Goal: Task Accomplishment & Management: Complete application form

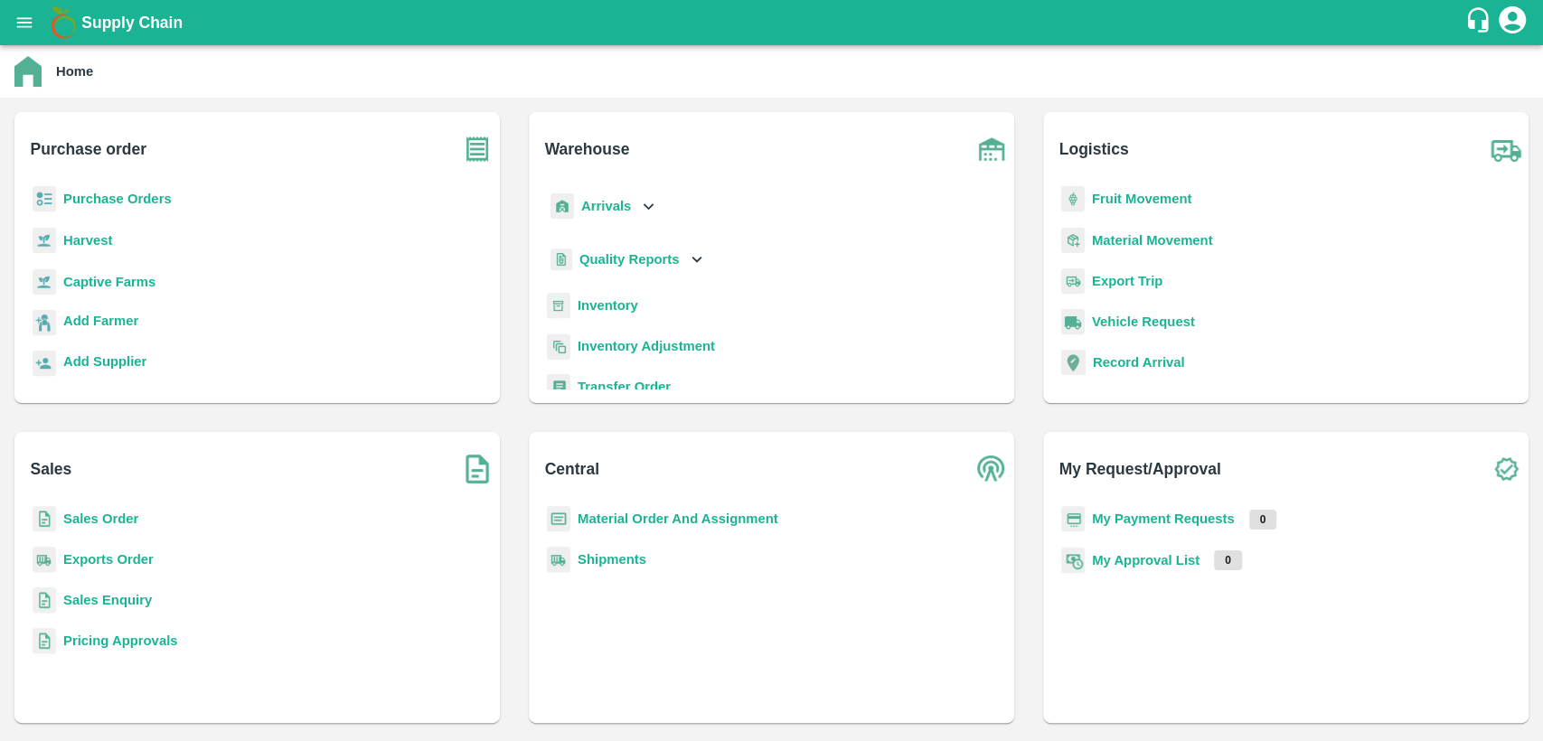
click at [123, 193] on b "Purchase Orders" at bounding box center [117, 199] width 108 height 14
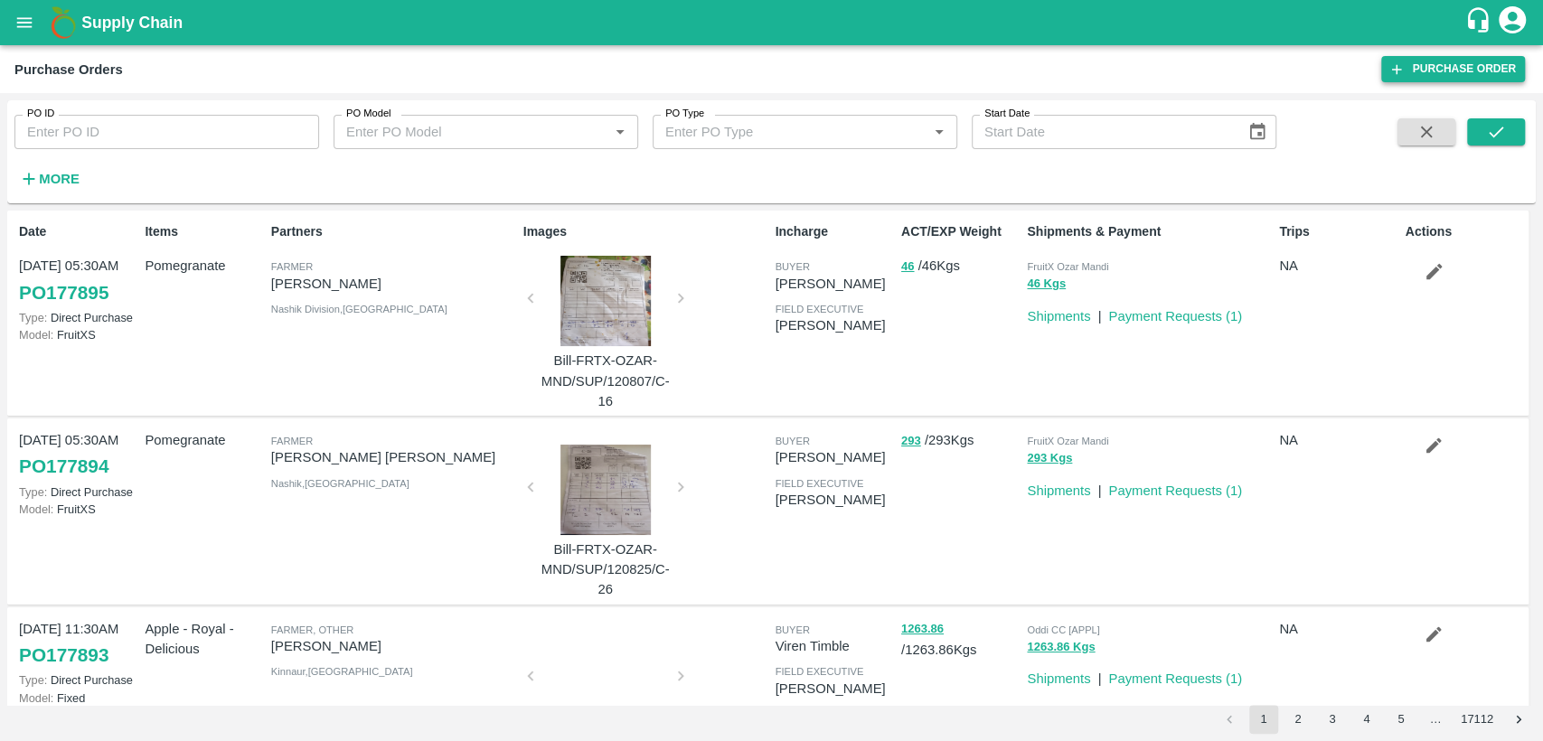
click at [1486, 63] on link "Purchase Order" at bounding box center [1453, 69] width 144 height 26
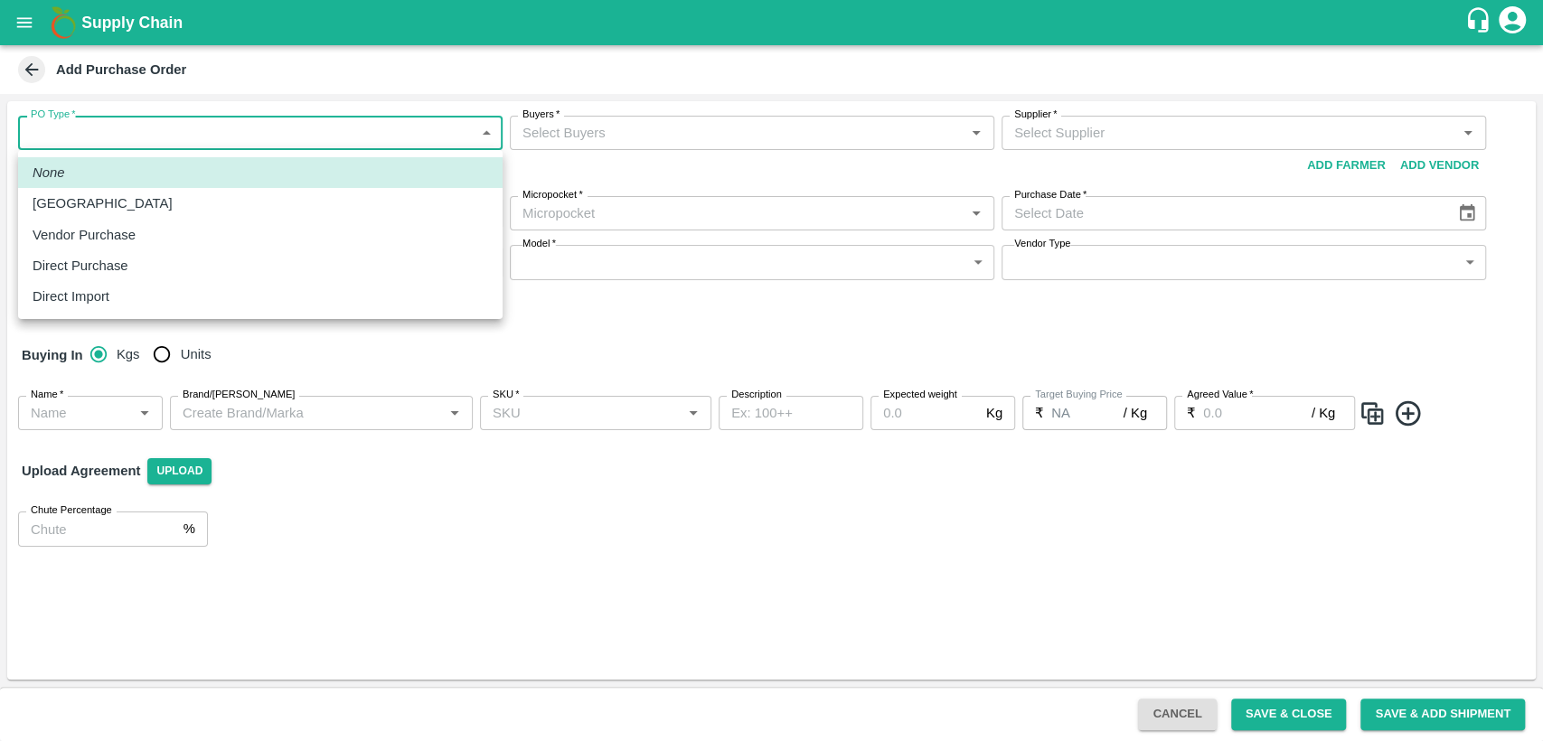
click at [387, 134] on body "Supply Chain Add Purchase Order PO Type   * ​ PO Type Buyers   * Buyers   * Sup…" at bounding box center [771, 370] width 1543 height 741
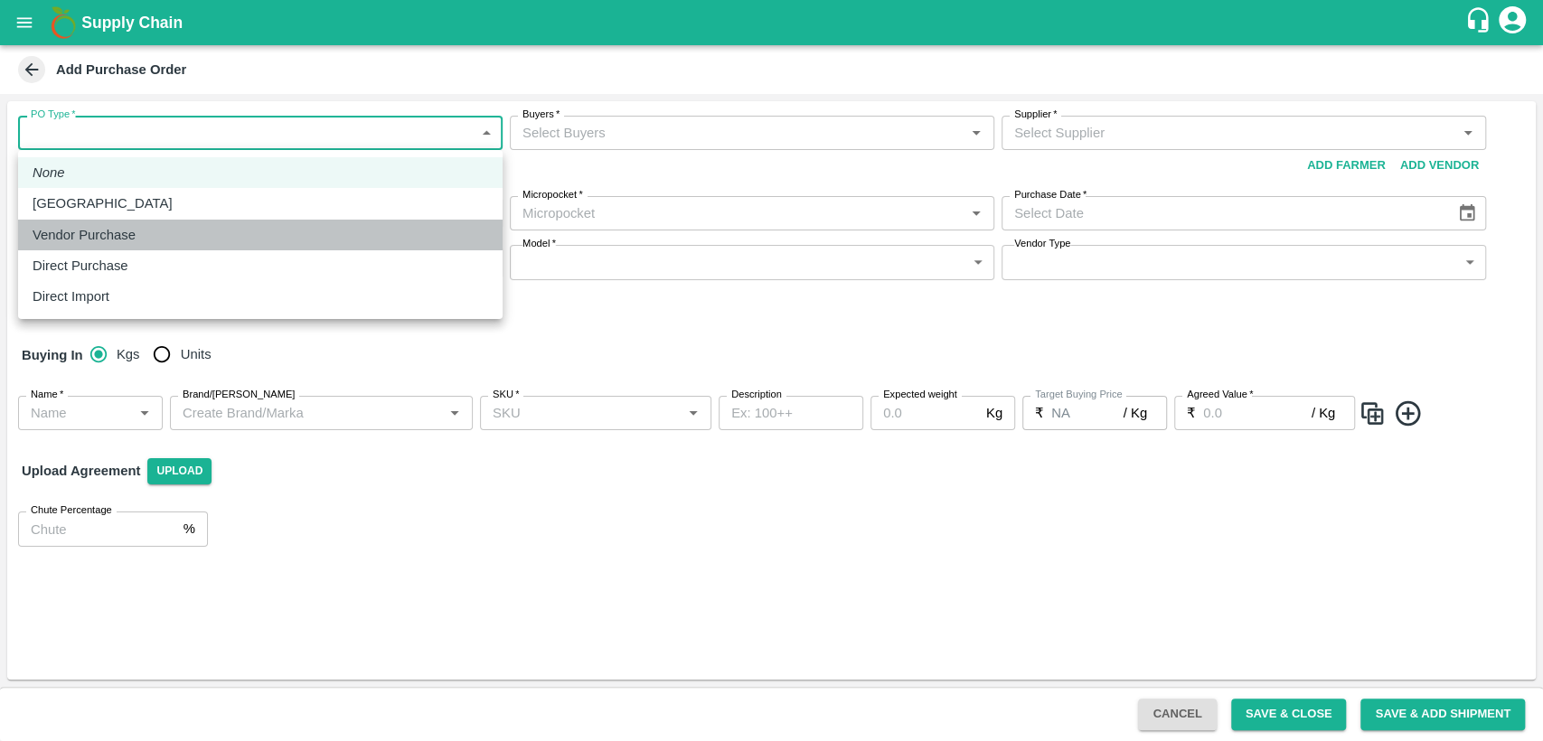
click at [310, 225] on div "Vendor Purchase" at bounding box center [261, 235] width 456 height 20
type input "2"
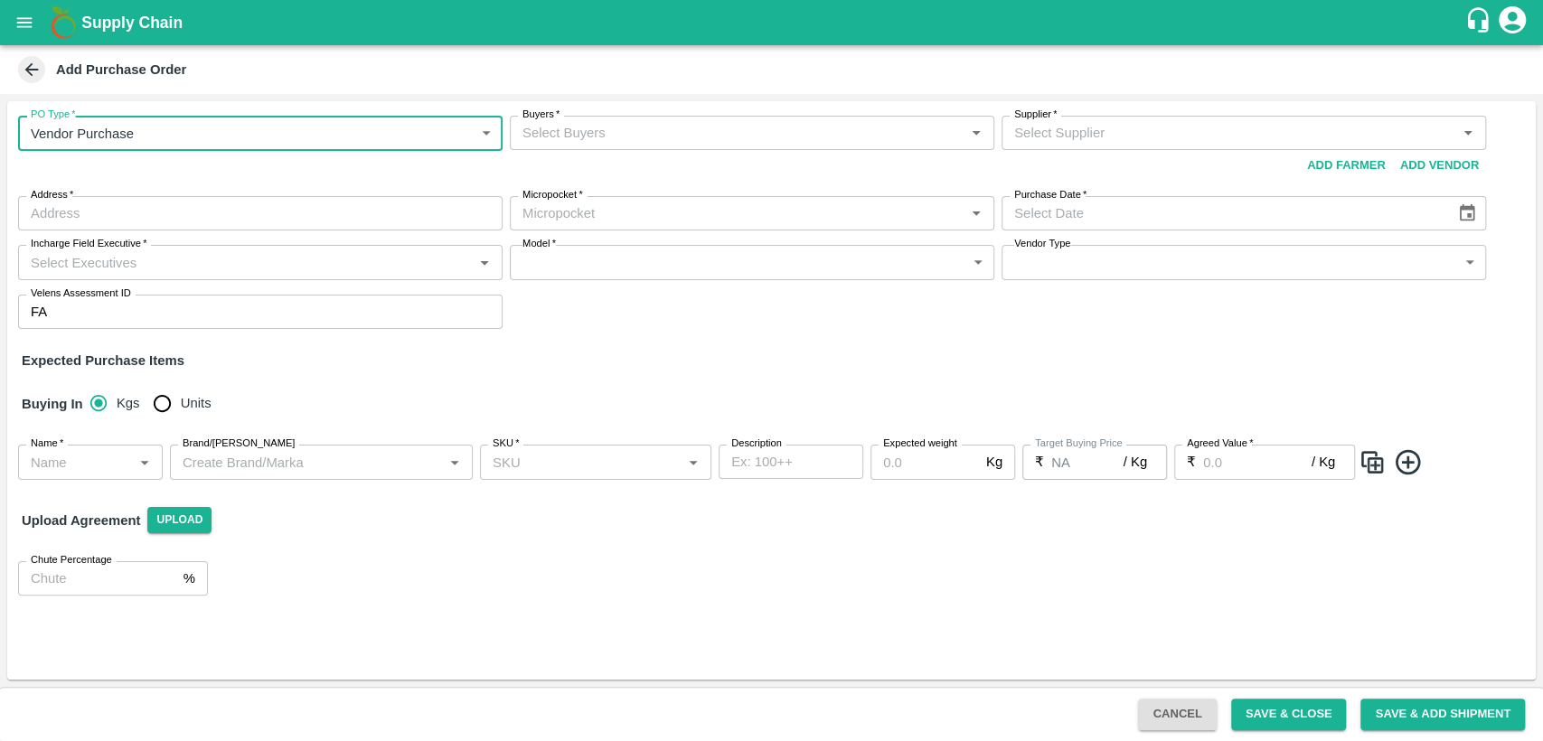
click at [658, 144] on input "Buyers   *" at bounding box center [737, 133] width 444 height 24
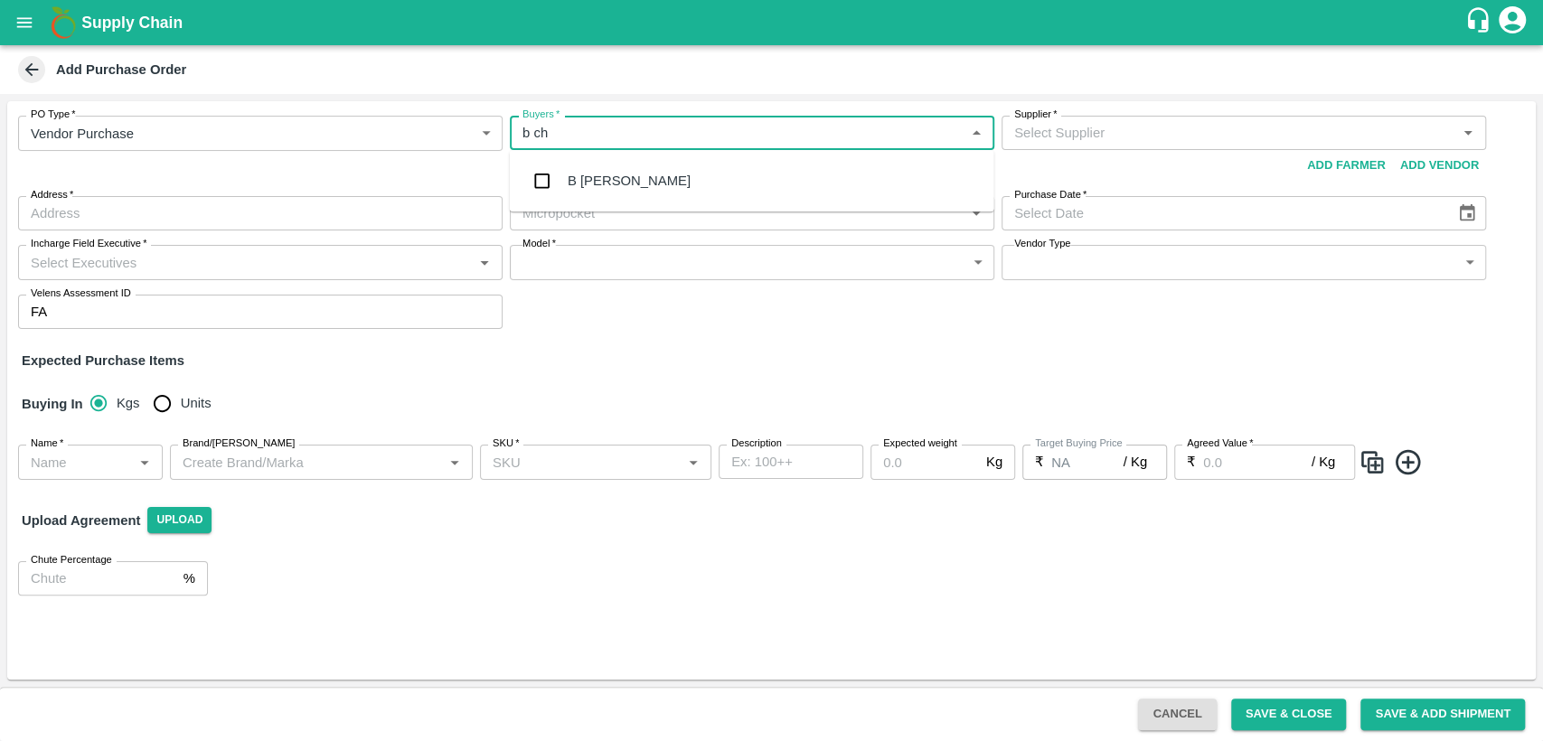
type input "b cha"
click at [662, 191] on div "B Chandra Sekhar" at bounding box center [752, 180] width 485 height 47
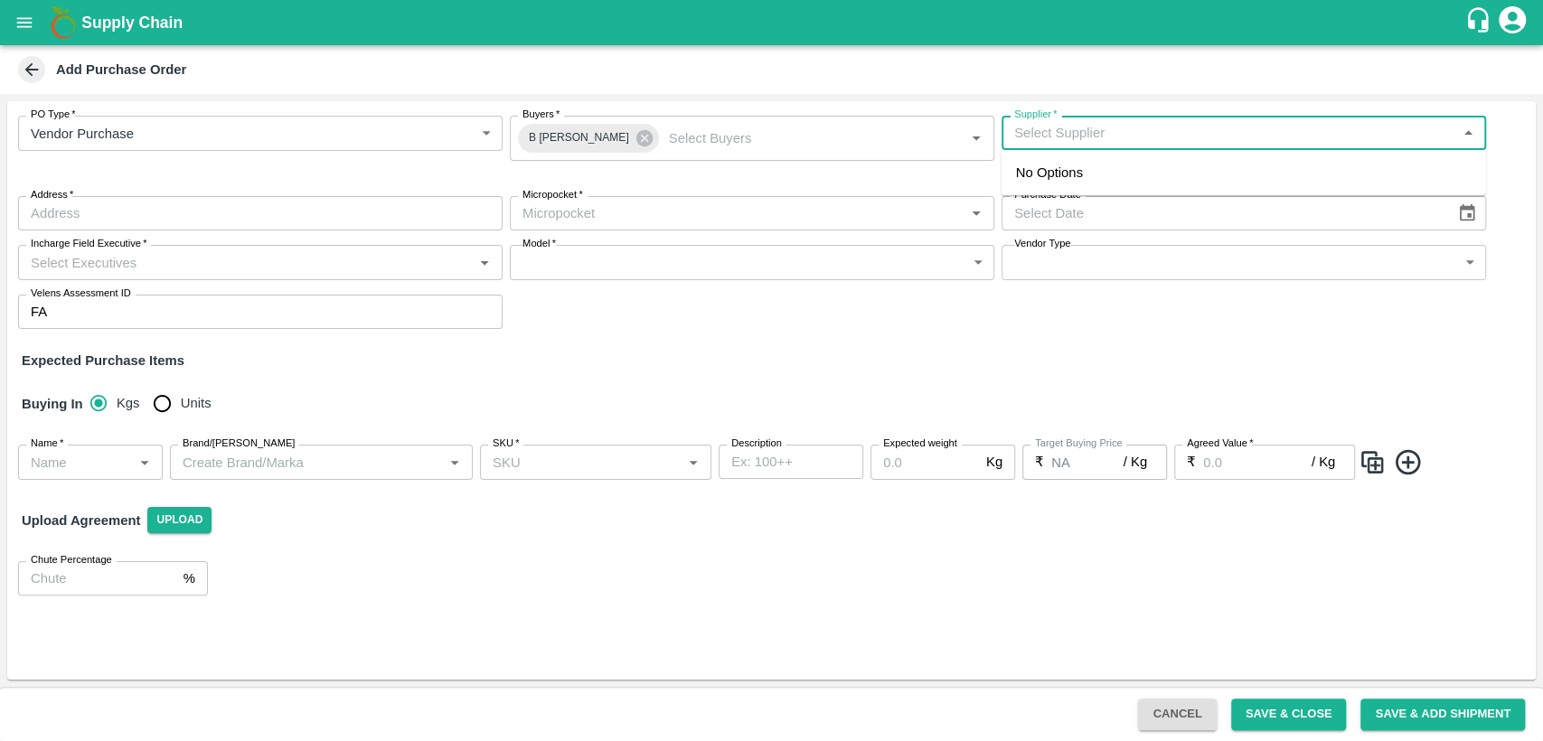
click at [1112, 127] on input "Supplier   *" at bounding box center [1229, 133] width 444 height 24
click at [1129, 179] on div "VASAVI TRADERS -MAMIDIPAKALU , Krishna-8886662563(Supplier)" at bounding box center [1244, 183] width 456 height 41
type input "VASAVI TRADERS -MAMIDIPAKALU , Krishna-8886662563(Supplier)"
type input "MAMIDIPAKALU , Krishna, VIJAYAWADA, Andhra Pradesh"
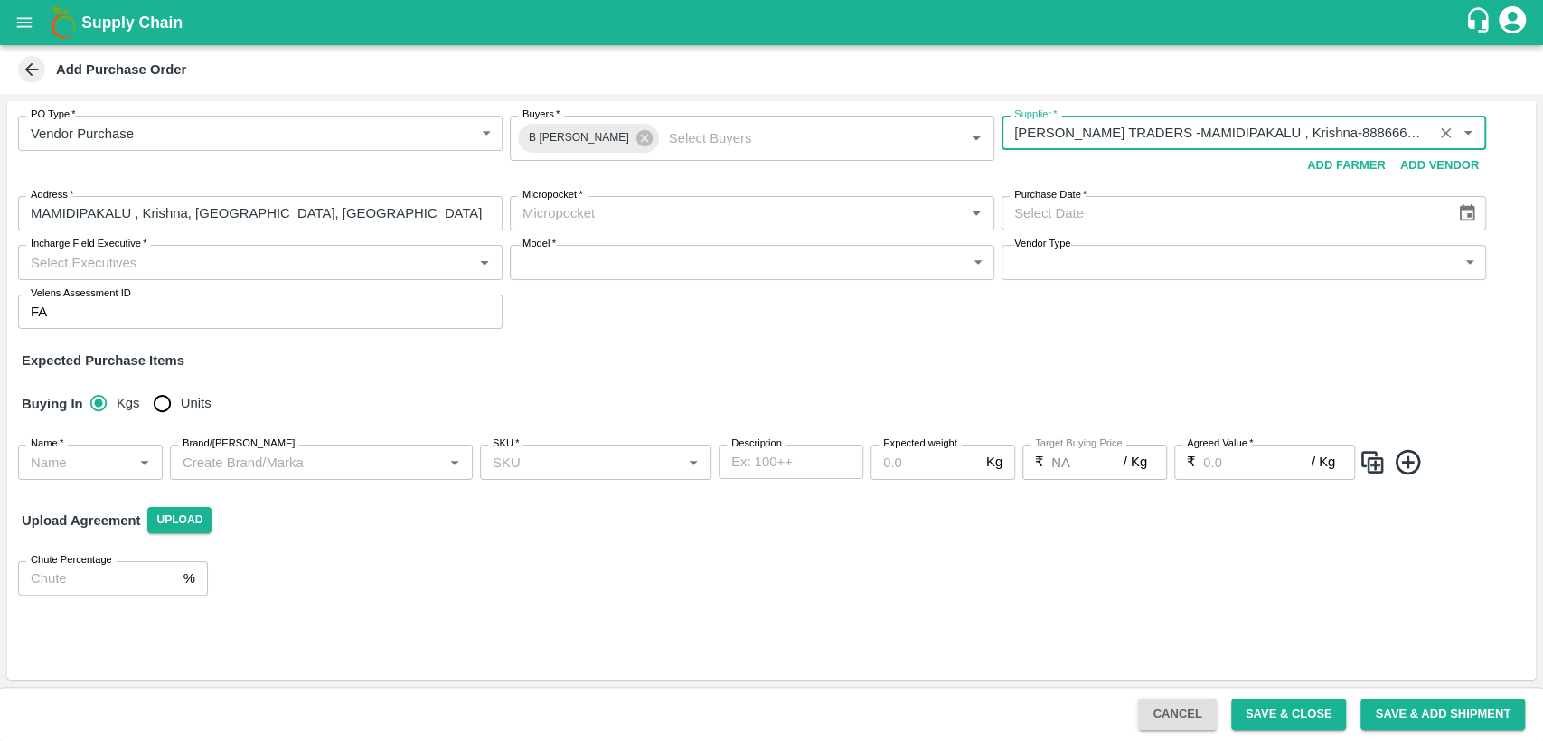
type input "VASAVI TRADERS -MAMIDIPAKALU , Krishna-8886662563(Supplier)"
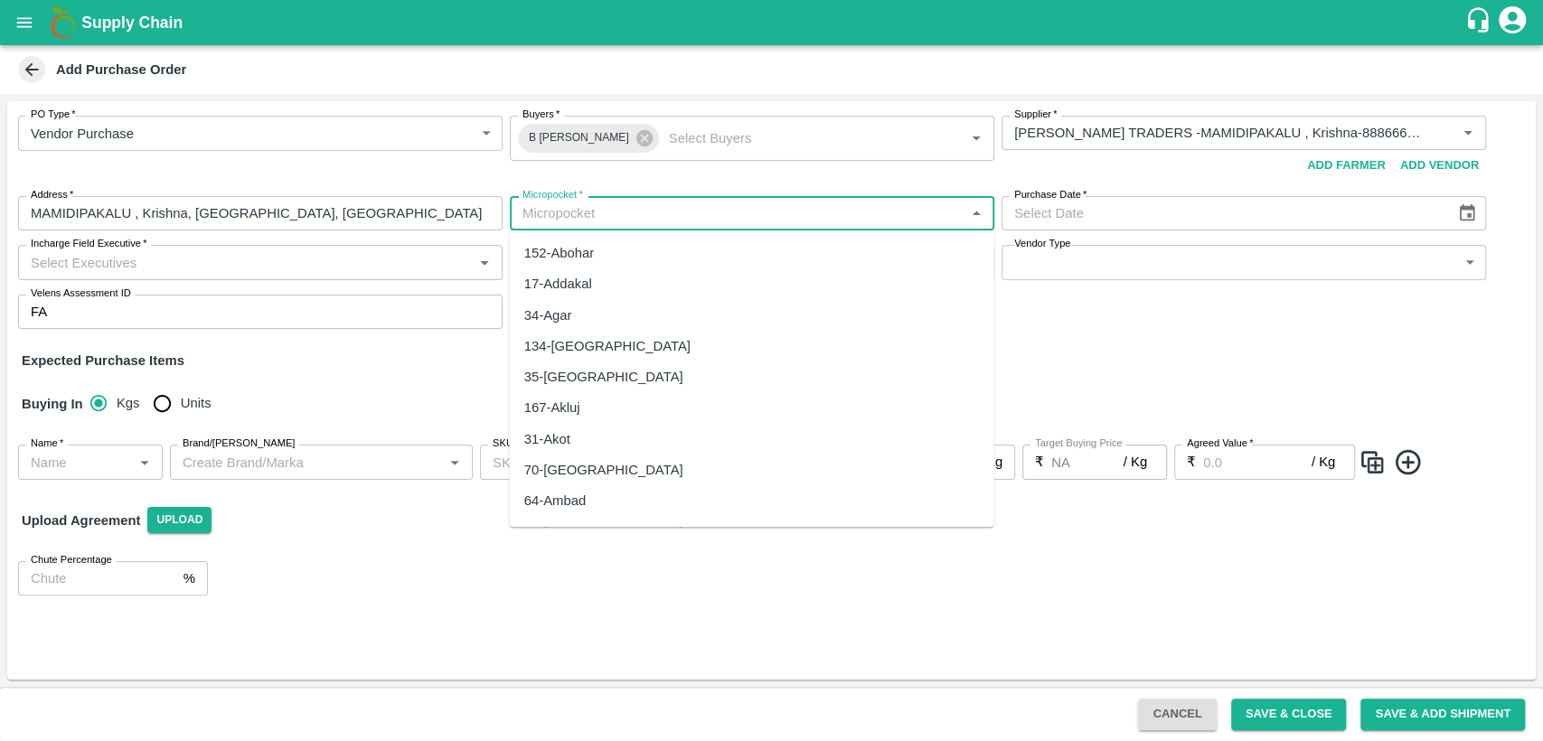
click at [593, 221] on input "Micropocket   *" at bounding box center [737, 214] width 444 height 24
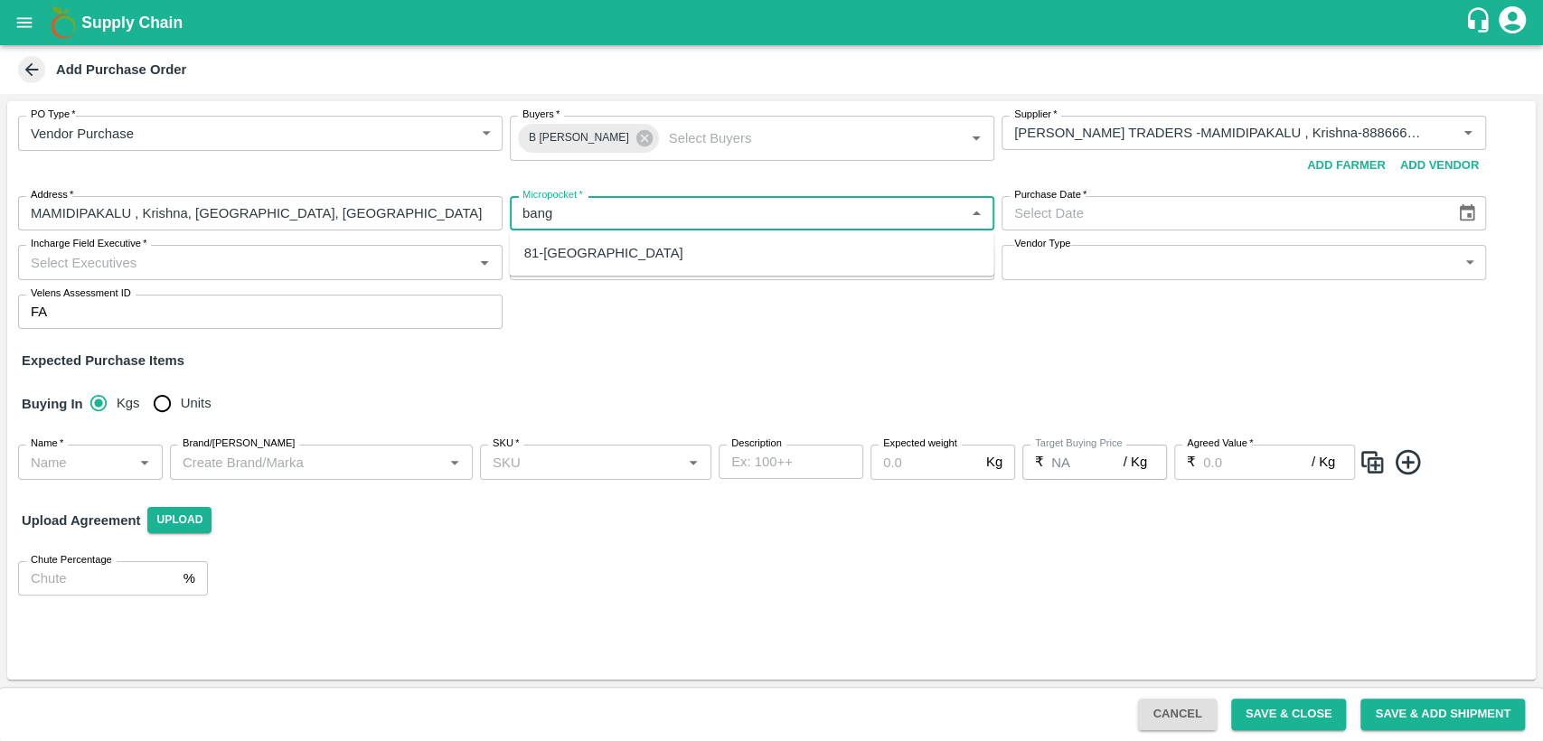
click at [766, 258] on div "81-Bangalore" at bounding box center [752, 253] width 485 height 31
type input "81-Bangalore"
type input "DD/MM/YYYY"
click at [1037, 219] on input "DD/MM/YYYY" at bounding box center [1222, 213] width 441 height 34
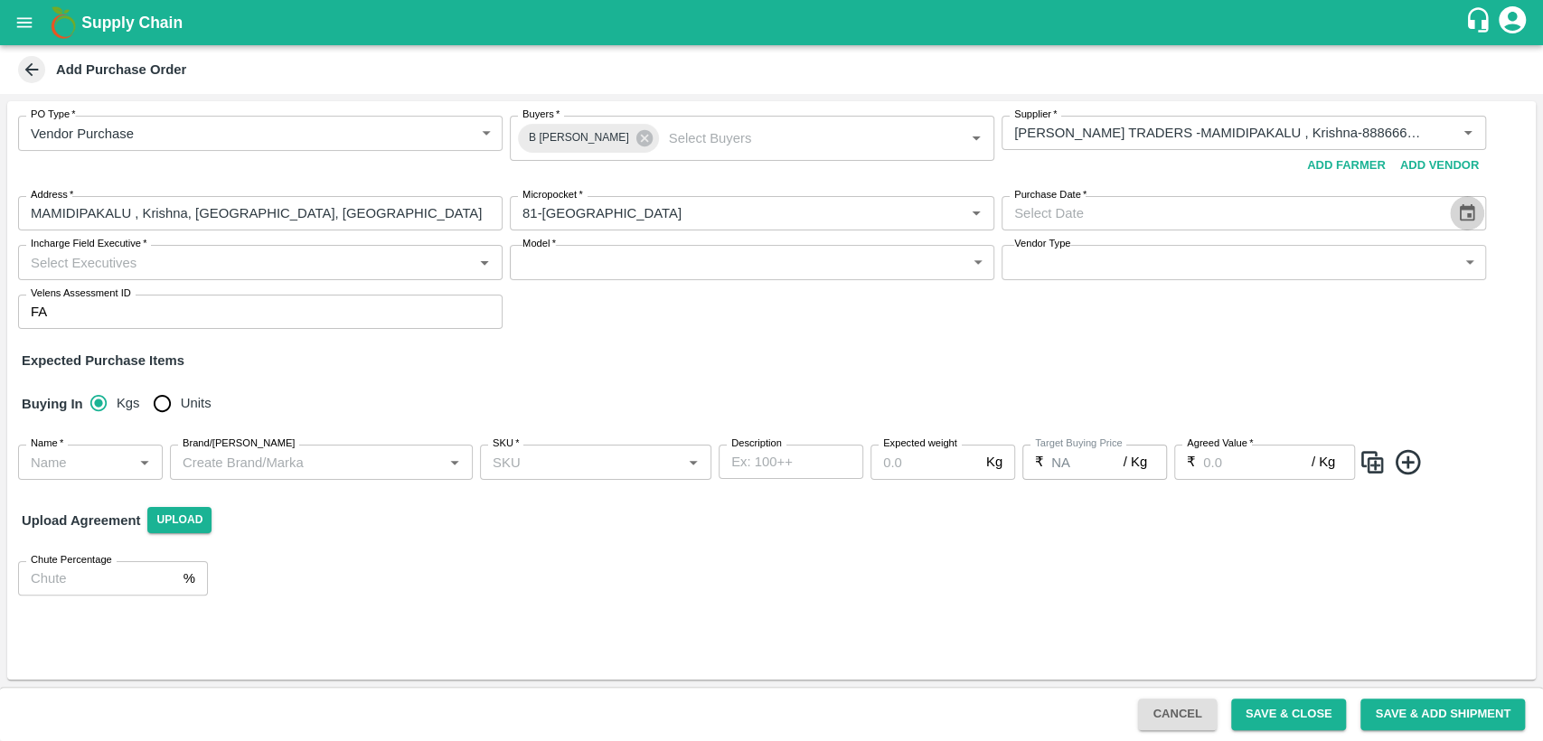
click at [1474, 209] on icon "Choose date" at bounding box center [1467, 212] width 15 height 17
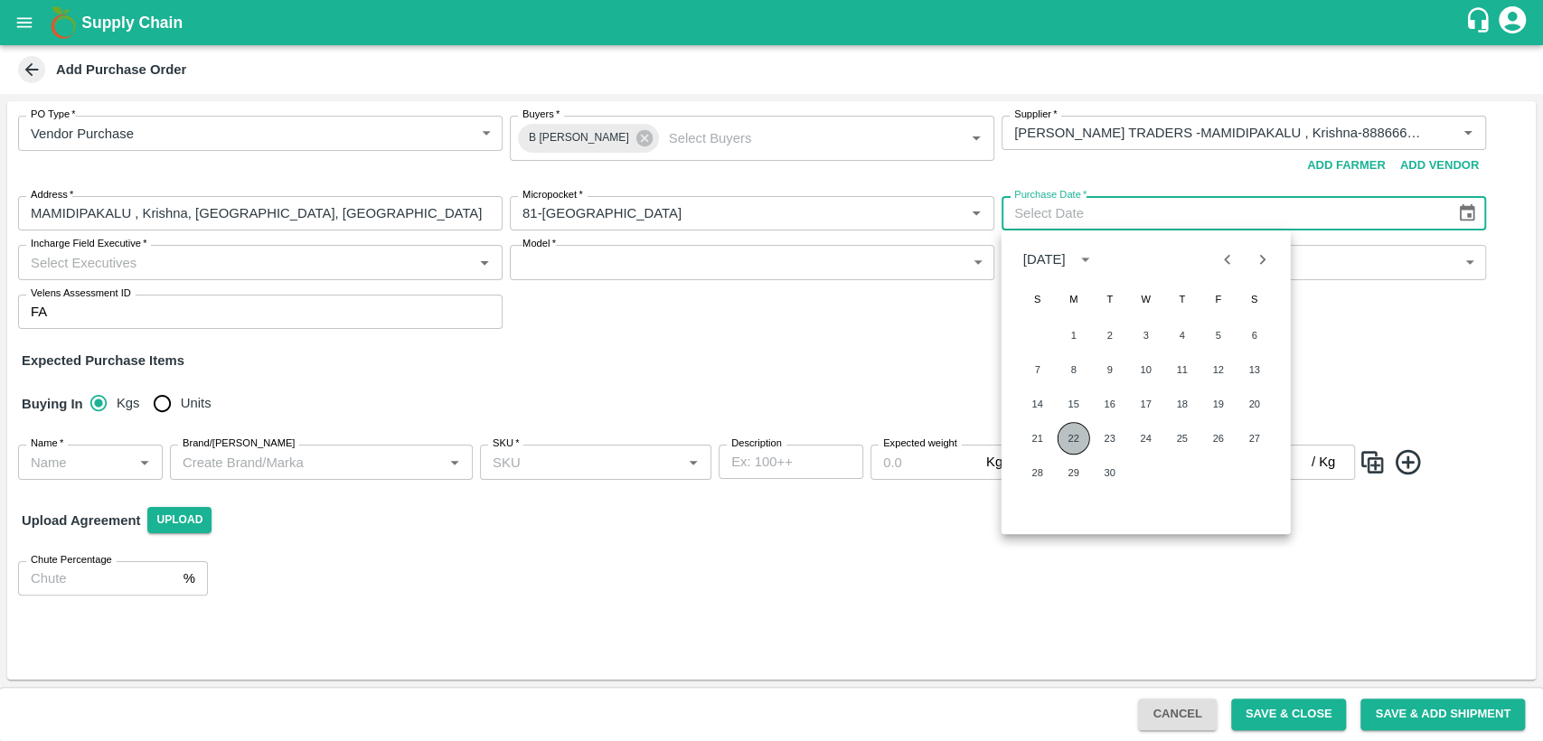
click at [1070, 436] on button "22" at bounding box center [1074, 438] width 33 height 33
type input "22/09/2025"
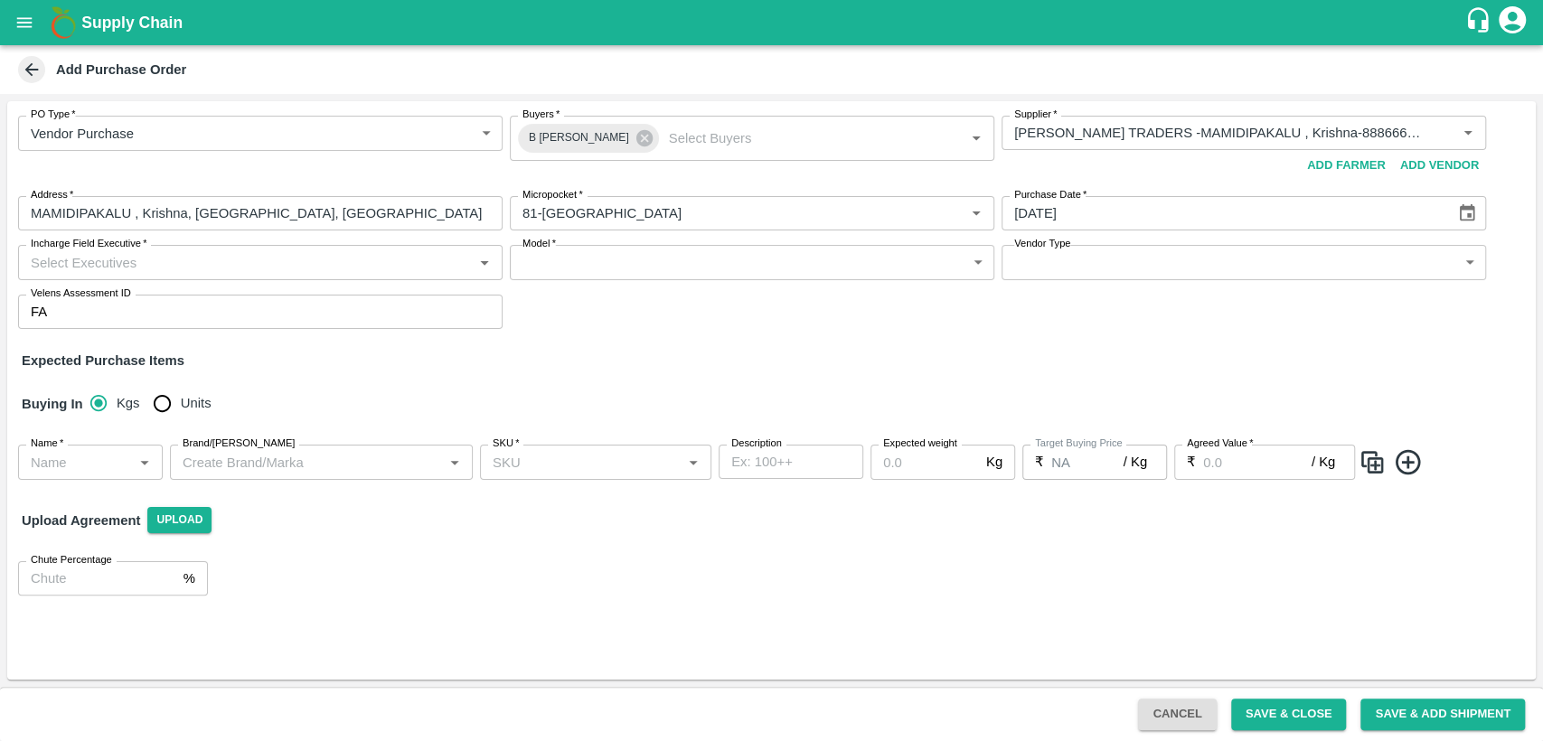
click at [391, 264] on input "Incharge Field Executive   *" at bounding box center [246, 262] width 444 height 24
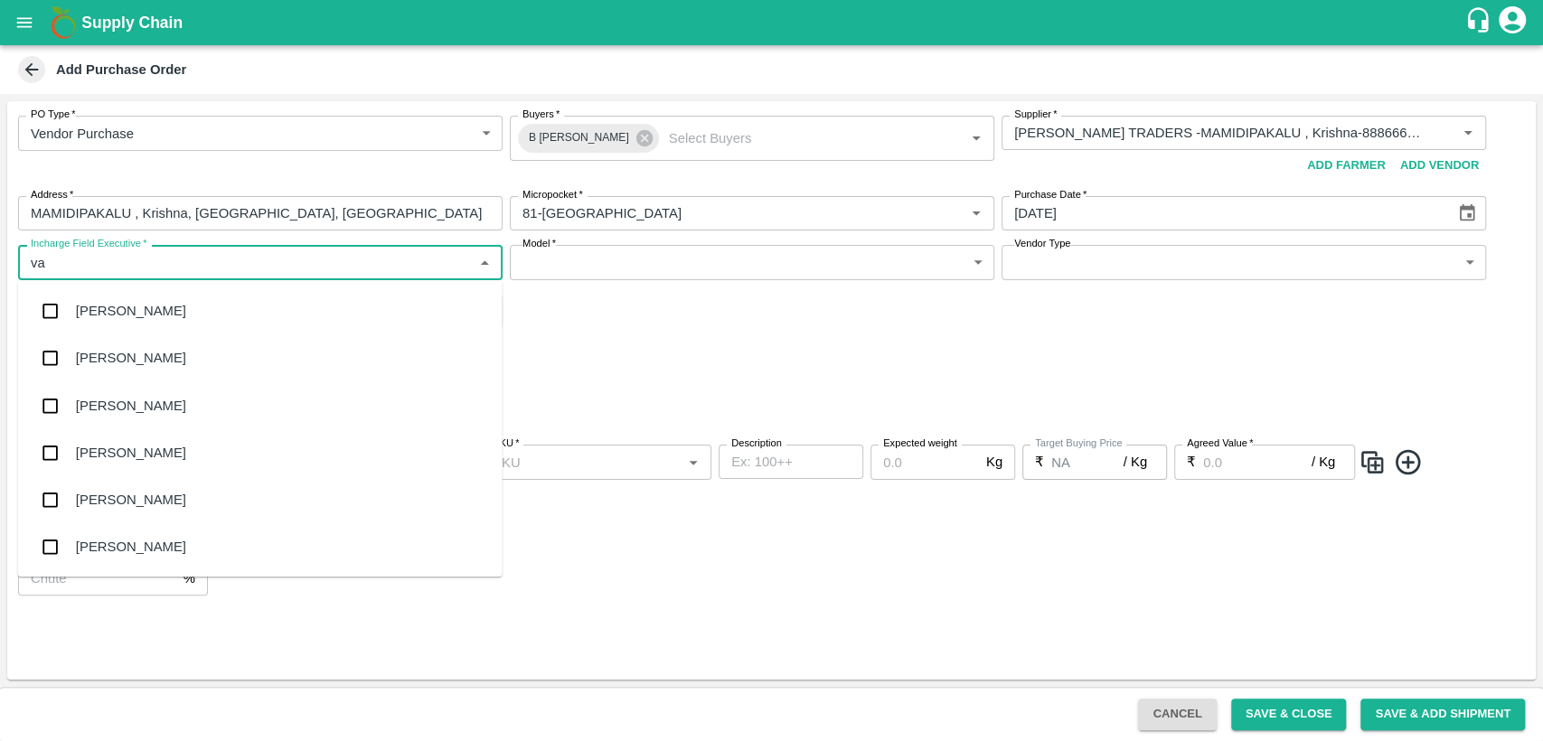
type input "var"
click at [376, 318] on div "Varun M" at bounding box center [260, 310] width 485 height 47
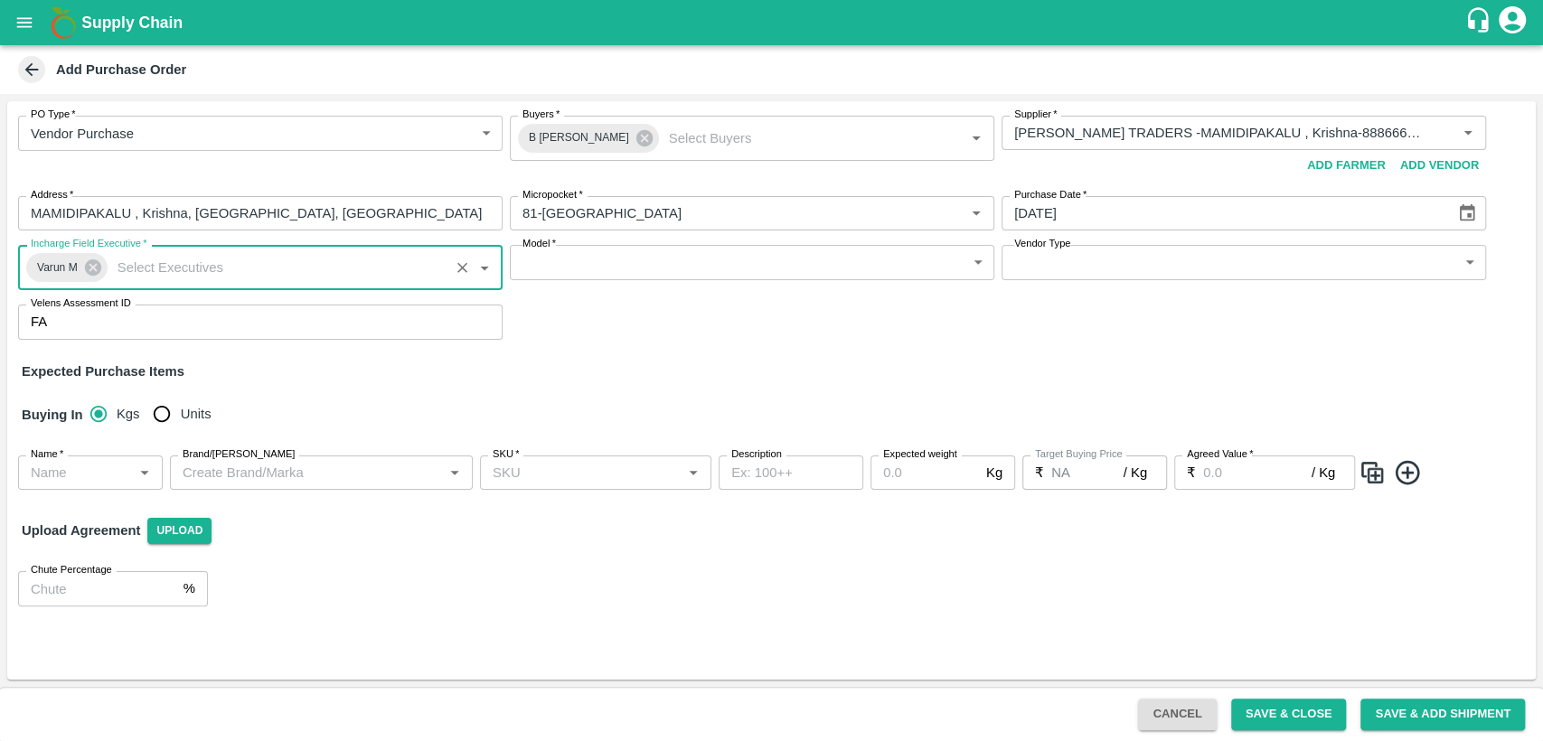
click at [553, 262] on body "Supply Chain Add Purchase Order PO Type   * Vendor Purchase 2 PO Type Buyers   …" at bounding box center [771, 370] width 1543 height 741
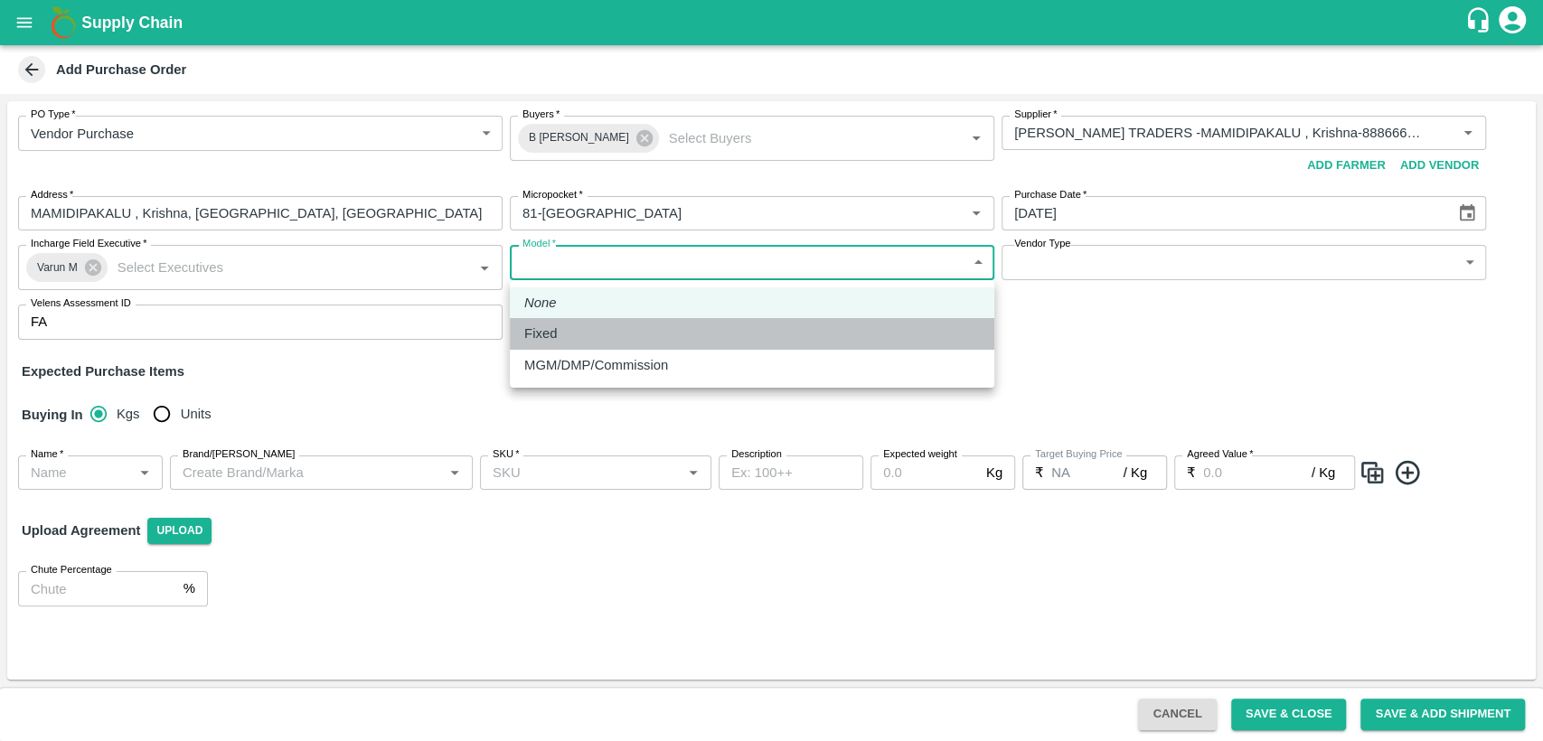
click at [564, 327] on div "Fixed" at bounding box center [545, 334] width 42 height 20
type input "Fixed"
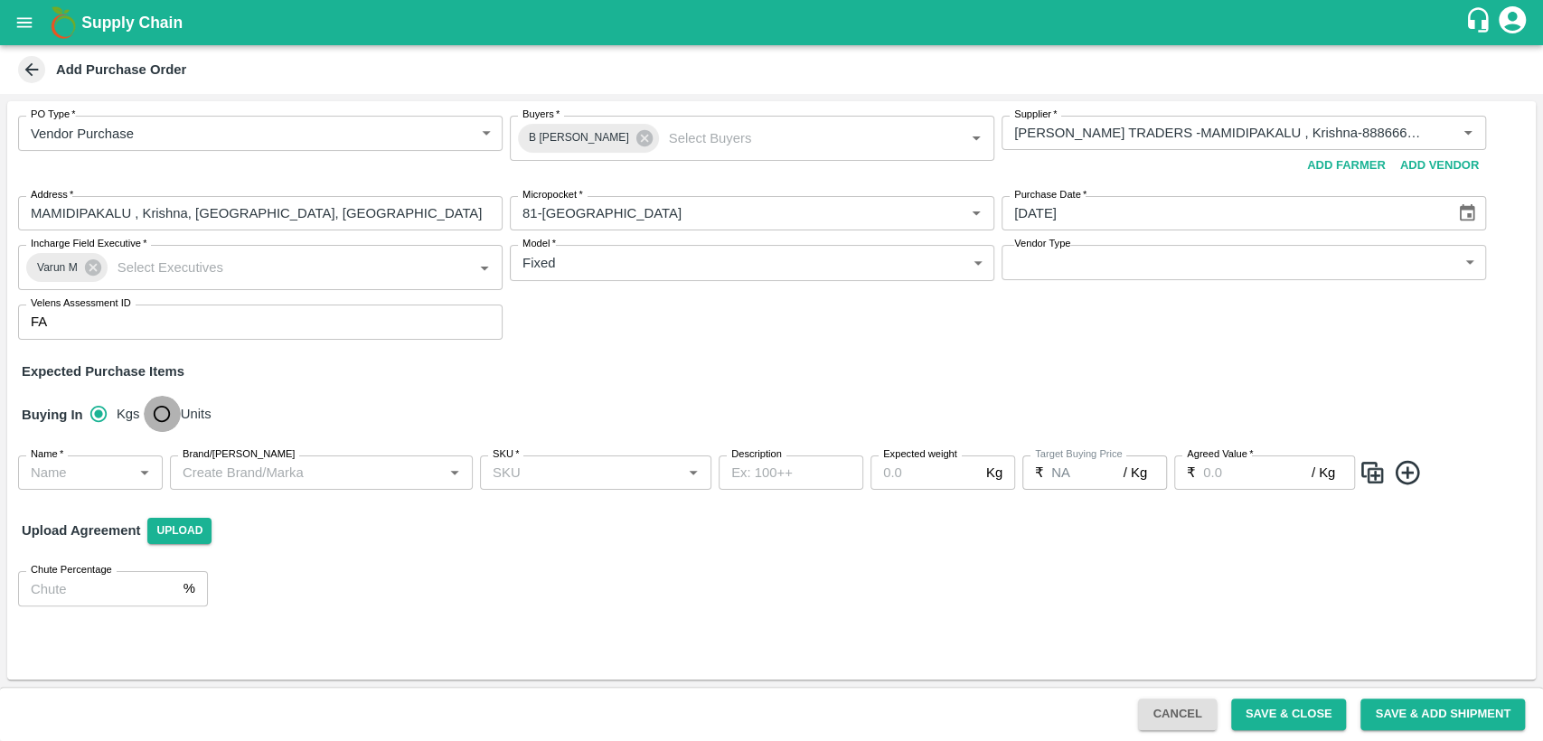
click at [164, 413] on input "Units" at bounding box center [162, 414] width 36 height 36
radio input "true"
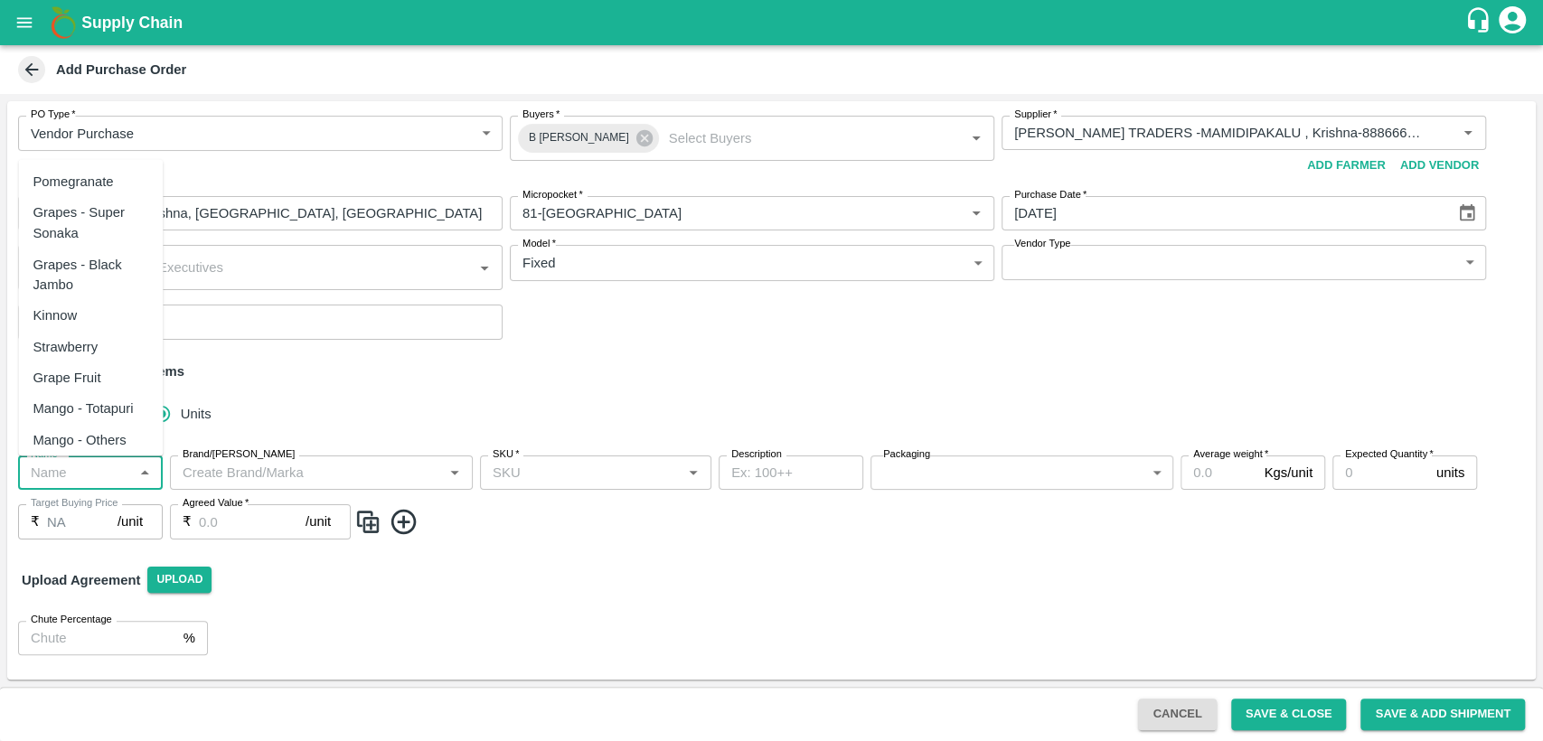
click at [95, 472] on input "Name   *" at bounding box center [76, 473] width 104 height 24
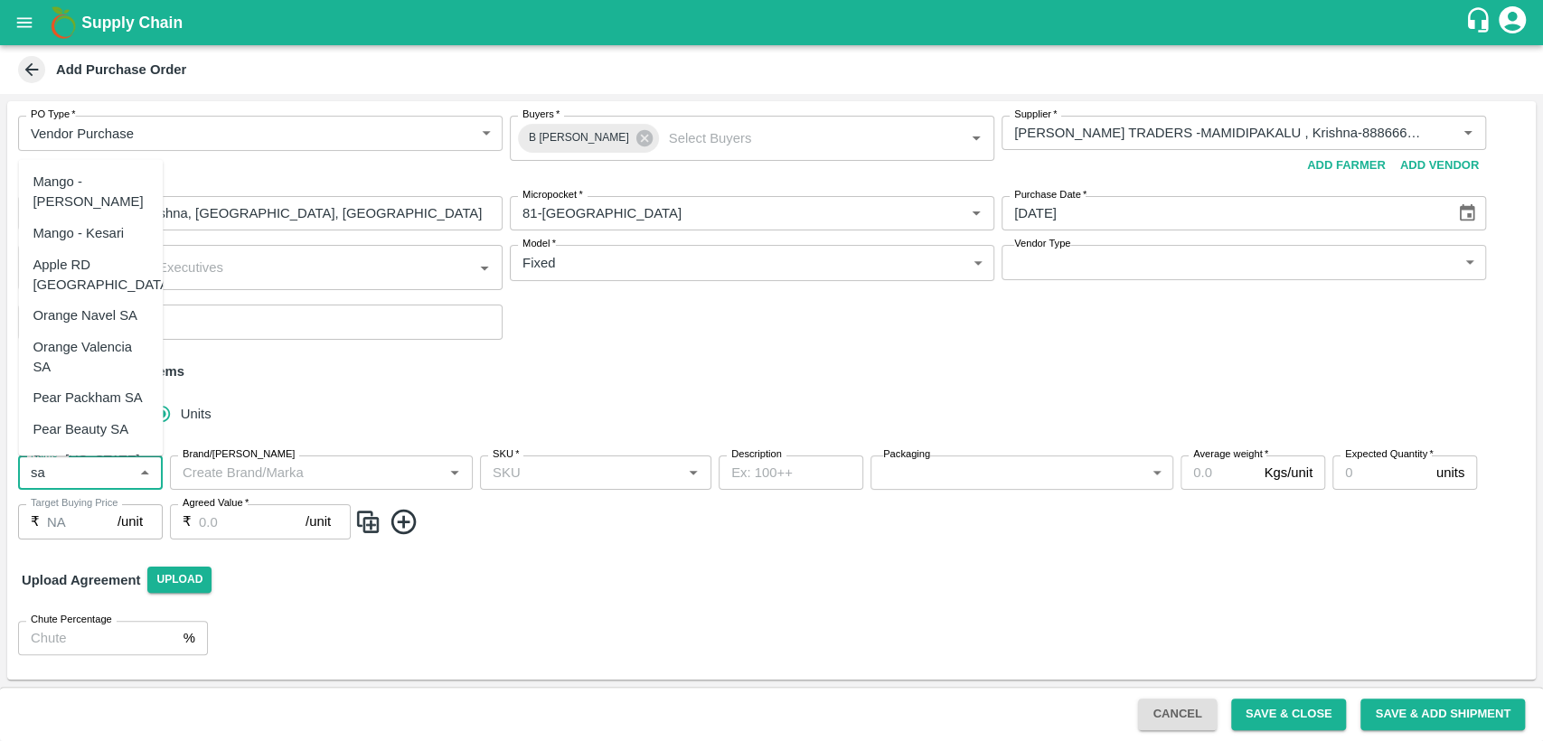
type input "s"
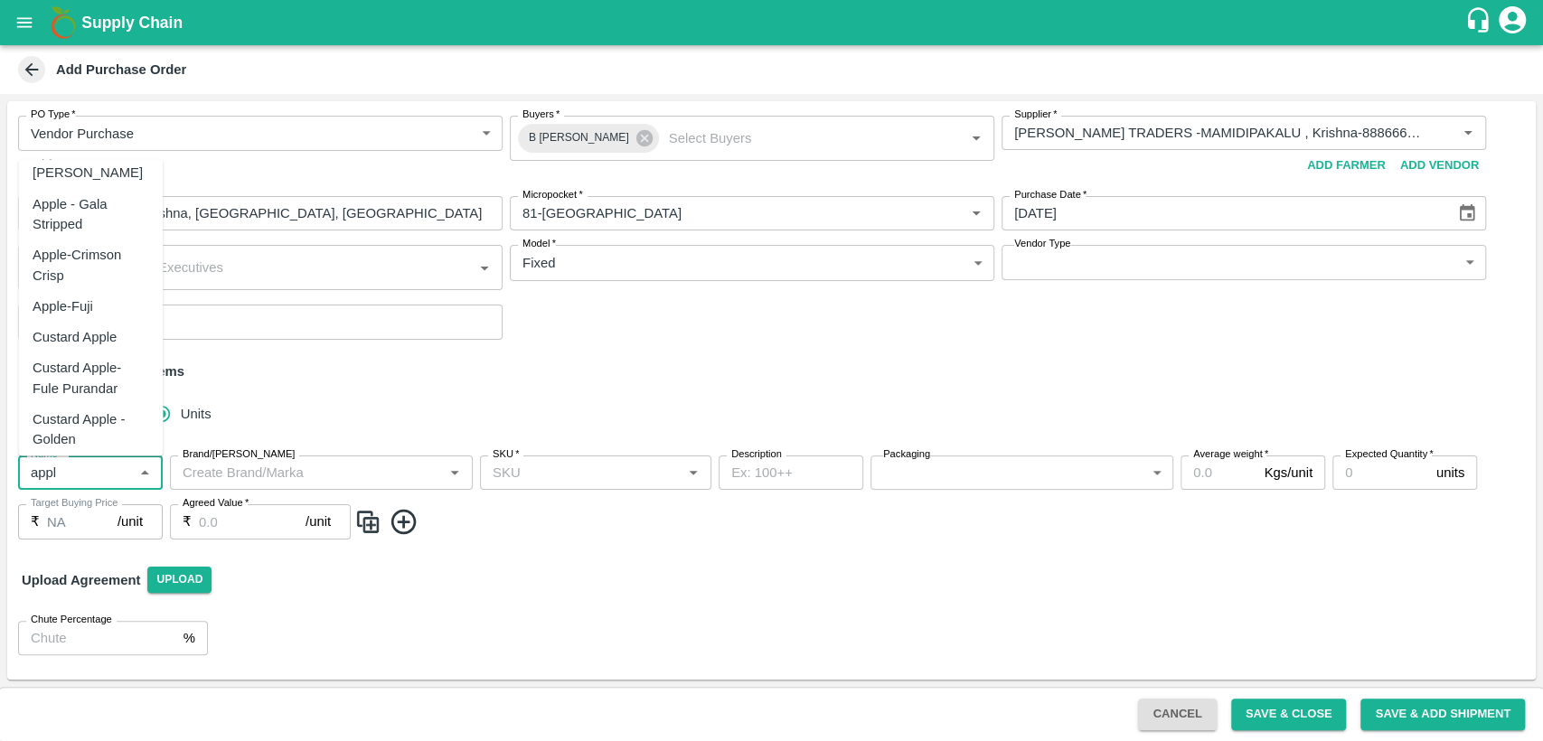
scroll to position [1445, 0]
type input "appl"
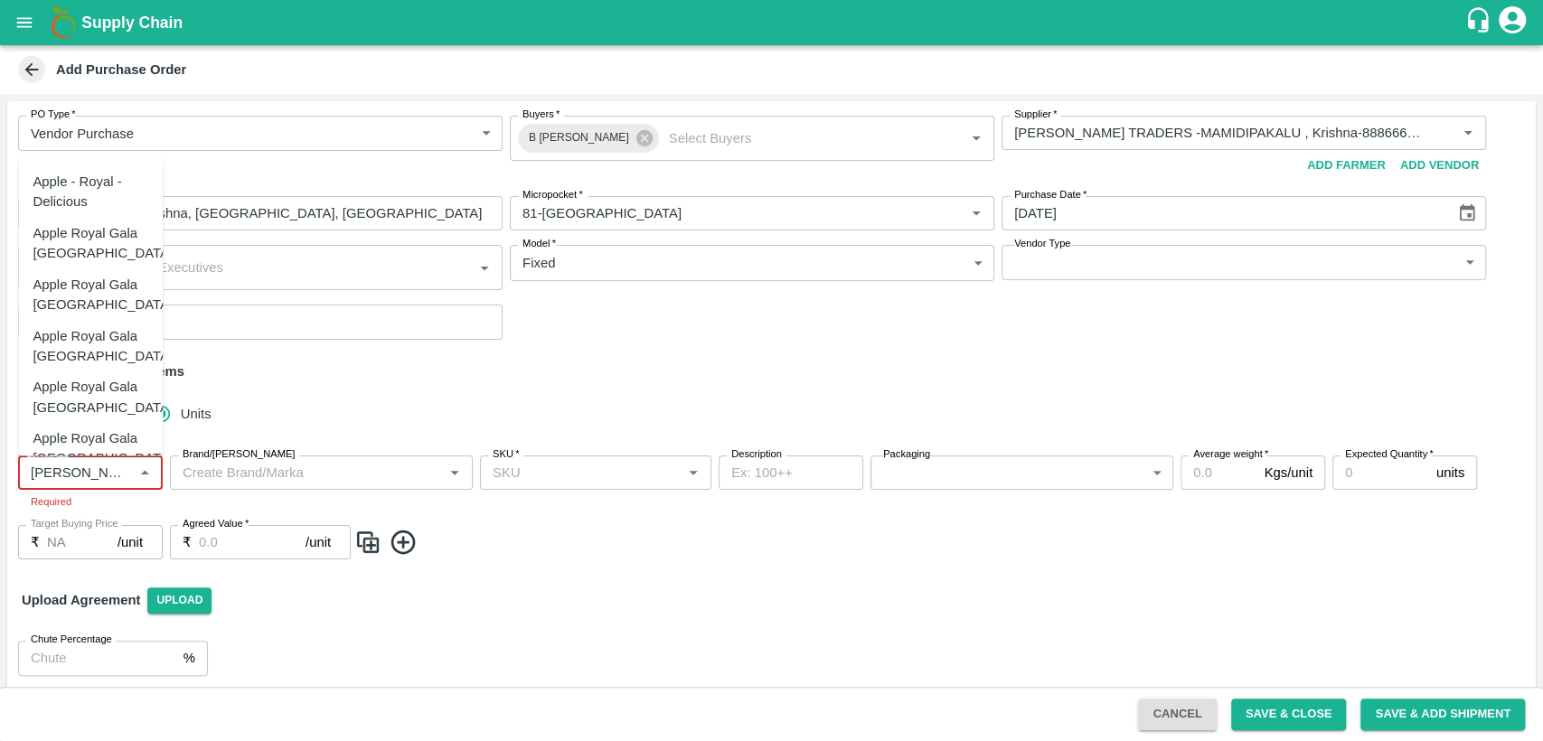
click at [108, 193] on div "Apple - Royal - Delicious" at bounding box center [91, 192] width 116 height 41
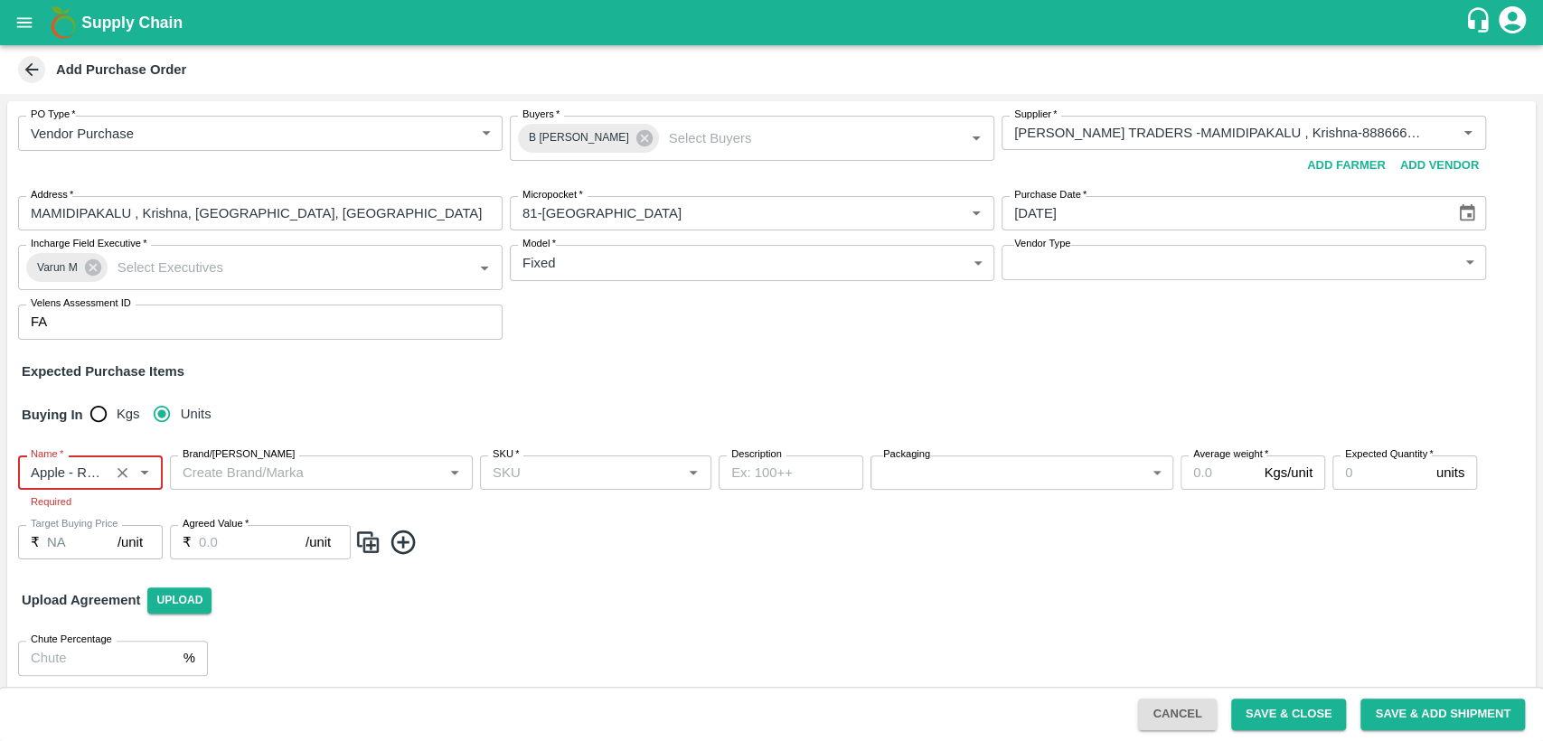
type input "Apple - Royal - Delicious"
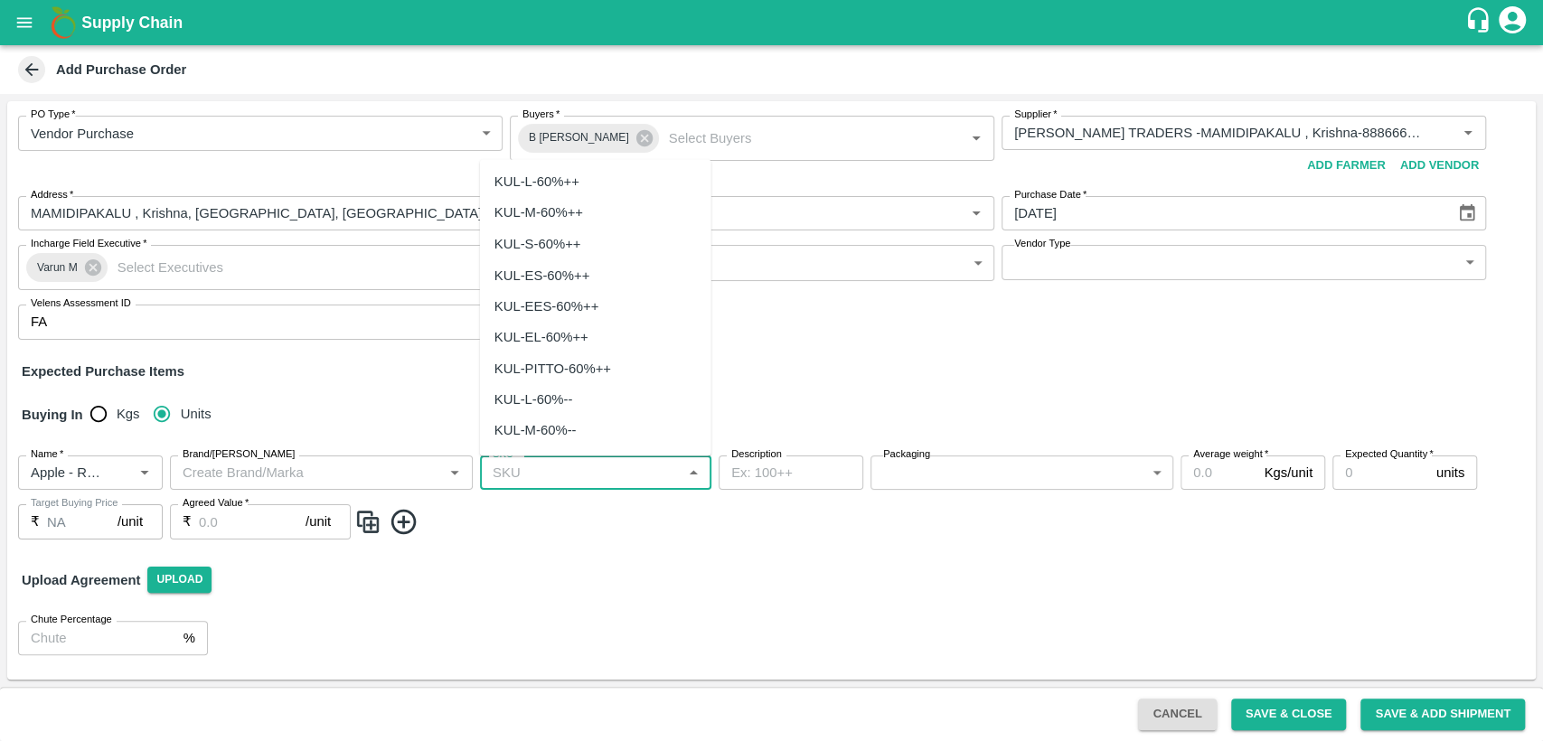
click at [536, 473] on input "SKU   *" at bounding box center [580, 473] width 191 height 24
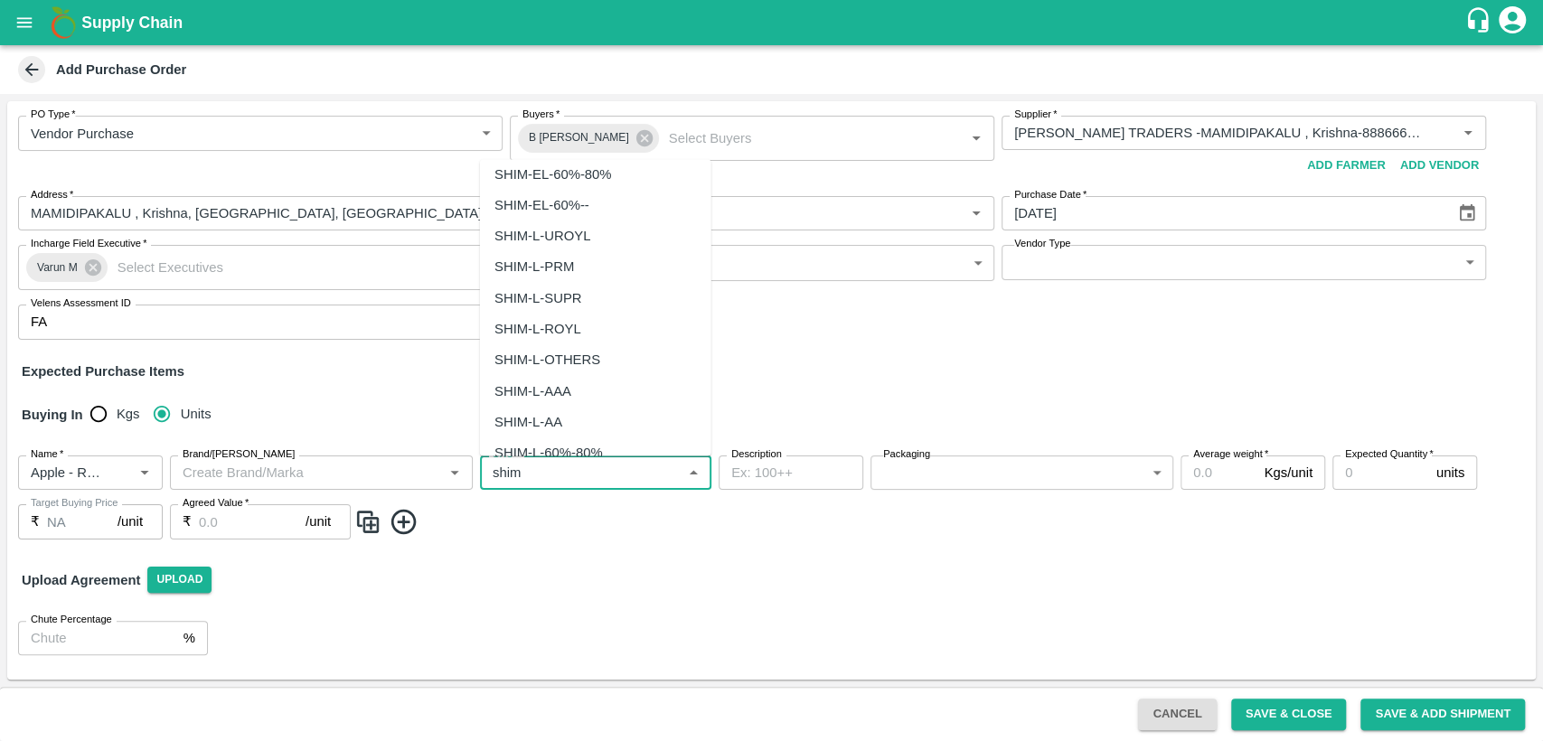
type input "shim"
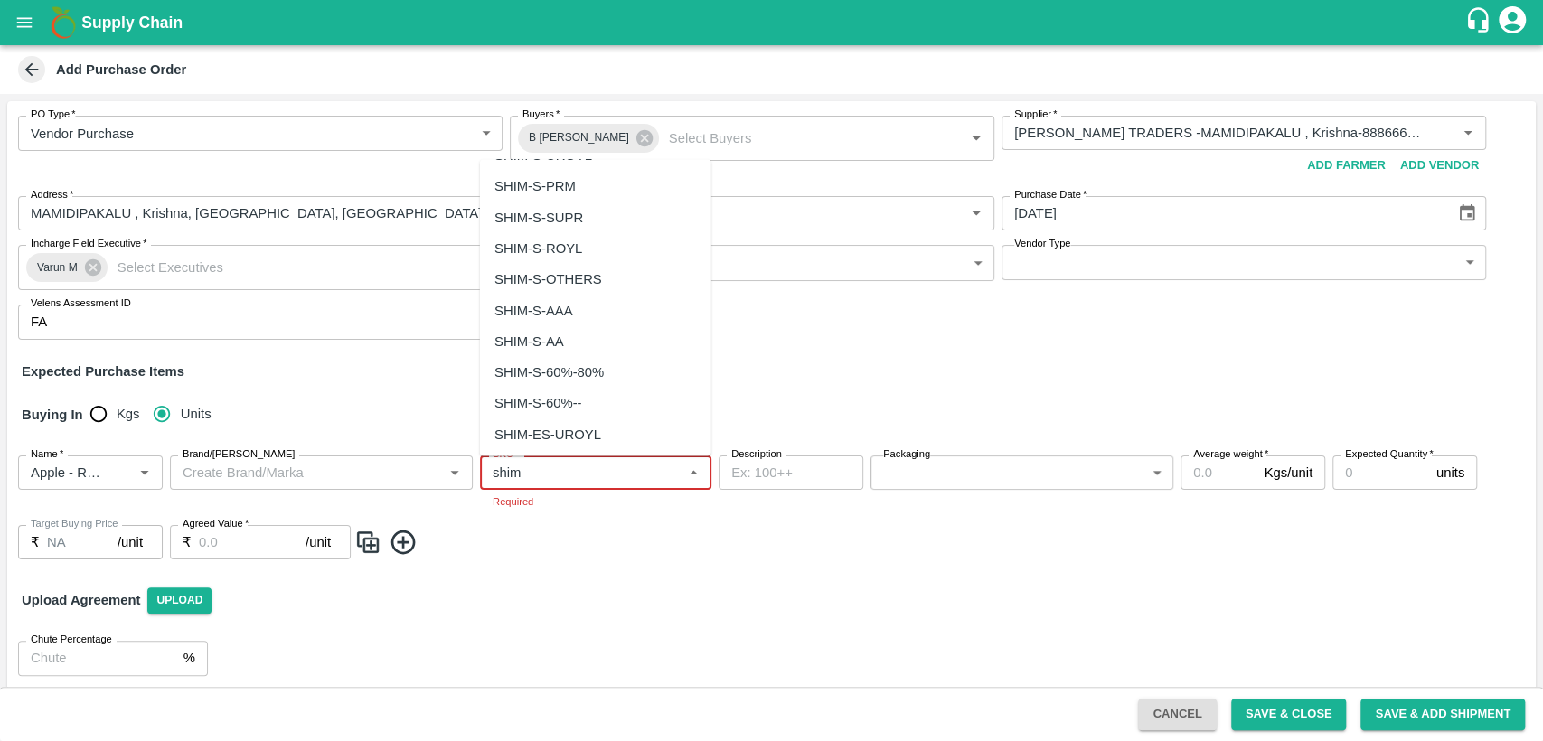
scroll to position [926, 0]
type input "shim"
click at [579, 260] on div "SHIM-L-ROYL" at bounding box center [595, 274] width 231 height 31
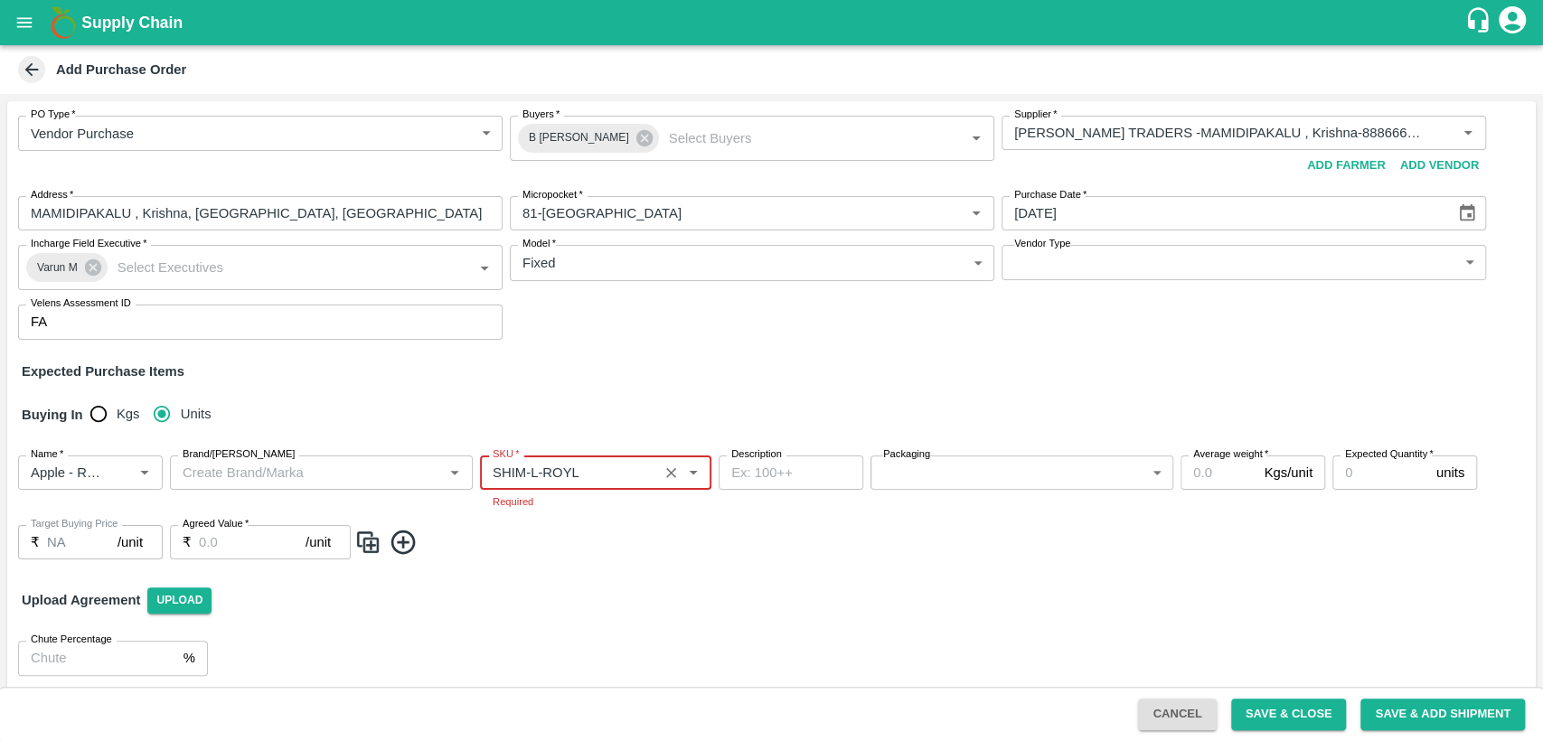
type input "SHIM-L-ROYL"
click at [965, 474] on body "Supply Chain Add Purchase Order PO Type   * Vendor Purchase 2 PO Type Buyers   …" at bounding box center [771, 370] width 1543 height 741
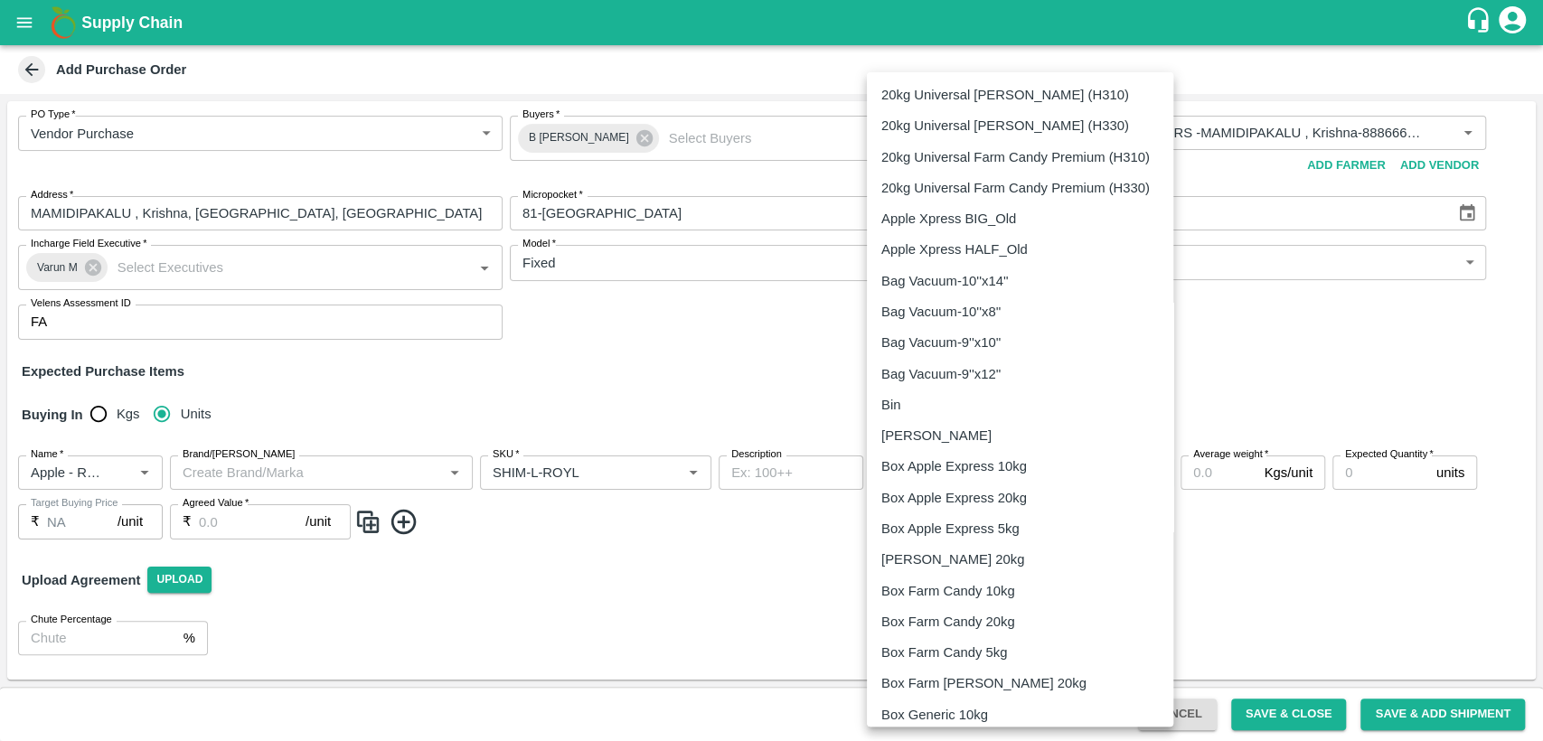
scroll to position [972, 0]
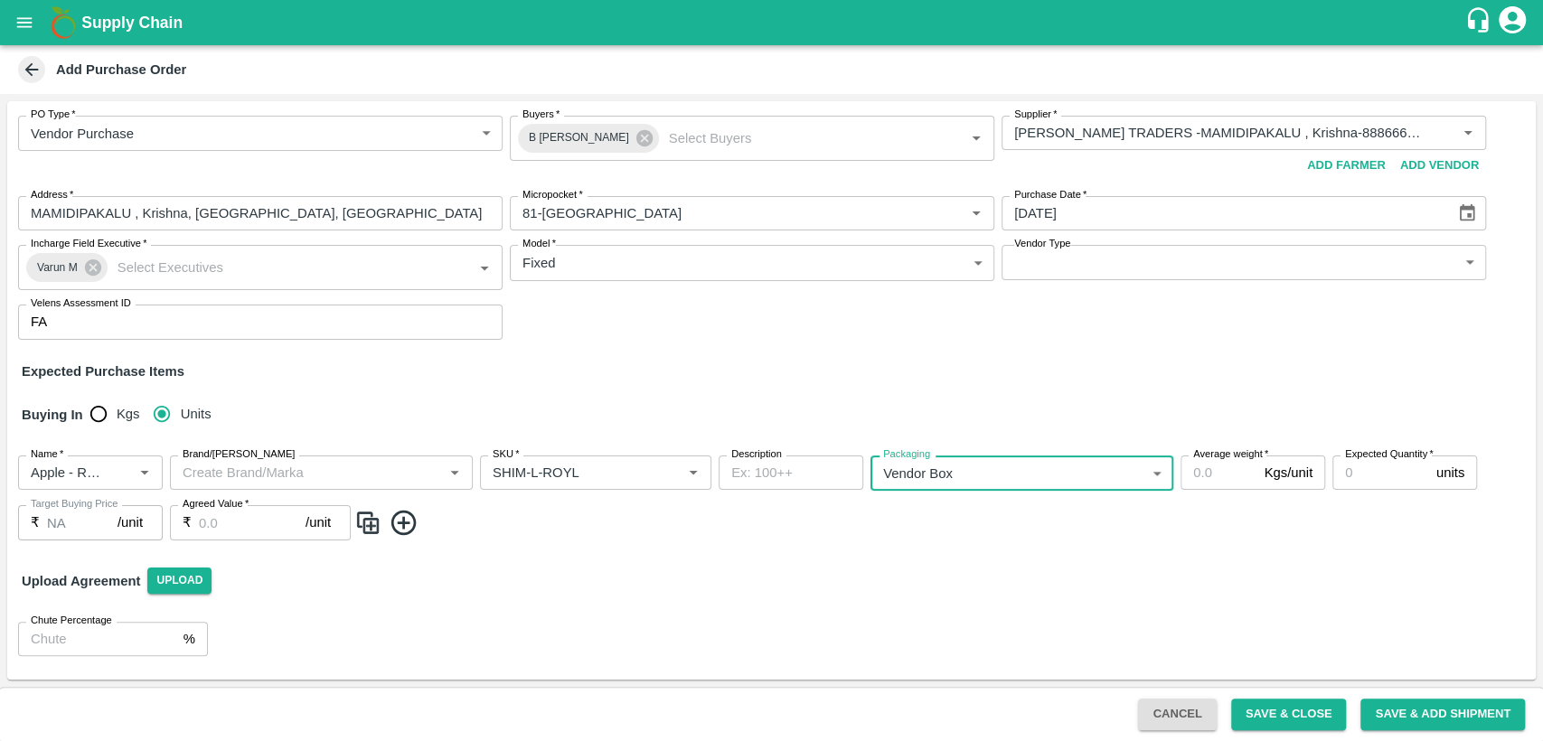
type input "276"
click at [1215, 473] on input "Average weight   *" at bounding box center [1219, 473] width 76 height 34
type input "25"
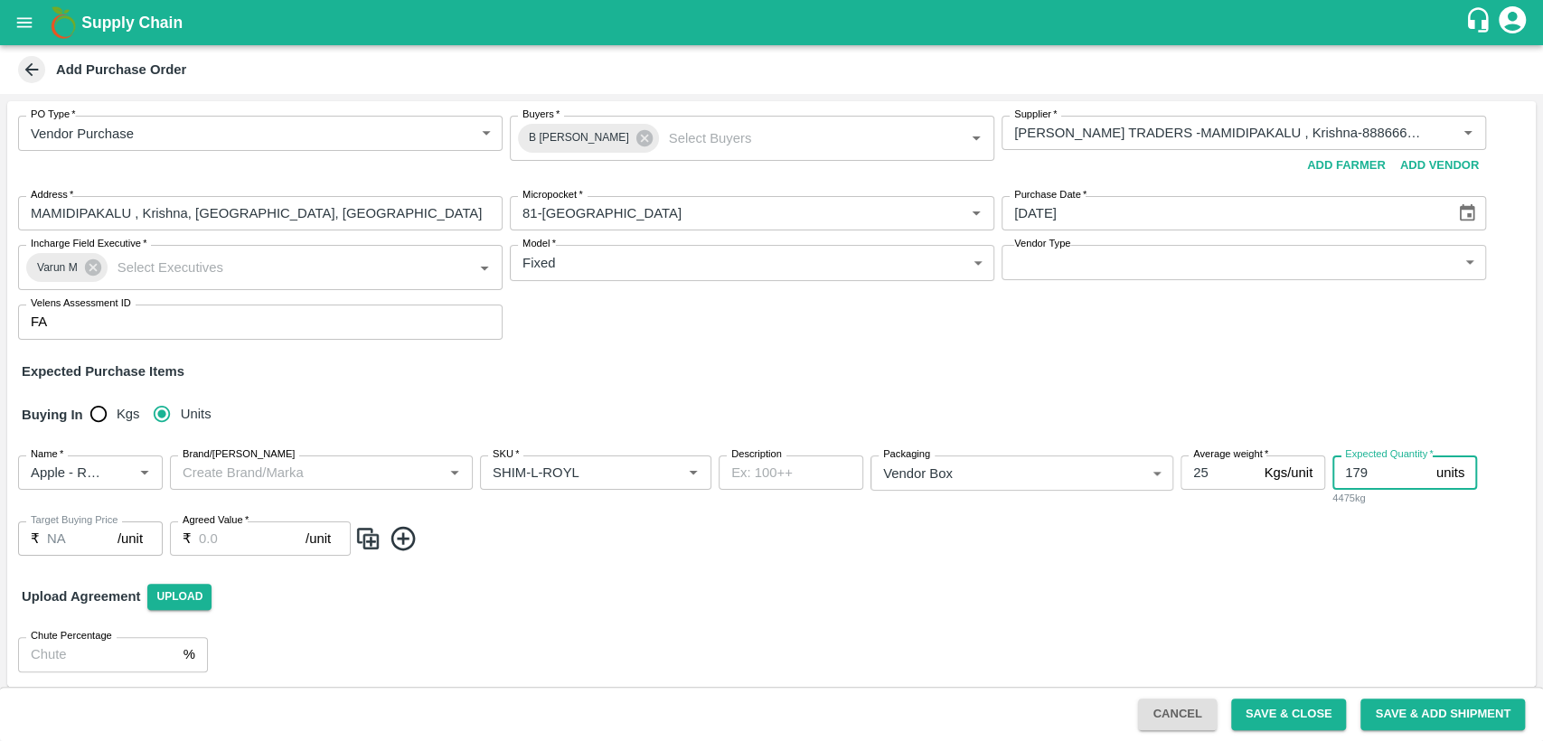
type input "179"
click at [202, 532] on input "Agreed Value   *" at bounding box center [252, 539] width 107 height 34
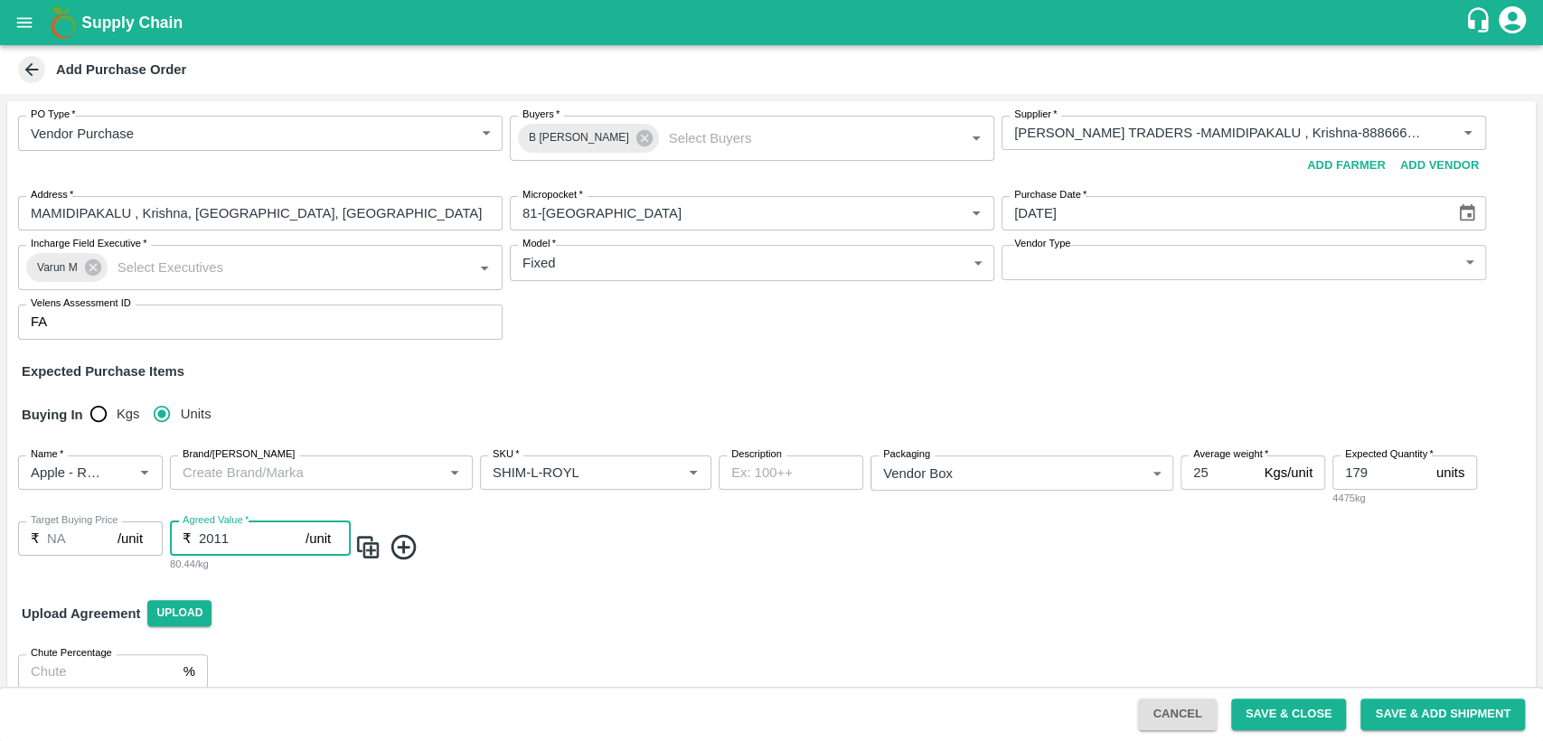
type input "2011"
click at [626, 597] on div "Upload Agreement Upload" at bounding box center [771, 614] width 1529 height 52
click at [367, 545] on img at bounding box center [367, 547] width 27 height 30
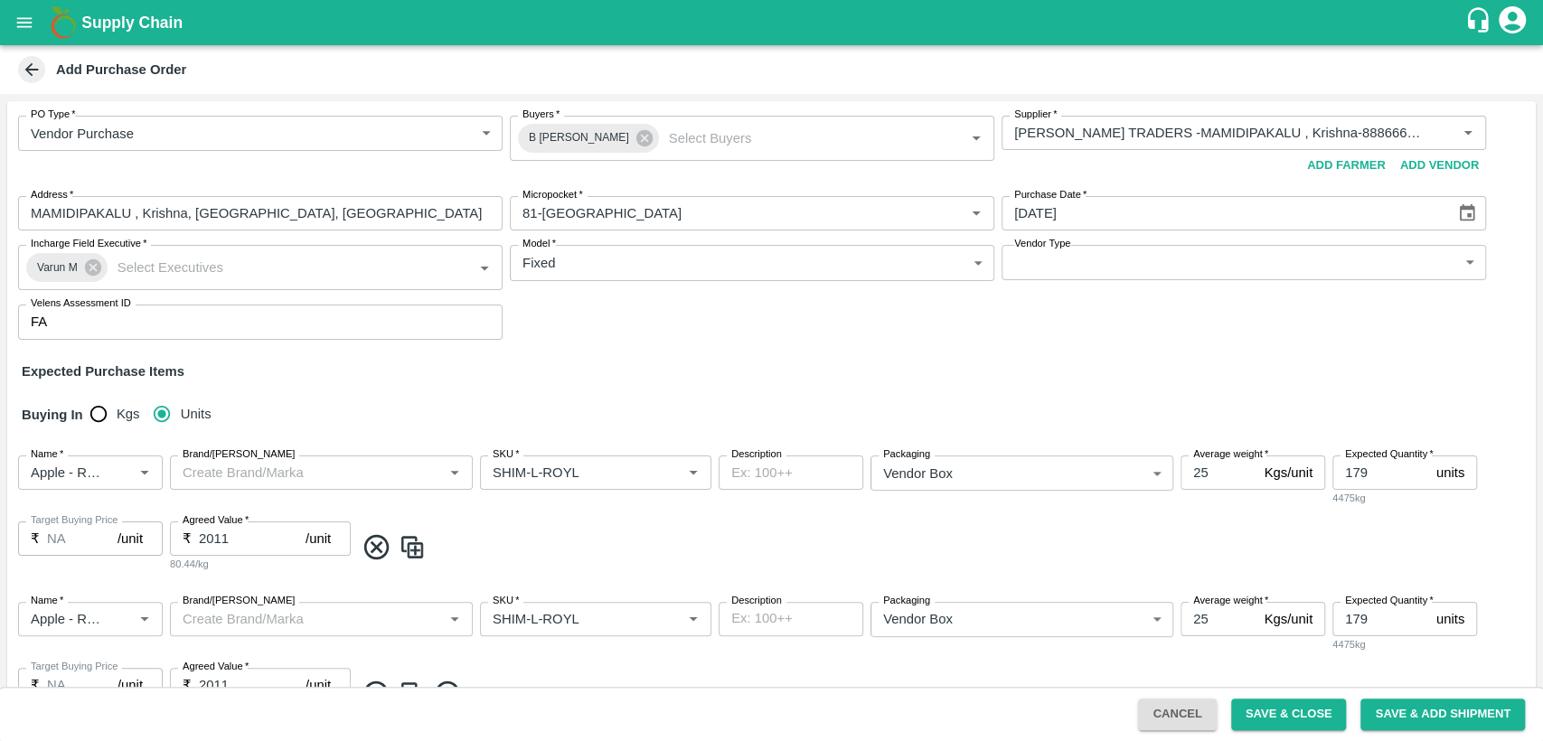
scroll to position [108, 0]
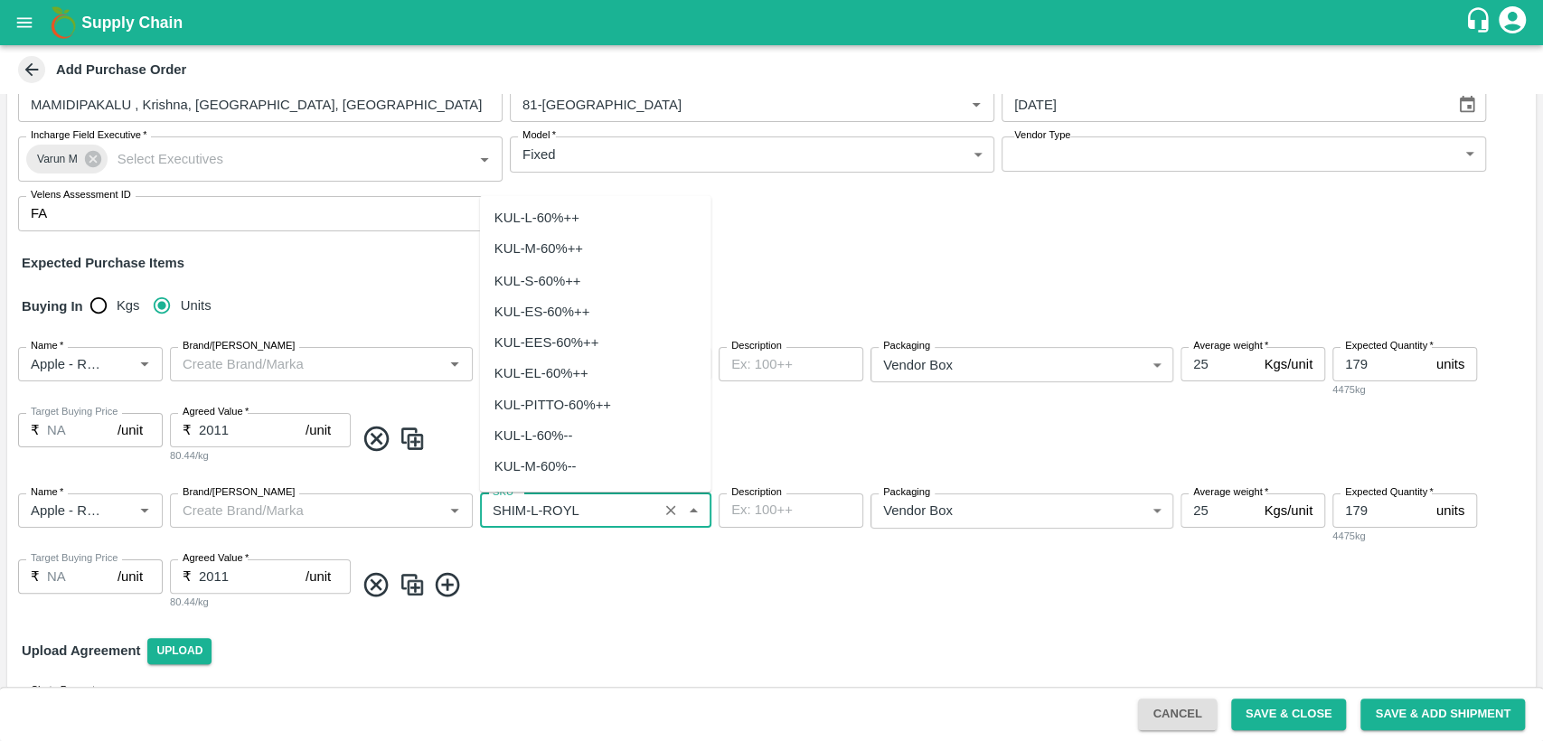
click at [538, 509] on input "SKU   *" at bounding box center [568, 511] width 167 height 24
type input "M"
click at [574, 310] on div "SHIM-M-ROYL" at bounding box center [540, 311] width 90 height 20
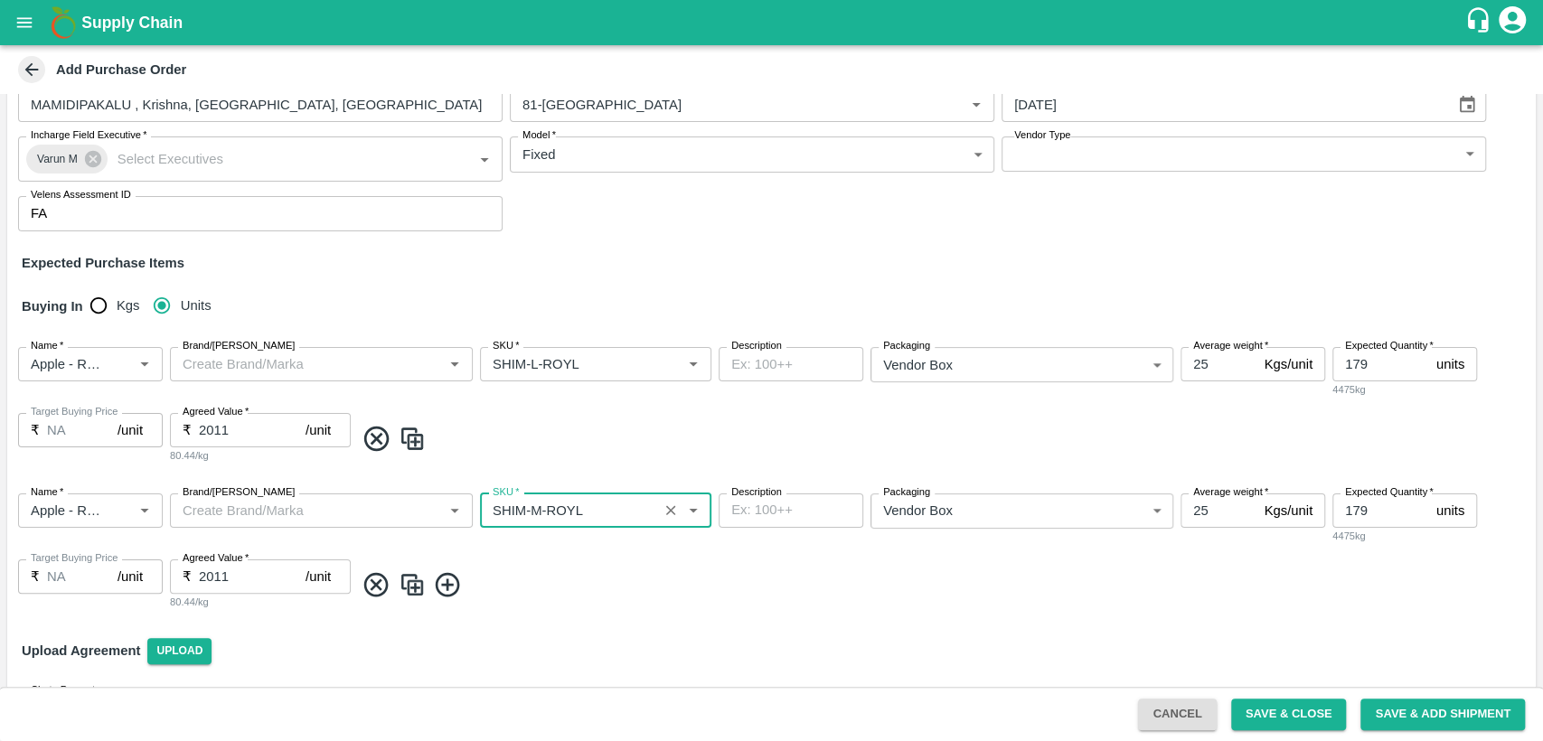
type input "SHIM-M-ROYL"
click at [887, 583] on span at bounding box center [941, 585] width 1174 height 30
click at [410, 583] on img at bounding box center [412, 585] width 27 height 30
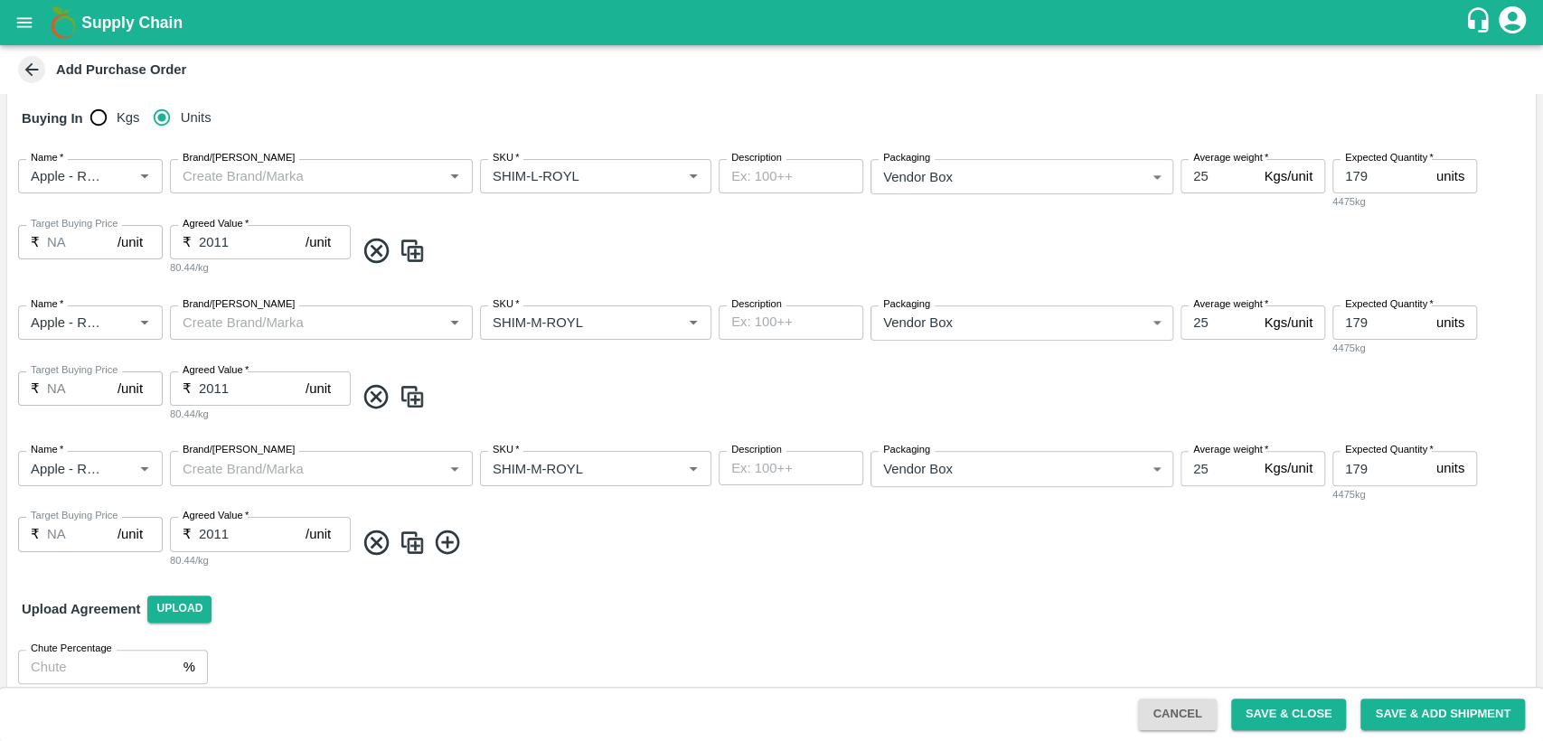
scroll to position [304, 0]
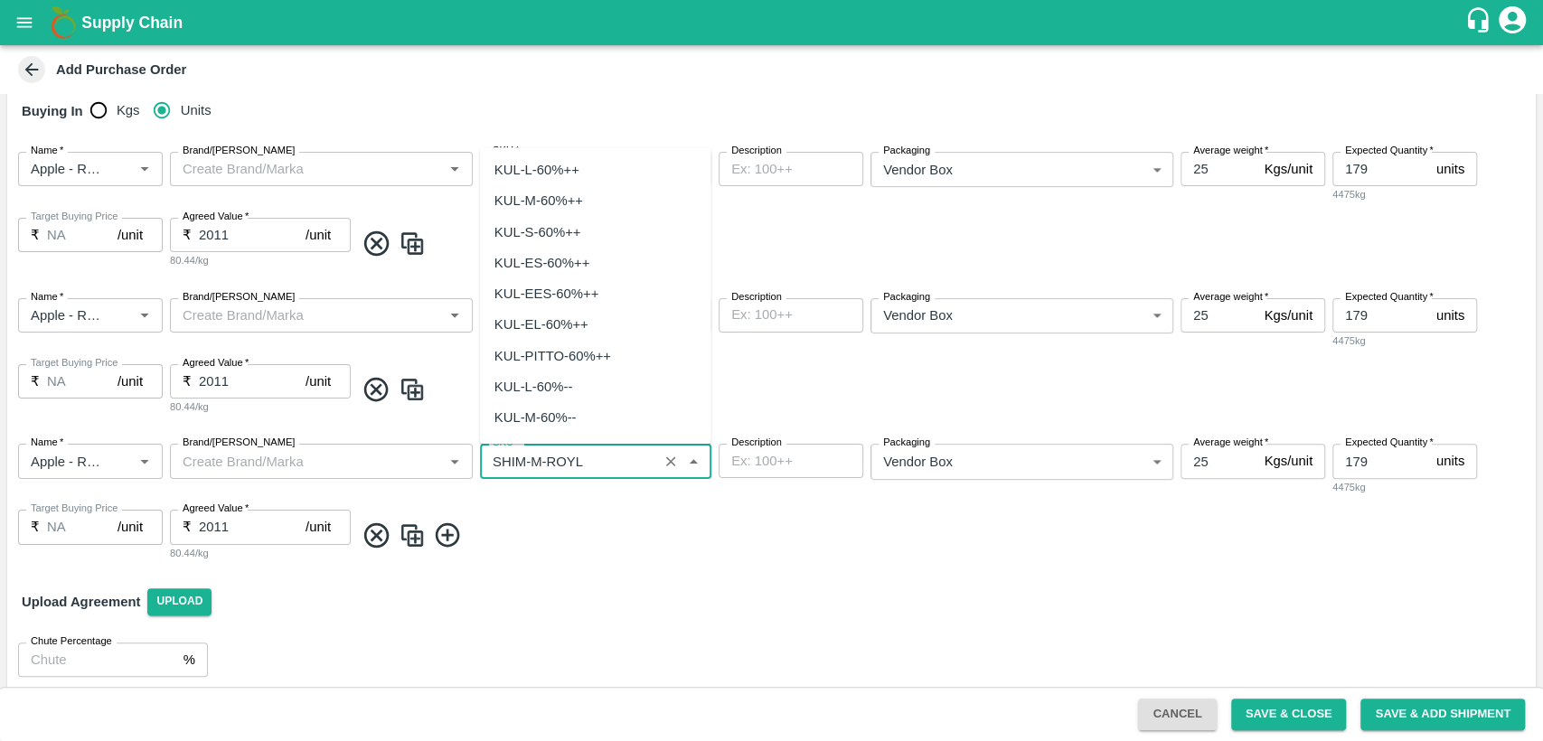
click at [542, 457] on input "SKU   *" at bounding box center [568, 461] width 167 height 24
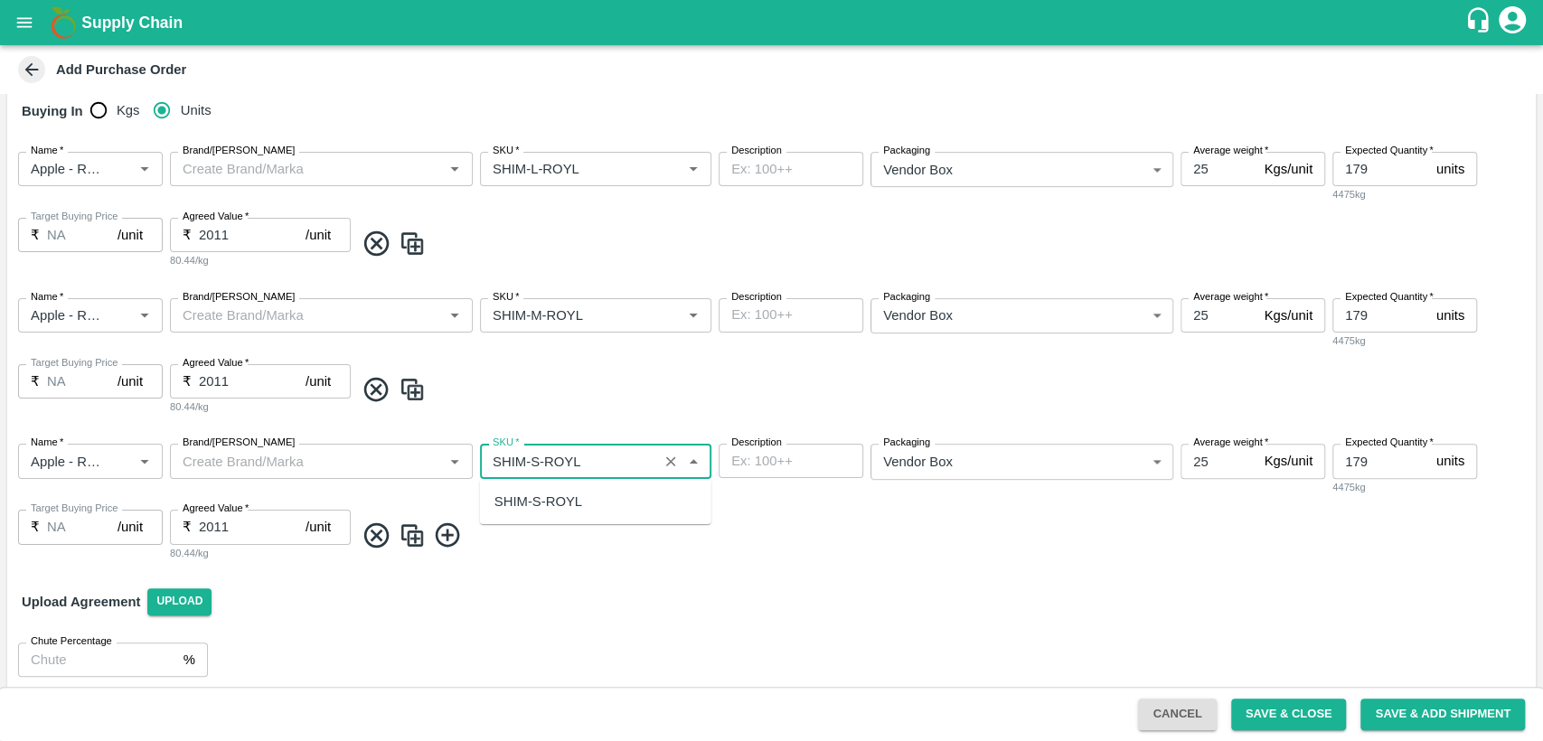
click at [562, 503] on div "SHIM-S-ROYL" at bounding box center [539, 502] width 88 height 20
type input "SHIM-S-ROYL"
click at [1063, 599] on div "Upload Agreement Upload" at bounding box center [771, 602] width 1529 height 52
click at [414, 540] on img at bounding box center [412, 536] width 27 height 30
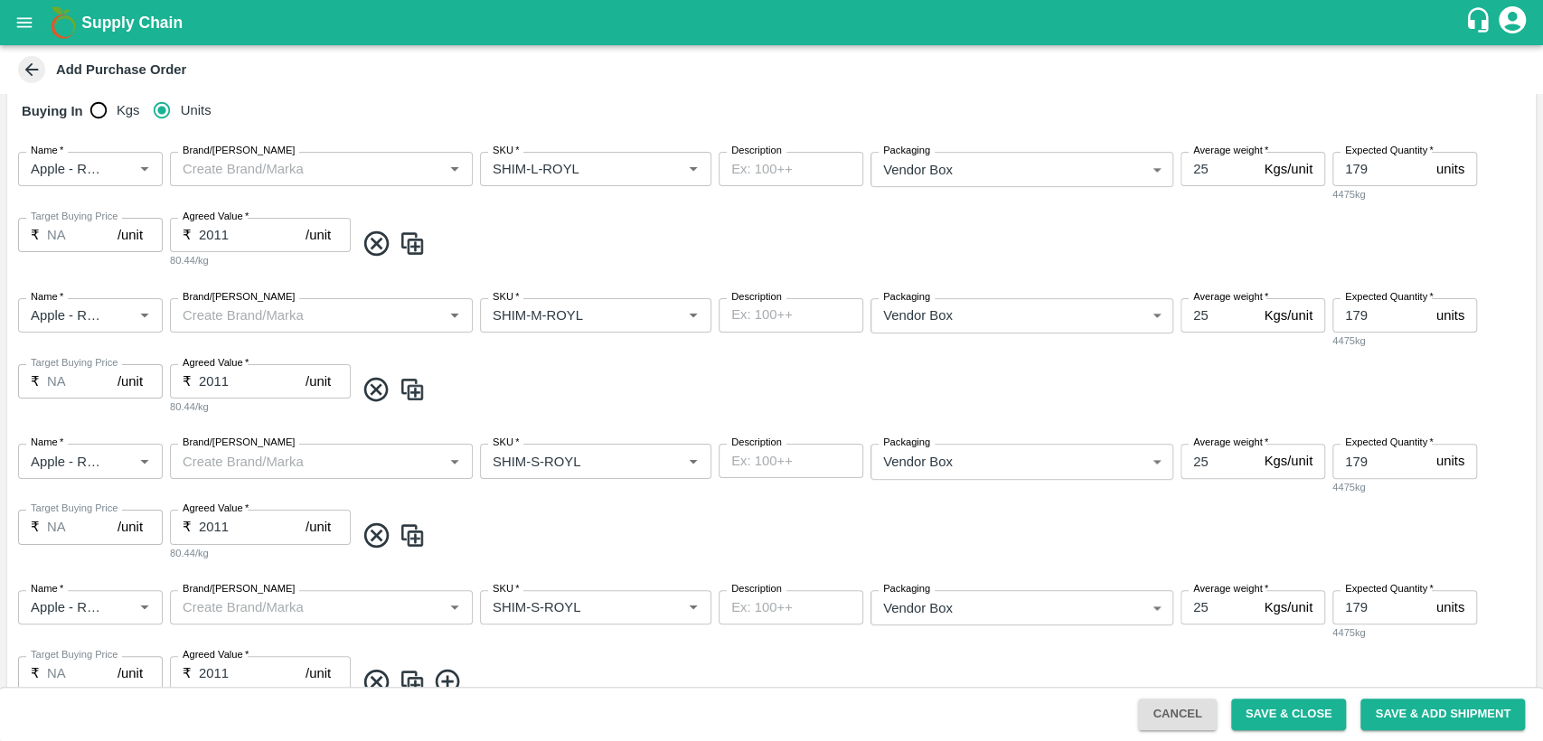
scroll to position [462, 0]
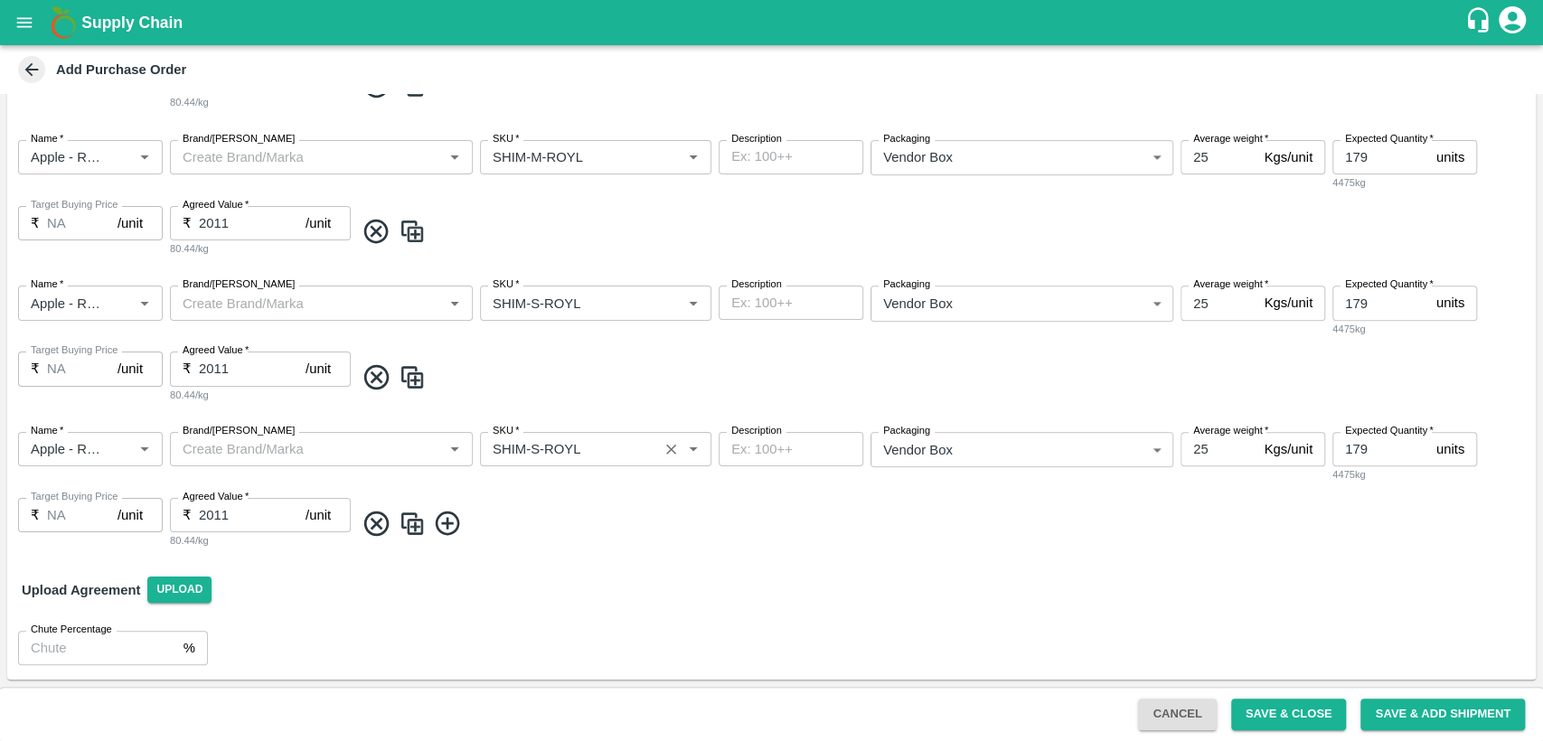
click at [531, 450] on input "SKU   *" at bounding box center [568, 450] width 167 height 24
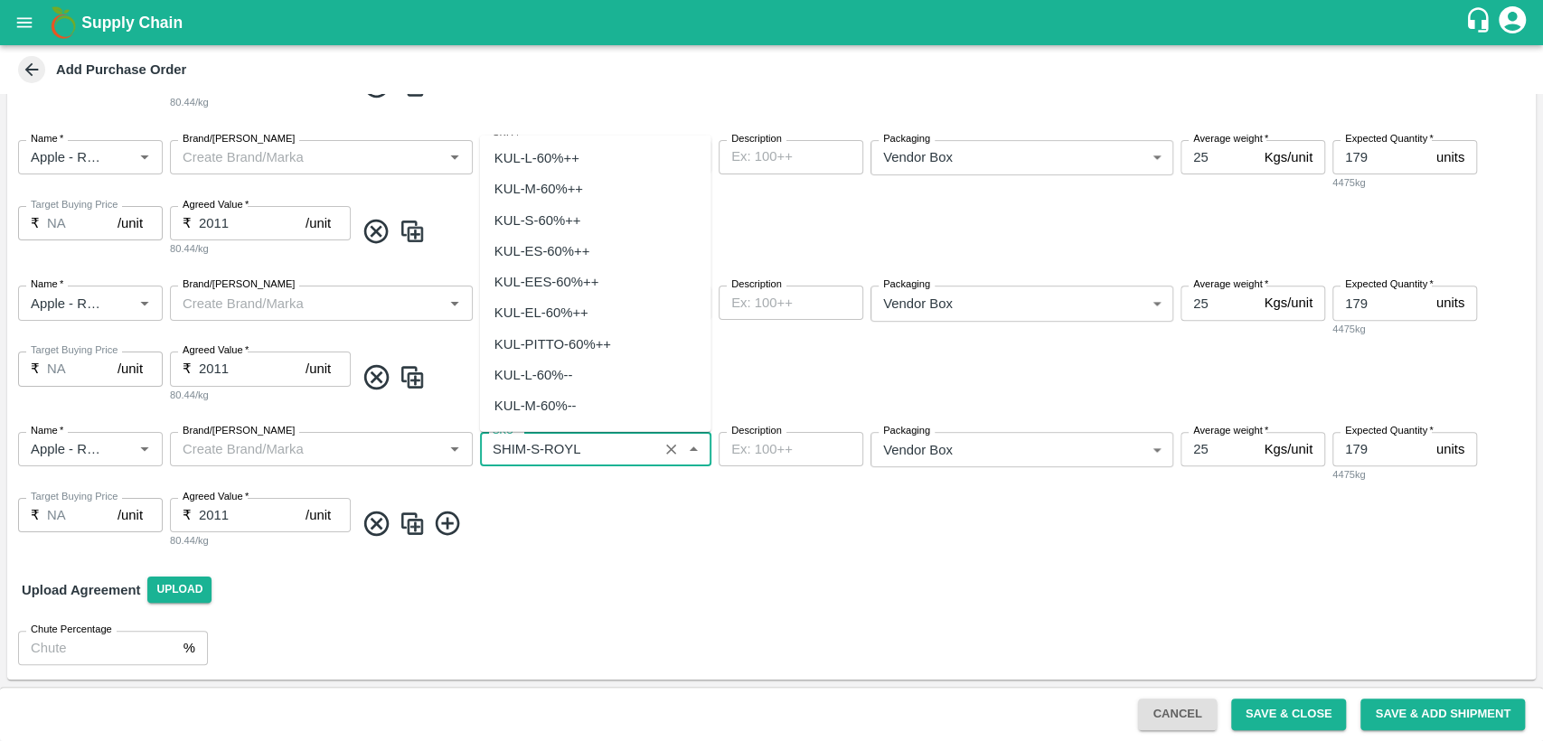
scroll to position [5352, 0]
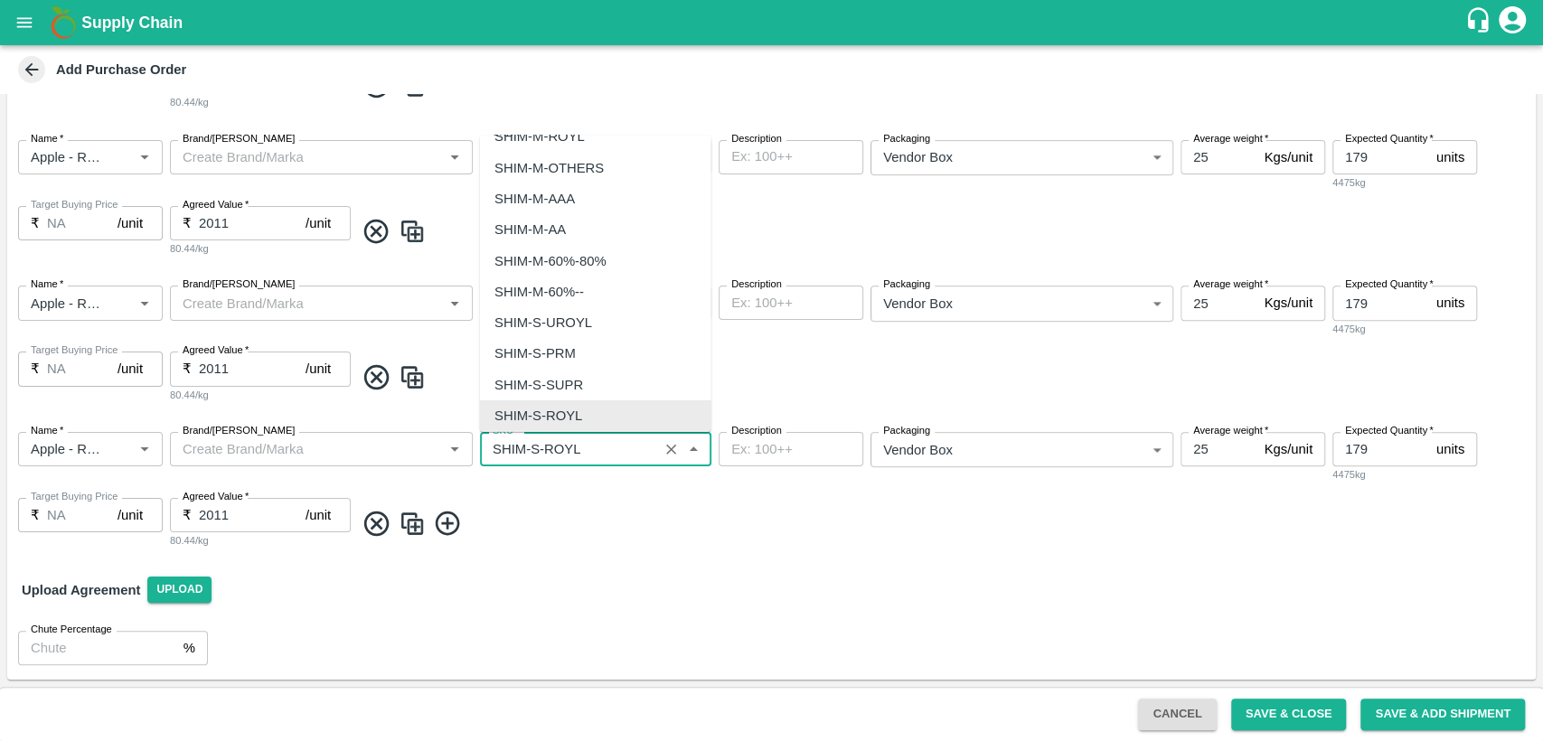
click at [534, 450] on input "SKU   *" at bounding box center [568, 450] width 167 height 24
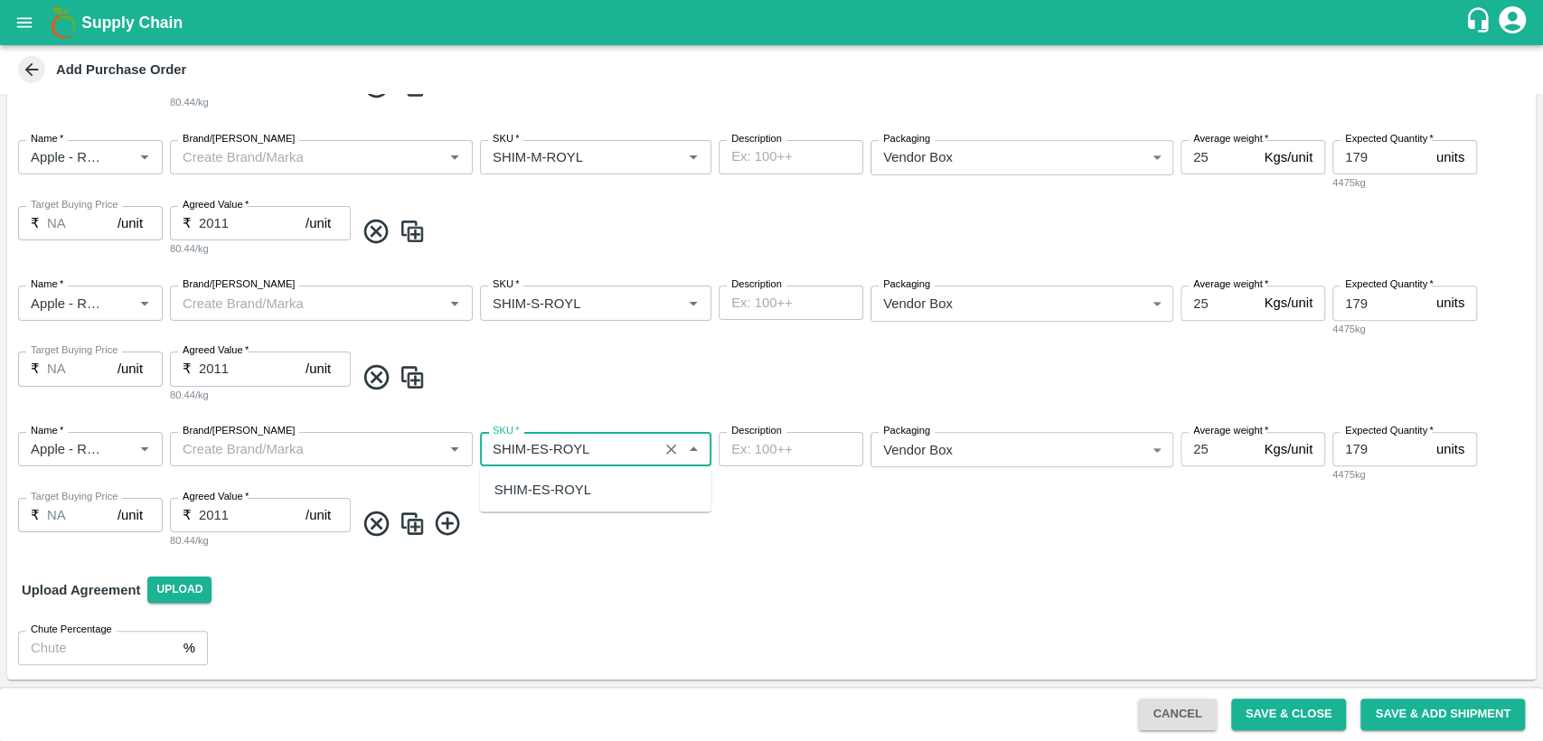
scroll to position [0, 0]
click at [551, 485] on div "SHIM-ES-ROYL" at bounding box center [543, 489] width 97 height 20
type input "SHIM-ES-ROYL"
click at [425, 515] on img at bounding box center [412, 524] width 27 height 30
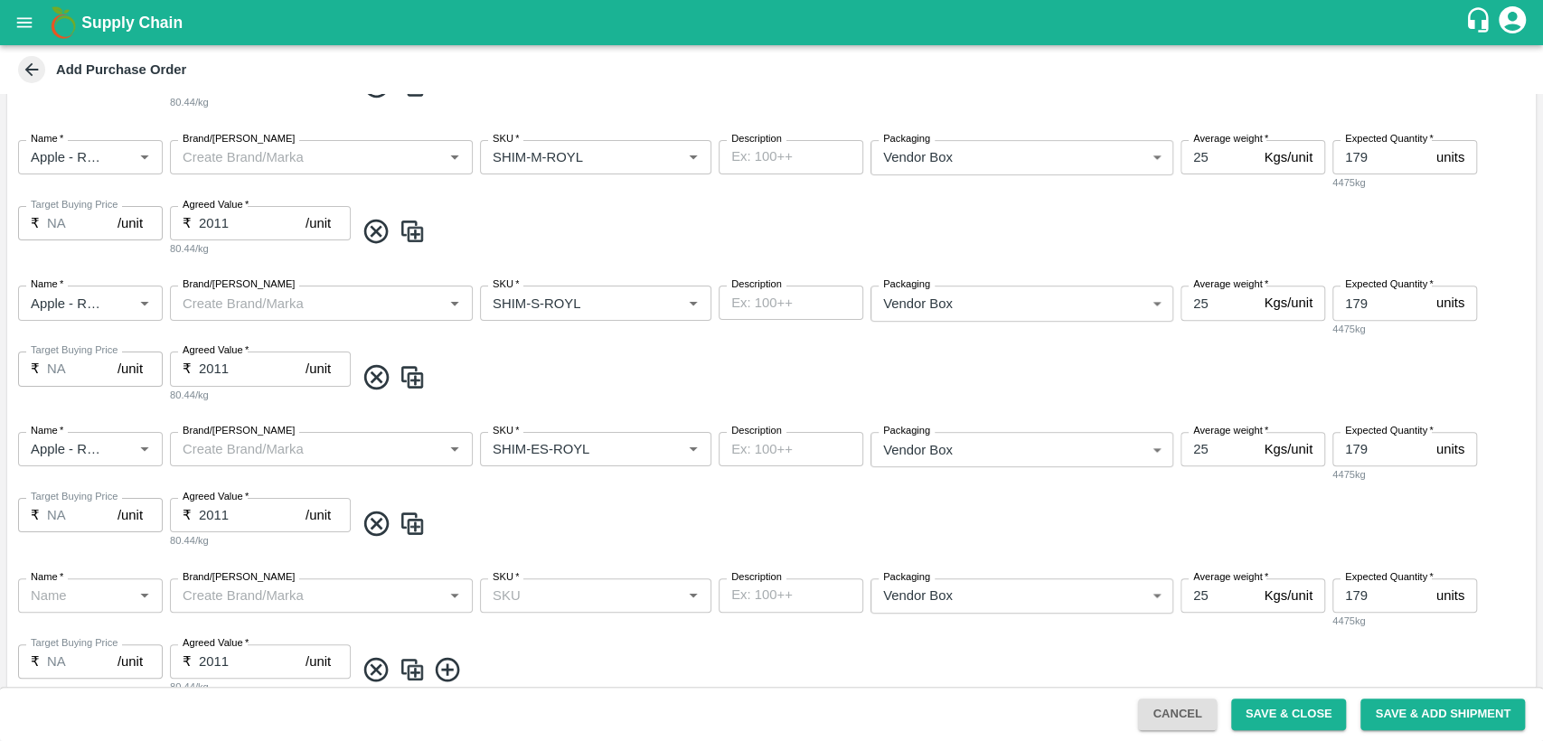
type input "Apple - Royal - Delicious"
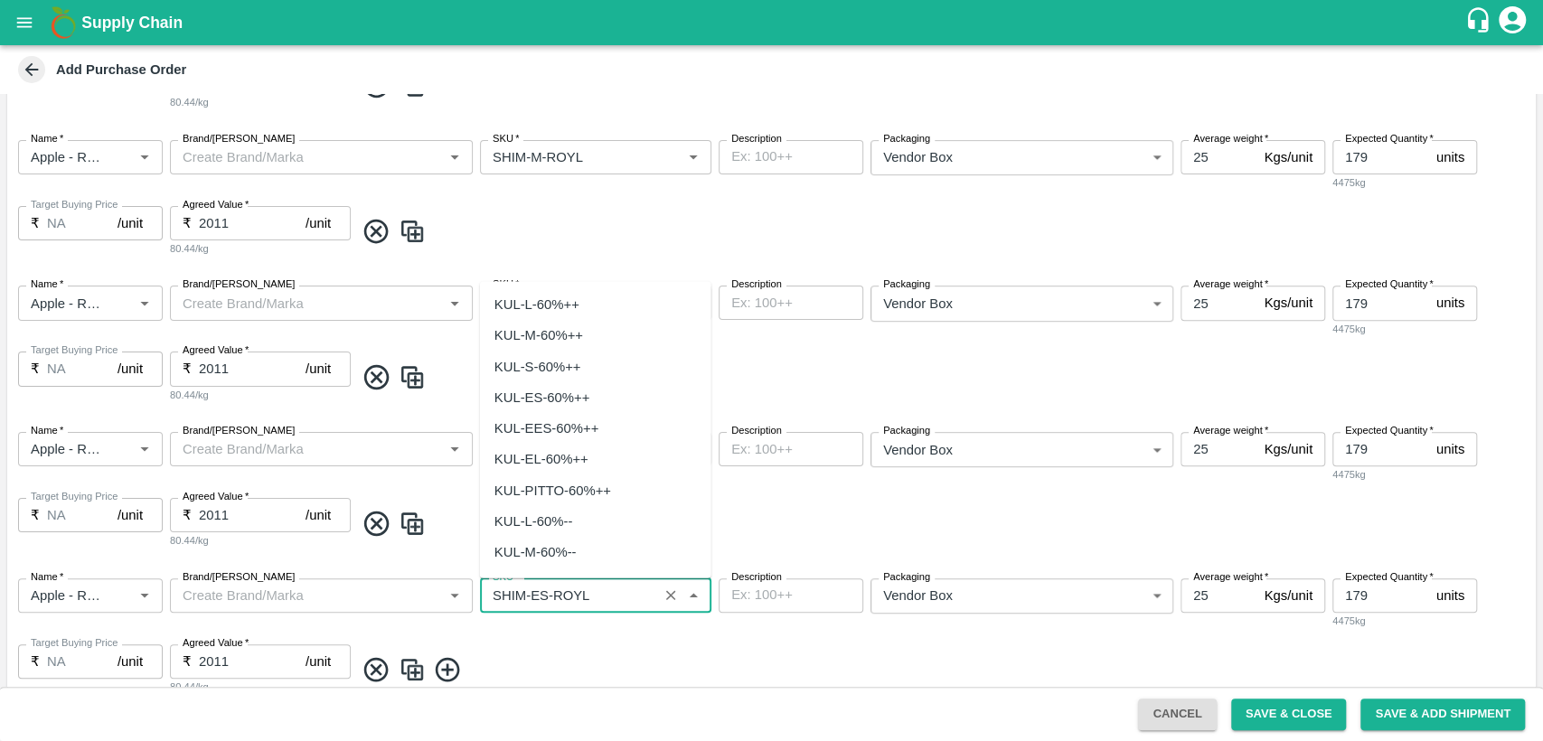
click at [546, 590] on input "SKU   *" at bounding box center [568, 596] width 167 height 24
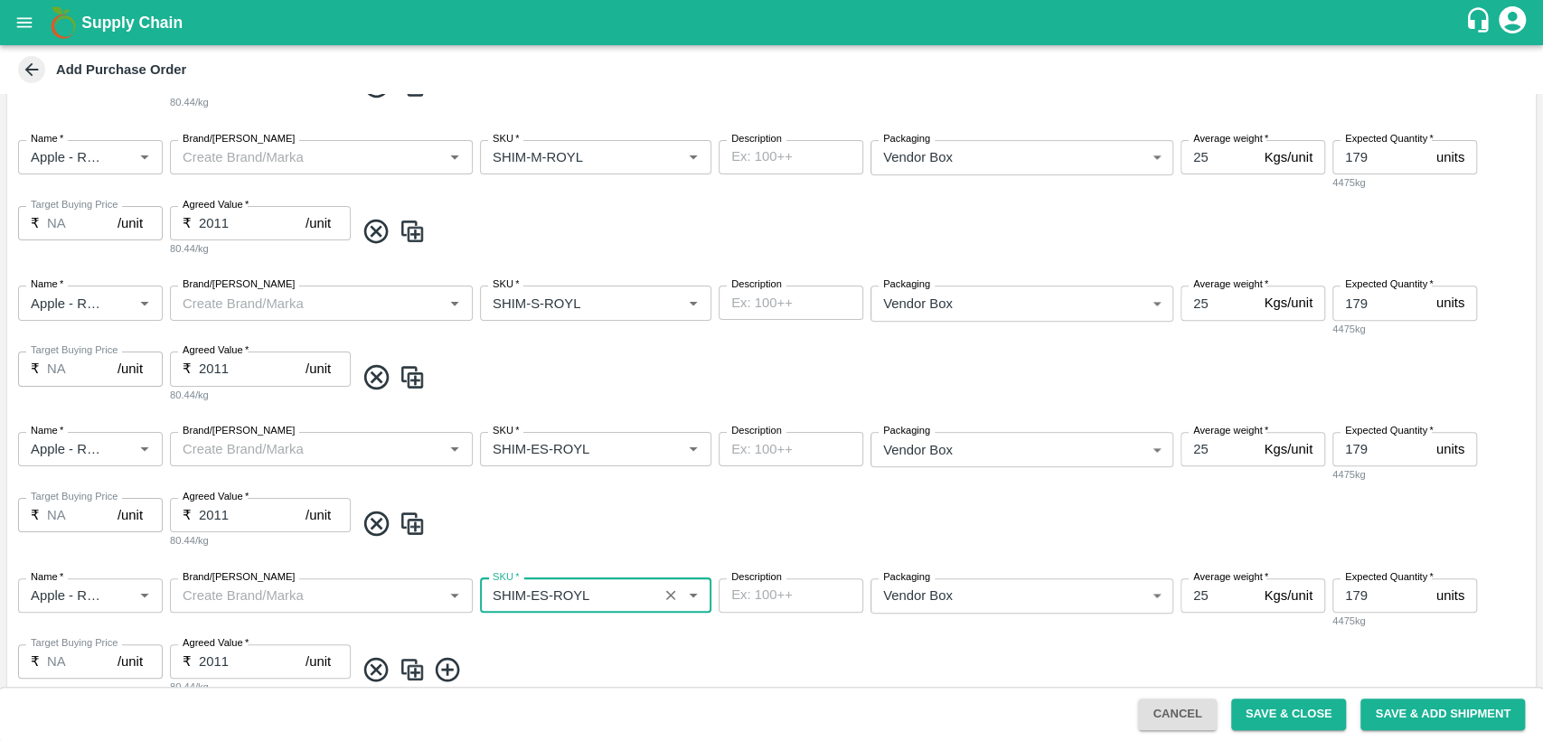
click at [541, 597] on input "SKU   *" at bounding box center [568, 596] width 167 height 24
click at [554, 643] on div "SHIM-EES-ROYL" at bounding box center [548, 636] width 106 height 20
type input "SHIM-EES-ROYL"
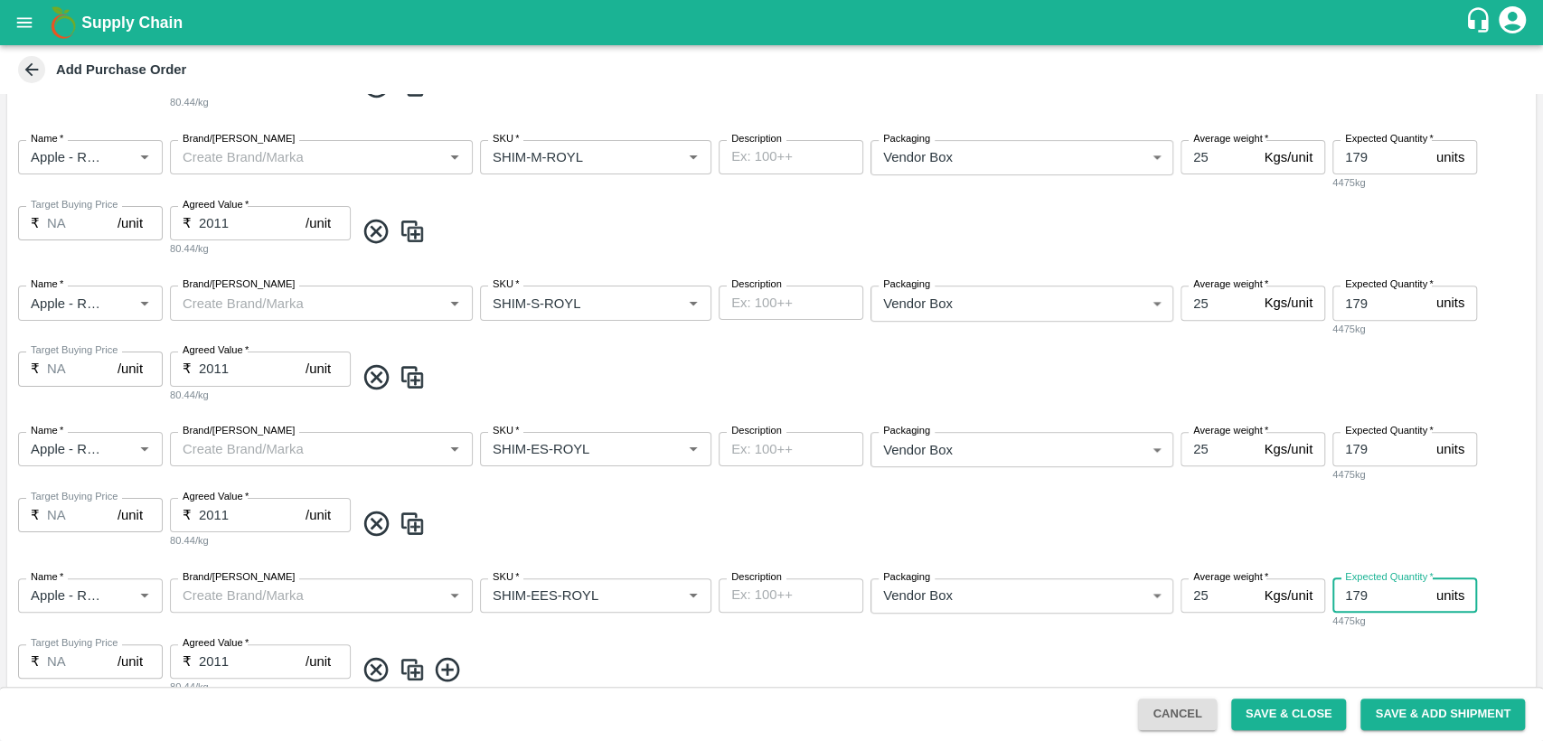
click at [1358, 599] on input "179" at bounding box center [1381, 596] width 97 height 34
type input "180"
click at [1434, 528] on span at bounding box center [941, 524] width 1174 height 30
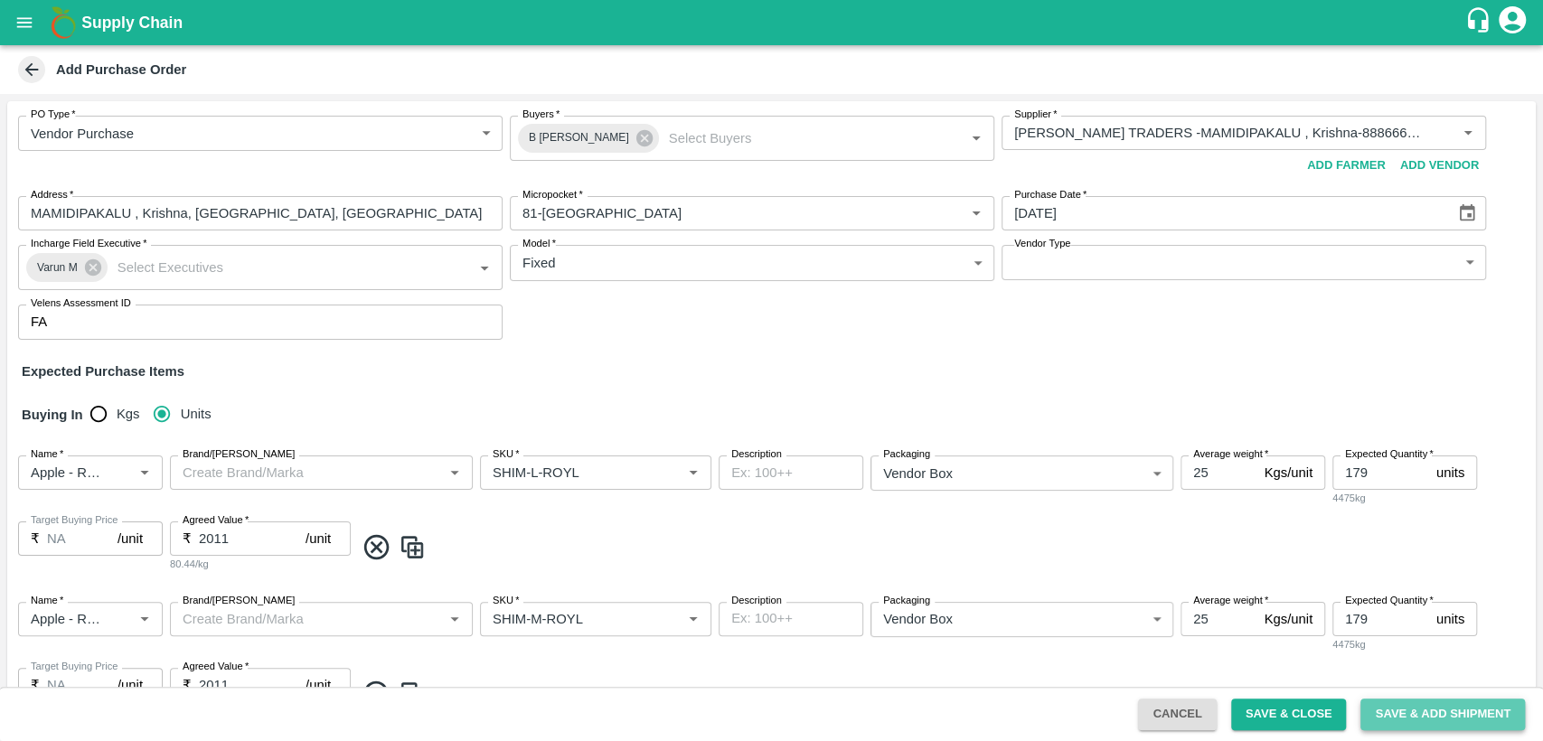
click at [1429, 713] on button "Save & Add Shipment" at bounding box center [1443, 715] width 165 height 32
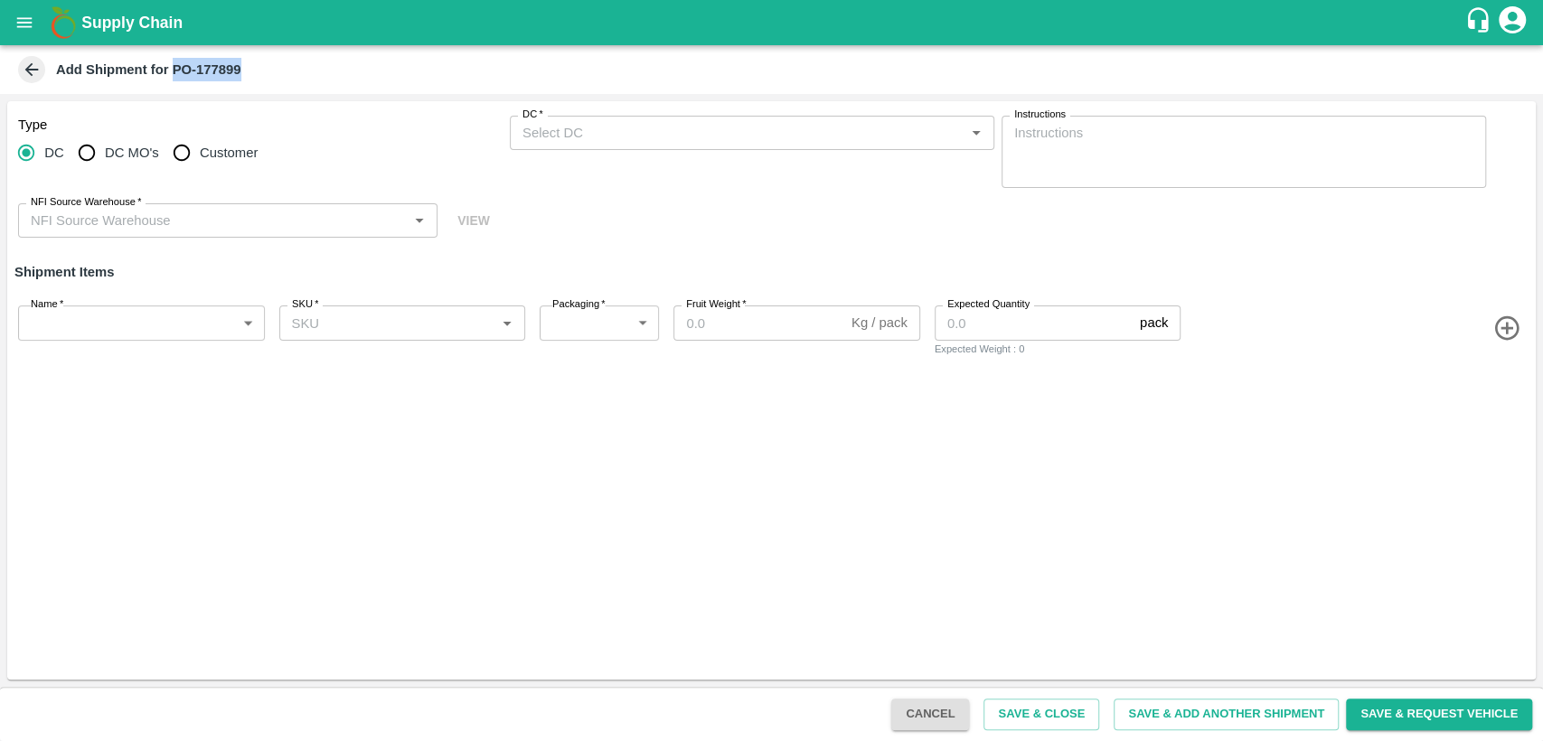
drag, startPoint x: 172, startPoint y: 67, endPoint x: 259, endPoint y: 65, distance: 86.8
click at [259, 65] on div "Add Shipment for PO-177899" at bounding box center [769, 69] width 1511 height 27
copy b "PO-177899"
click at [29, 26] on icon "open drawer" at bounding box center [24, 22] width 15 height 10
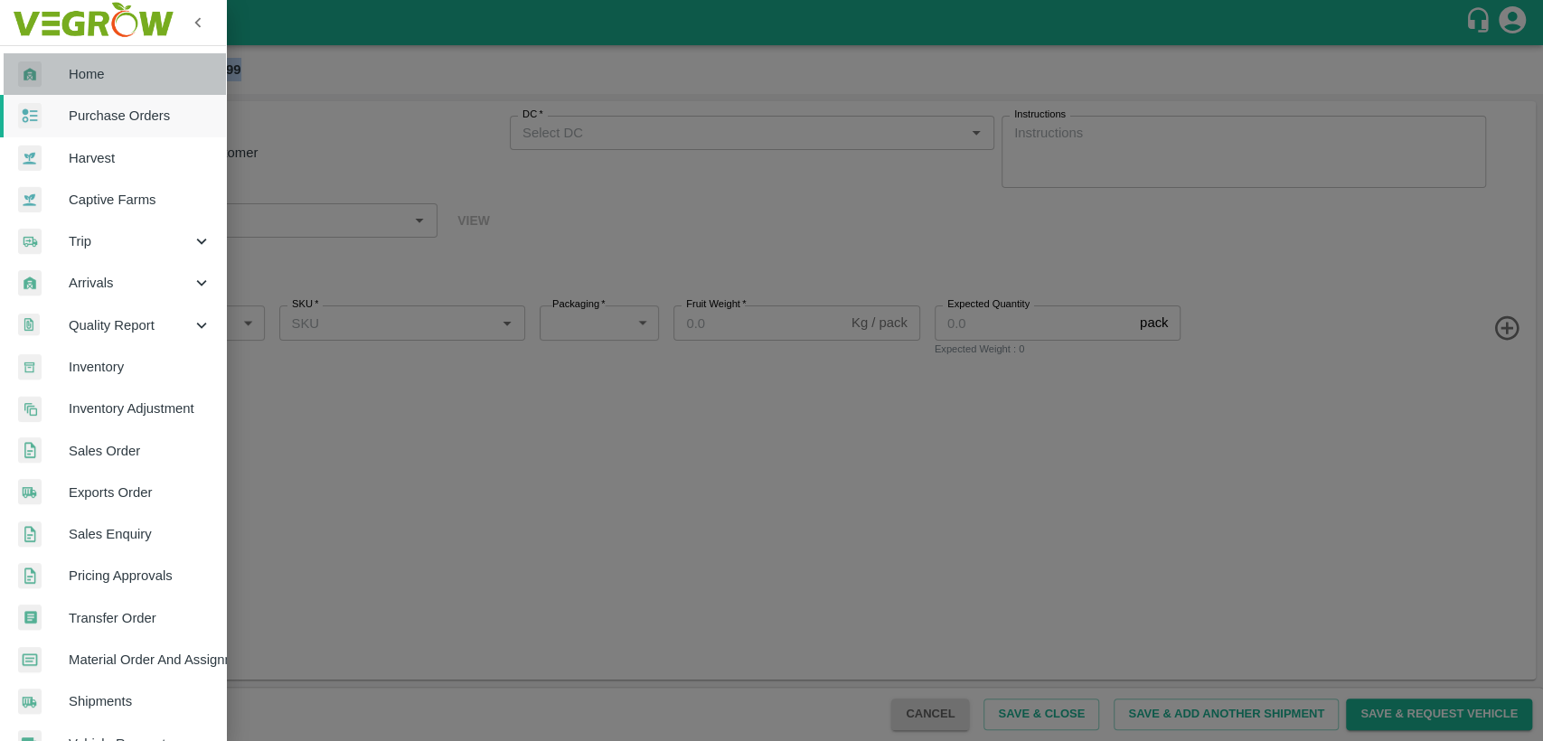
click at [122, 62] on link "Home" at bounding box center [113, 74] width 226 height 42
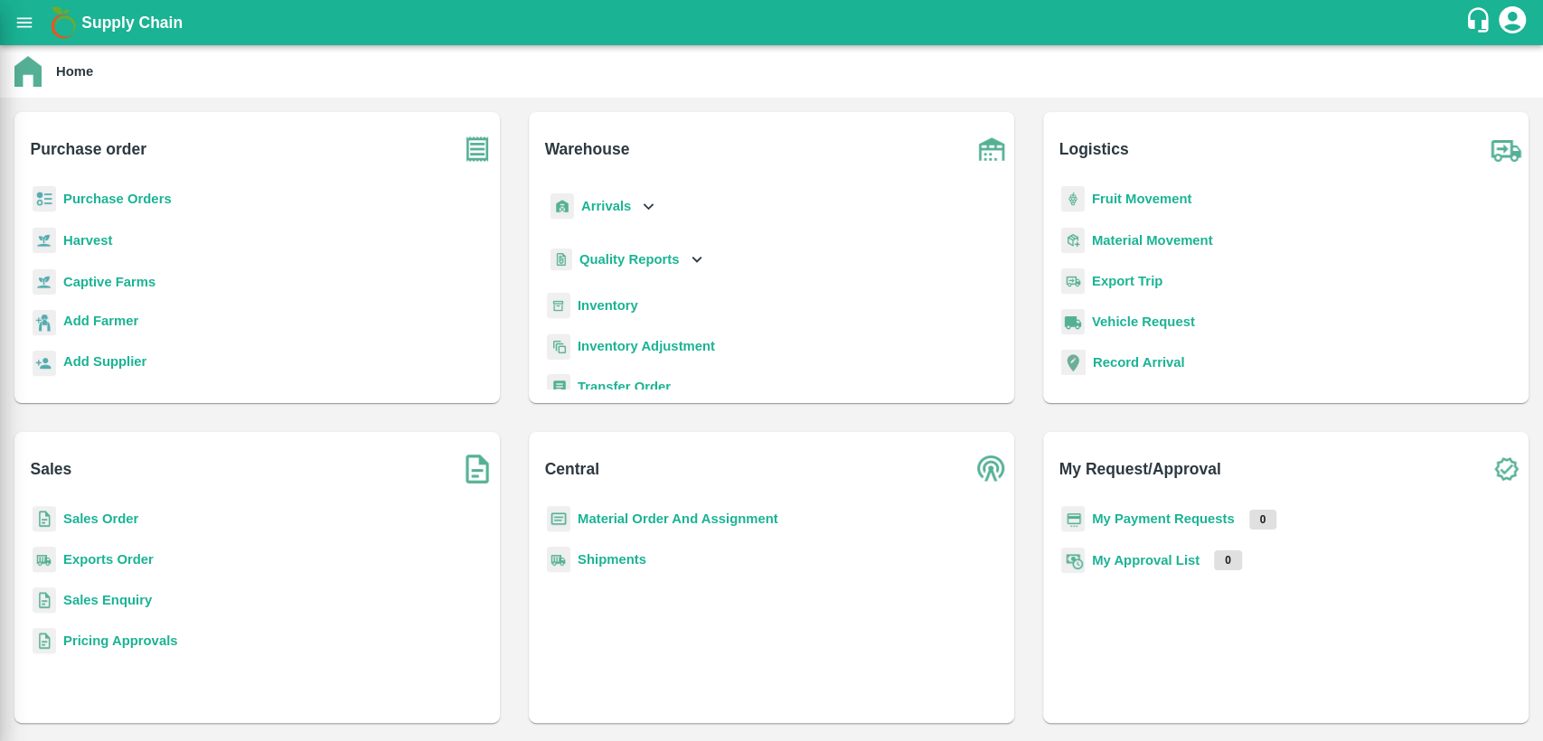
click at [122, 62] on div at bounding box center [771, 370] width 1543 height 741
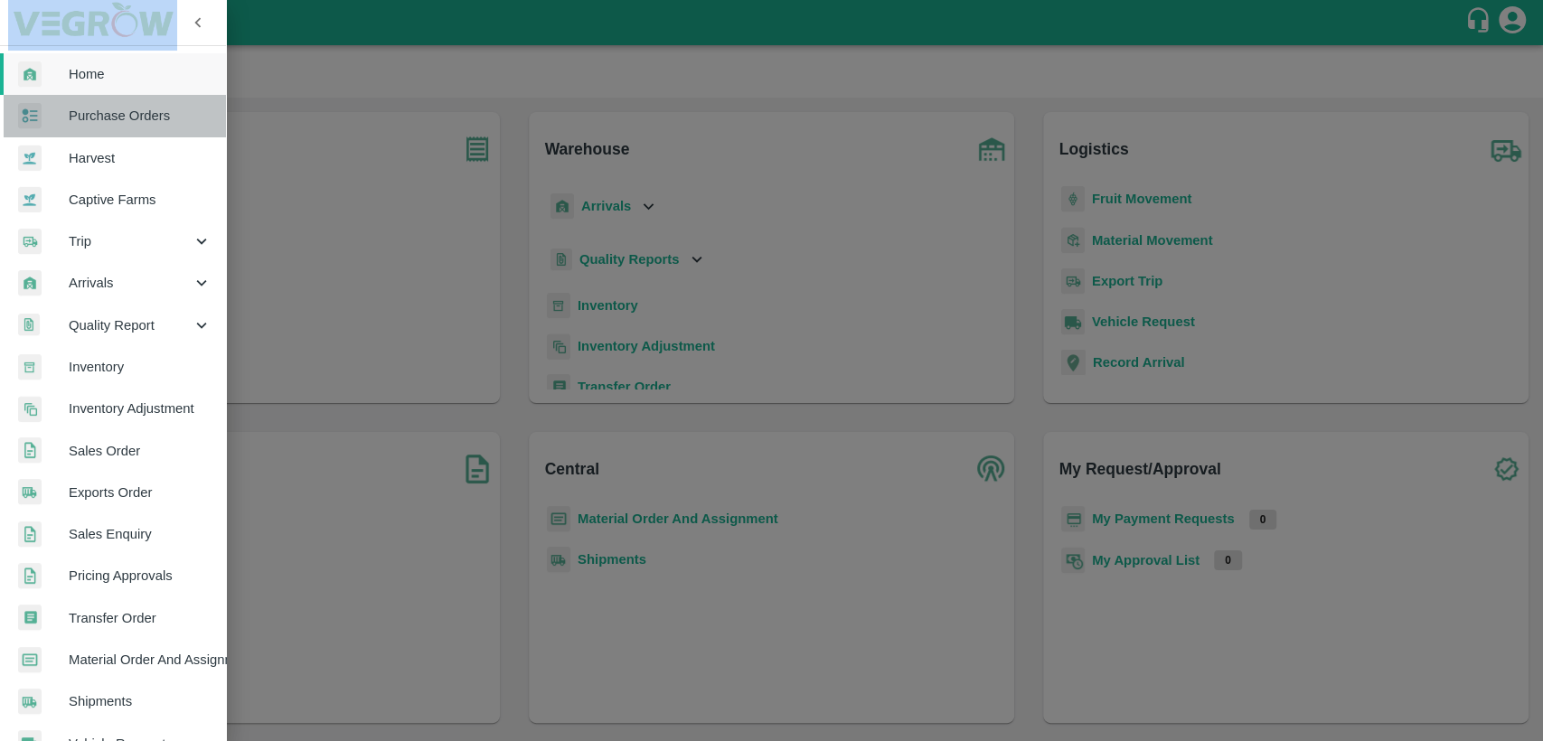
click at [141, 117] on span "Purchase Orders" at bounding box center [140, 116] width 143 height 20
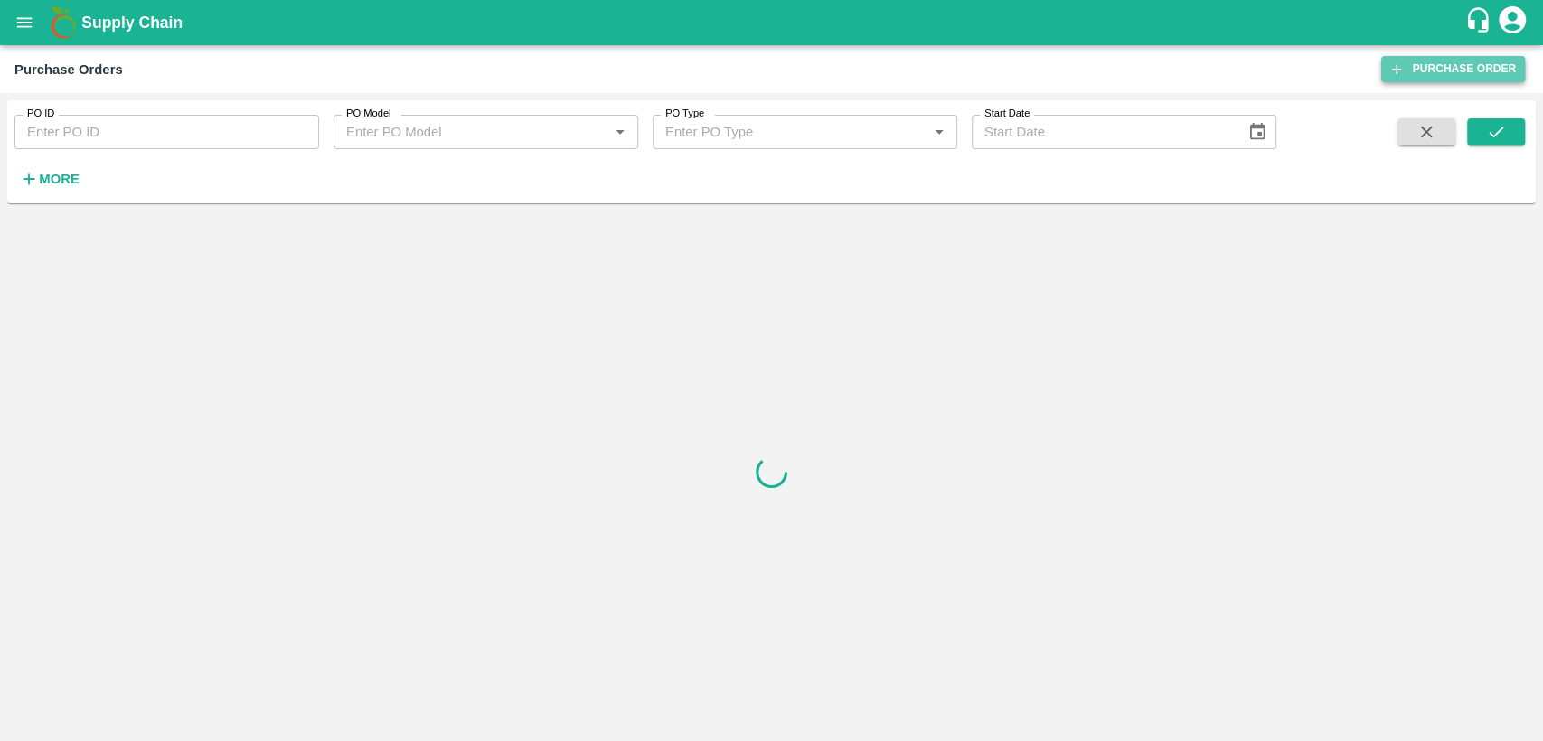
click at [1432, 68] on link "Purchase Order" at bounding box center [1453, 69] width 144 height 26
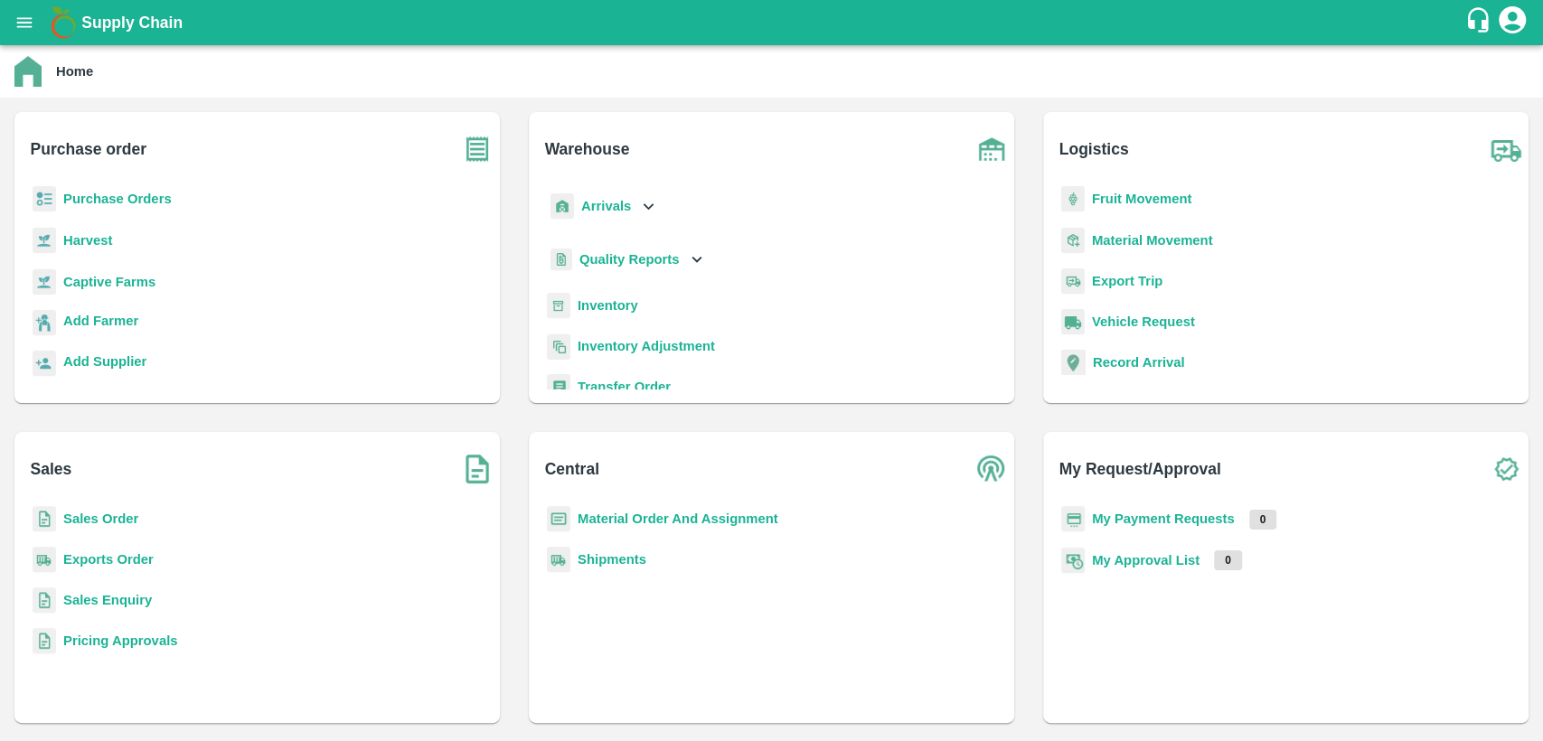
click at [103, 518] on b "Sales Order" at bounding box center [100, 519] width 75 height 14
click at [115, 519] on b "Sales Order" at bounding box center [100, 519] width 75 height 14
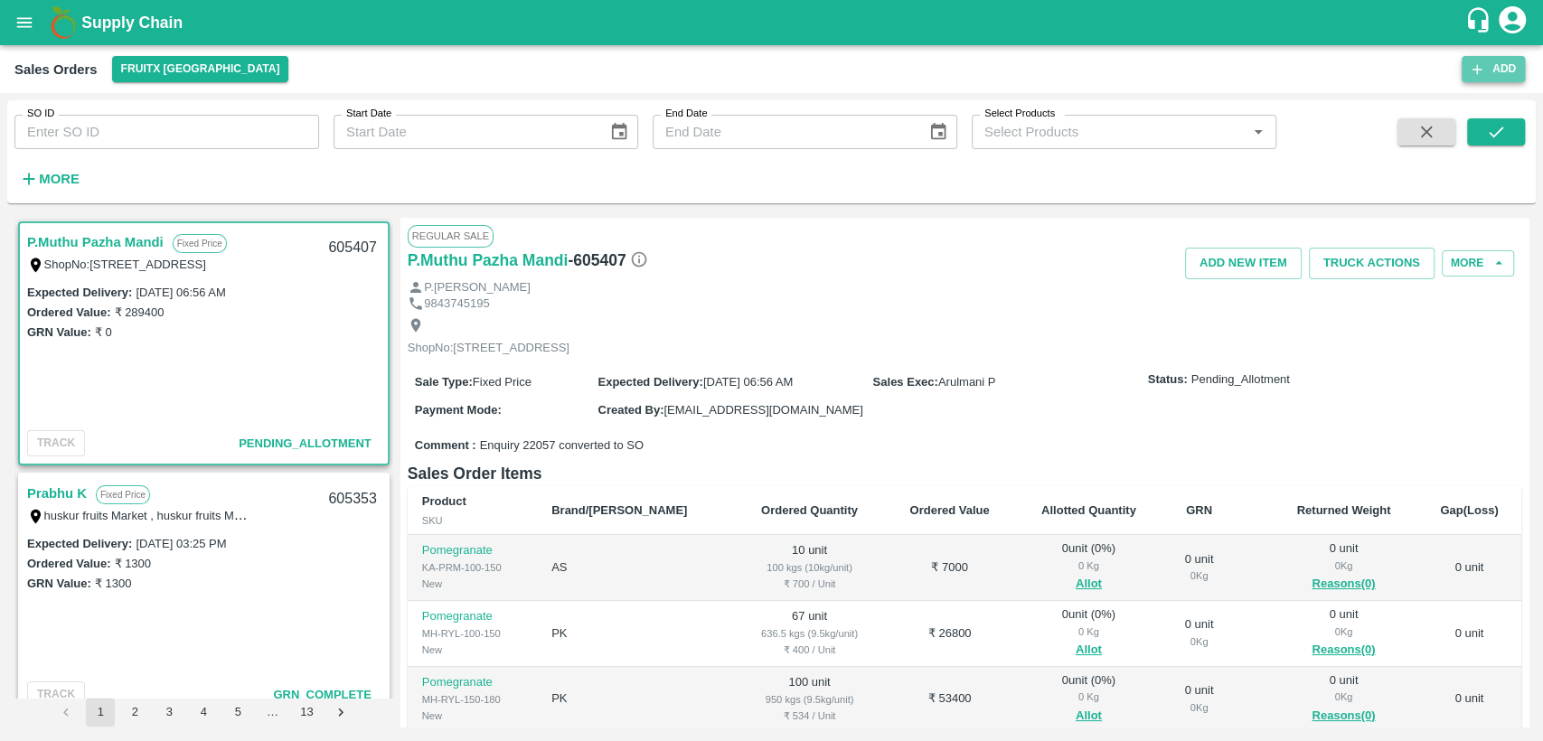
click at [1506, 74] on button "Add" at bounding box center [1493, 69] width 63 height 26
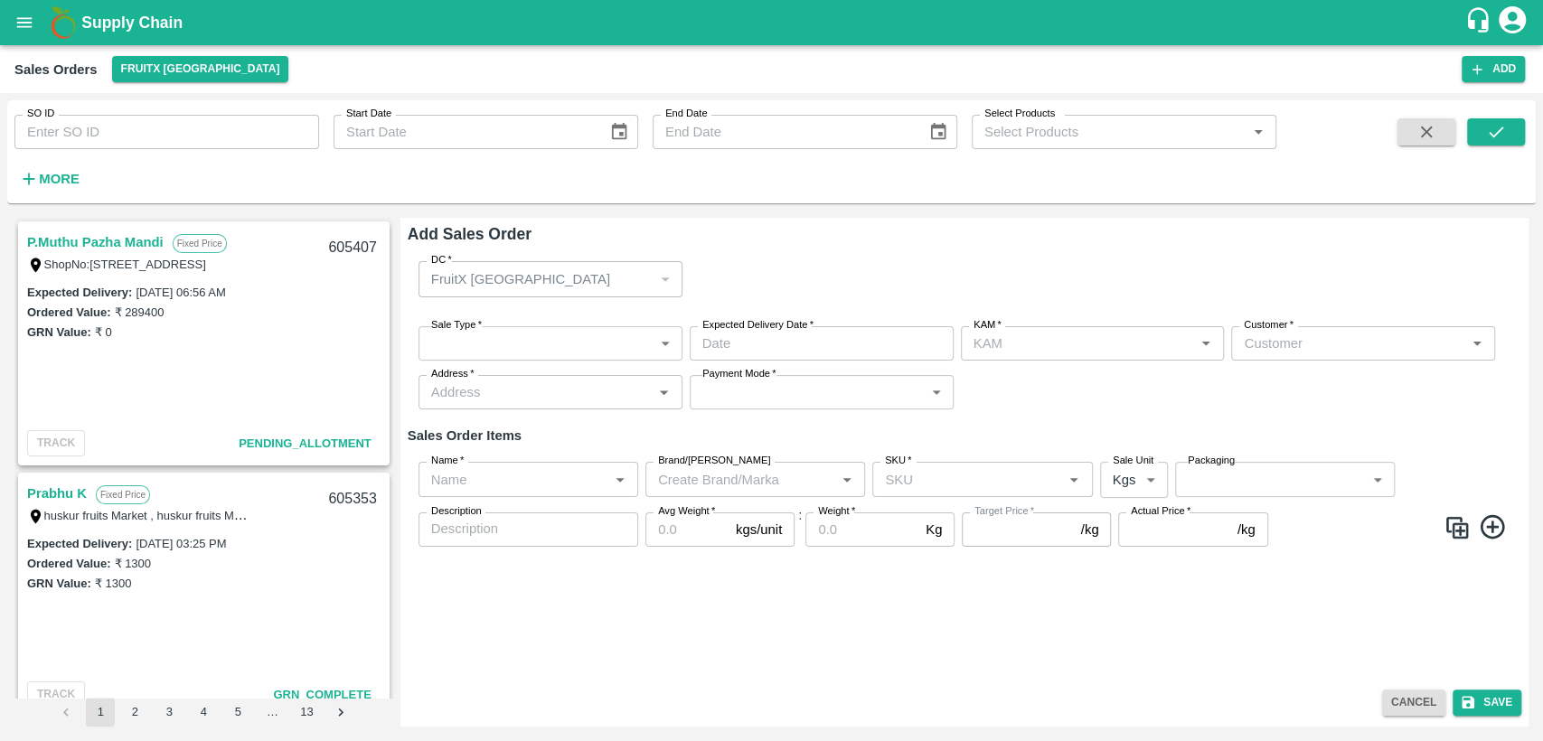
click at [589, 279] on div "FruitX [GEOGRAPHIC_DATA]" at bounding box center [542, 279] width 222 height 20
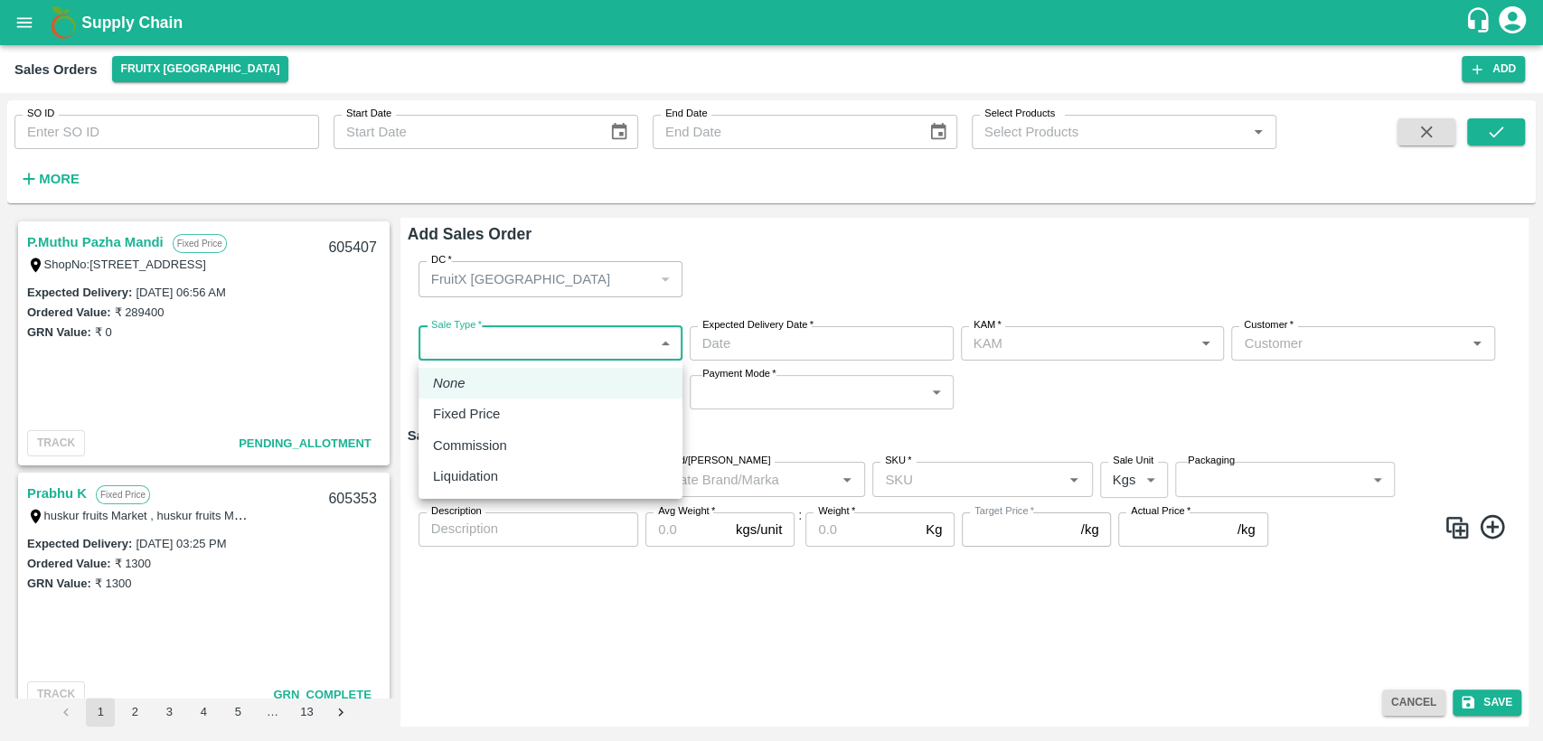
click at [576, 339] on body "Supply Chain Sales Orders FruitX Bangalore Add SO ID SO ID Start Date Start Dat…" at bounding box center [771, 370] width 1543 height 741
click at [535, 415] on div "Fixed Price" at bounding box center [550, 414] width 235 height 20
type input "1"
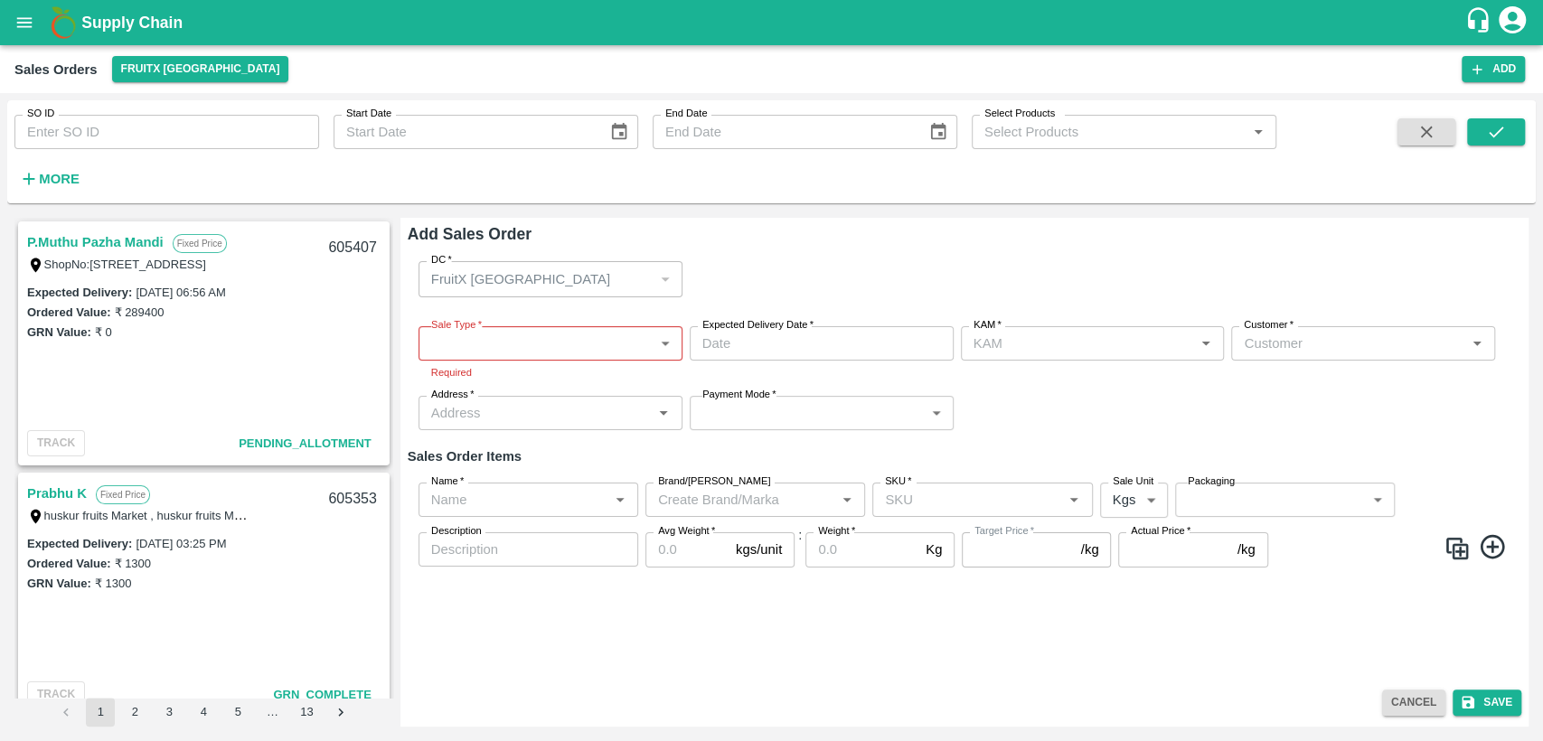
click at [615, 277] on div "FruitX [GEOGRAPHIC_DATA]" at bounding box center [542, 279] width 222 height 20
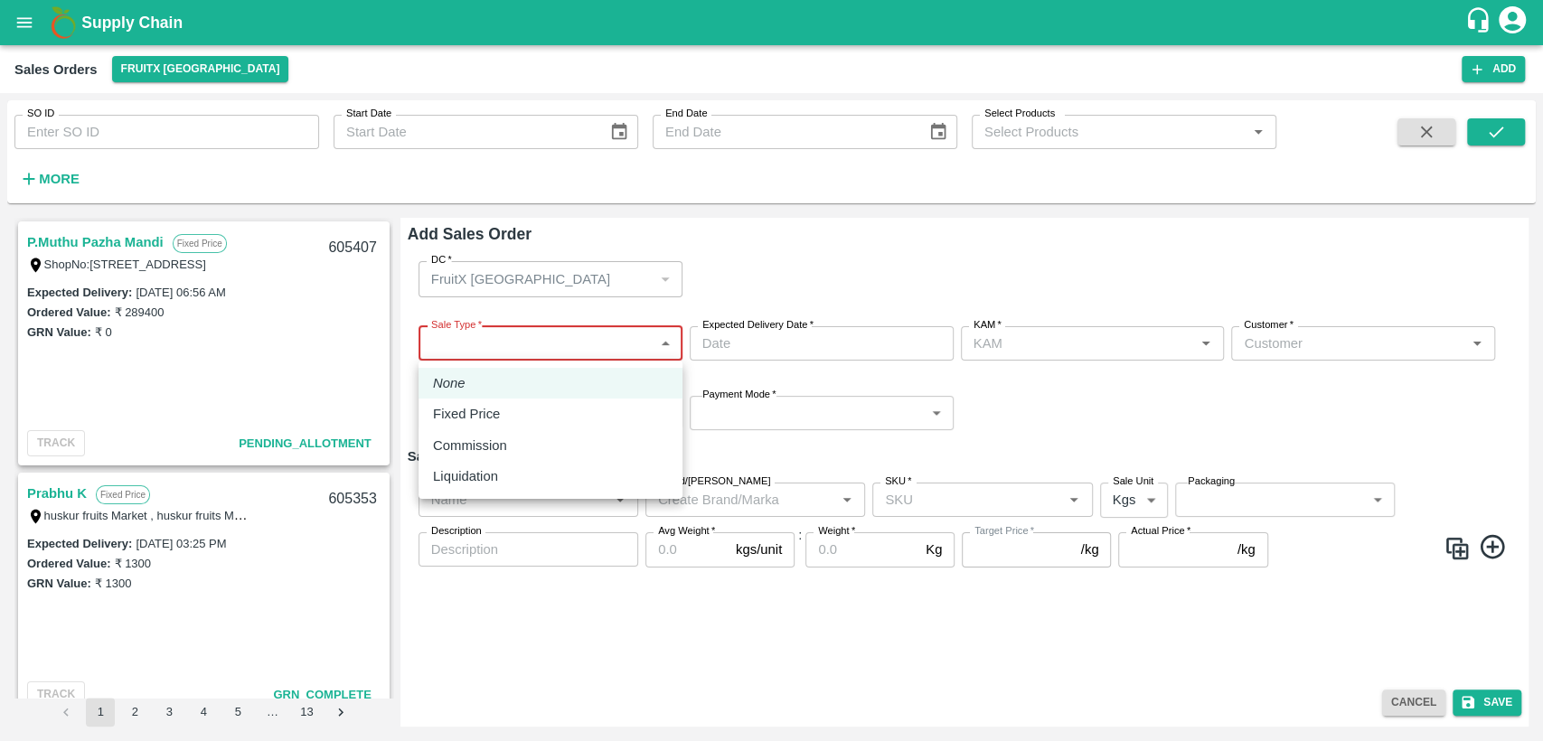
click at [580, 349] on body "Supply Chain Sales Orders FruitX Bangalore Add SO ID SO ID Start Date Start Dat…" at bounding box center [771, 370] width 1543 height 741
click at [551, 412] on div "Fixed Price" at bounding box center [550, 414] width 235 height 20
type input "1"
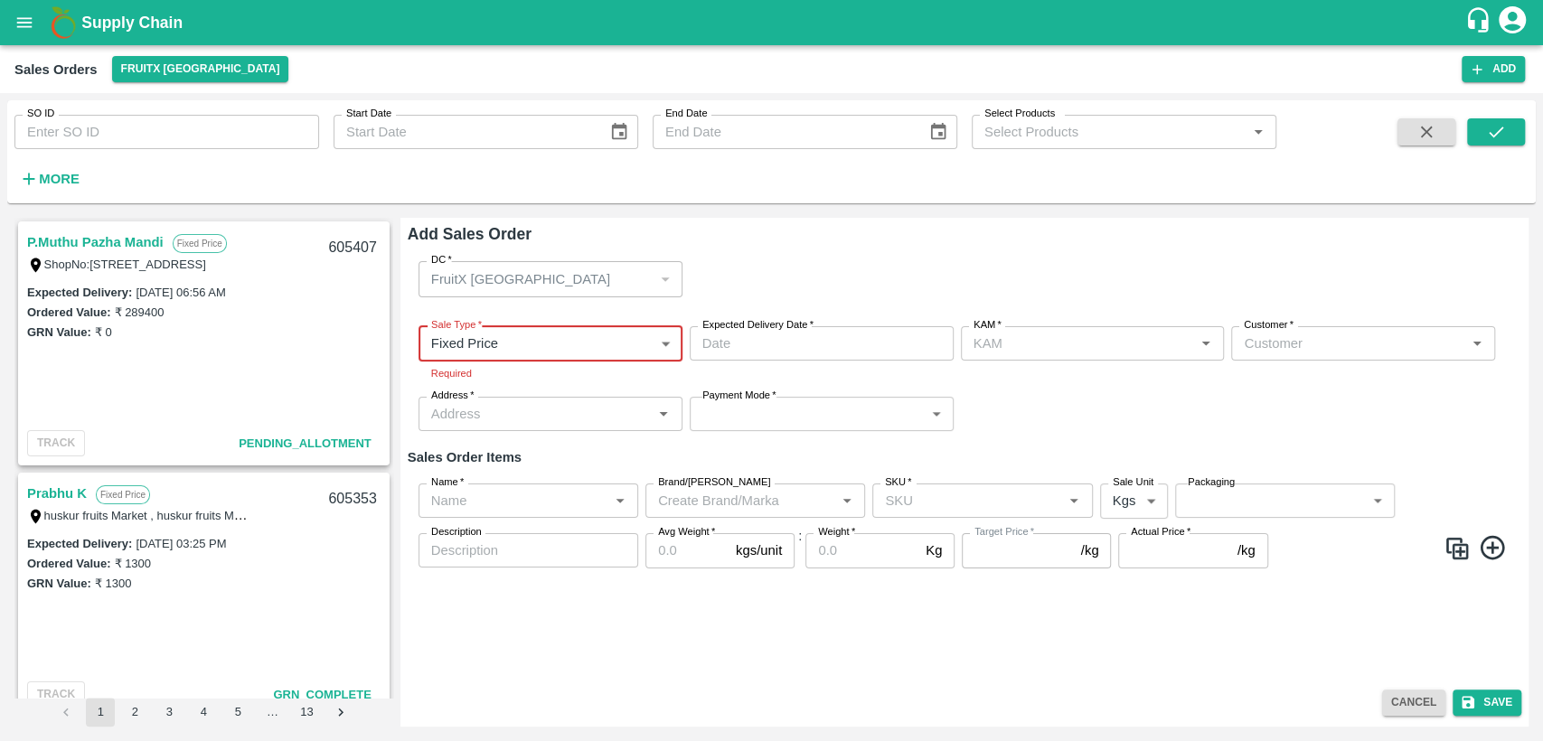
type input "DD/MM/YYYY hh:mm aa"
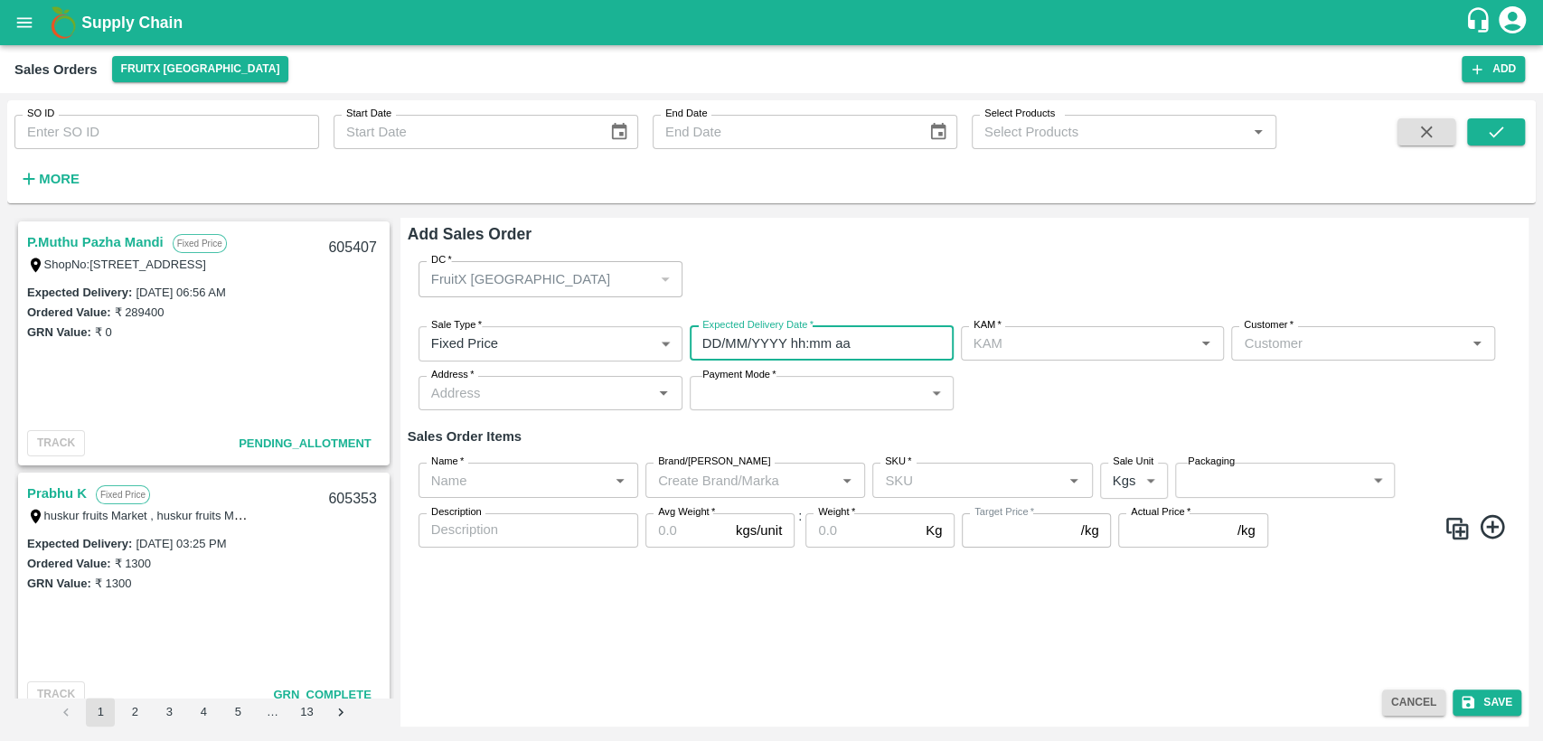
click at [844, 349] on input "DD/MM/YYYY hh:mm aa" at bounding box center [815, 343] width 251 height 34
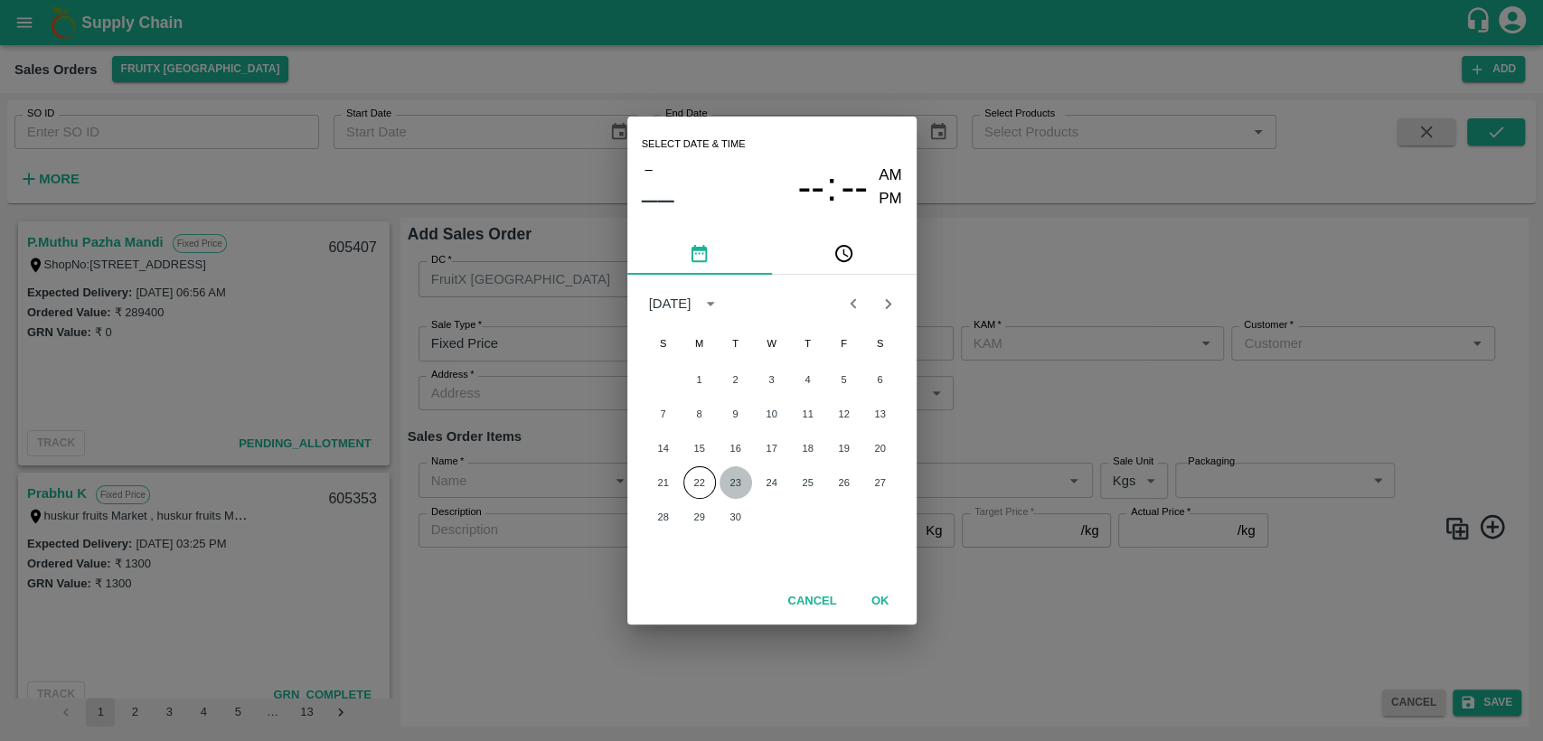
click at [743, 485] on button "23" at bounding box center [736, 482] width 33 height 33
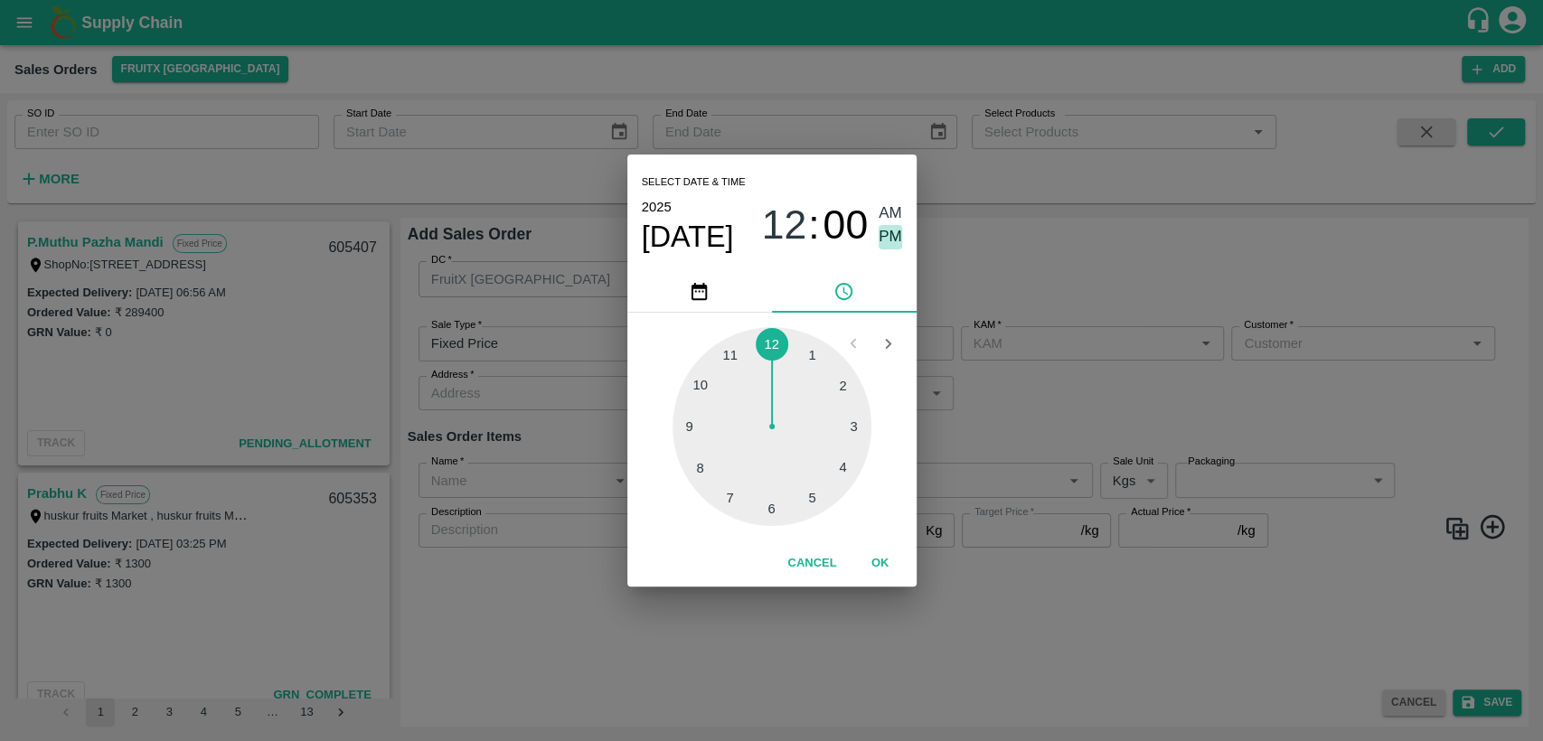
click at [892, 232] on span "PM" at bounding box center [891, 237] width 24 height 24
type input "23/09/2025 12:00 PM"
click at [881, 572] on button "OK" at bounding box center [881, 564] width 58 height 32
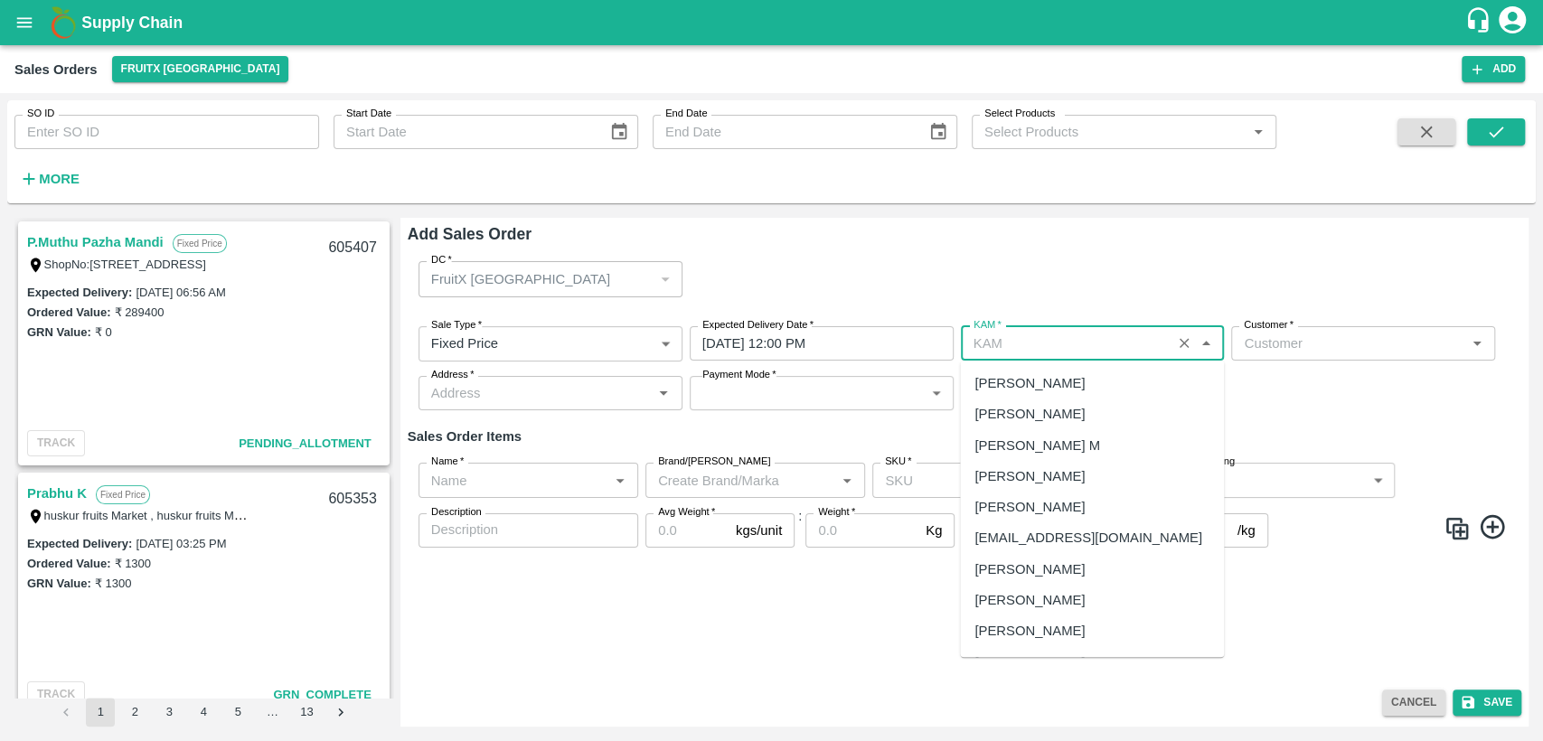
click at [997, 351] on input "KAM   *" at bounding box center [1066, 344] width 200 height 24
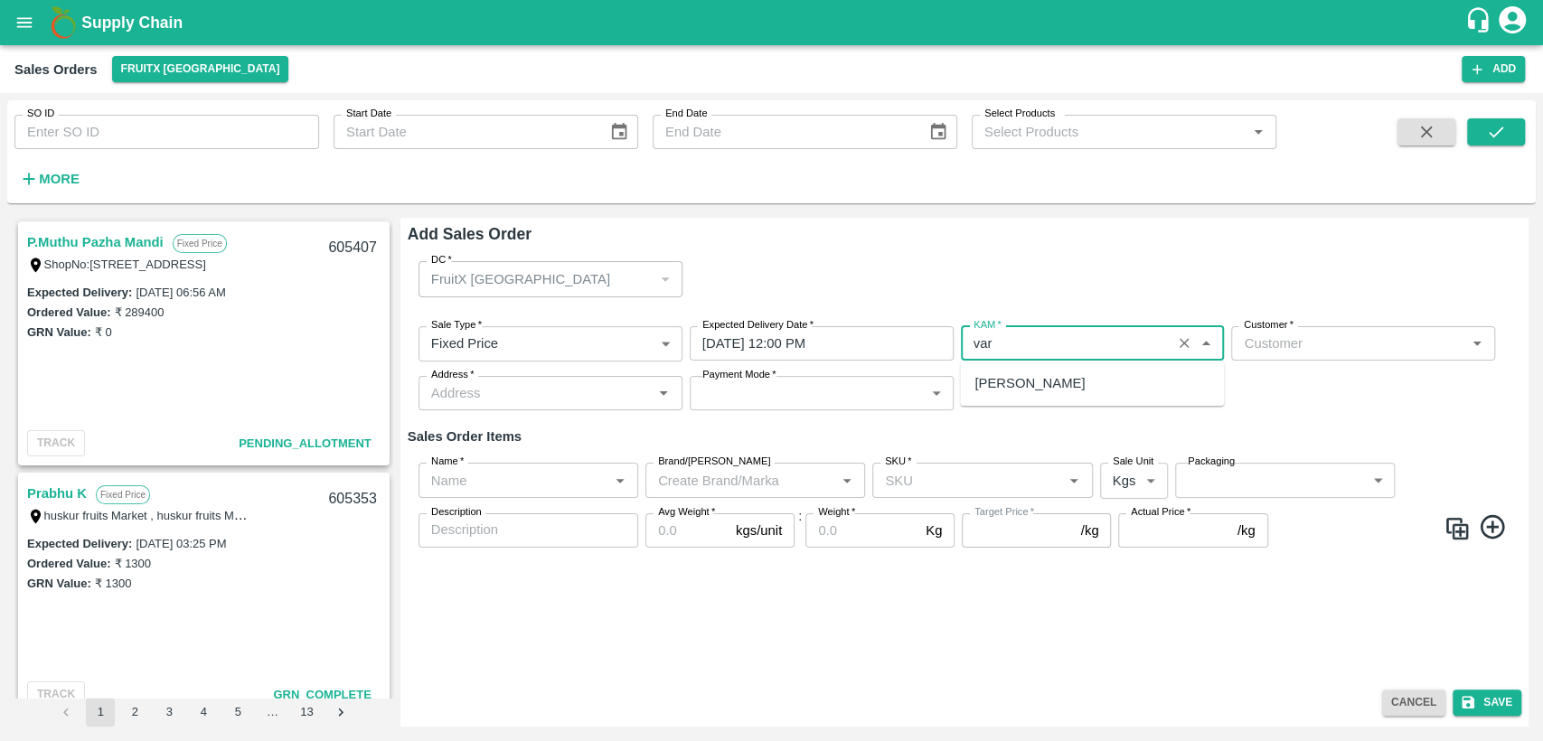
click at [1000, 394] on div "Varun Kumar" at bounding box center [1092, 383] width 264 height 31
type input "Varun Kumar"
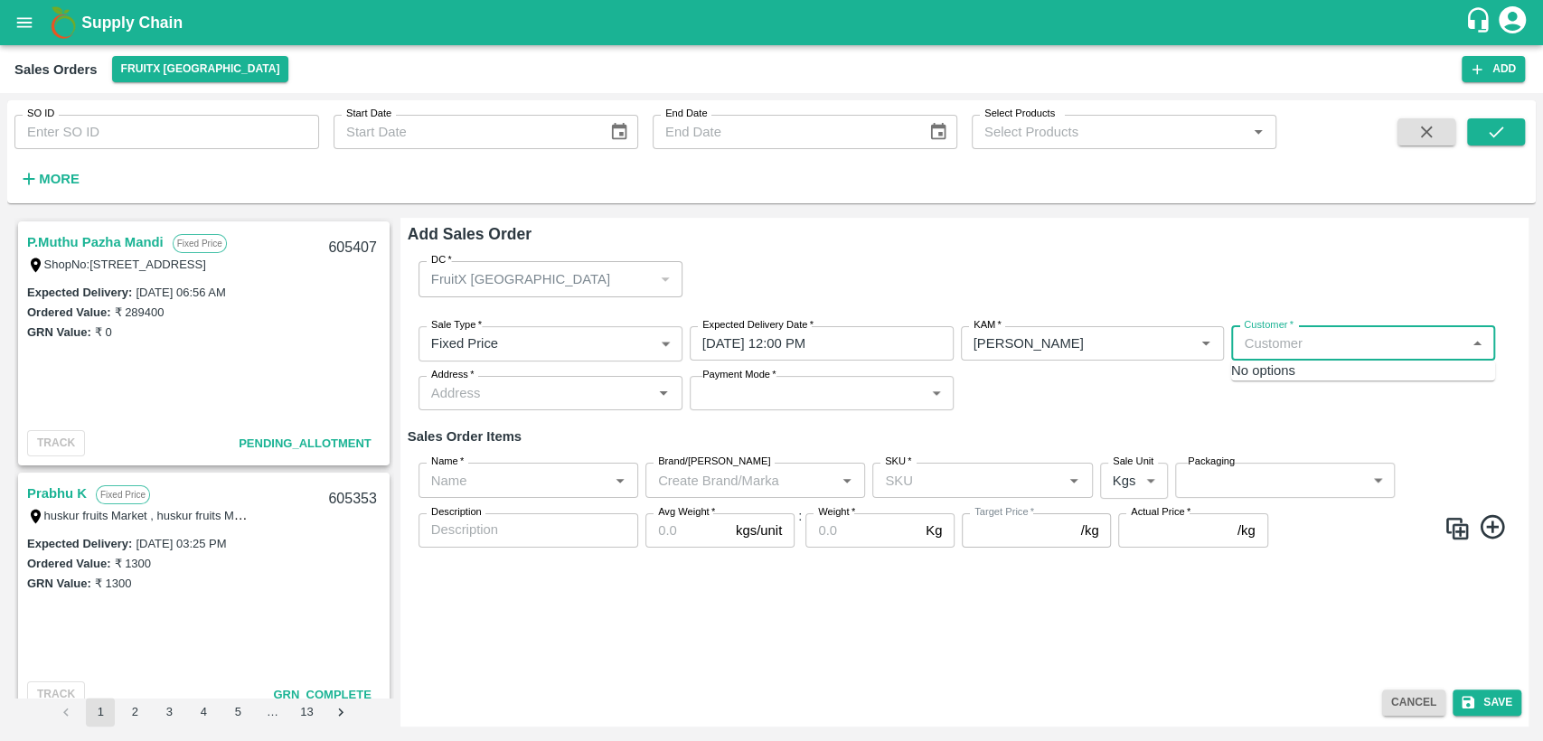
click at [1262, 345] on input "Customer   *" at bounding box center [1348, 344] width 223 height 24
click at [1365, 385] on p "Bismillah Zaheru Fruits" at bounding box center [1314, 383] width 137 height 20
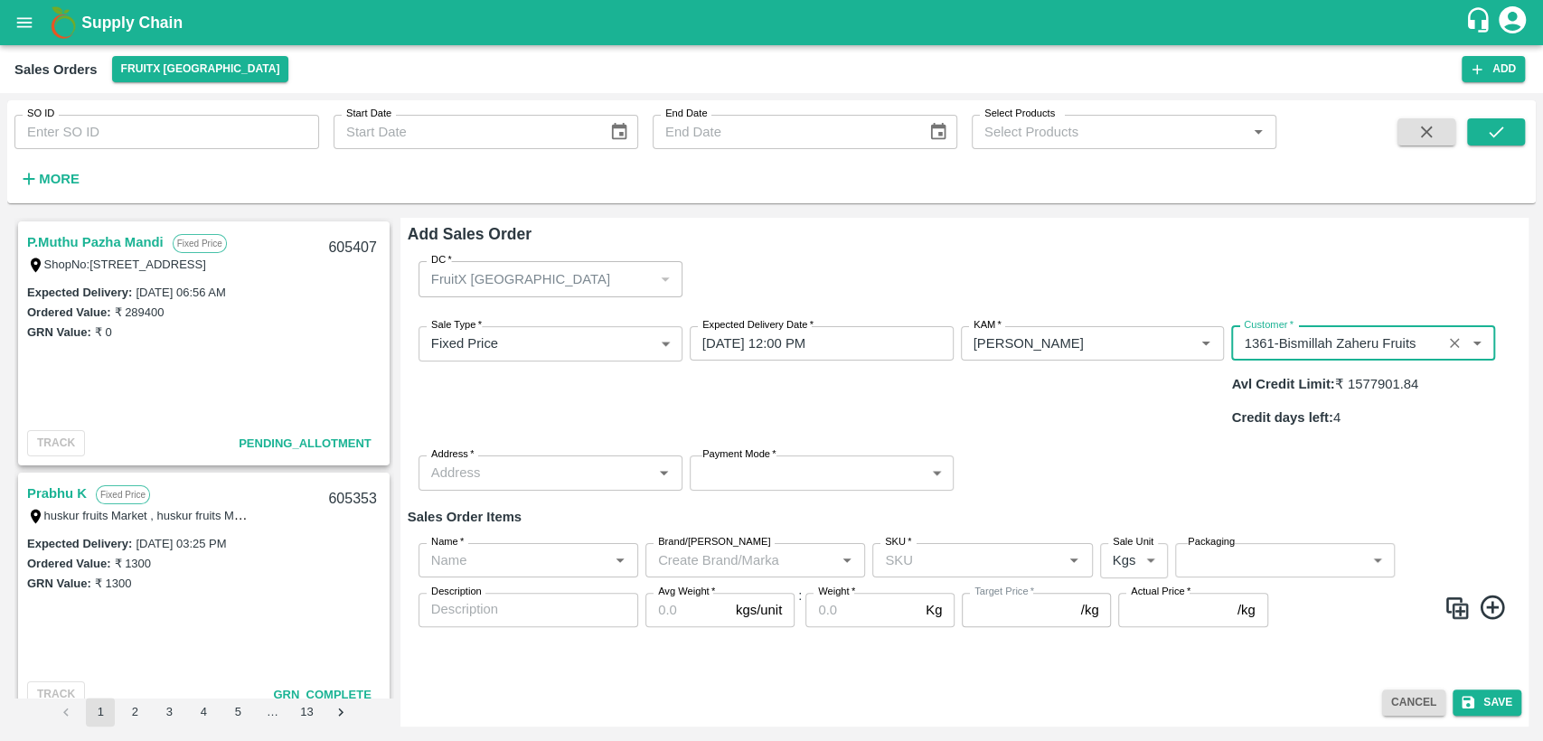
click at [649, 456] on div "Address   *" at bounding box center [551, 473] width 264 height 34
type input "1361-Bismillah Zaheru Fruits"
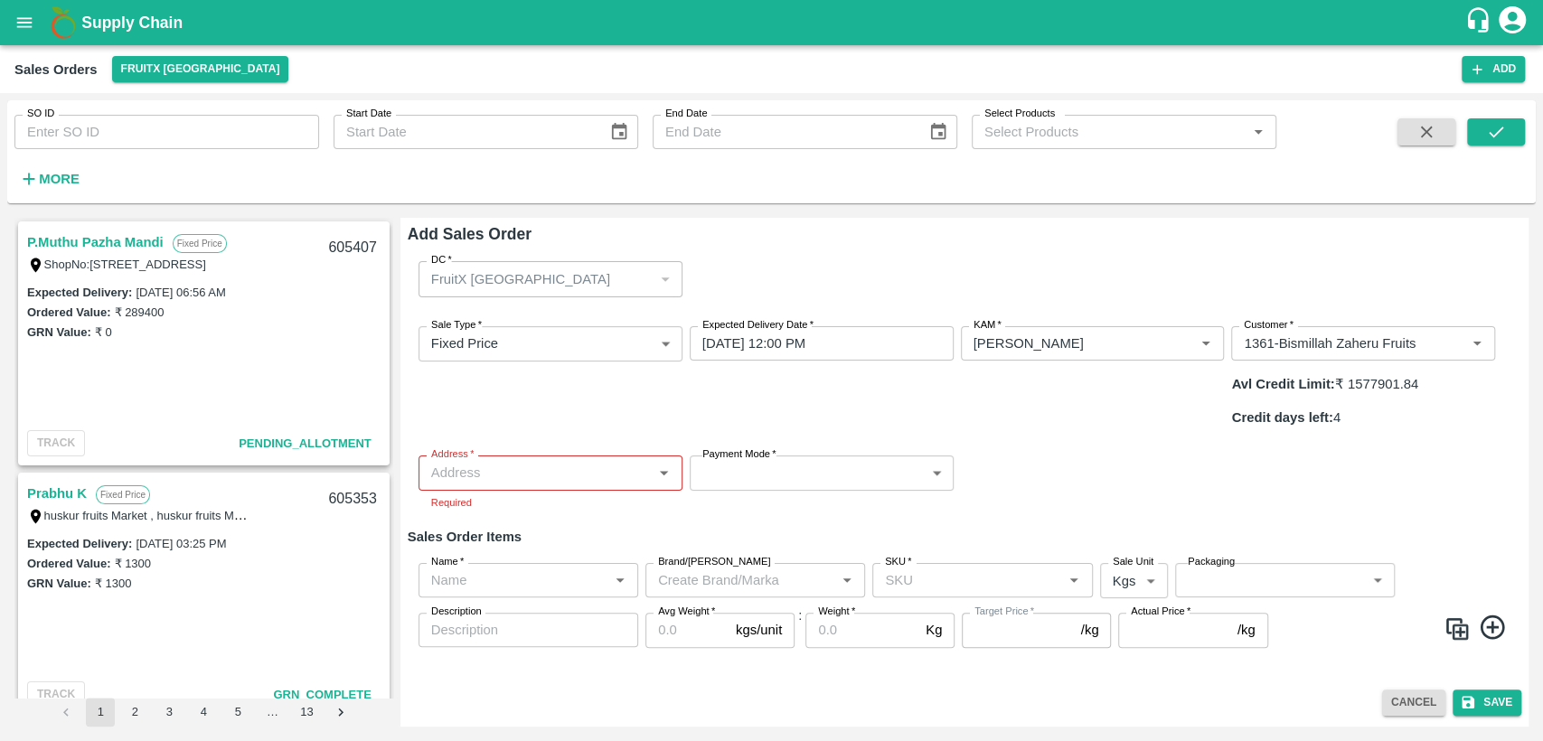
click at [805, 457] on div "DC   * FruitX Bangalore 147 DC Sale Type   * Fixed Price 1 Sale Type Expected D…" at bounding box center [965, 464] width 1114 height 435
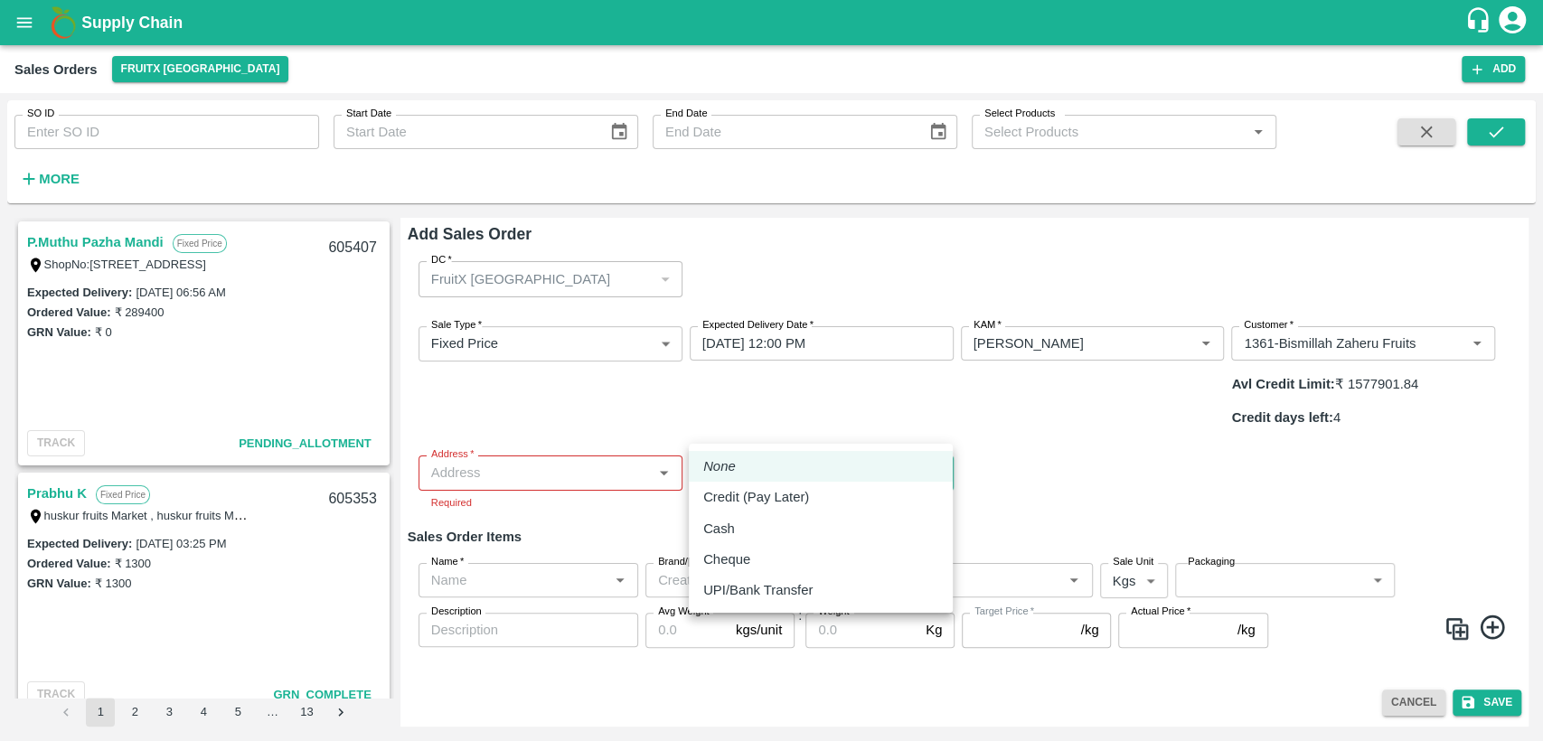
click at [805, 437] on body "Supply Chain Sales Orders FruitX Bangalore Add SO ID SO ID Start Date Start Dat…" at bounding box center [771, 370] width 1543 height 741
click at [1018, 469] on div at bounding box center [771, 370] width 1543 height 741
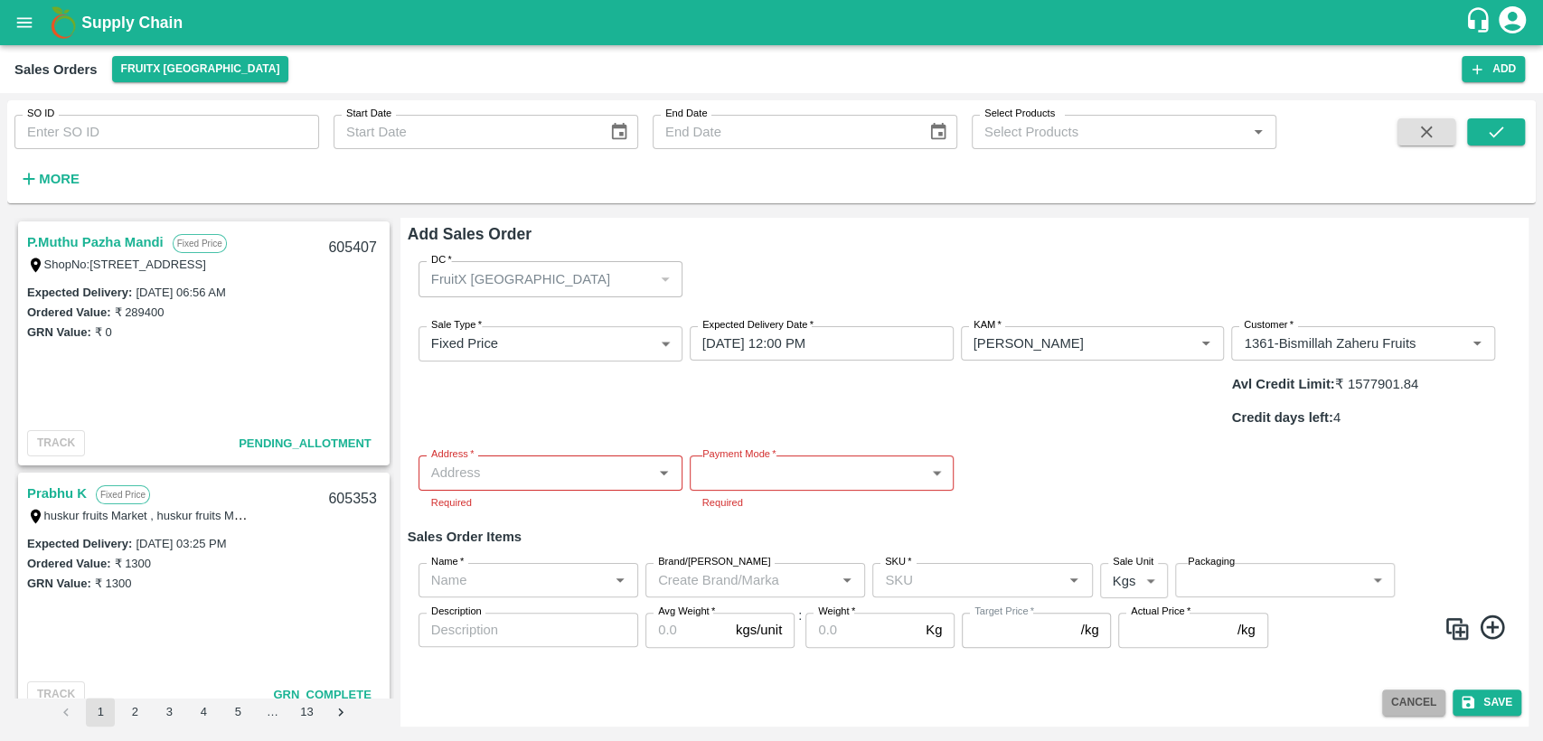
click at [1407, 703] on button "Cancel" at bounding box center [1413, 703] width 63 height 26
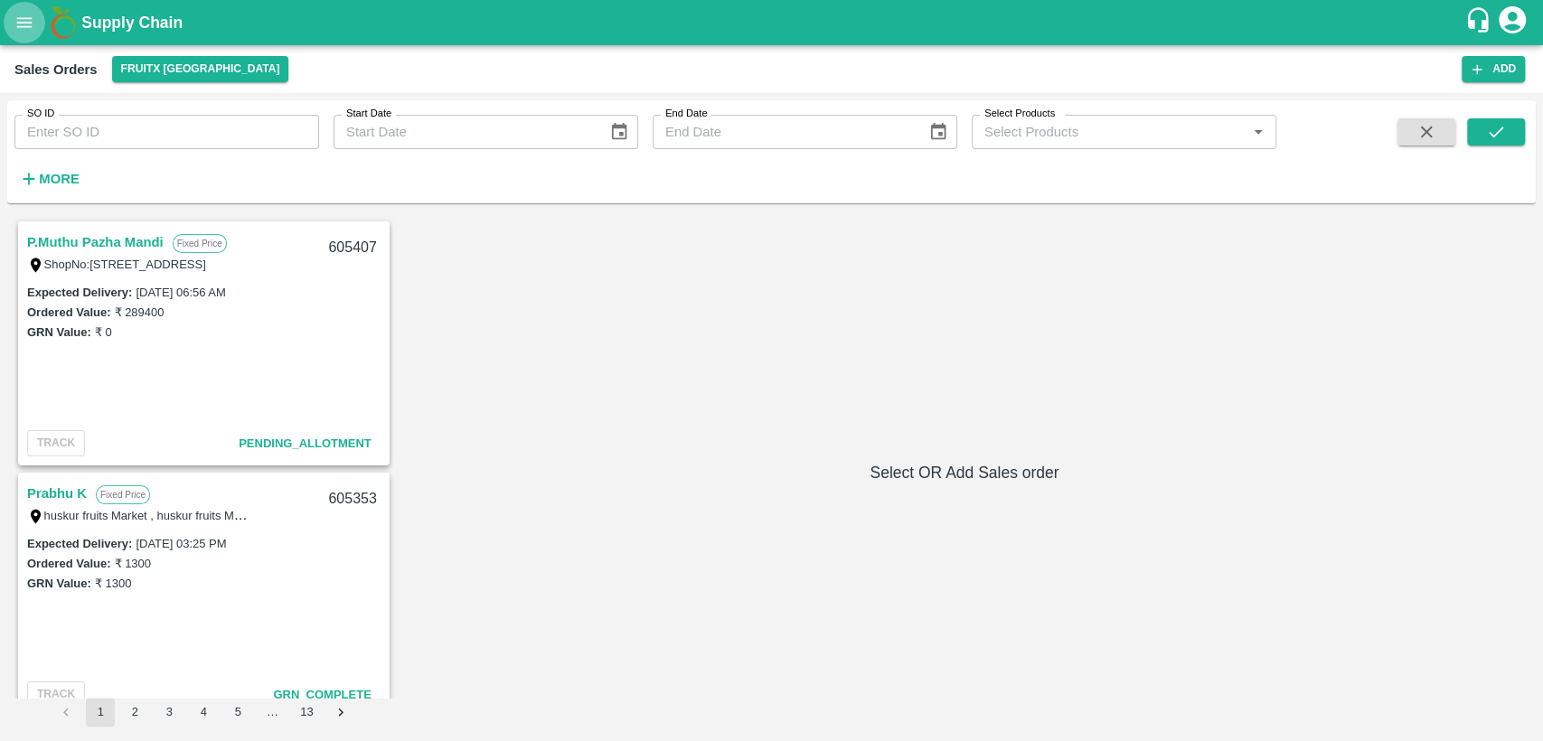
click at [22, 20] on icon "open drawer" at bounding box center [24, 23] width 20 height 20
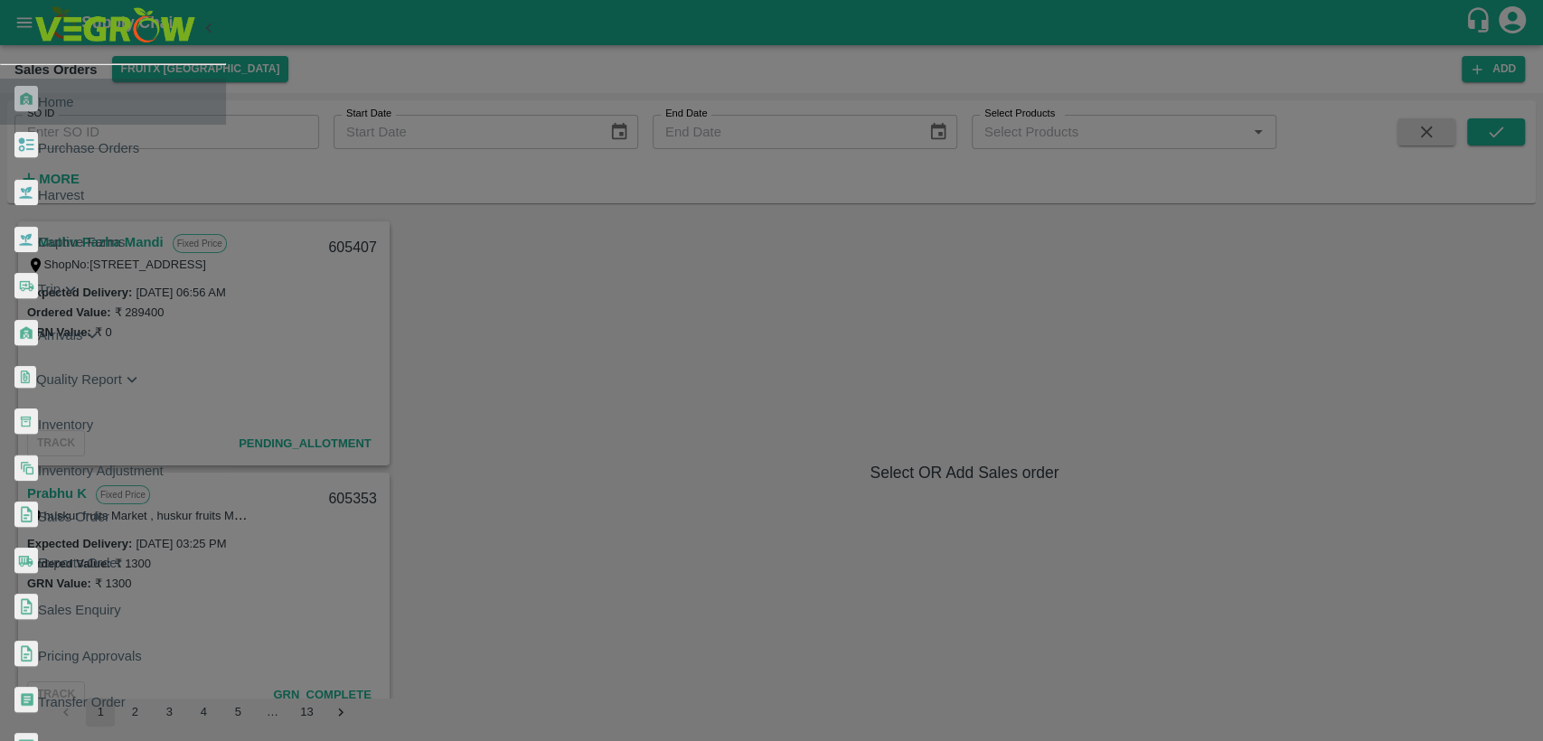
click at [74, 95] on span "Home" at bounding box center [56, 102] width 36 height 14
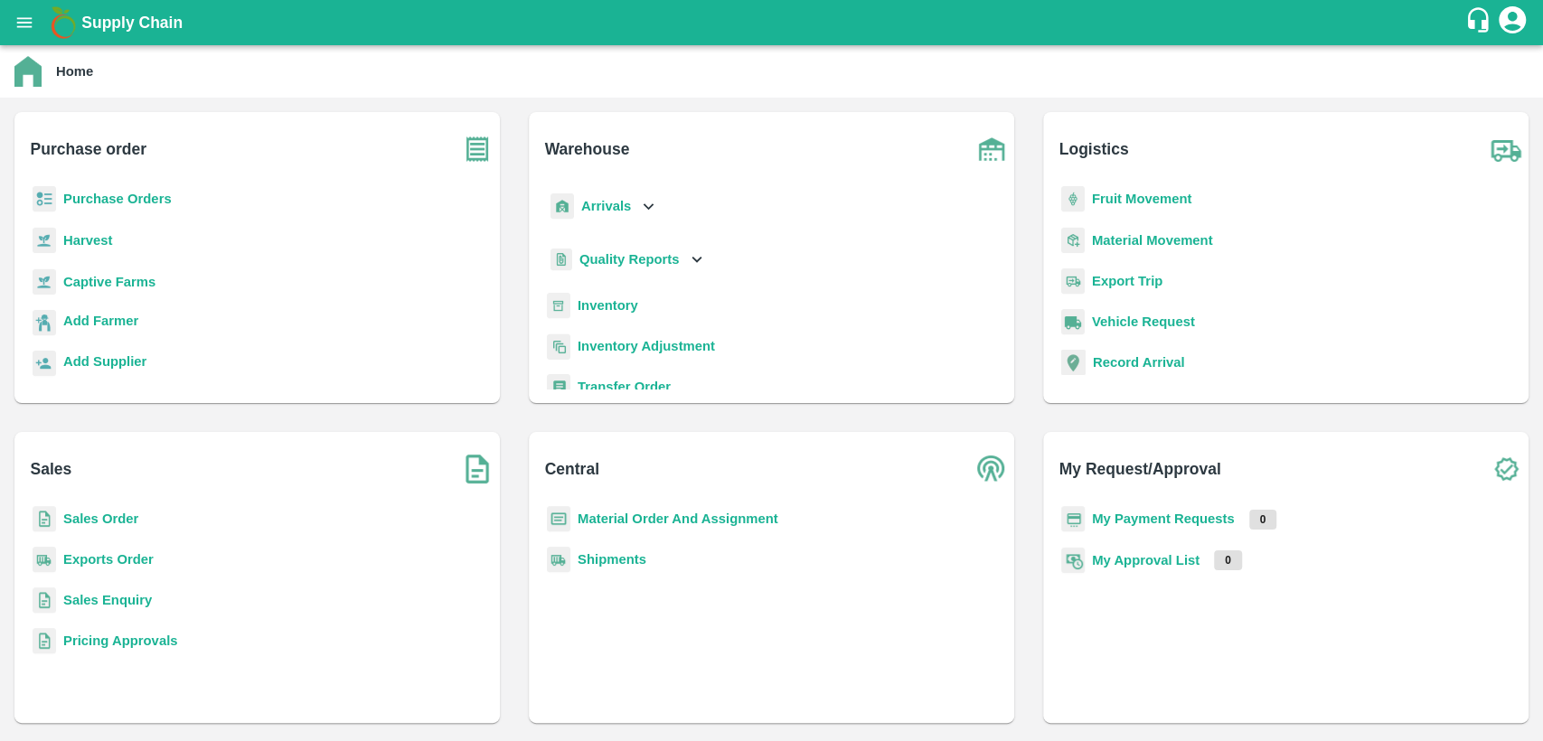
click at [113, 201] on b "Purchase Orders" at bounding box center [117, 199] width 108 height 14
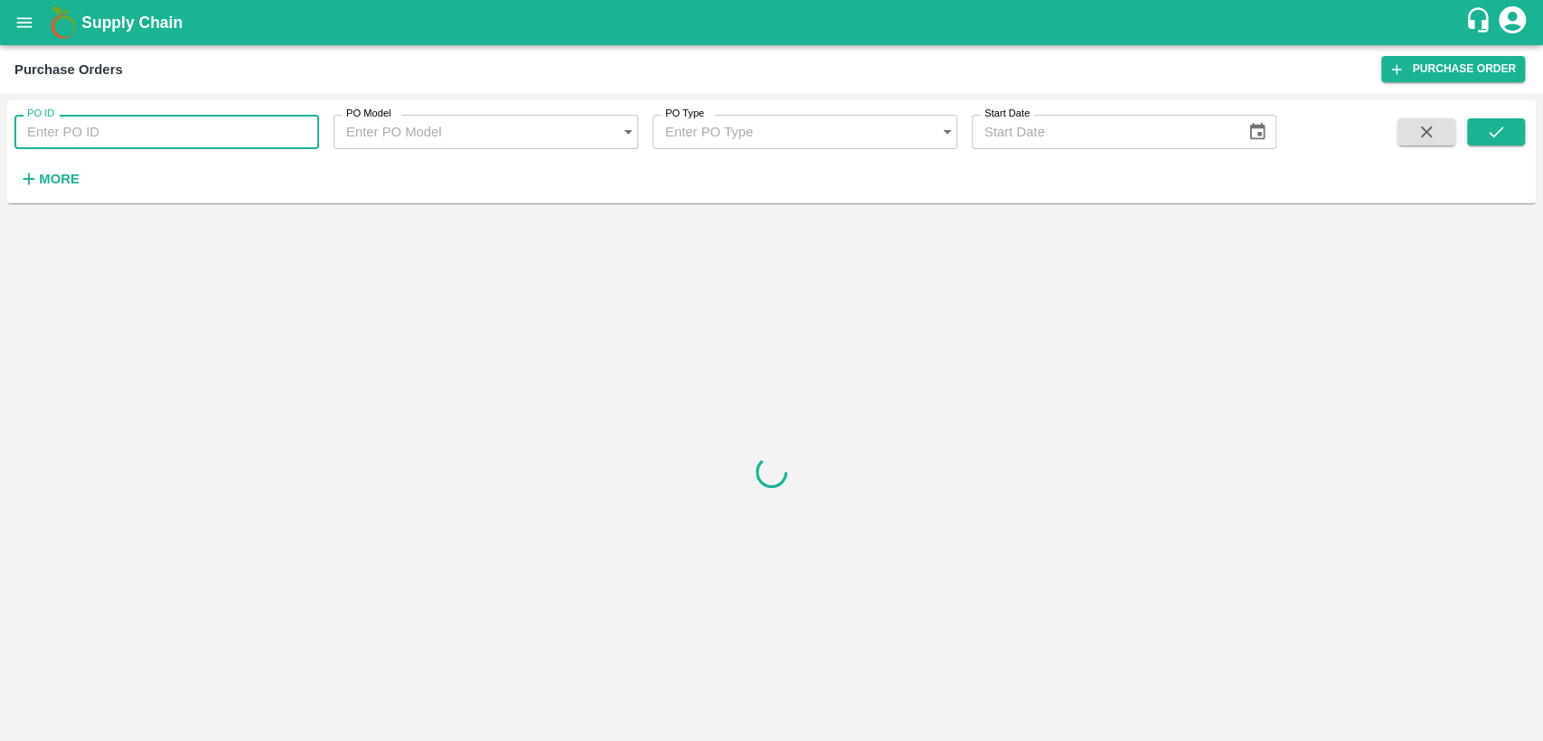
click at [118, 133] on input "PO ID" at bounding box center [166, 132] width 305 height 34
paste input "177899"
type input "177899"
click at [1497, 122] on icon "submit" at bounding box center [1496, 132] width 20 height 20
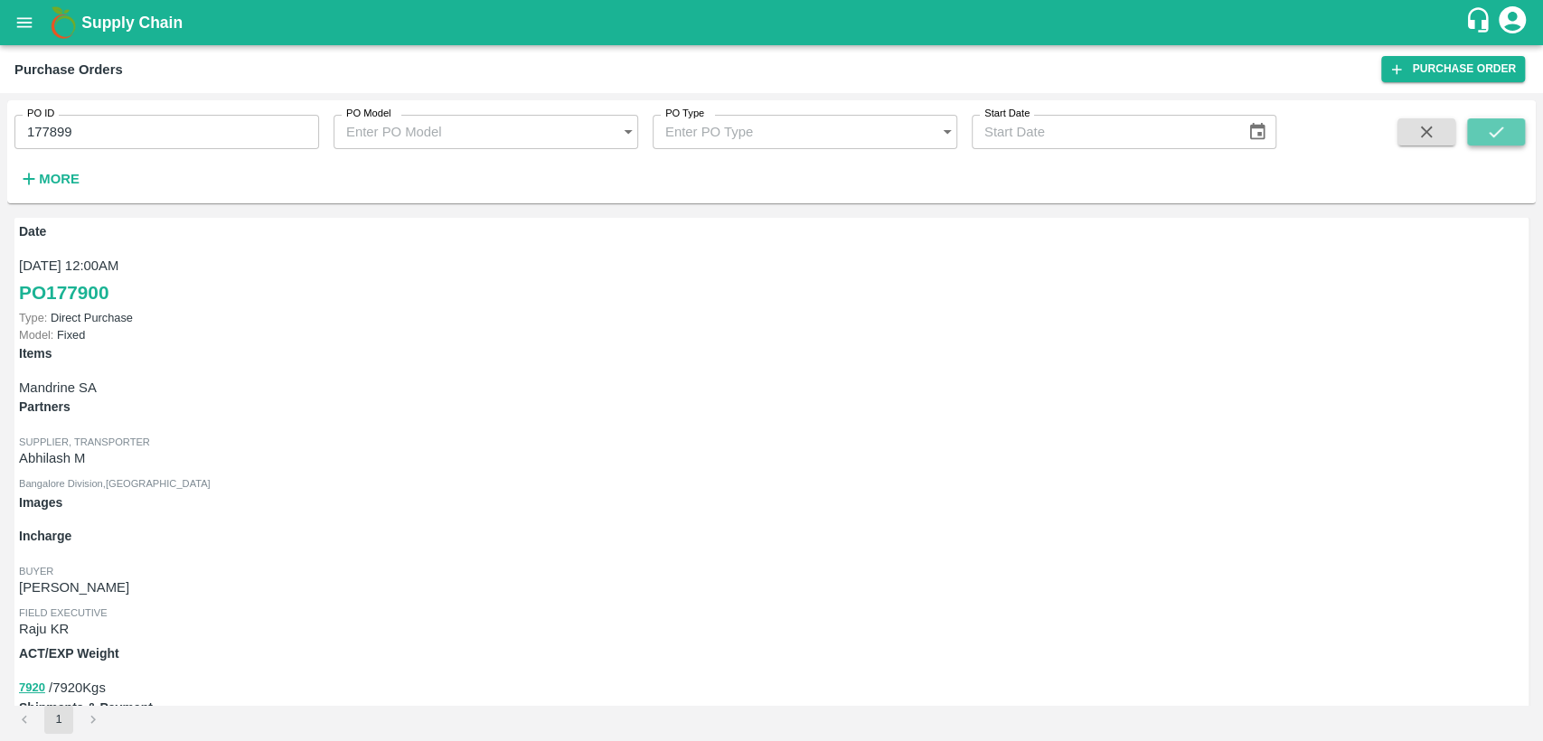
click at [1502, 127] on icon "submit" at bounding box center [1496, 132] width 14 height 11
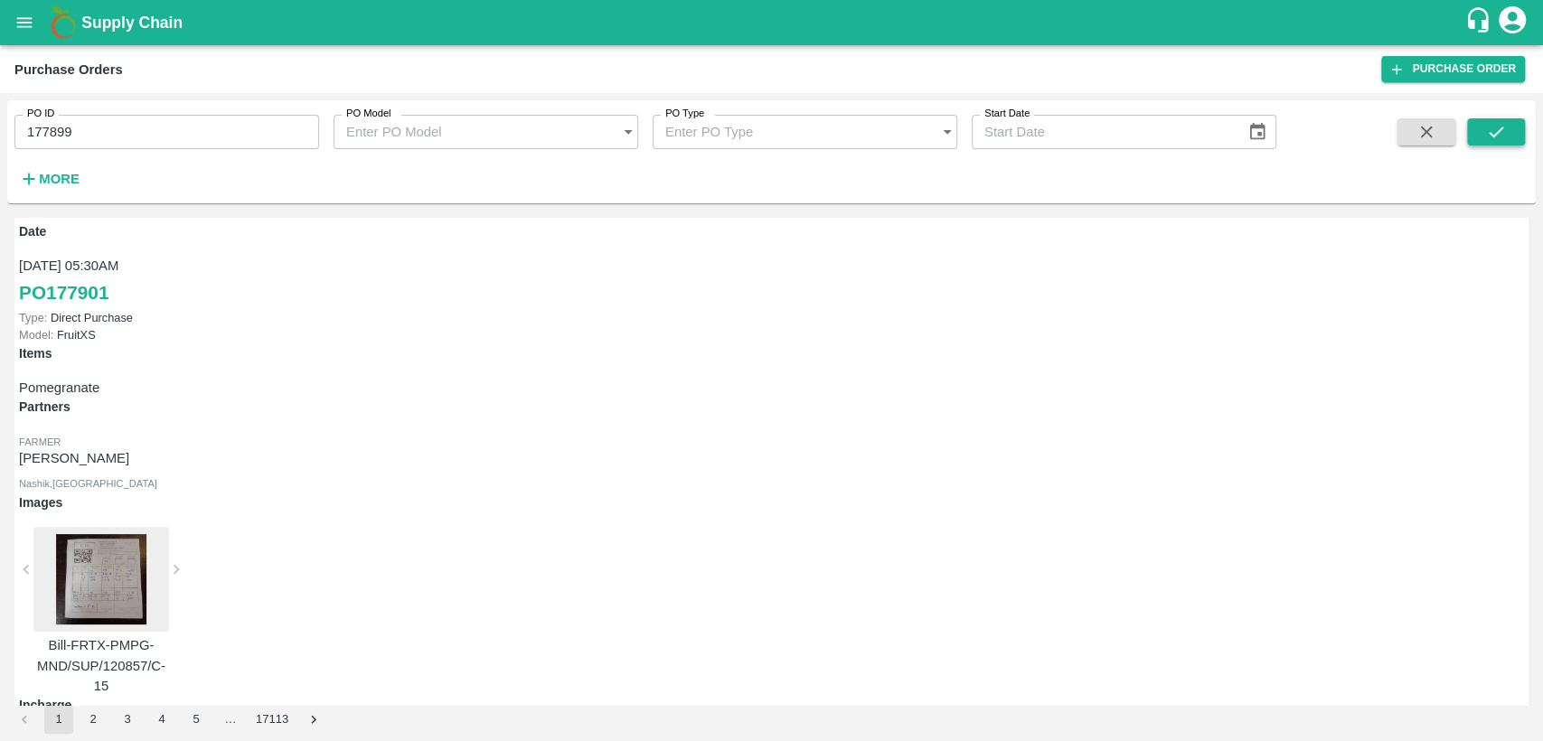
click at [1501, 137] on icon "submit" at bounding box center [1496, 132] width 20 height 20
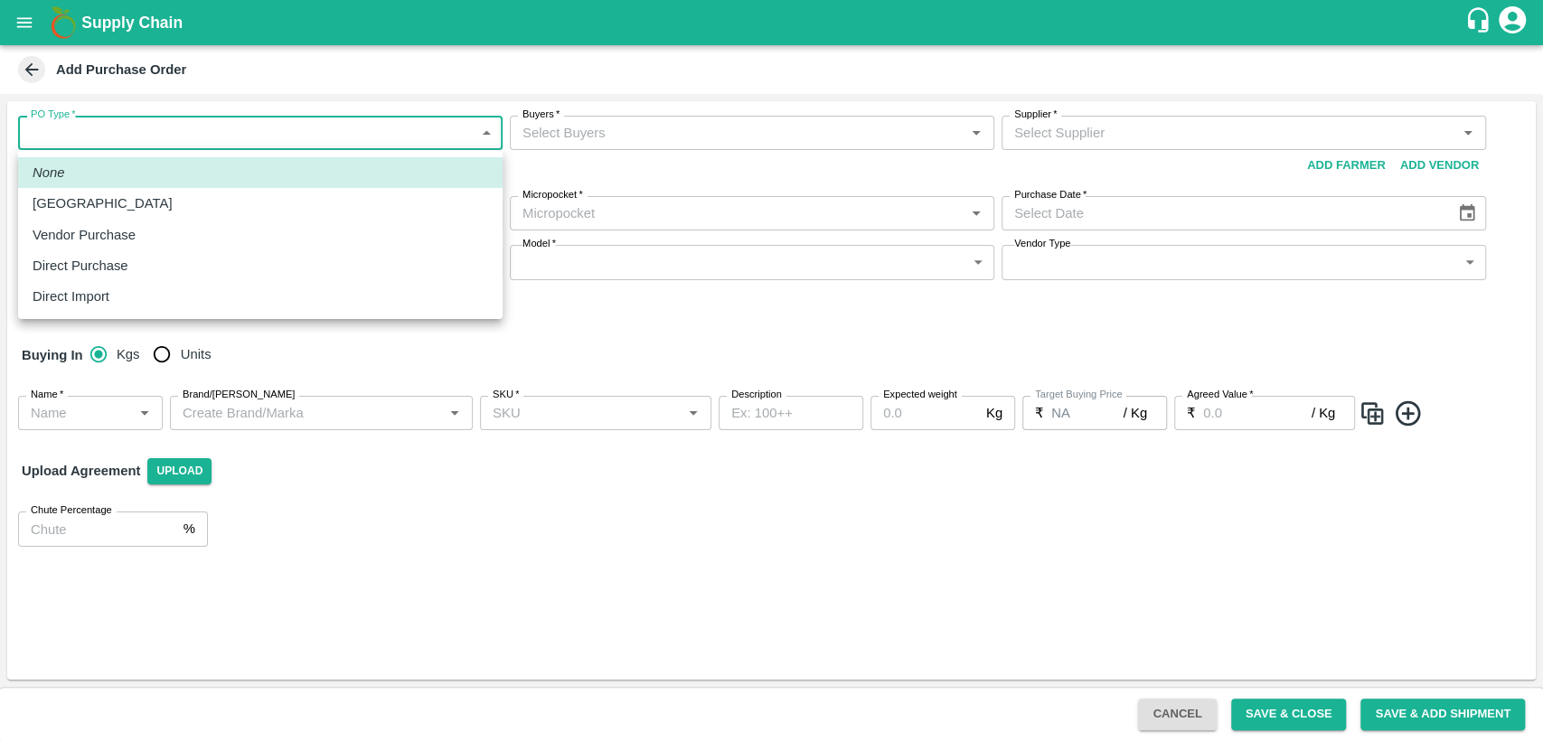
click at [485, 128] on body "Supply Chain Add Purchase Order PO Type   * ​ PO Type Buyers   * Buyers   * Sup…" at bounding box center [771, 370] width 1543 height 741
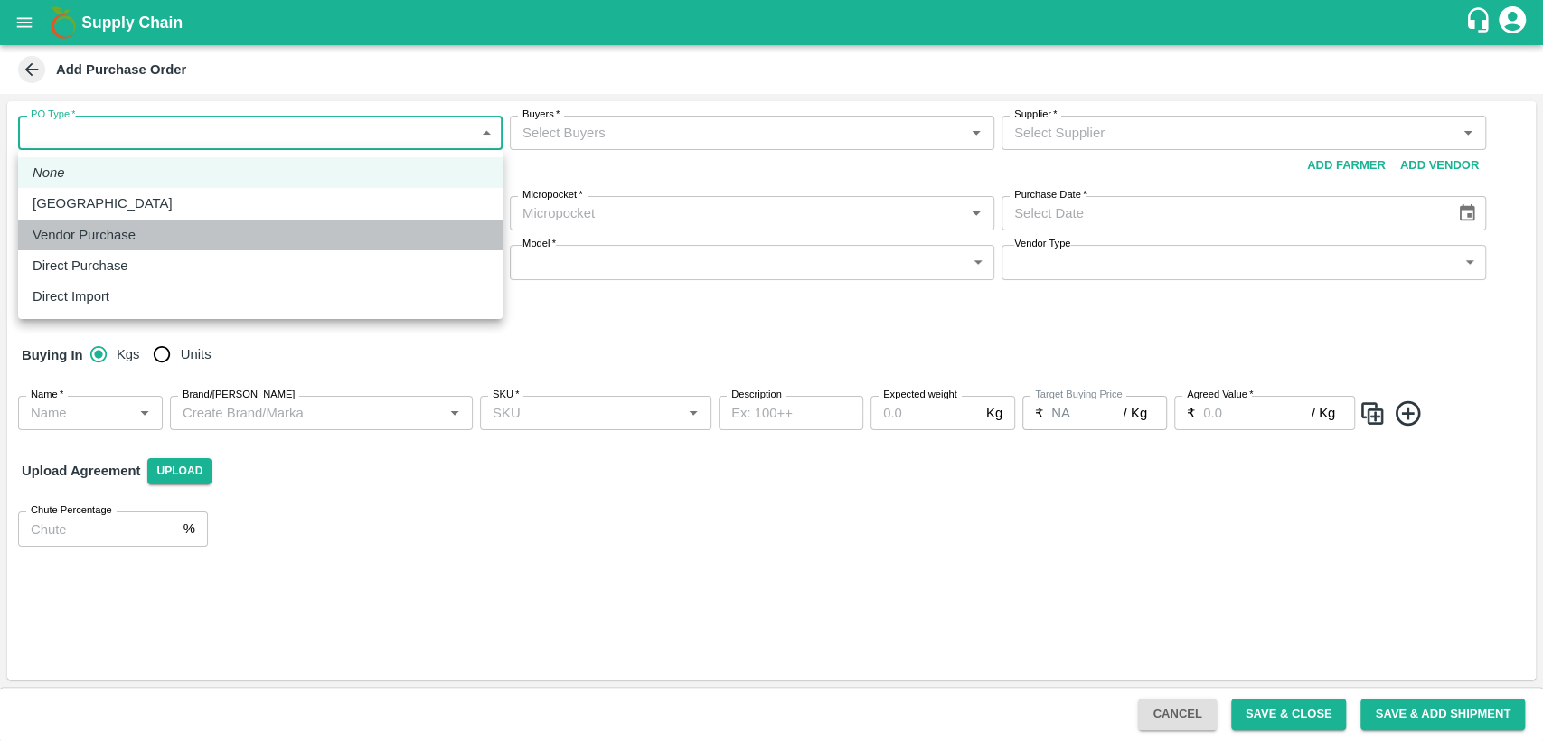
click at [336, 237] on div "Vendor Purchase" at bounding box center [261, 235] width 456 height 20
type input "2"
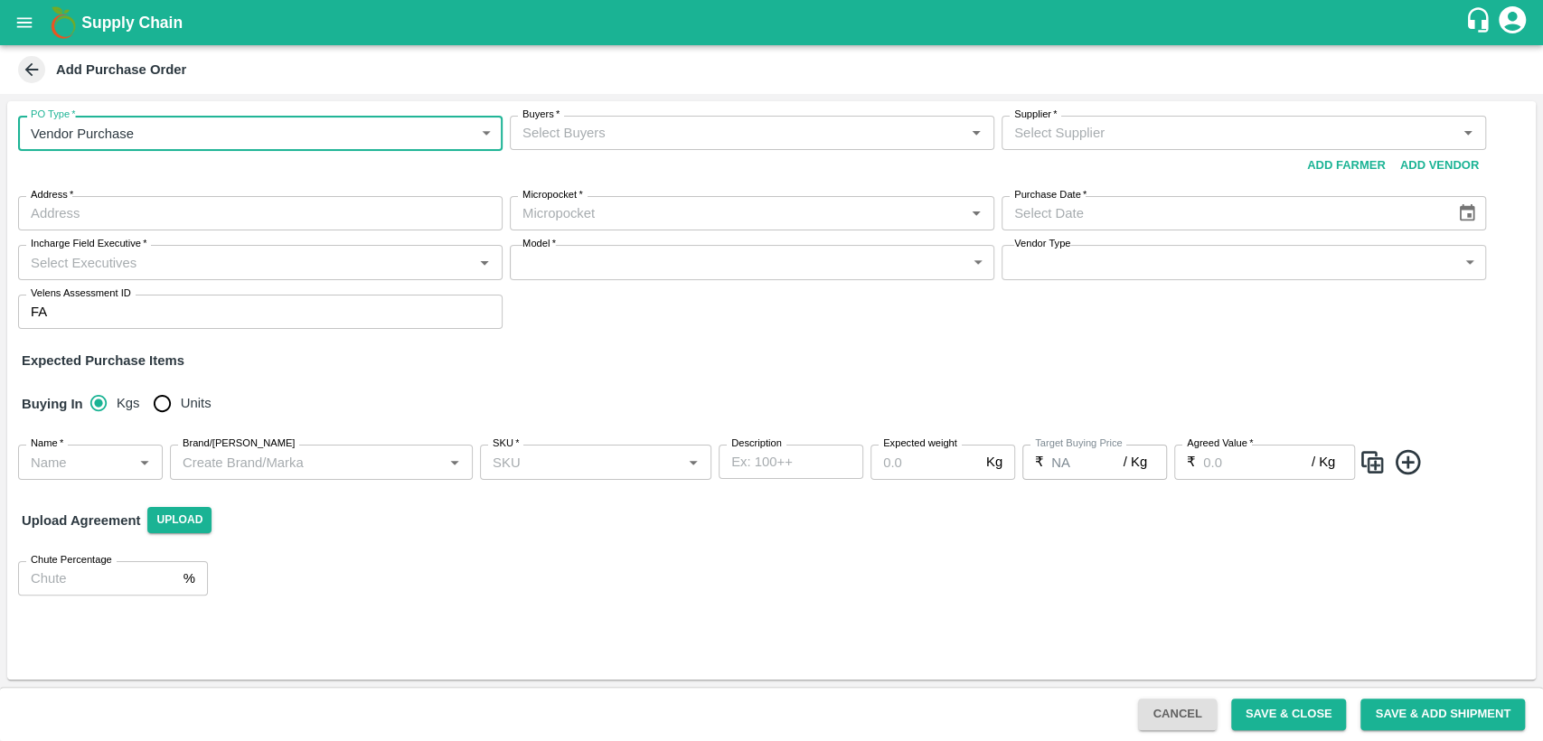
click at [616, 131] on input "Buyers   *" at bounding box center [737, 133] width 444 height 24
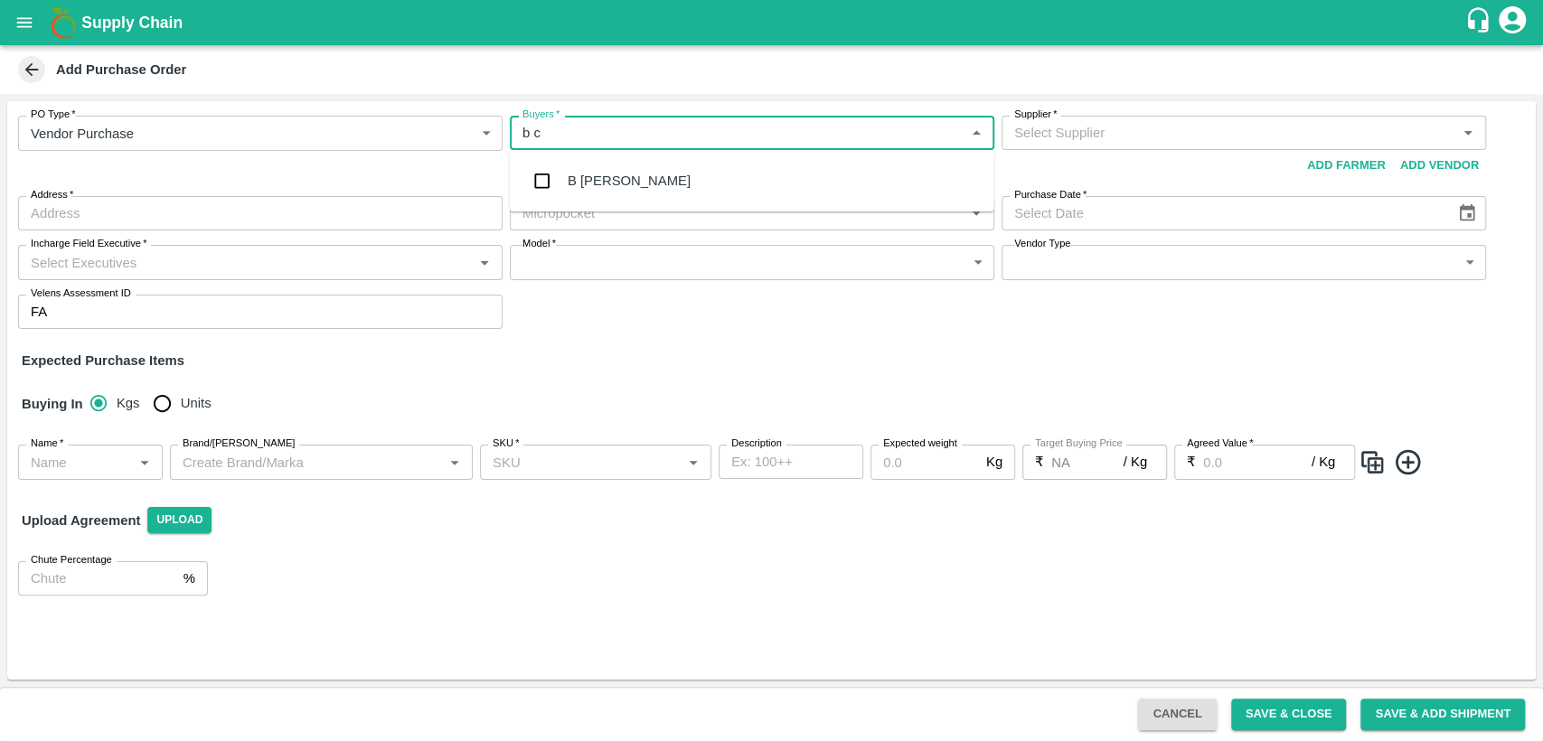
type input "b ch"
click at [651, 175] on div "B [PERSON_NAME]" at bounding box center [629, 181] width 123 height 20
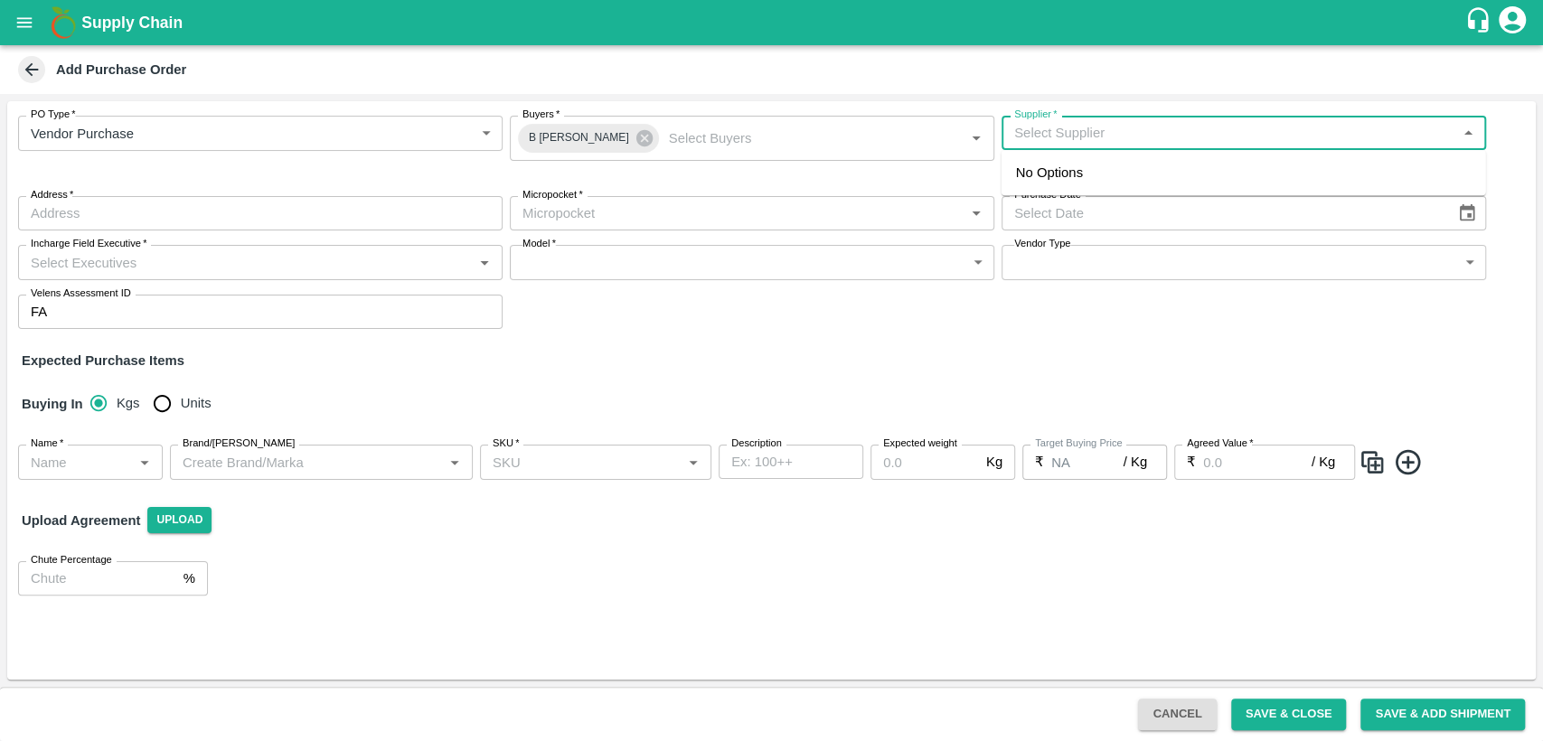
click at [1067, 144] on input "Supplier   *" at bounding box center [1229, 133] width 444 height 24
type input "s"
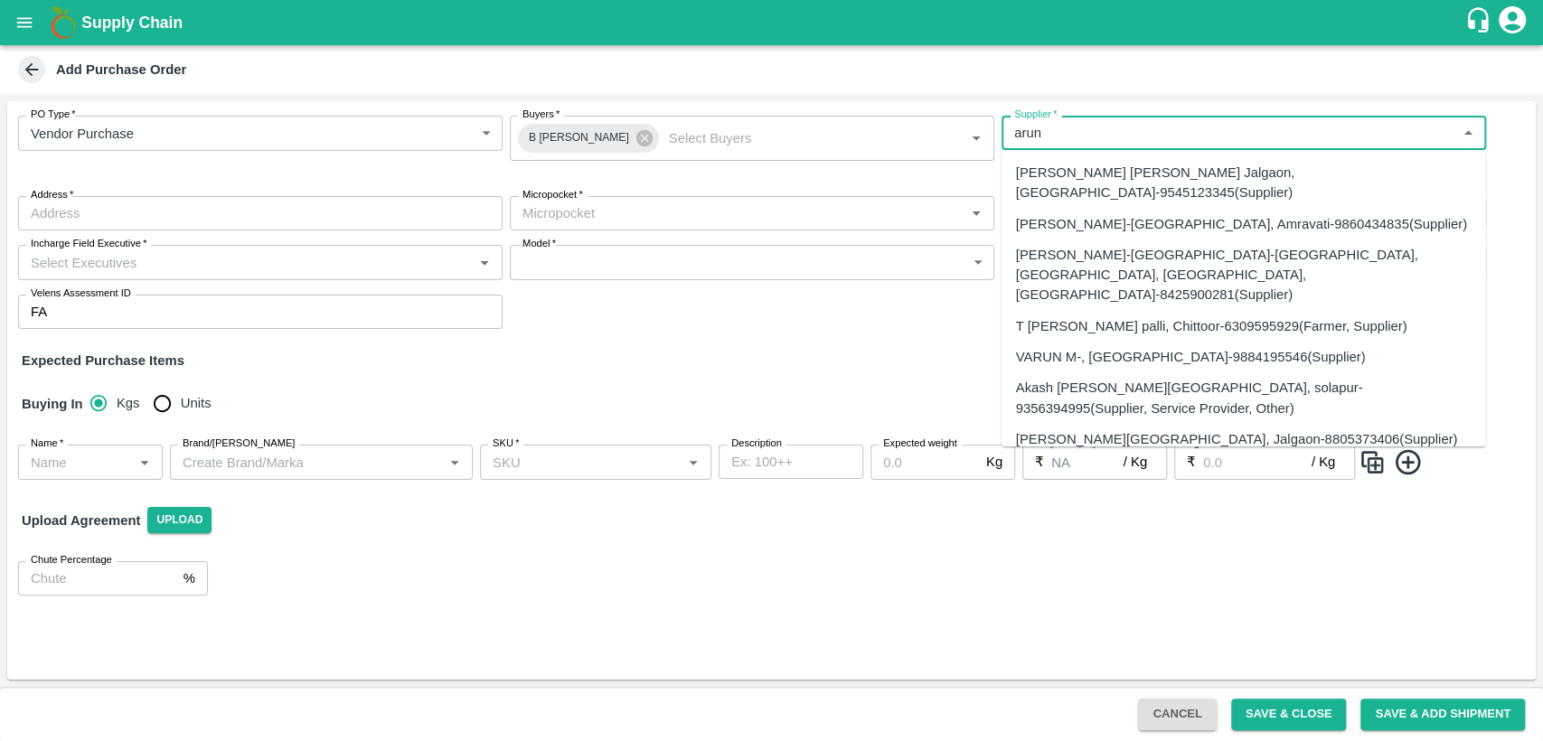
type input "arun"
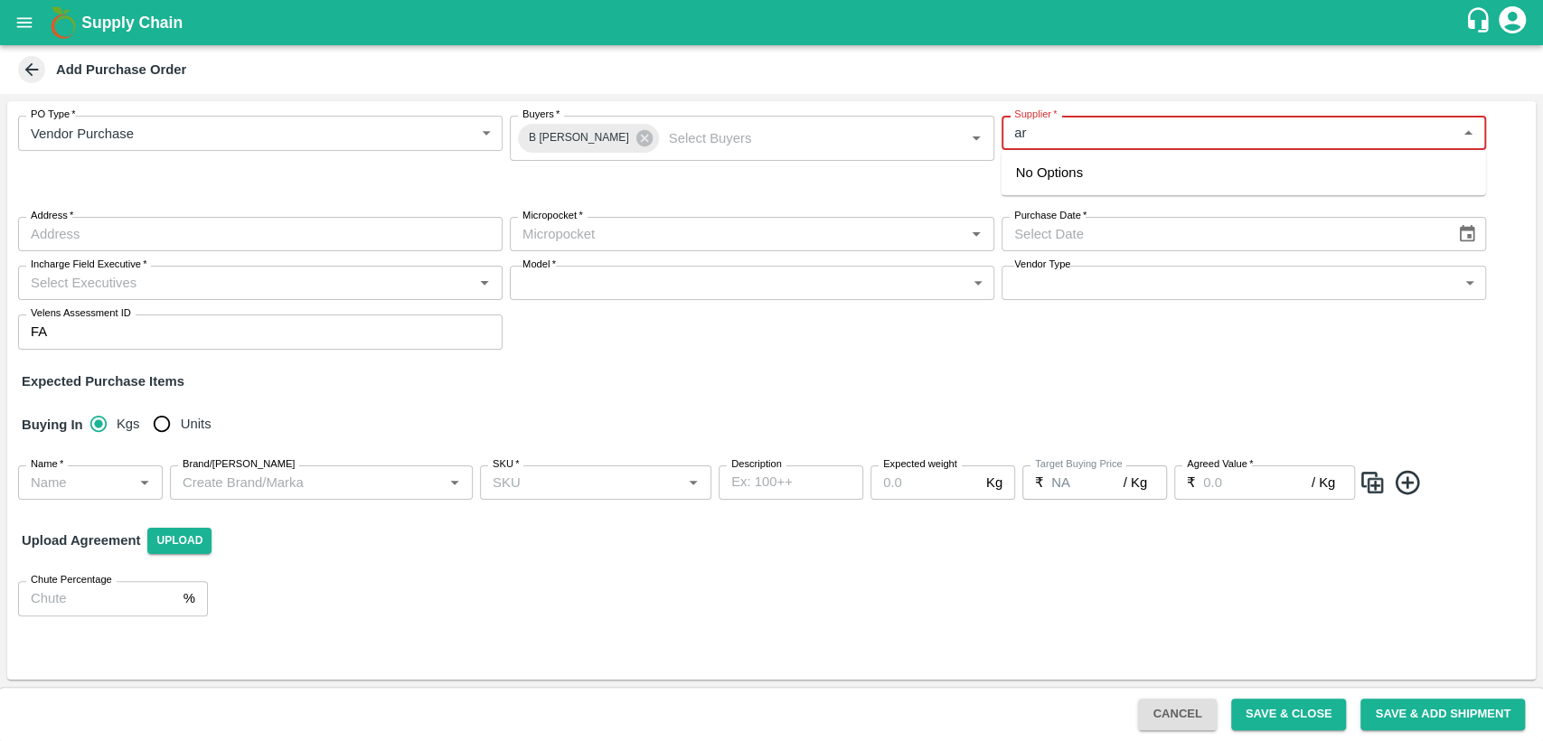
type input "a"
click at [1071, 133] on input "Supplier   *" at bounding box center [1229, 133] width 444 height 24
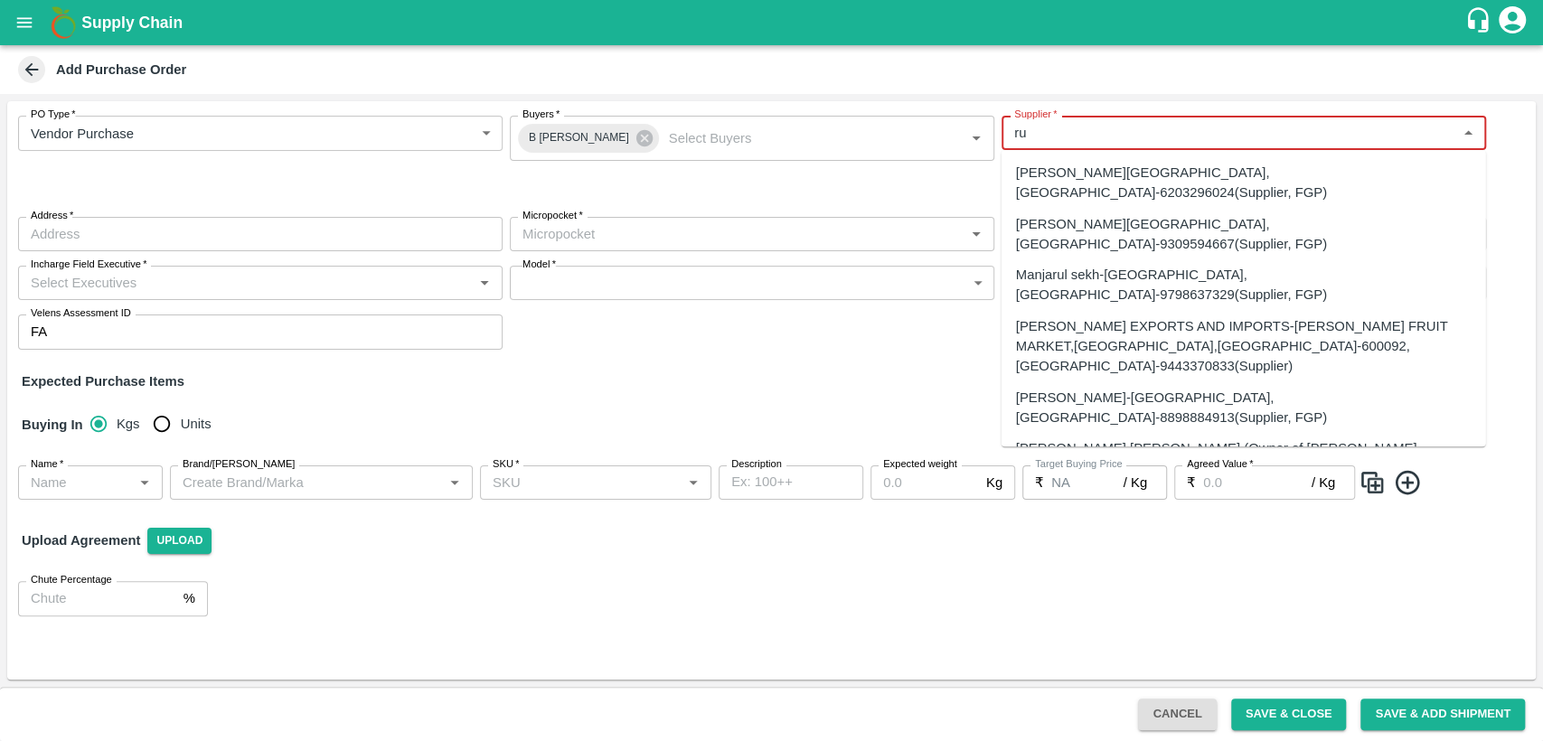
click at [1106, 316] on div "ARUL EXPORTS AND IMPORTS-ANNA FRUIT MARKET,KOYAMBEDU,CHENNAI-600092, Chennai-94…" at bounding box center [1244, 346] width 456 height 61
type input "ARUL EXPORTS AND IMPORTS-ANNA FRUIT MARKET,KOYAMBEDU,CHENNAI-600092, Chennai-94…"
type input "ANNA FRUIT MARKET,KOYAMBEDU,CHENNAI-600092, Chennai, CHENNAI, Tamil Nadu"
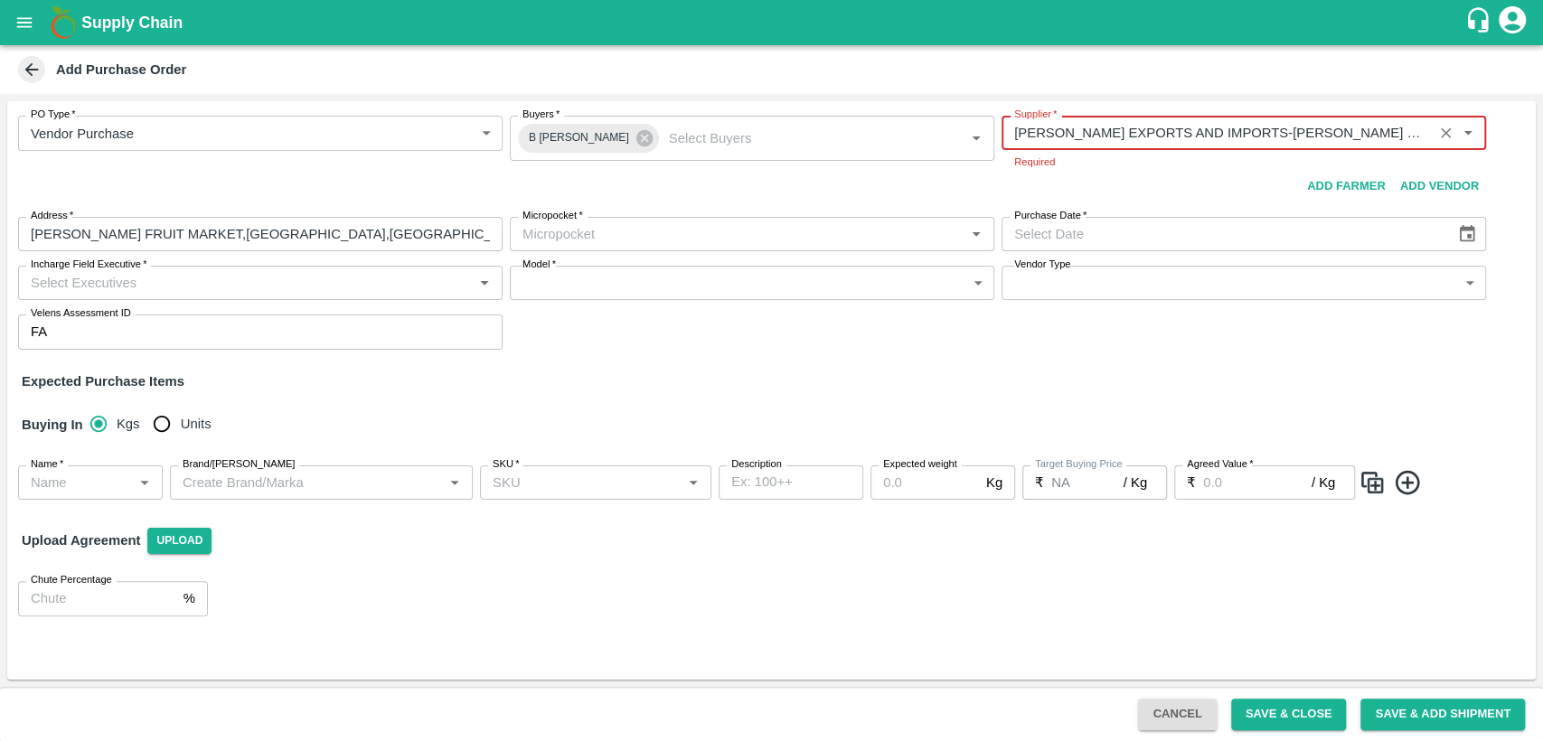
type input "ARUL EXPORTS AND IMPORTS-ANNA FRUIT MARKET,KOYAMBEDU,CHENNAI-600092, Chennai-94…"
click at [664, 240] on body "Supply Chain Add Purchase Order PO Type   * Vendor Purchase 2 PO Type Buyers   …" at bounding box center [771, 370] width 1543 height 741
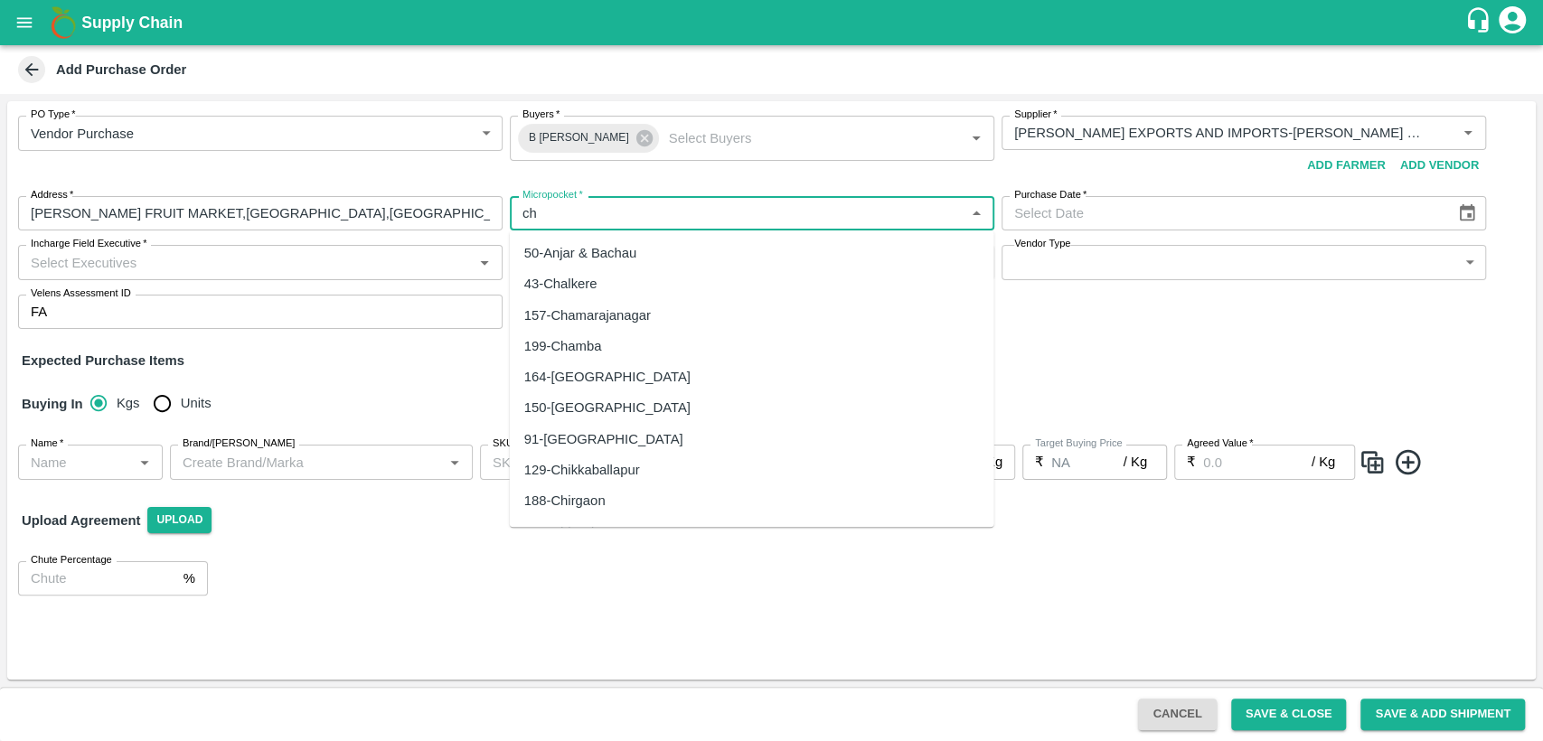
type input "c"
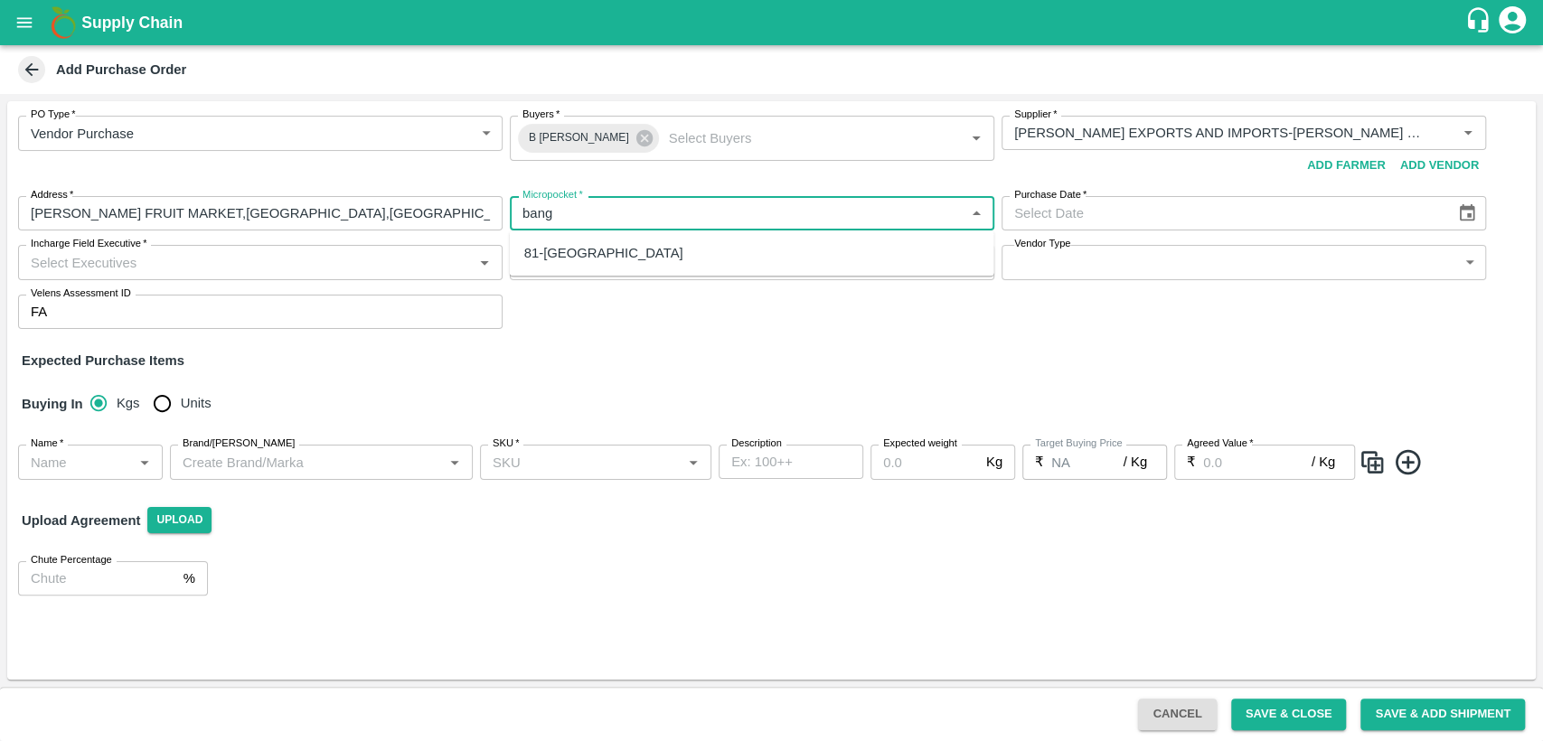
click at [607, 250] on div "81-Bangalore" at bounding box center [752, 253] width 485 height 31
type input "81-Bangalore"
type input "DD/MM/YYYY"
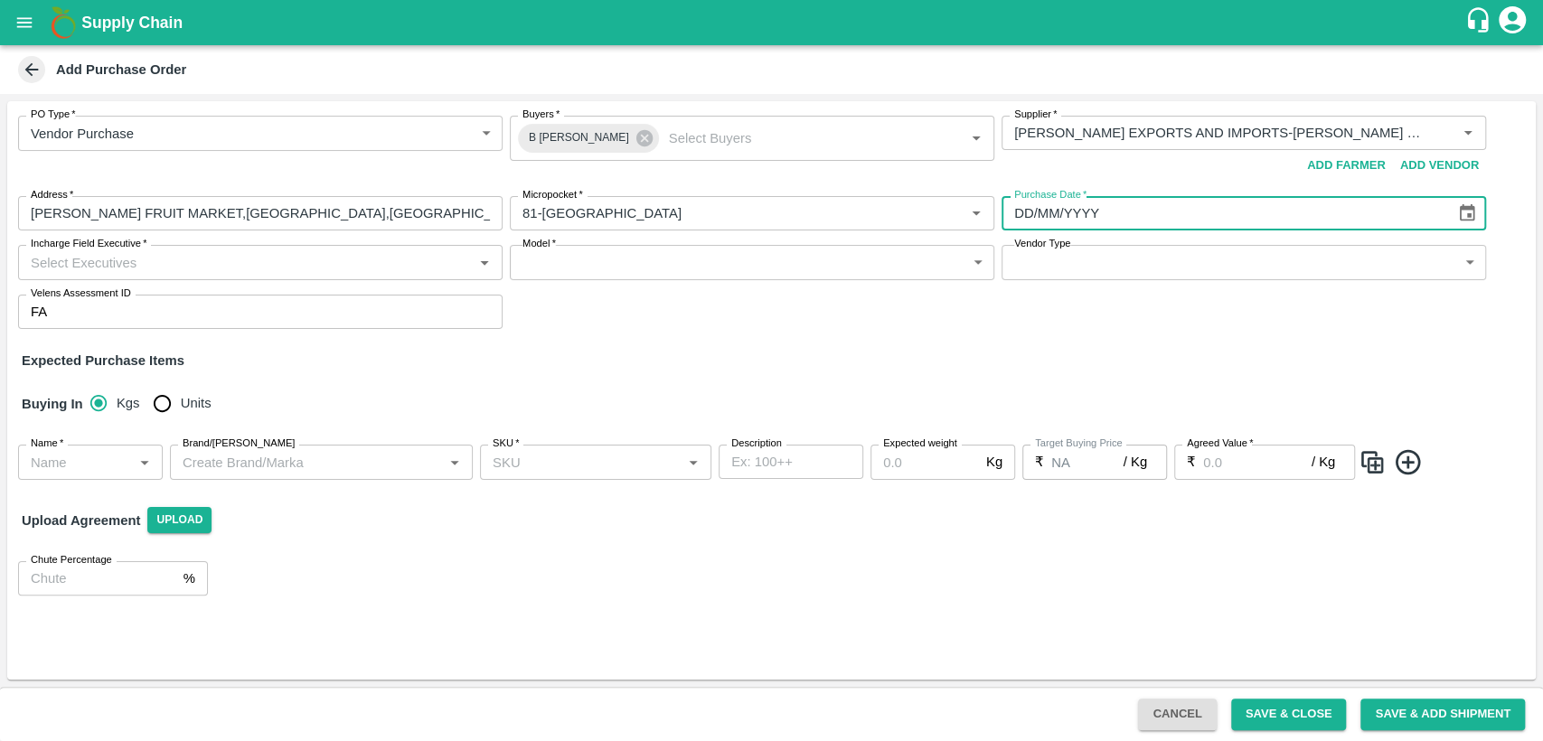
click at [1070, 225] on input "DD/MM/YYYY" at bounding box center [1222, 213] width 441 height 34
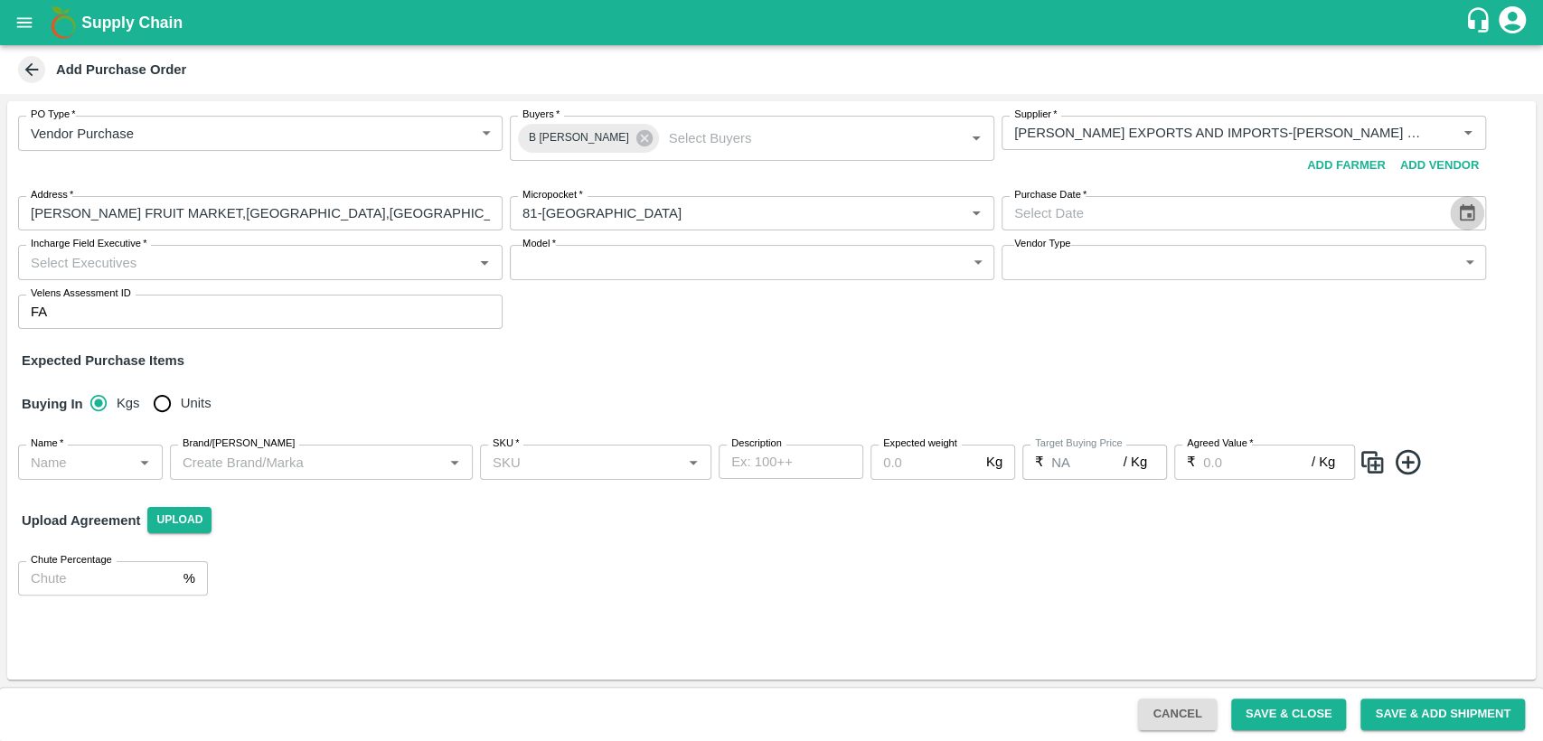
click at [1470, 208] on icon "Choose date" at bounding box center [1467, 212] width 15 height 17
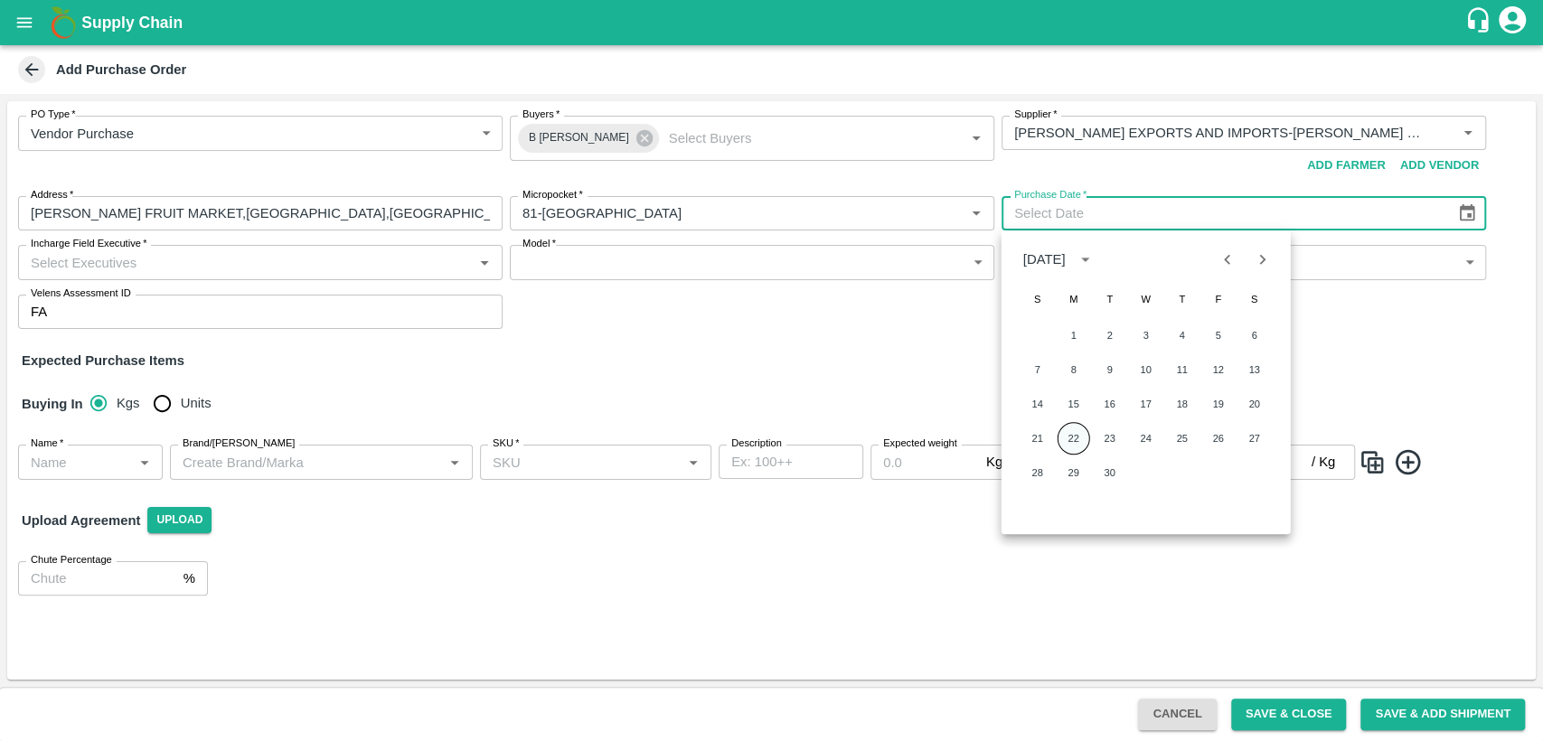
click at [1065, 446] on button "22" at bounding box center [1074, 438] width 33 height 33
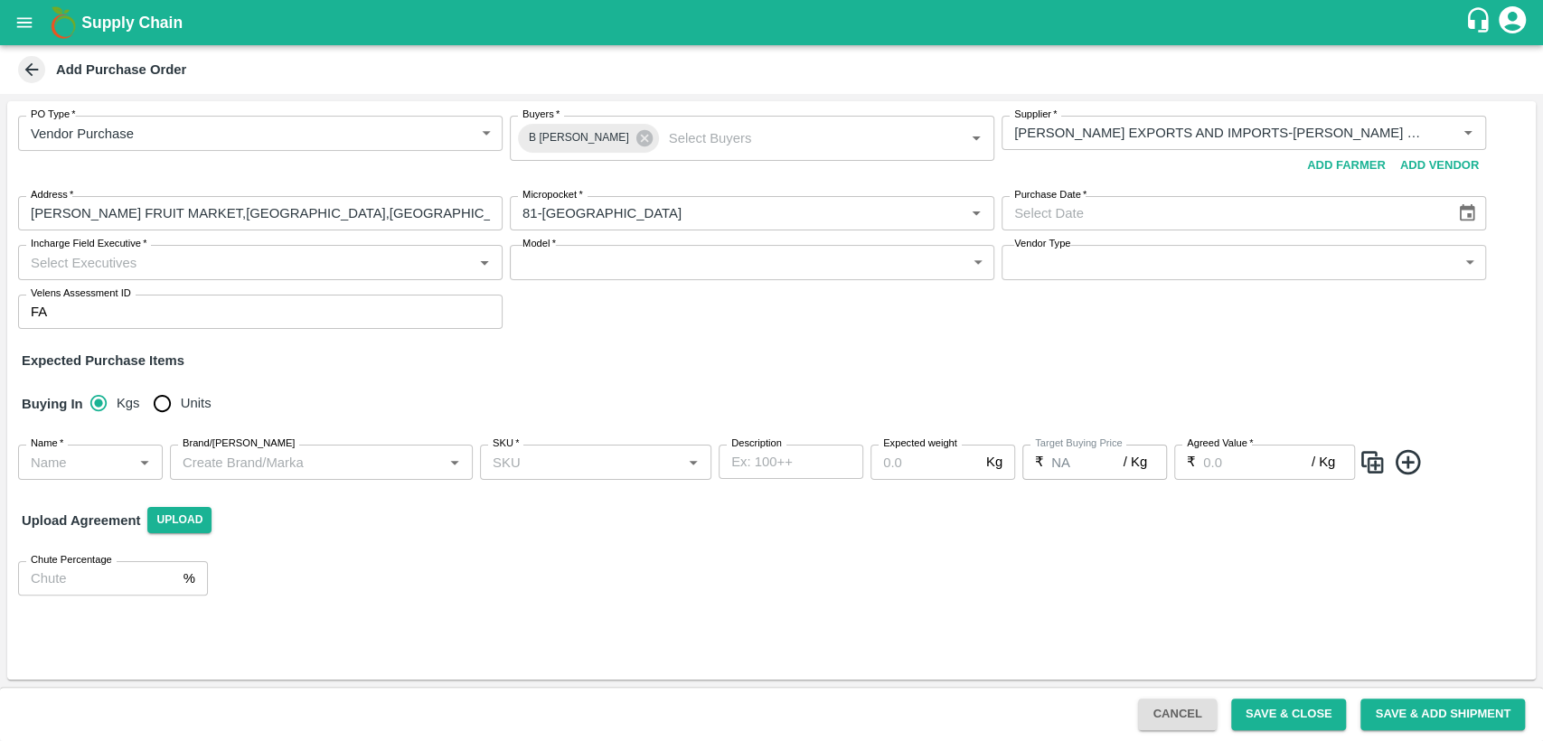
type input "22/09/2025"
click at [444, 264] on input "Incharge Field Executive   *" at bounding box center [246, 262] width 444 height 24
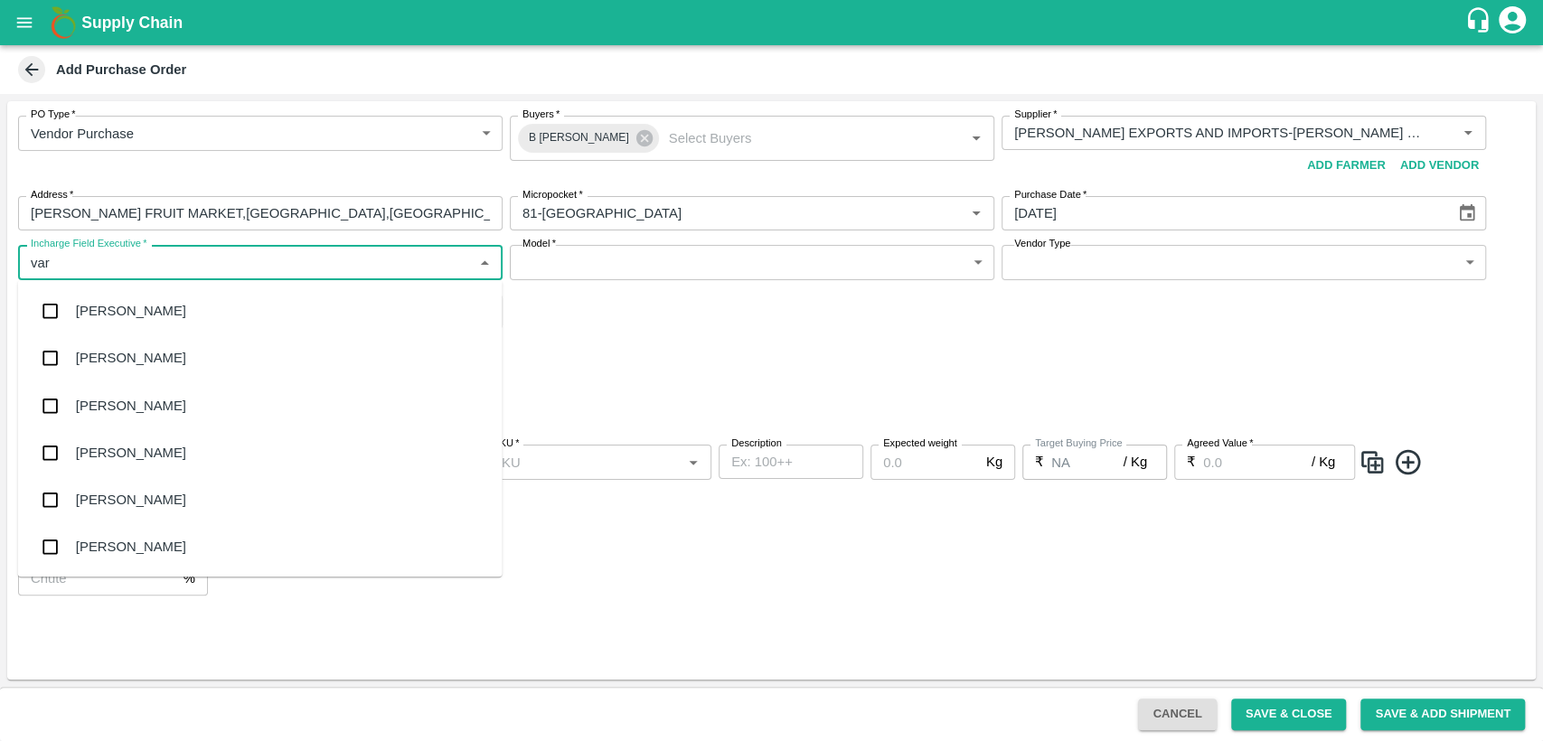
type input "varu"
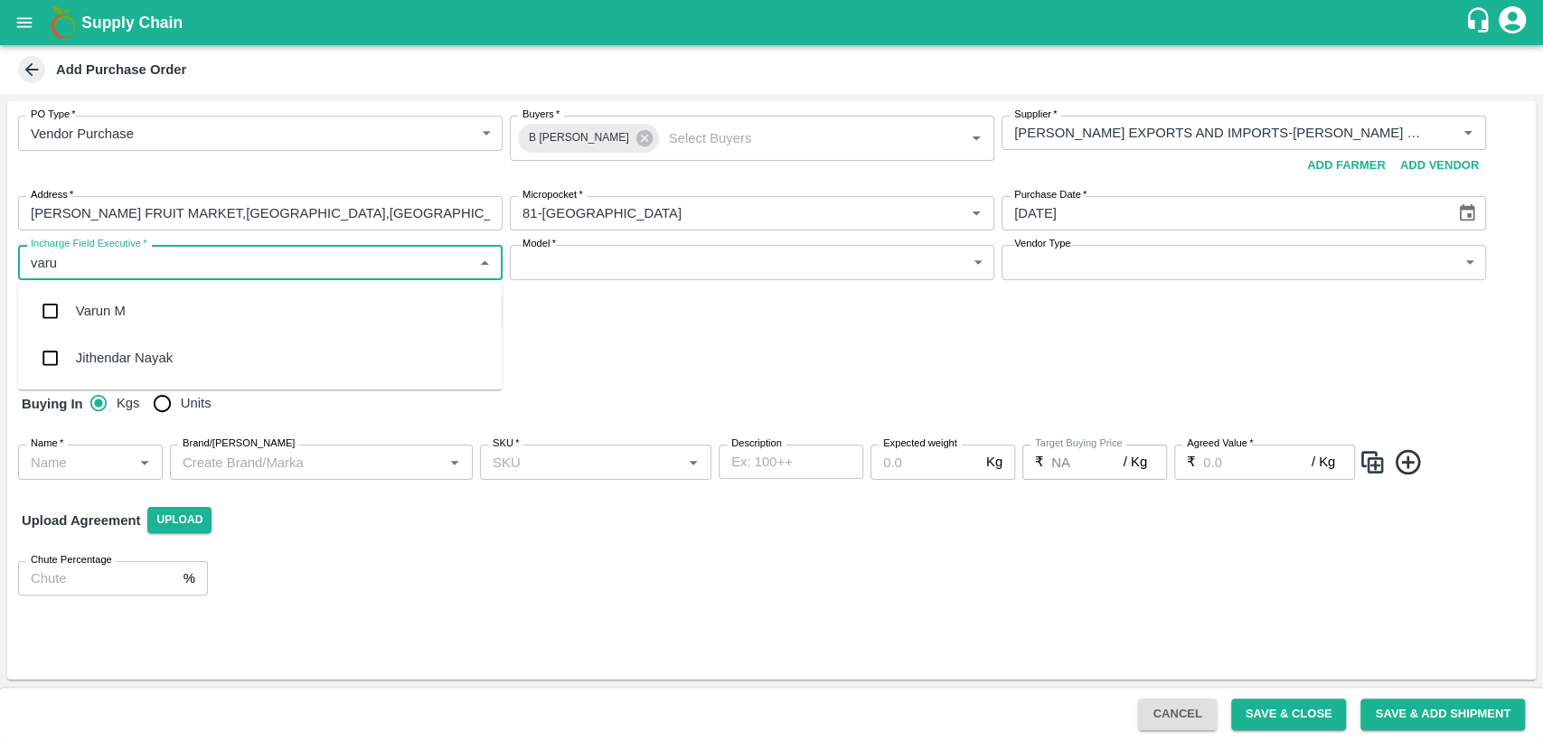
click at [449, 326] on div "Varun M" at bounding box center [260, 310] width 485 height 47
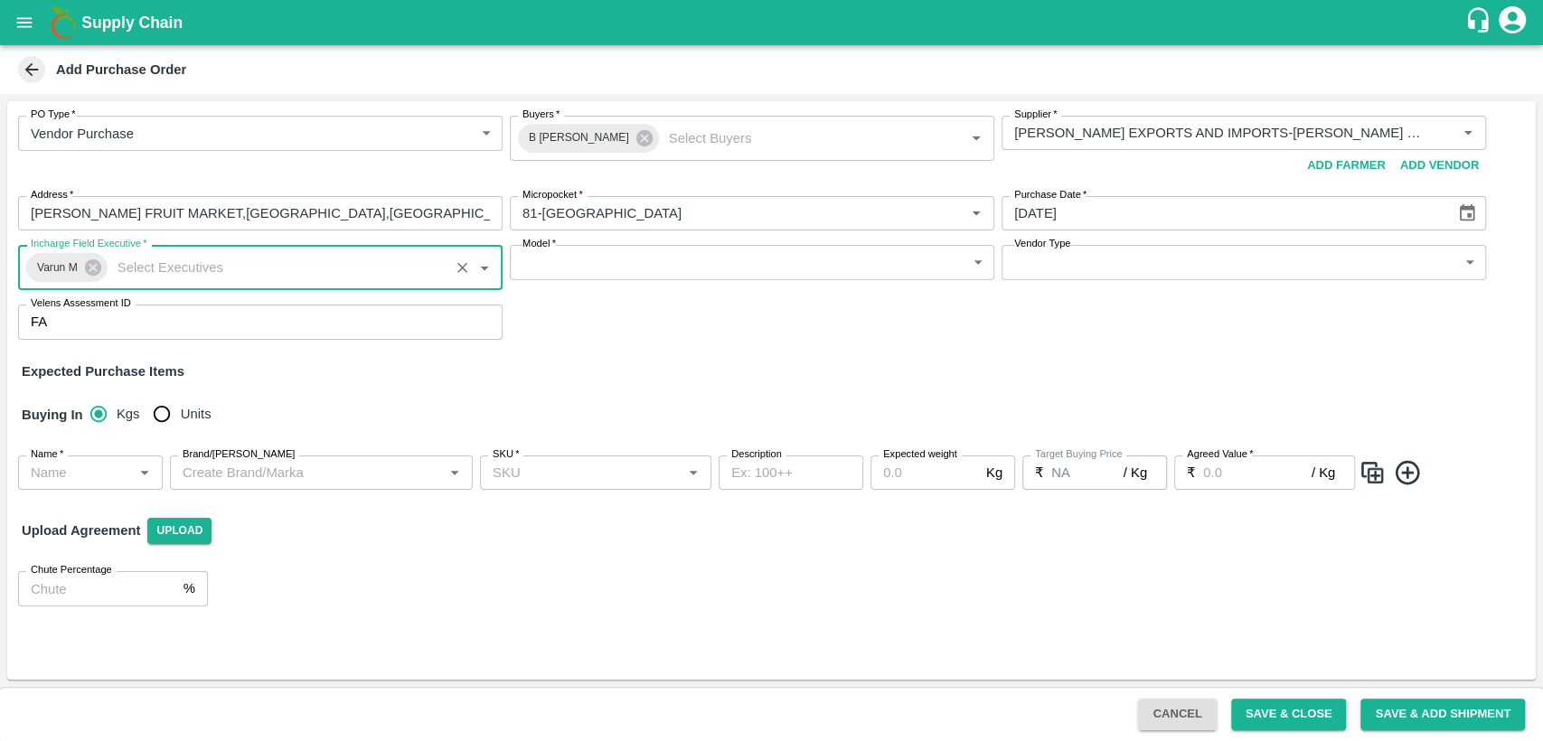
click at [672, 268] on body "Supply Chain Add Purchase Order PO Type   * Vendor Purchase 2 PO Type Buyers   …" at bounding box center [771, 370] width 1543 height 741
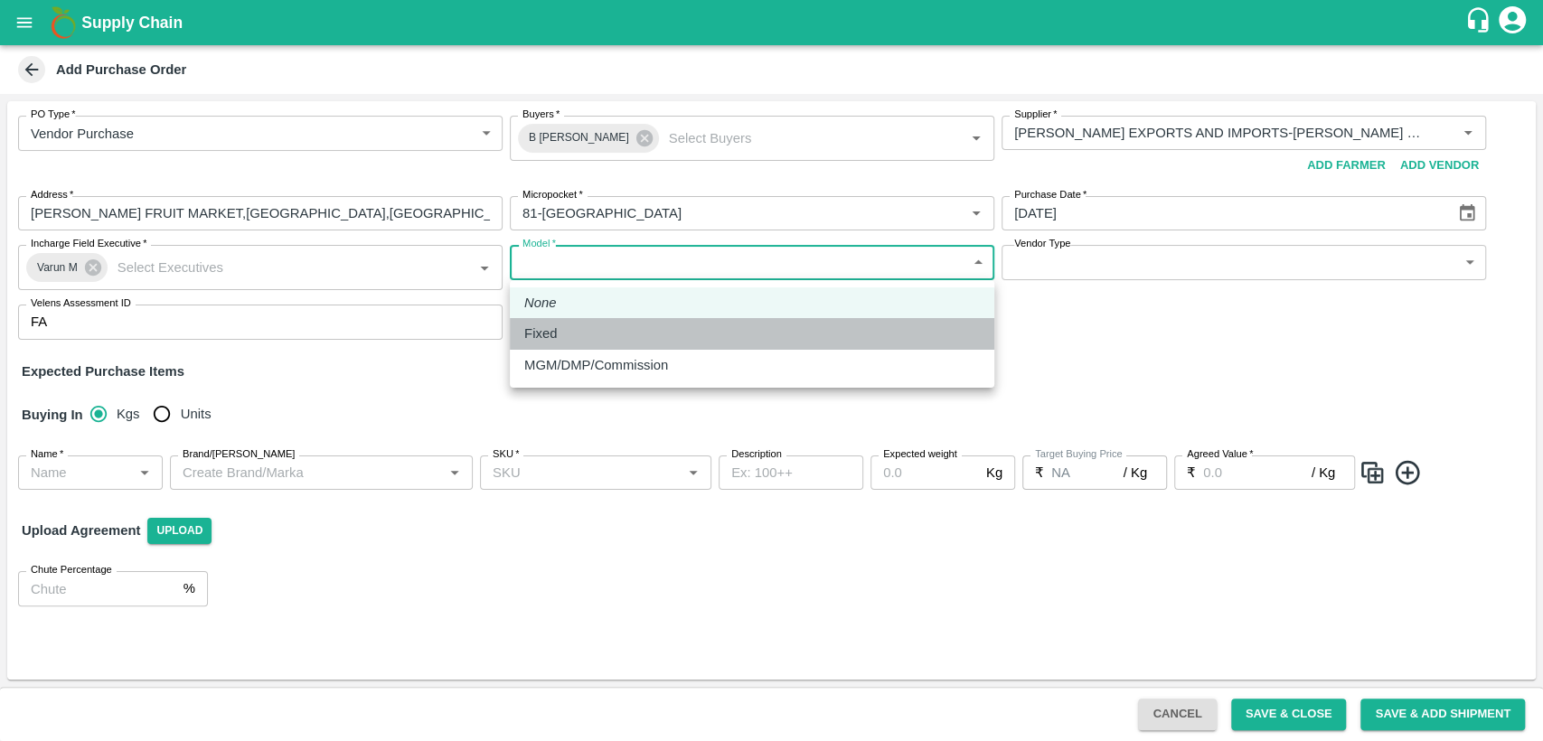
click at [655, 331] on div "Fixed" at bounding box center [752, 334] width 456 height 20
type input "Fixed"
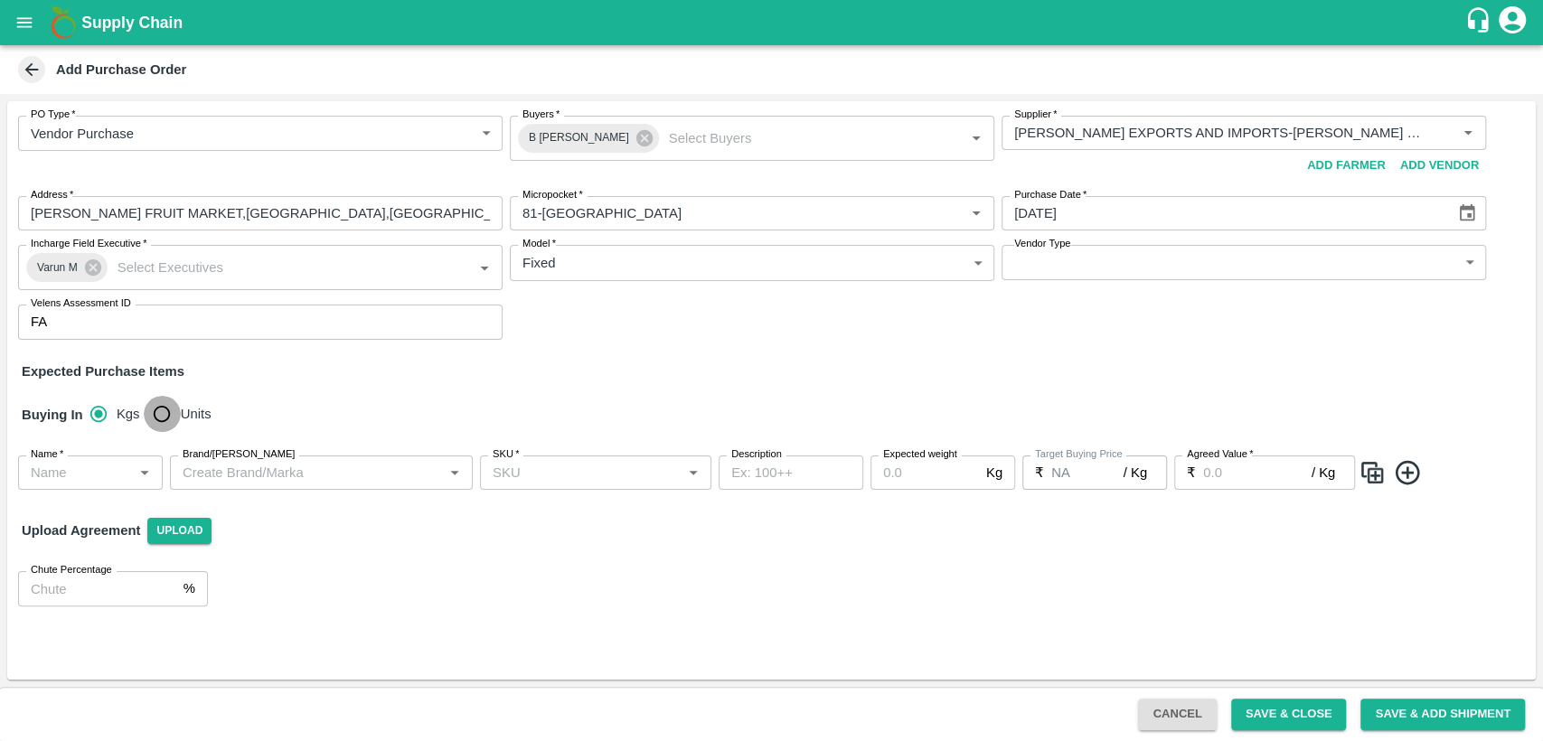
click at [160, 415] on input "Units" at bounding box center [162, 414] width 36 height 36
radio input "true"
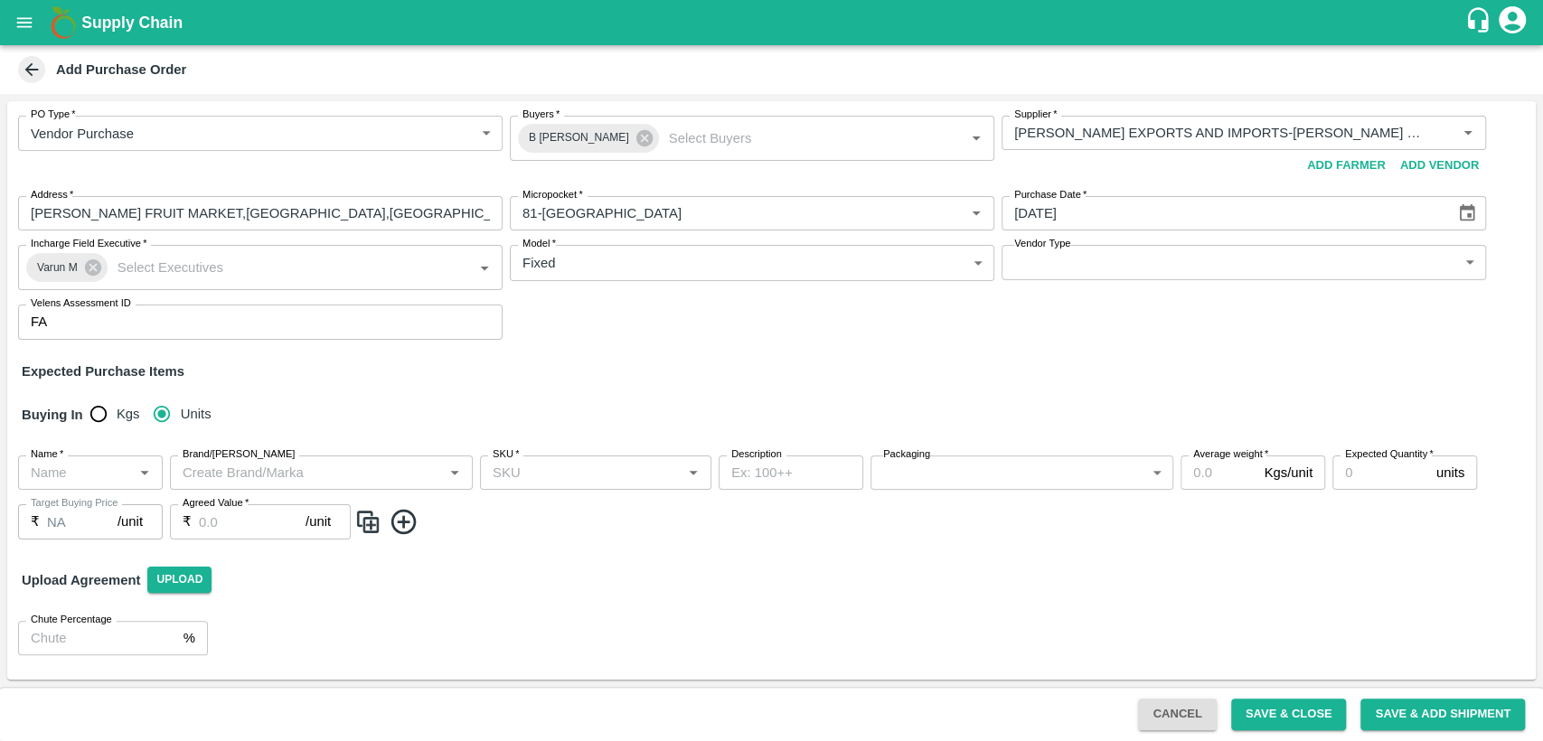
click at [108, 462] on input "Name   *" at bounding box center [76, 473] width 104 height 24
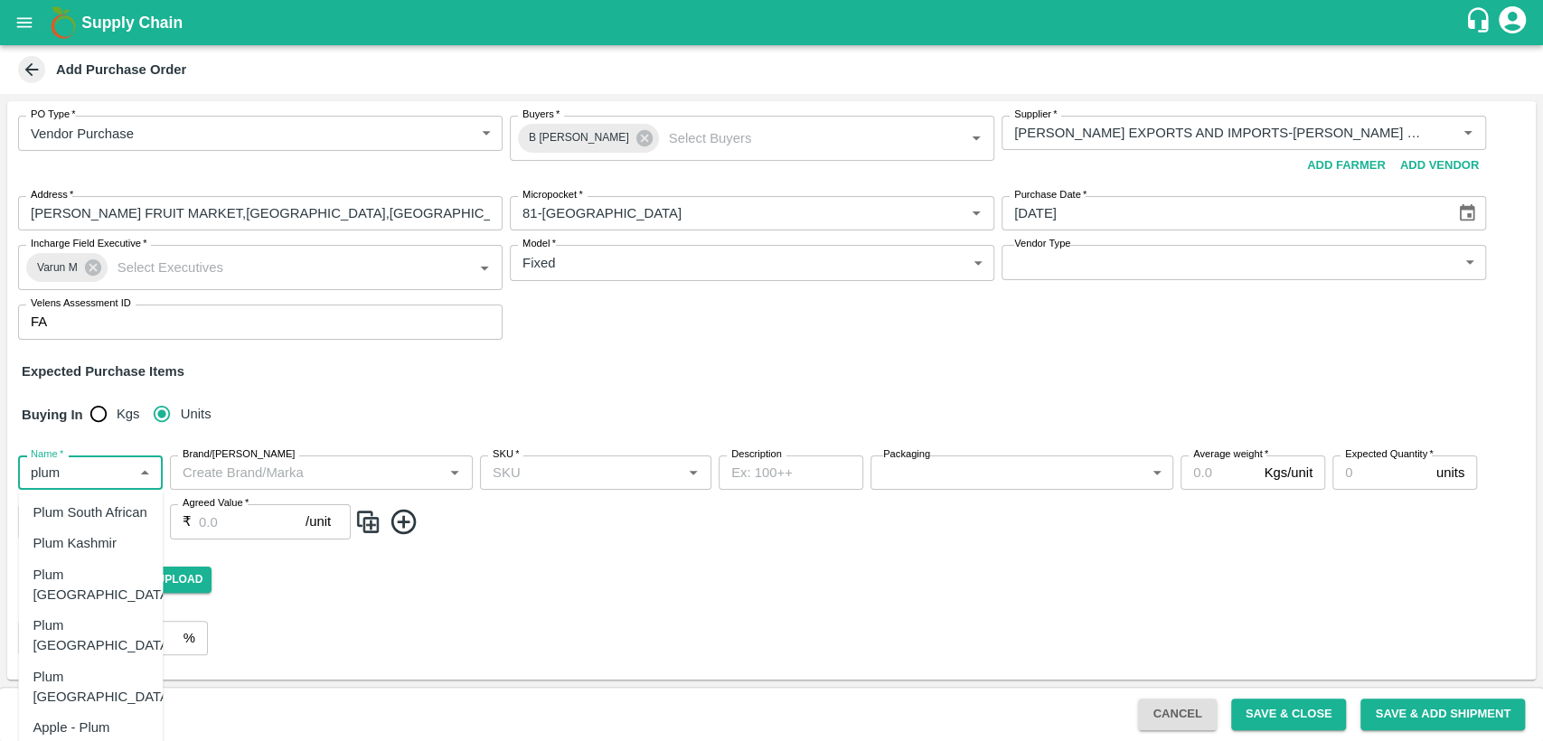
click at [109, 662] on div "Plum China" at bounding box center [90, 688] width 145 height 52
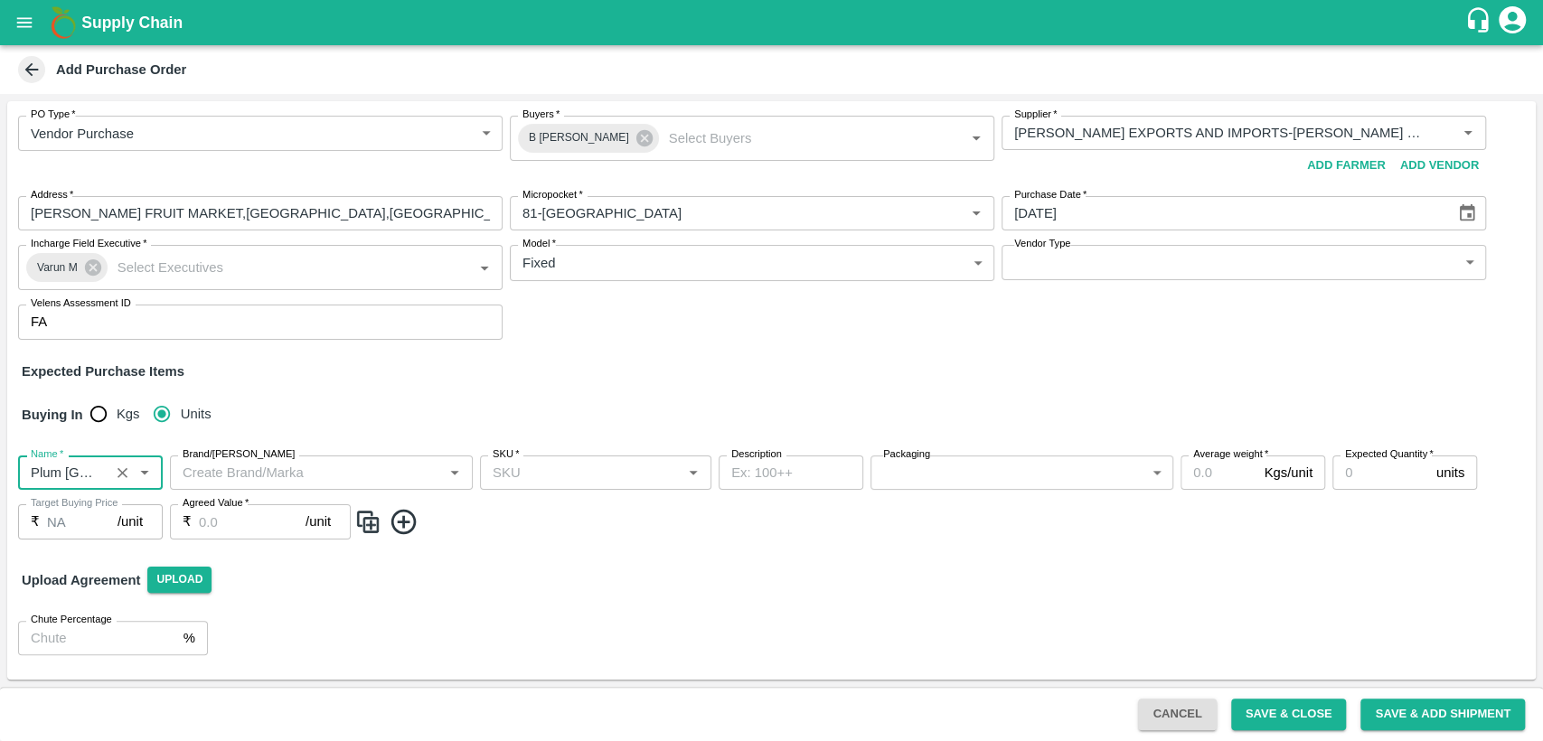
type input "Plum China"
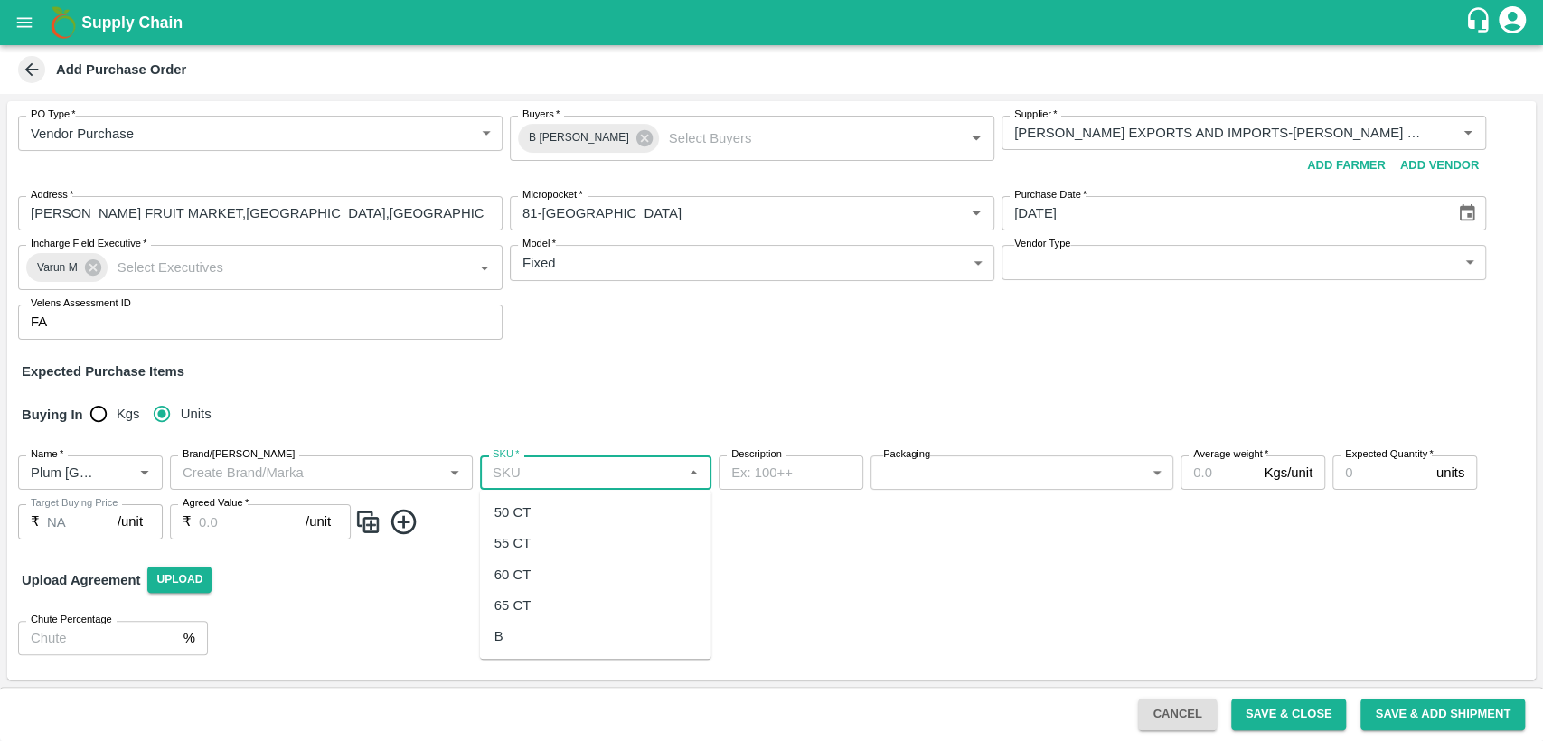
click at [535, 466] on input "SKU   *" at bounding box center [580, 473] width 191 height 24
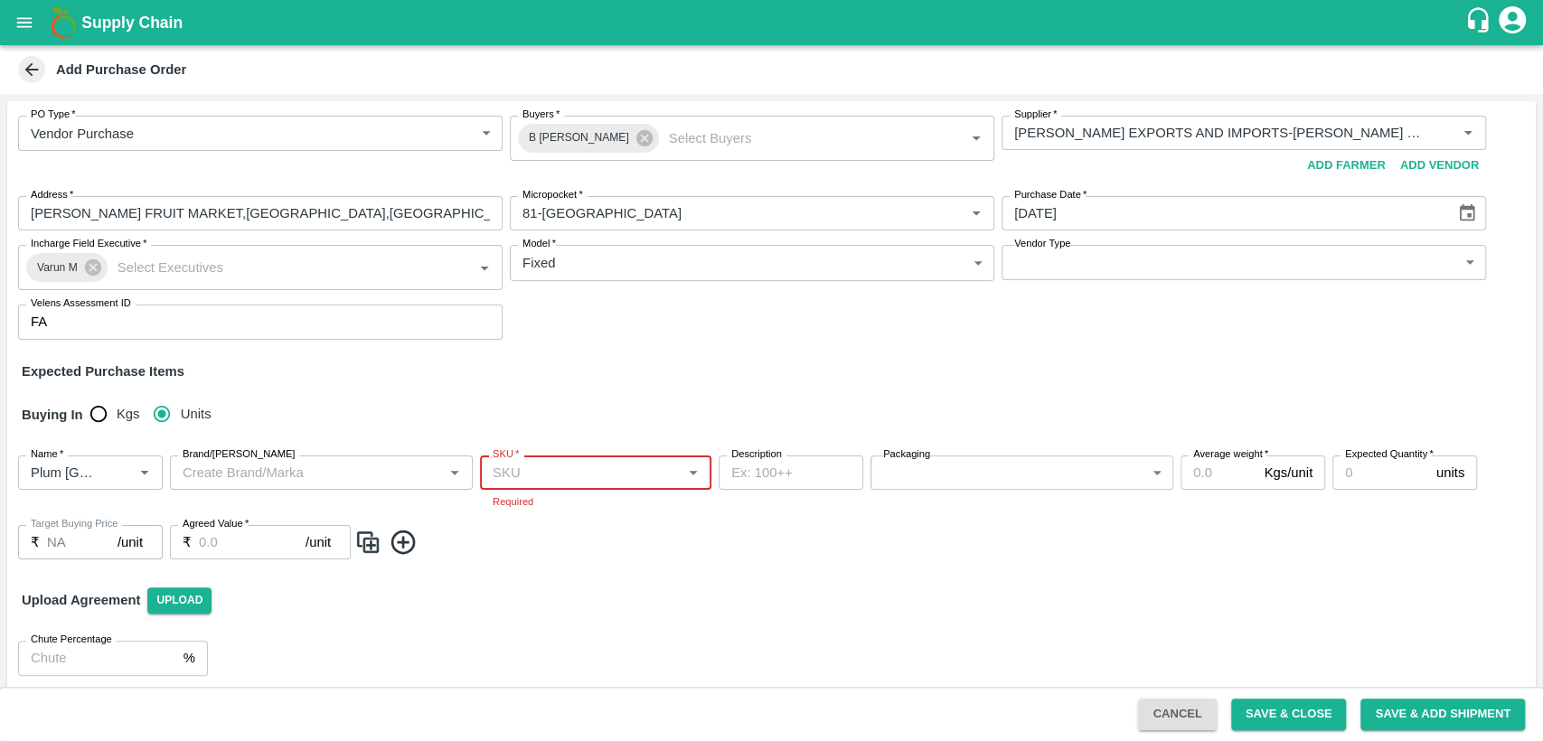
click at [542, 472] on input "SKU   *" at bounding box center [580, 473] width 191 height 24
click at [573, 472] on input "SKU   *" at bounding box center [580, 473] width 191 height 24
click at [124, 475] on icon "Clear" at bounding box center [123, 473] width 10 height 10
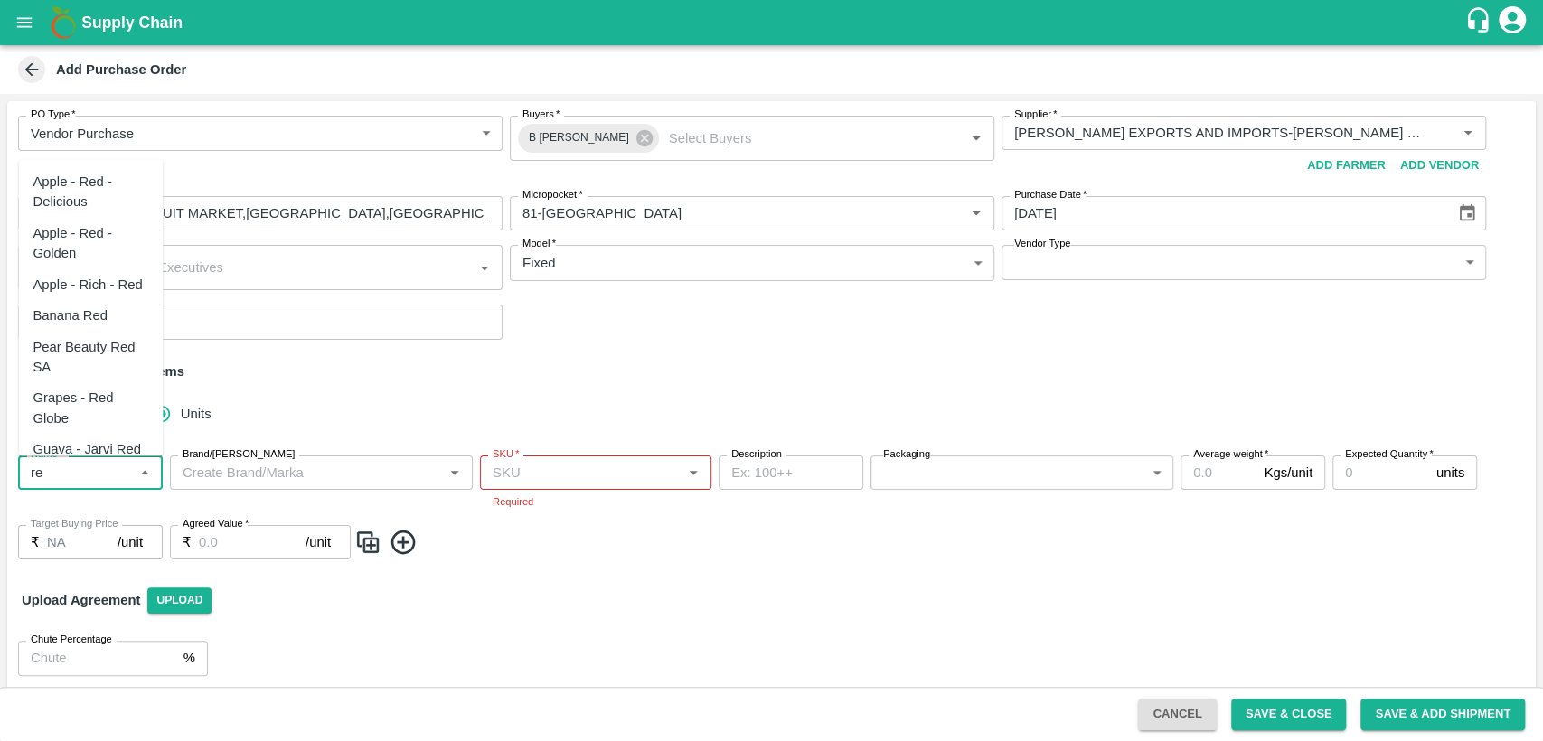
type input "r"
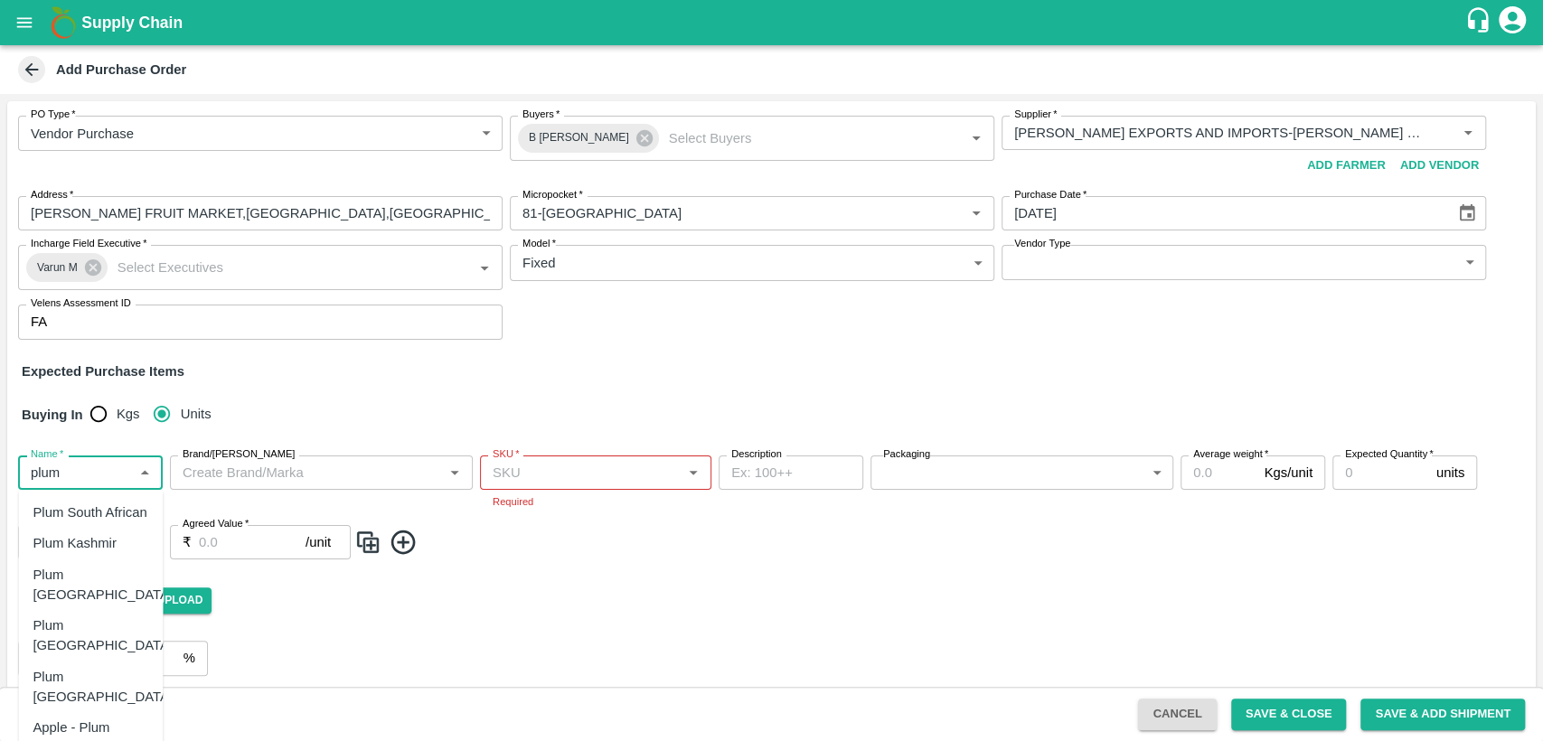
click at [137, 662] on div "Plum China" at bounding box center [90, 688] width 145 height 52
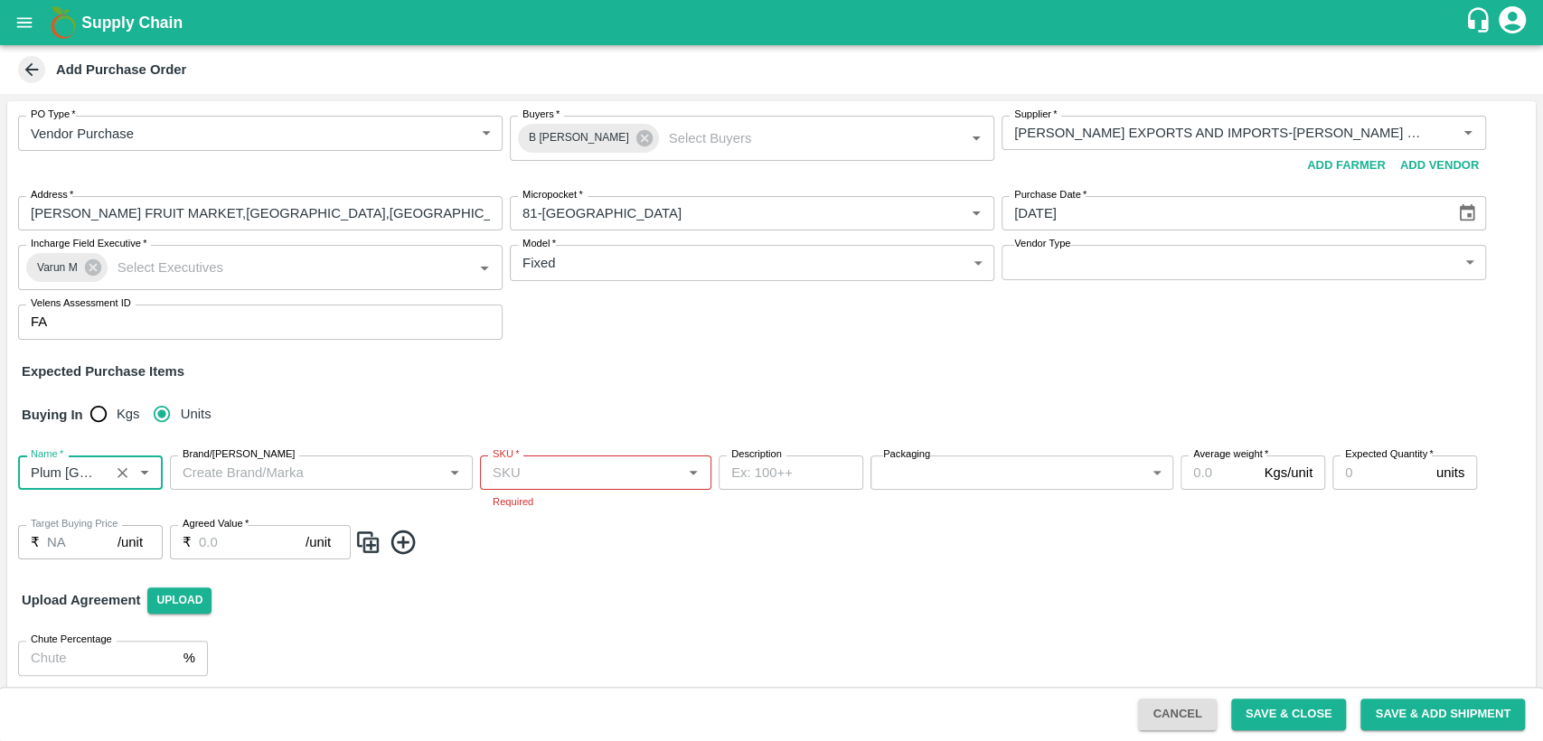
type input "Plum China"
click at [582, 479] on input "SKU   *" at bounding box center [580, 473] width 191 height 24
click at [774, 588] on div "Upload Agreement Upload" at bounding box center [771, 600] width 1529 height 52
click at [687, 471] on icon "Open" at bounding box center [693, 473] width 20 height 20
click at [555, 609] on div "65 CT" at bounding box center [595, 605] width 231 height 31
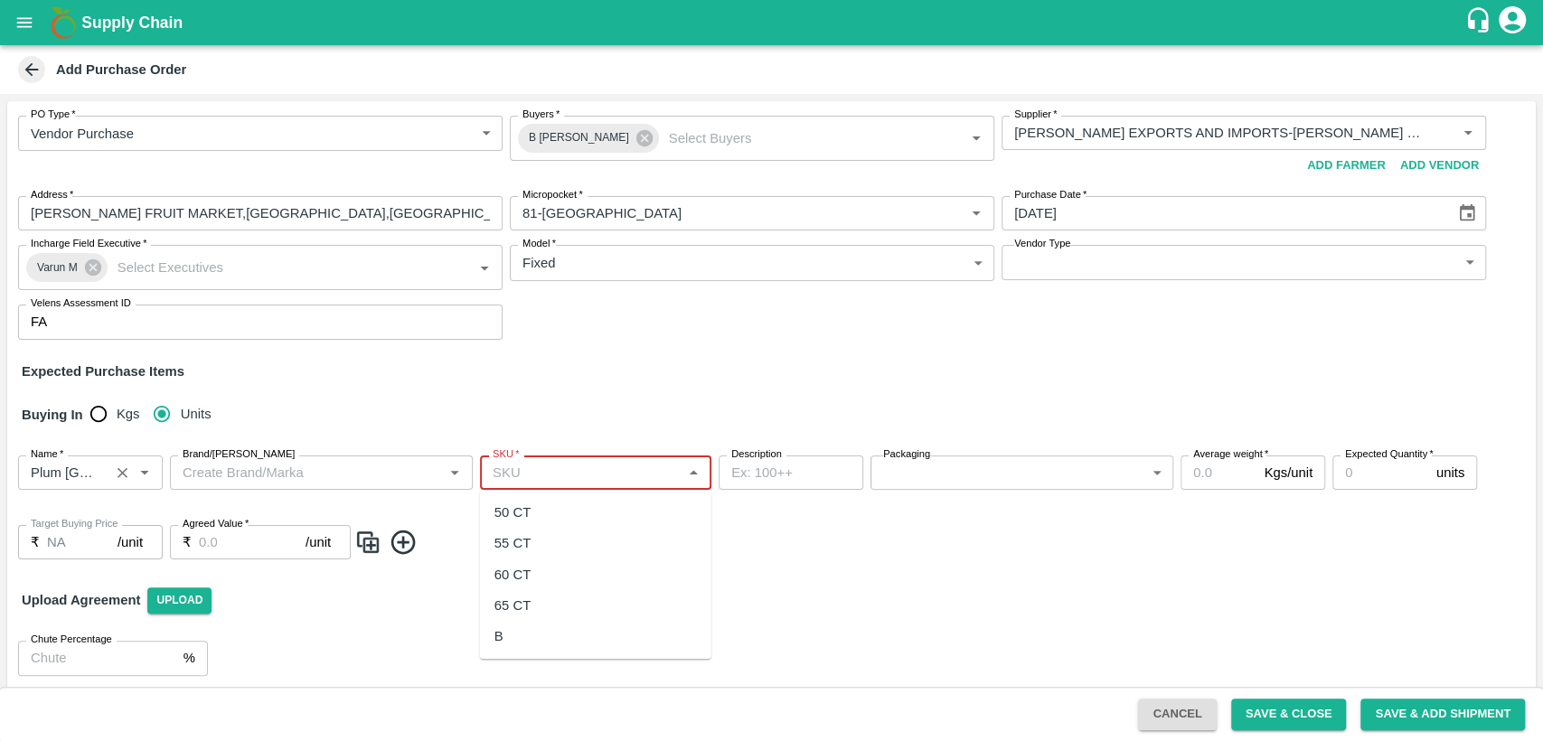
type input "65 CT"
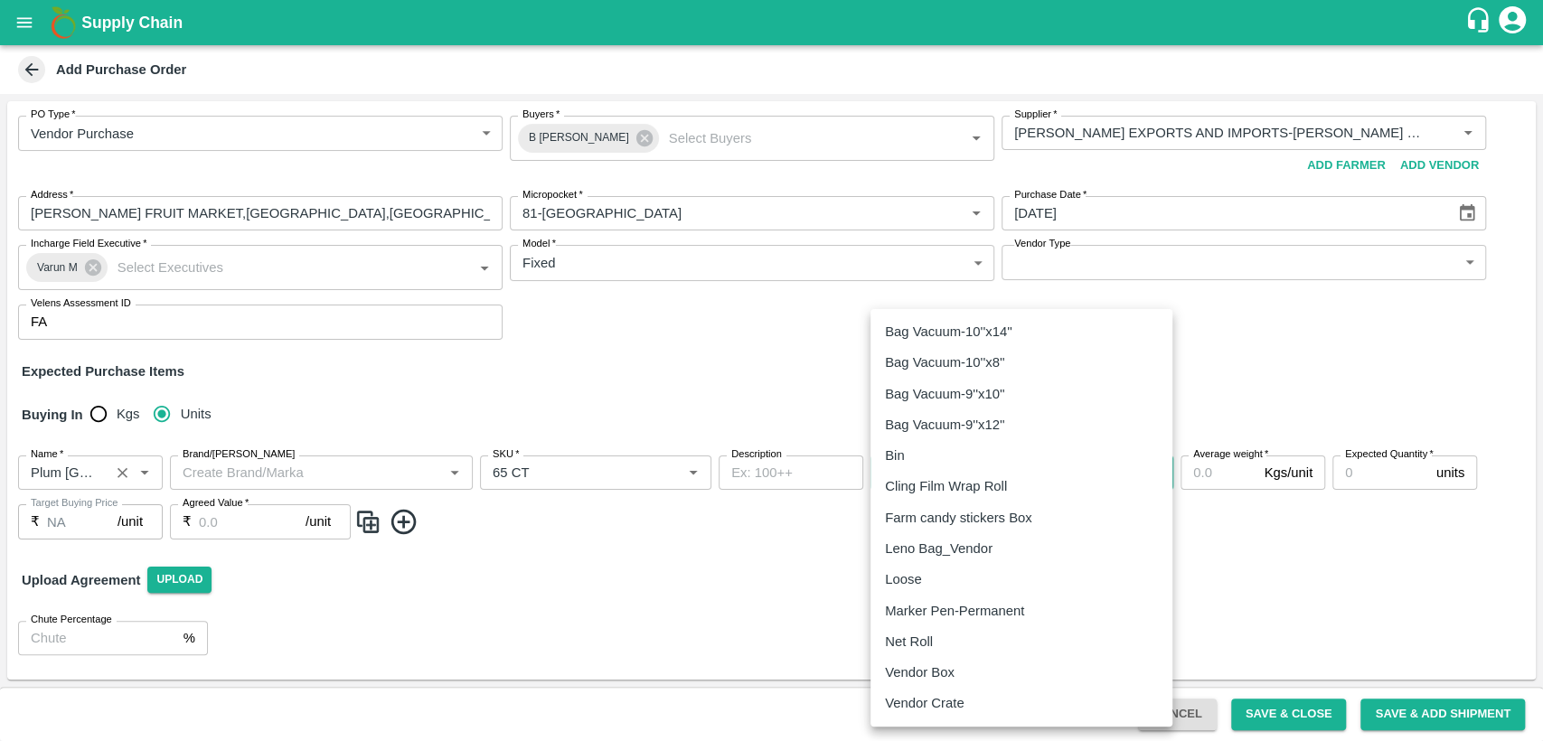
click at [994, 465] on body "Supply Chain Add Purchase Order PO Type   * Vendor Purchase 2 PO Type Buyers   …" at bounding box center [771, 370] width 1543 height 741
click at [964, 673] on div "Vendor Box" at bounding box center [1021, 673] width 273 height 20
type input "276"
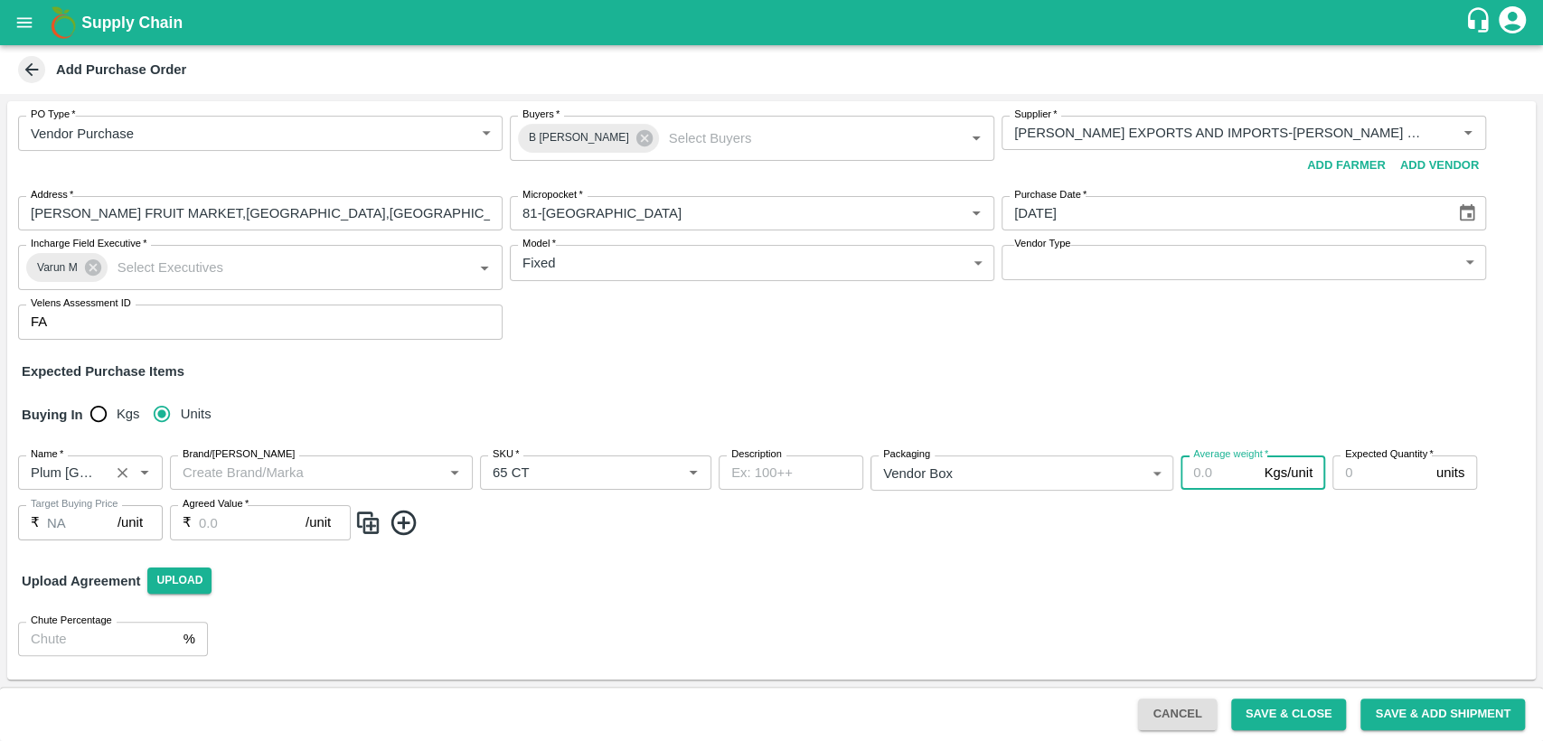
click at [1211, 472] on input "Average weight   *" at bounding box center [1219, 473] width 76 height 34
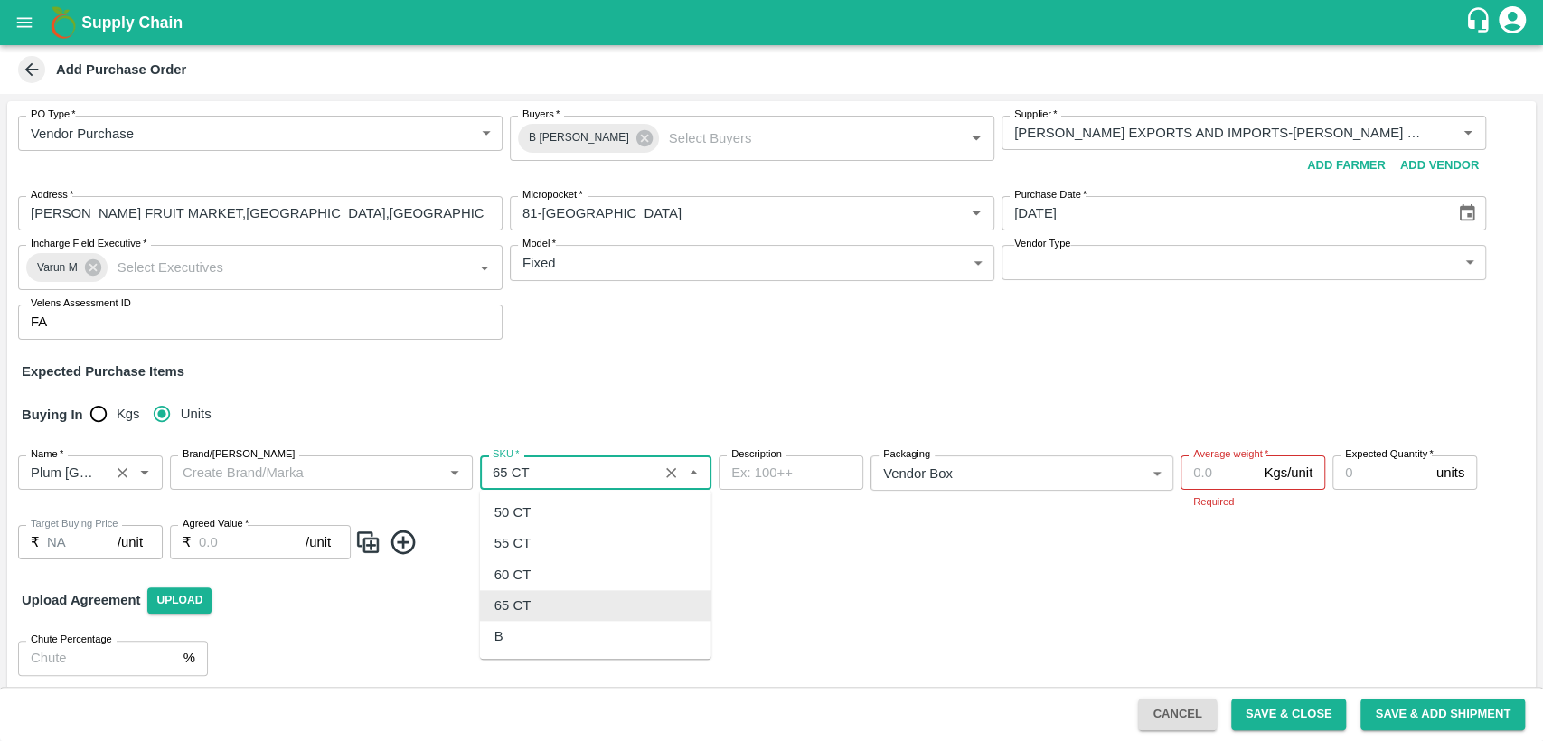
click at [633, 469] on input "SKU   *" at bounding box center [568, 473] width 167 height 24
click at [532, 540] on div "55 CT" at bounding box center [595, 544] width 231 height 31
type input "55 CT"
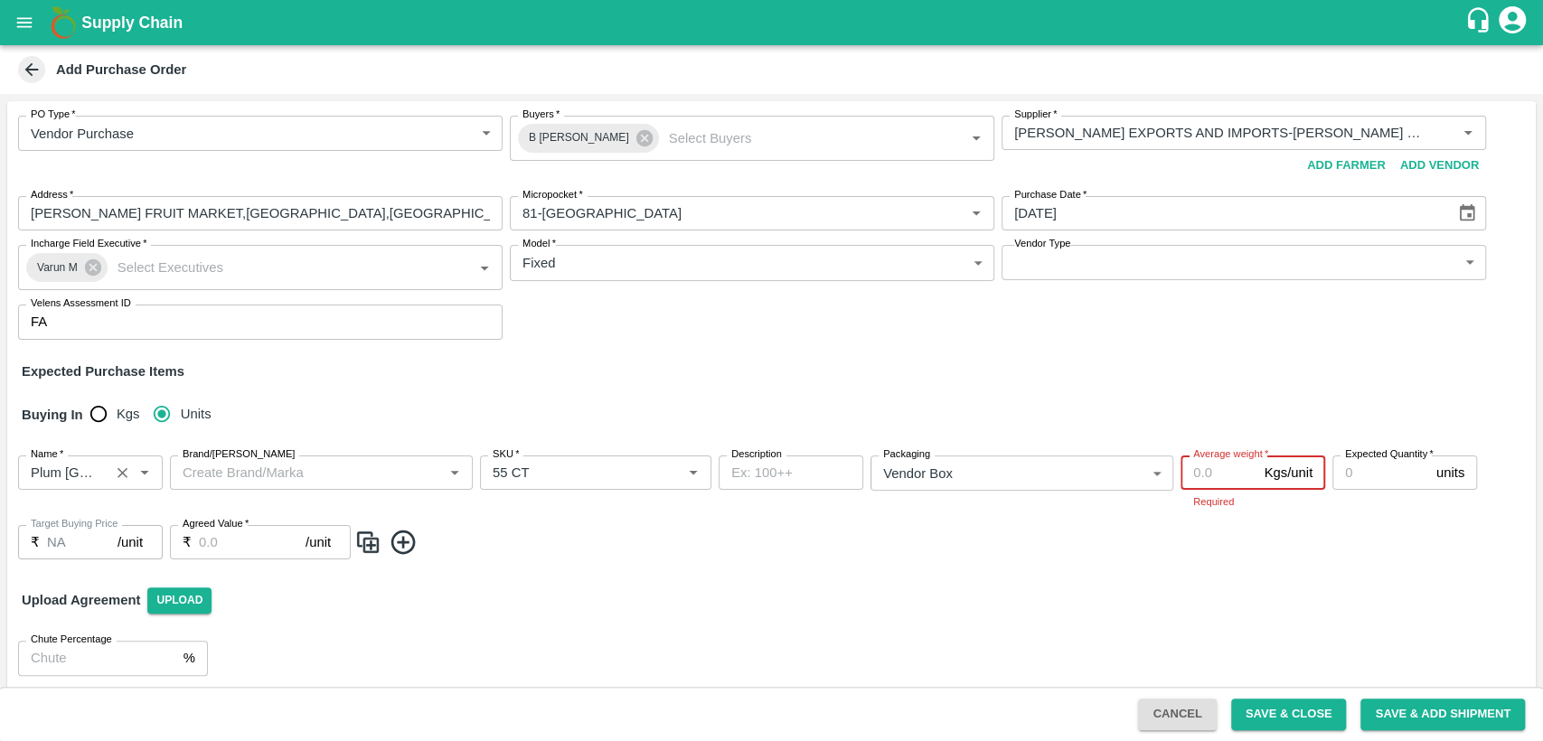
click at [1195, 468] on input "Average weight   *" at bounding box center [1219, 473] width 76 height 34
type input "10"
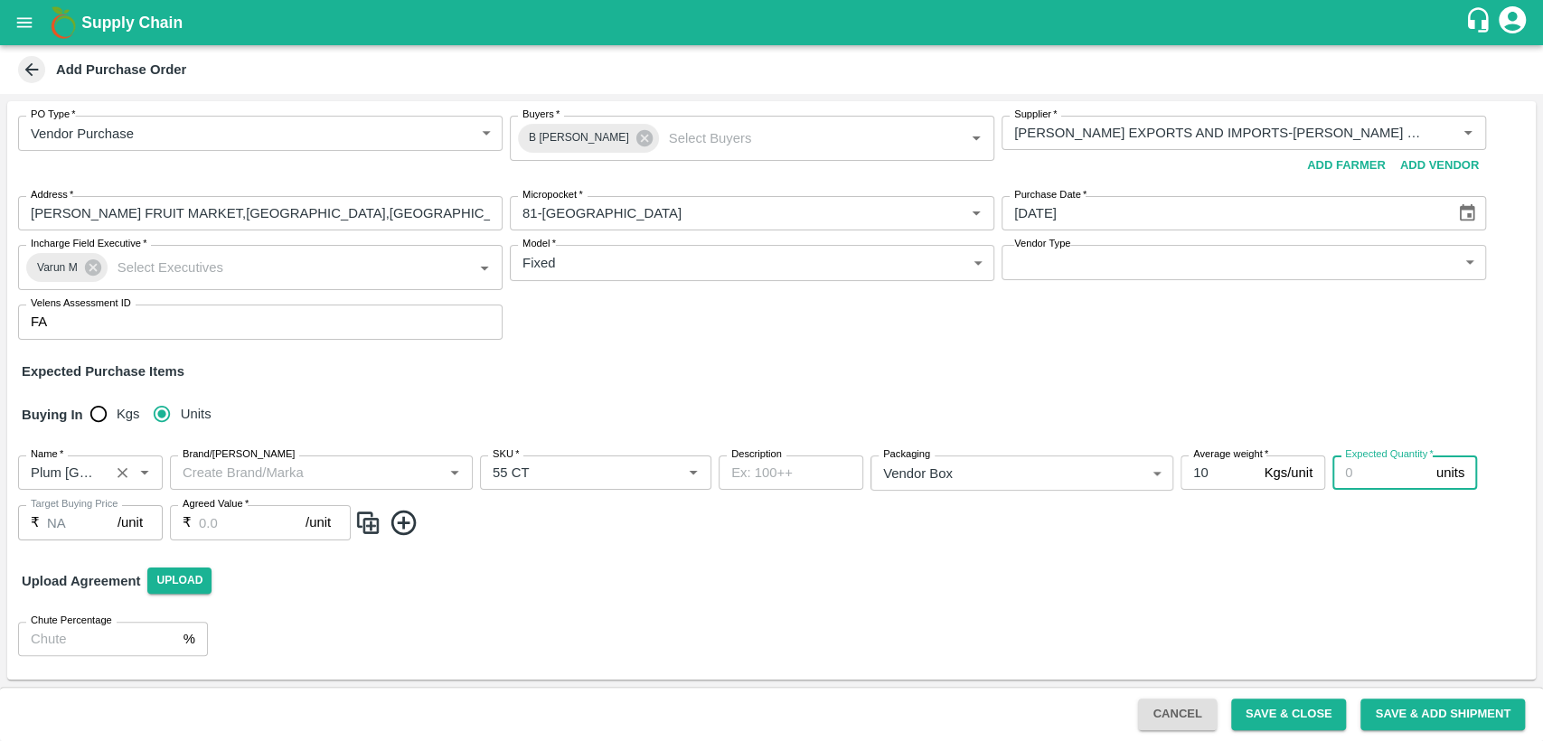
click at [1374, 476] on input "Expected Quantity   *" at bounding box center [1381, 473] width 97 height 34
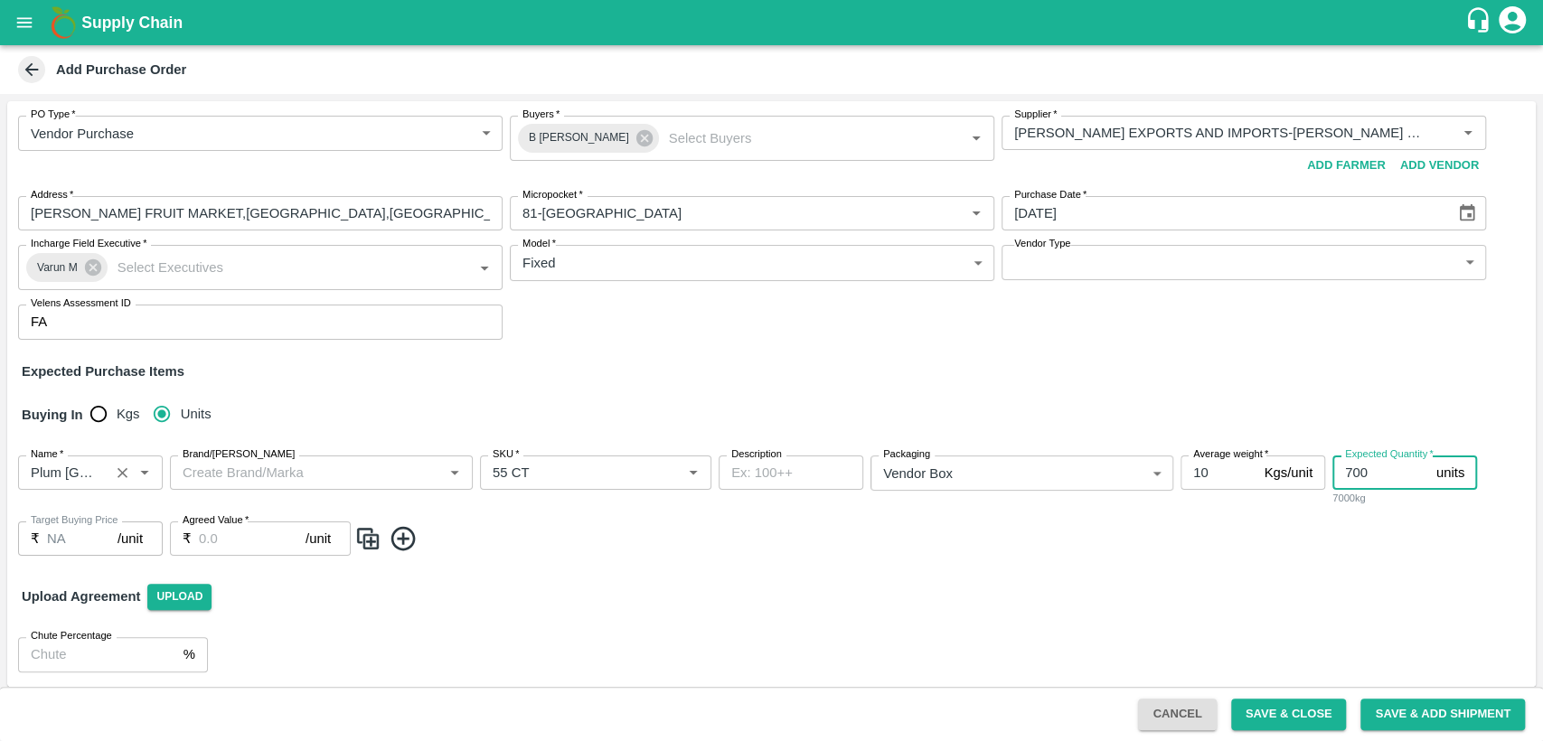
type input "700"
click at [211, 540] on input "Agreed Value   *" at bounding box center [252, 539] width 107 height 34
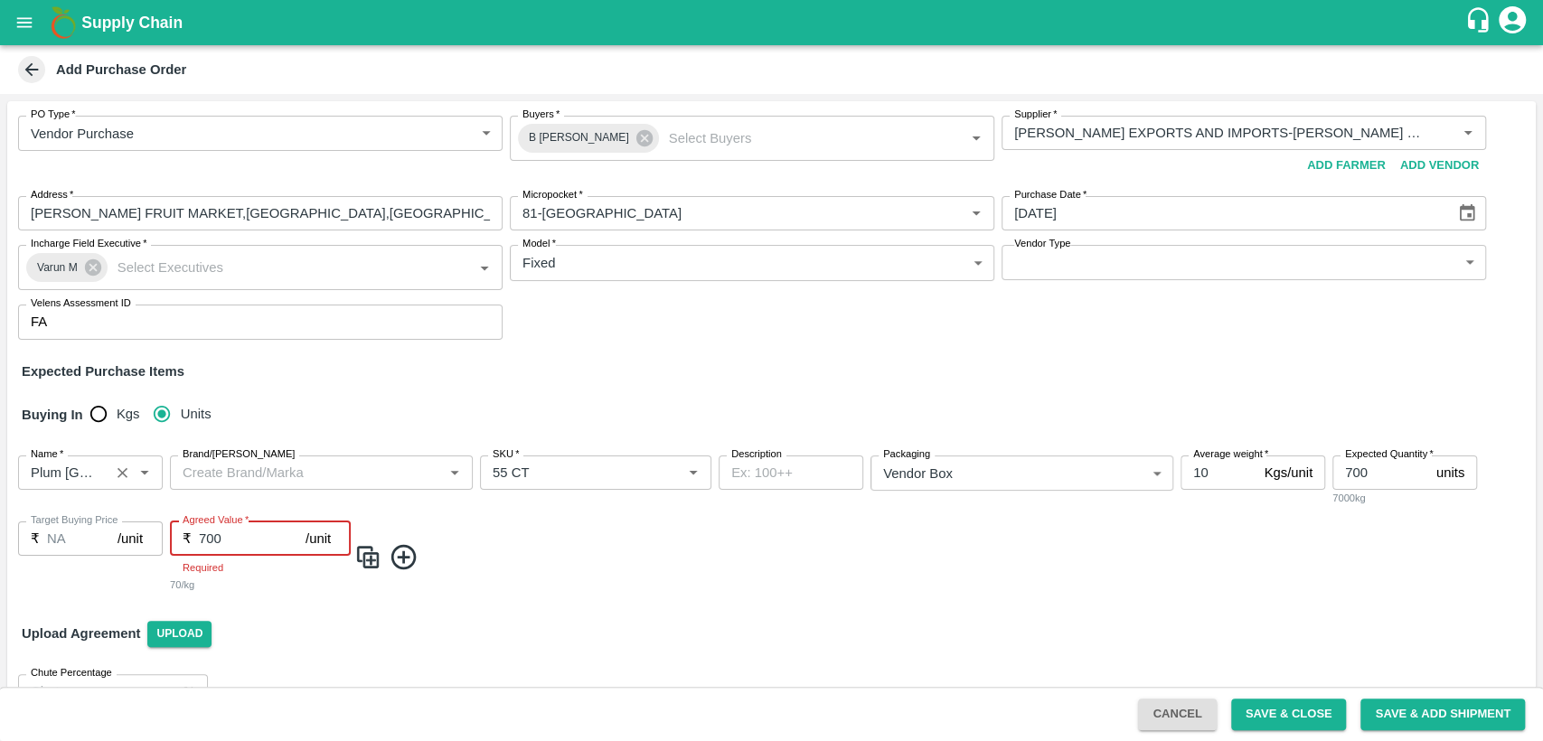
type input "700"
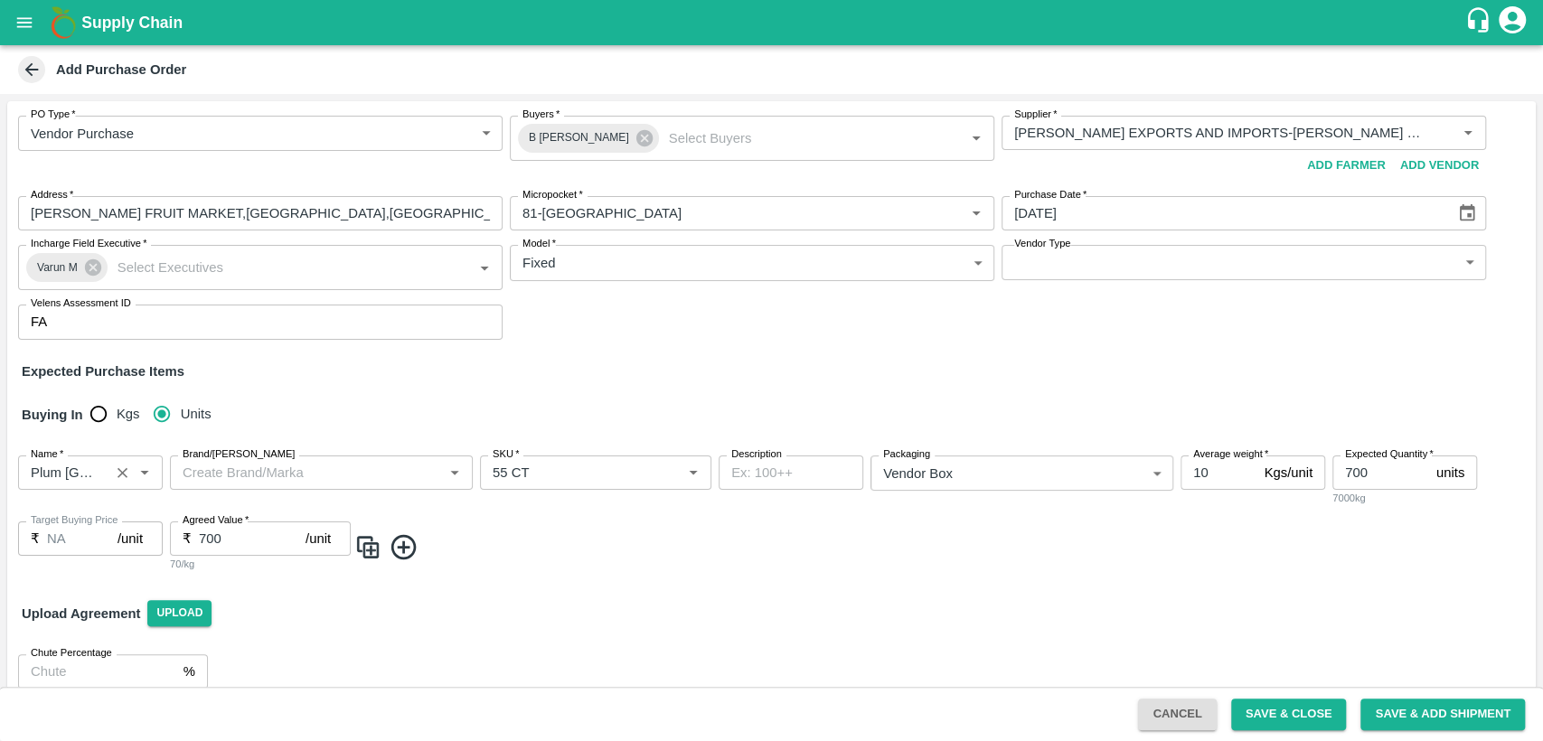
click at [771, 558] on span at bounding box center [941, 547] width 1174 height 30
click at [457, 472] on icon "Open" at bounding box center [455, 473] width 20 height 20
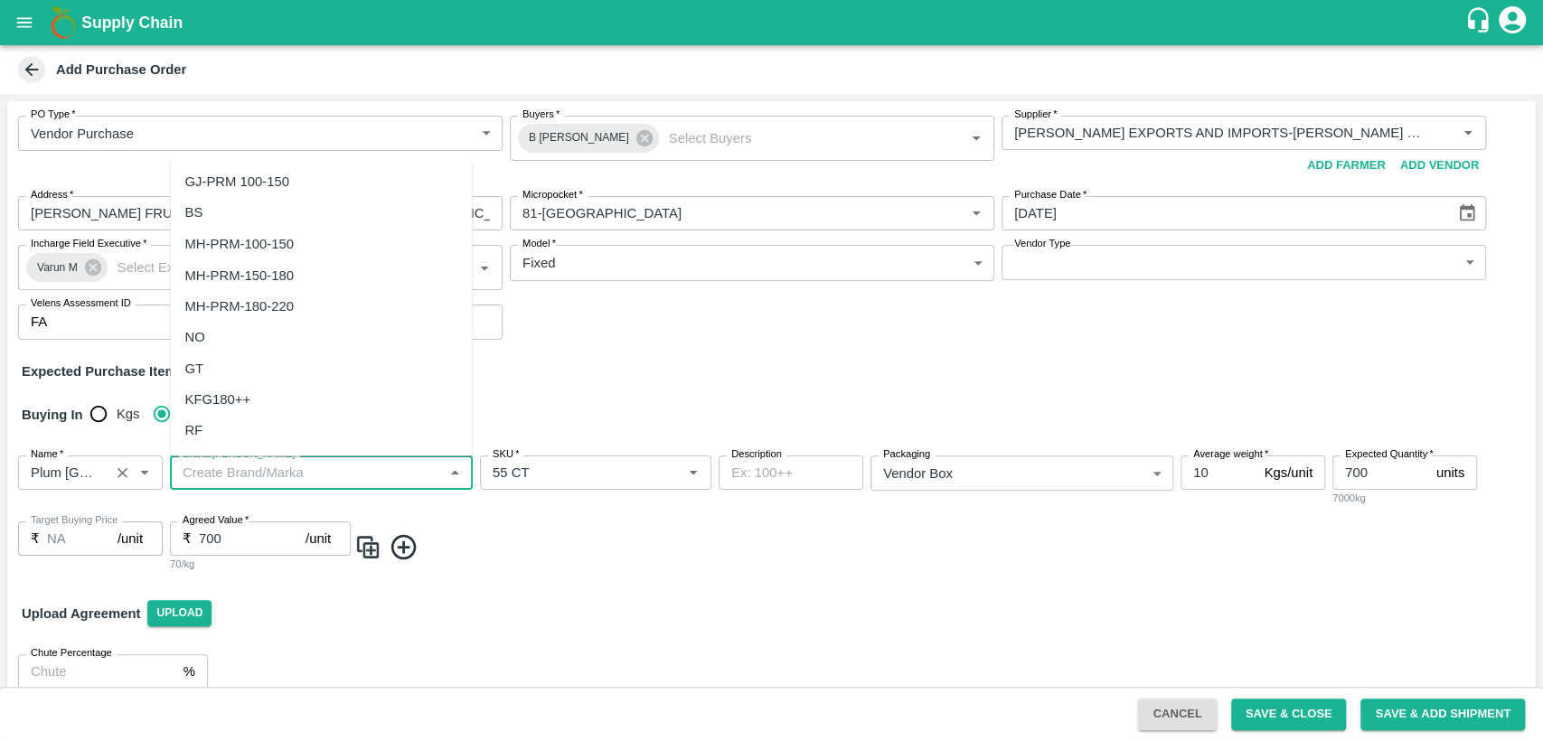
click at [646, 552] on span at bounding box center [941, 547] width 1174 height 30
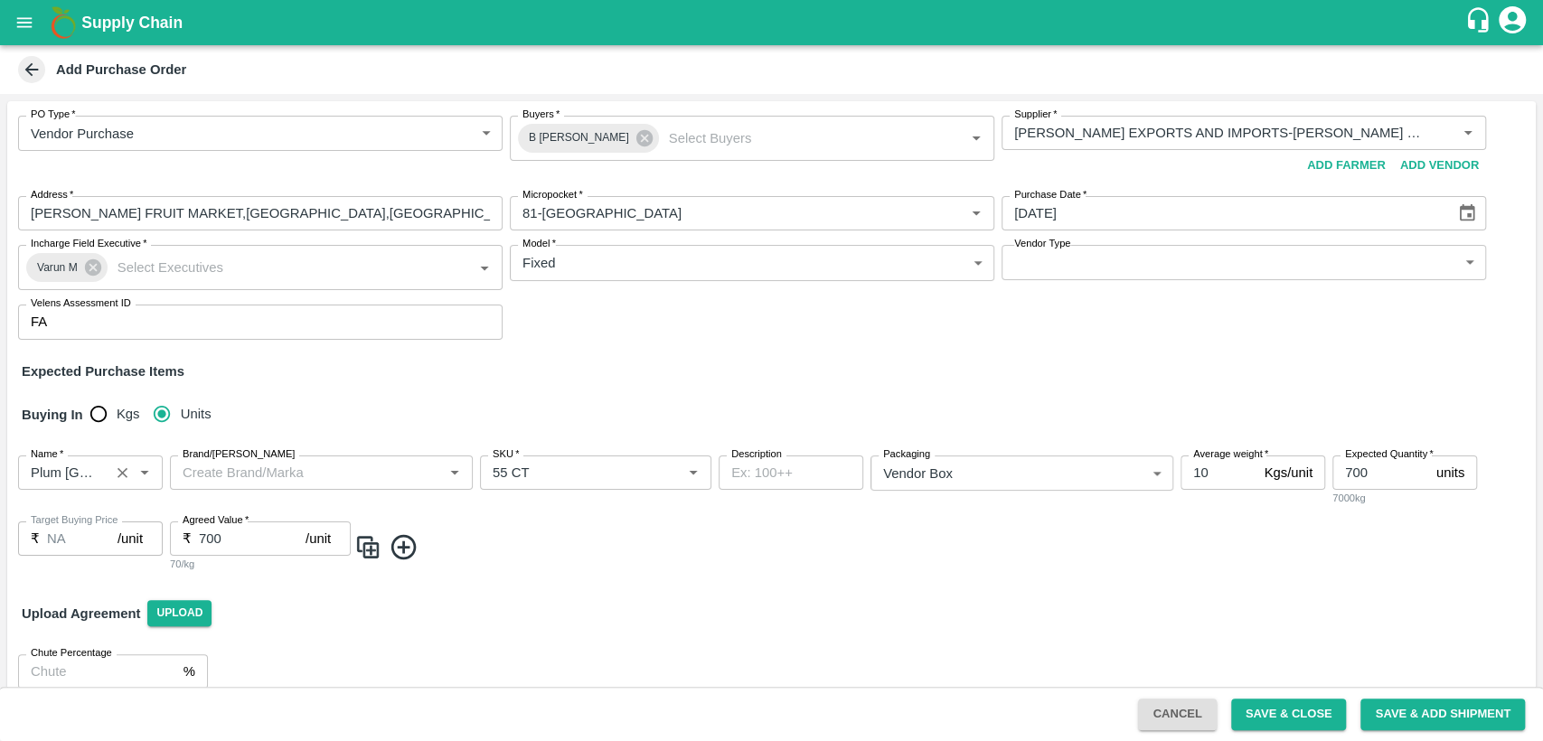
click at [735, 466] on textarea "Description" at bounding box center [790, 473] width 119 height 19
click at [985, 568] on div "Name   * Name   * Brand/Marka Brand/Marka SKU   * SKU   * Description x Descrip…" at bounding box center [771, 514] width 1529 height 146
click at [1425, 713] on button "Save & Add Shipment" at bounding box center [1443, 715] width 165 height 32
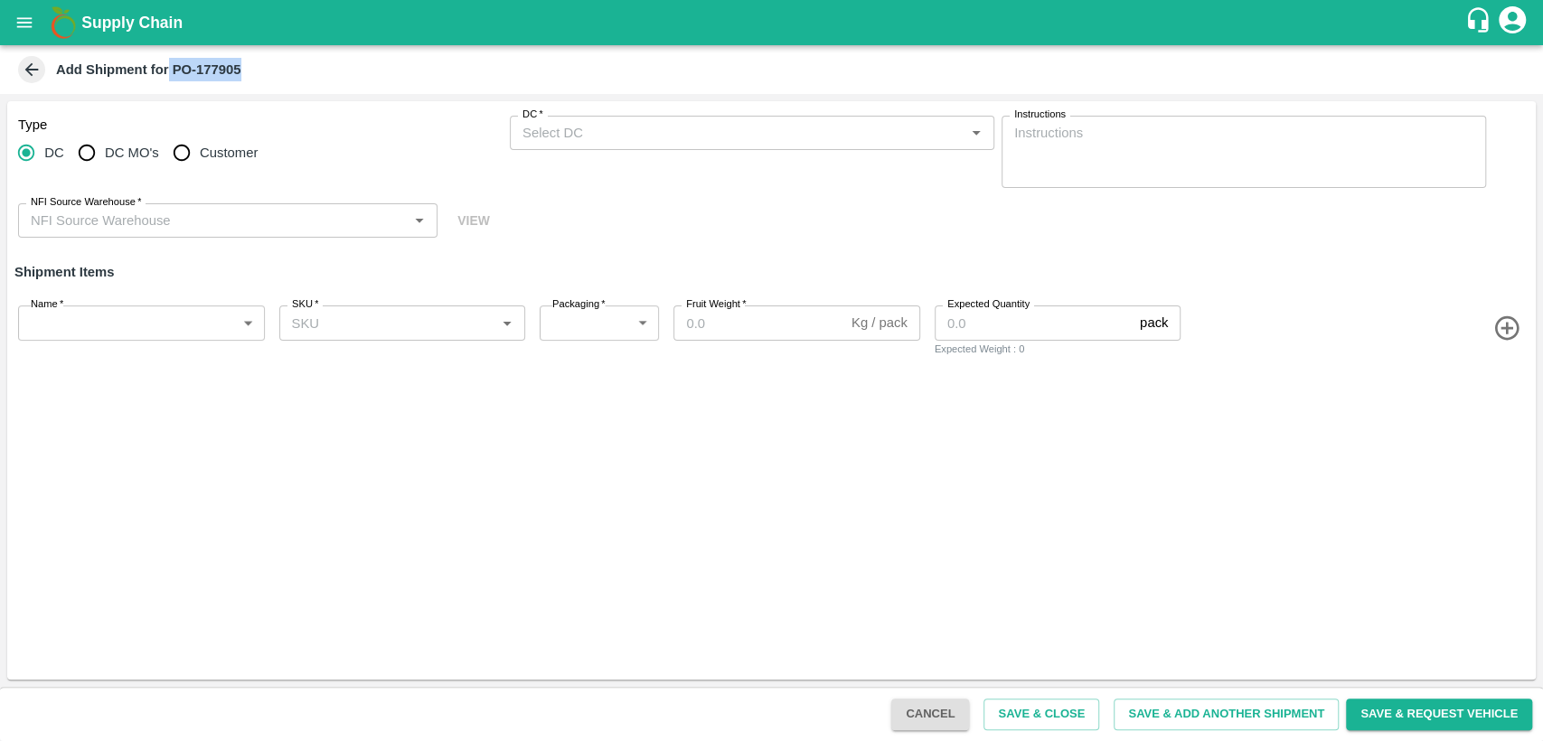
drag, startPoint x: 168, startPoint y: 67, endPoint x: 235, endPoint y: 38, distance: 72.9
click at [260, 64] on div "Add Shipment for PO-177905" at bounding box center [769, 69] width 1511 height 27
copy b "PO-177905"
click at [25, 26] on icon "open drawer" at bounding box center [24, 22] width 15 height 10
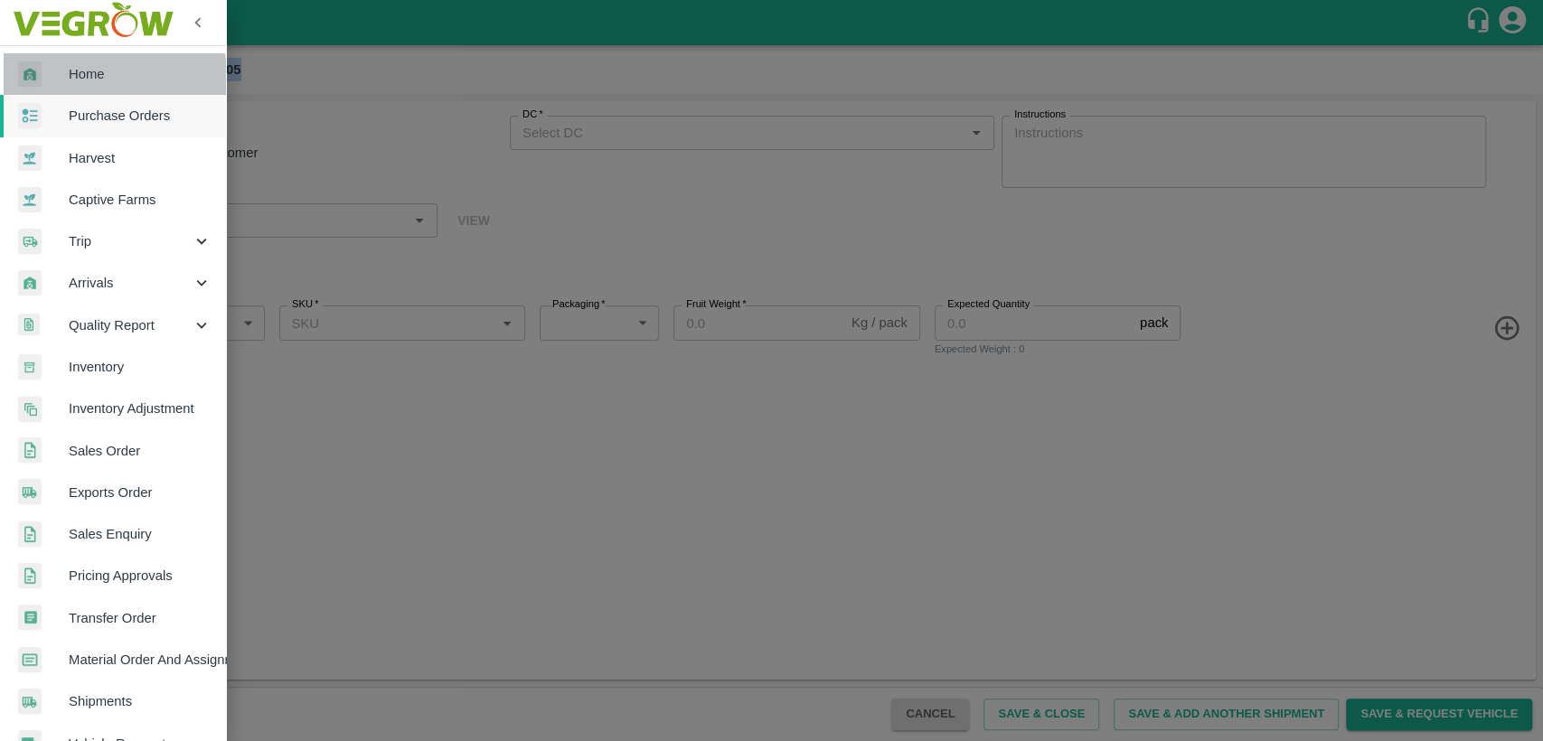
click at [100, 81] on span "Home" at bounding box center [140, 74] width 143 height 20
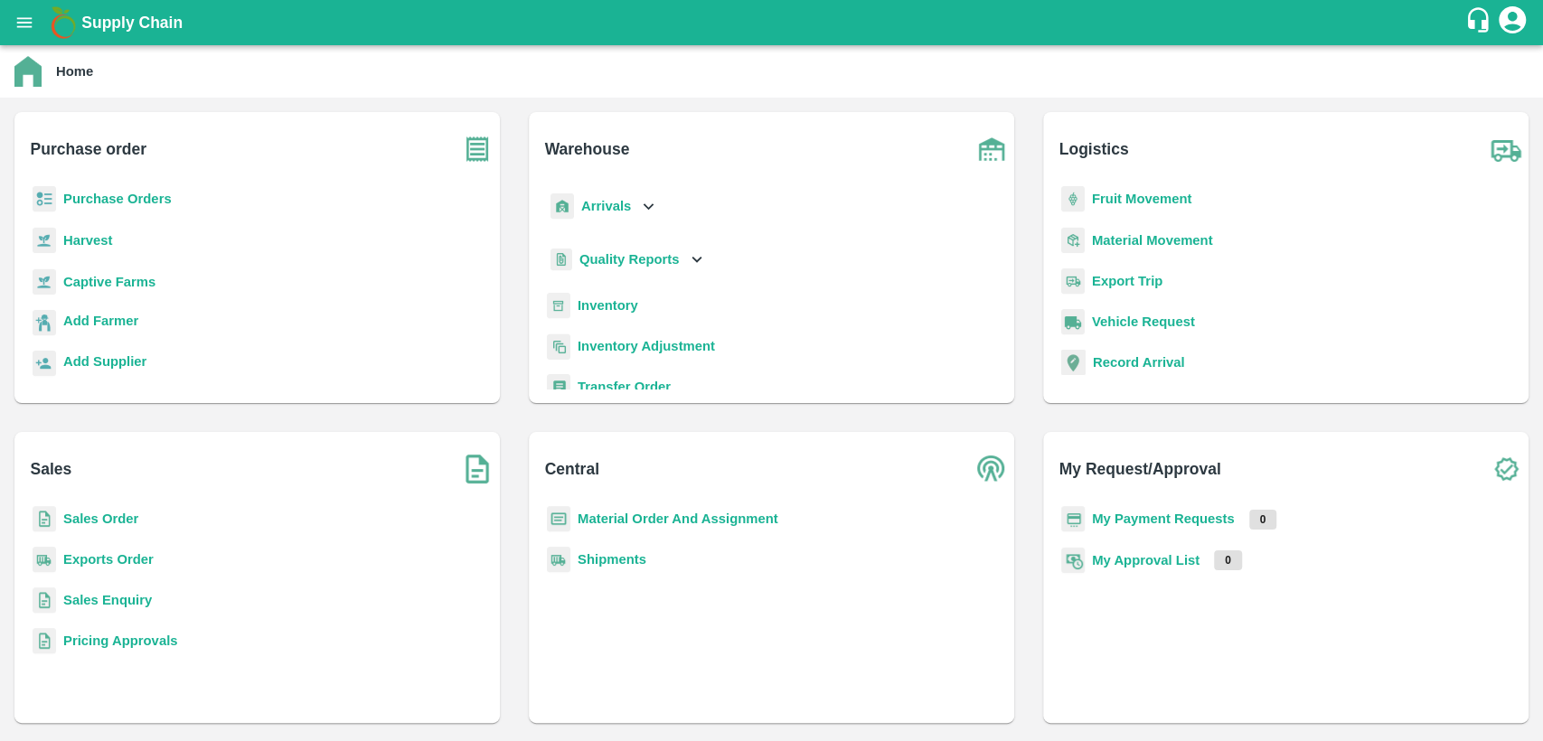
click at [130, 202] on b "Purchase Orders" at bounding box center [117, 199] width 108 height 14
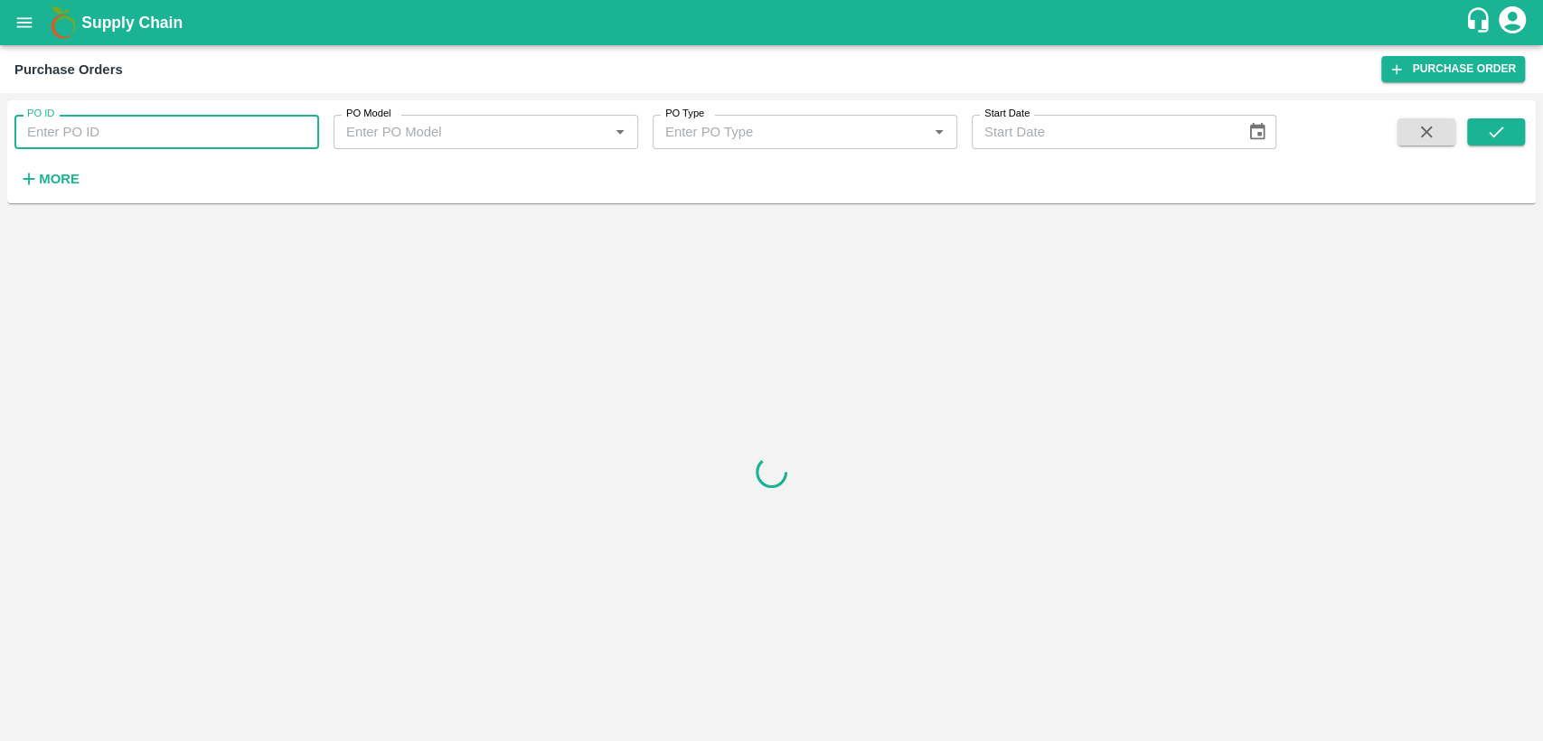
click at [122, 129] on input "PO ID" at bounding box center [166, 132] width 305 height 34
paste input "PO-177905"
type input "PO-177905"
click at [1504, 130] on icon "submit" at bounding box center [1496, 132] width 20 height 20
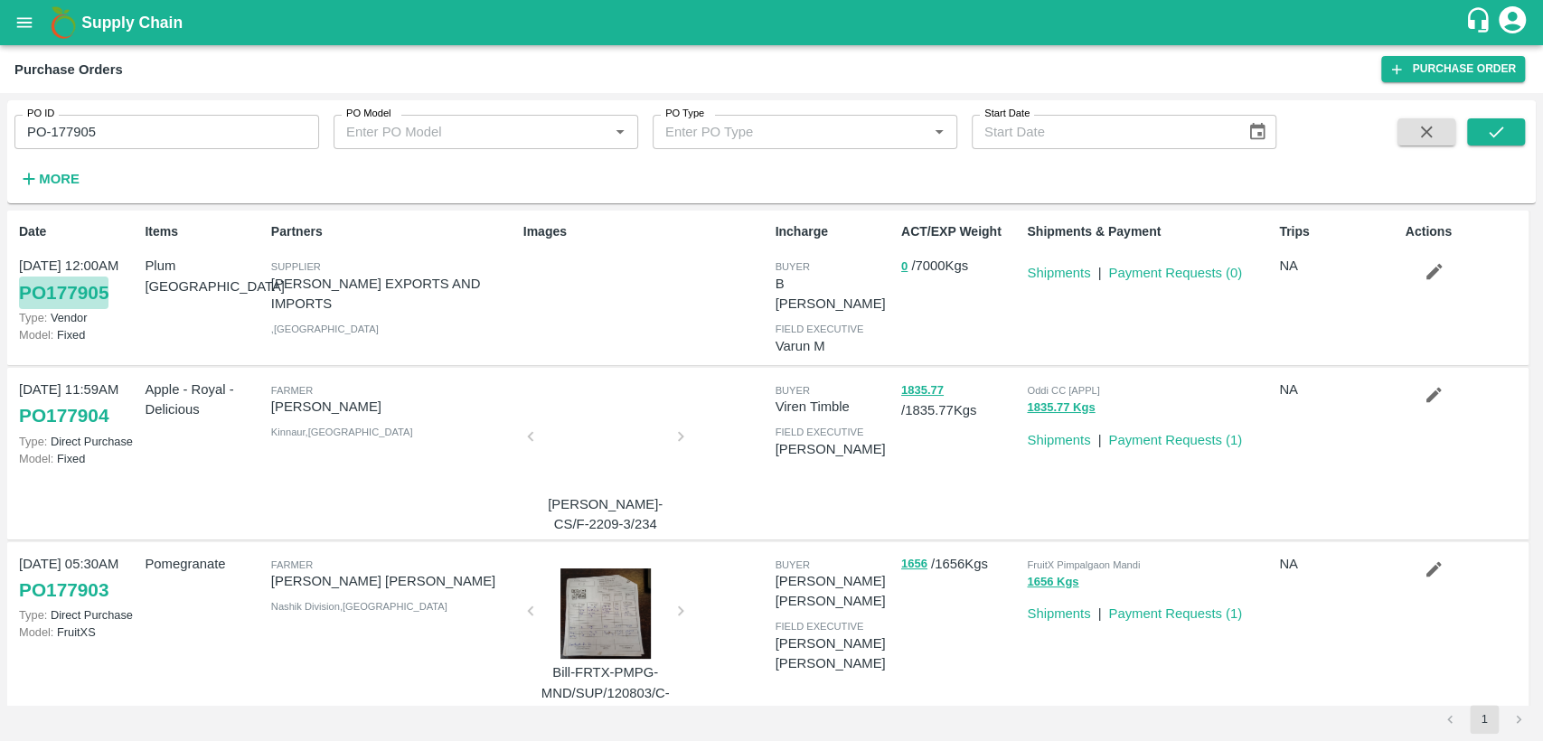
click at [77, 293] on link "PO 177905" at bounding box center [63, 293] width 89 height 33
drag, startPoint x: 121, startPoint y: 125, endPoint x: 0, endPoint y: 151, distance: 123.9
click at [0, 151] on div "PO ID PO-177905 PO ID PO Model PO Model   * PO Type PO Type   * Start Date Star…" at bounding box center [771, 417] width 1543 height 648
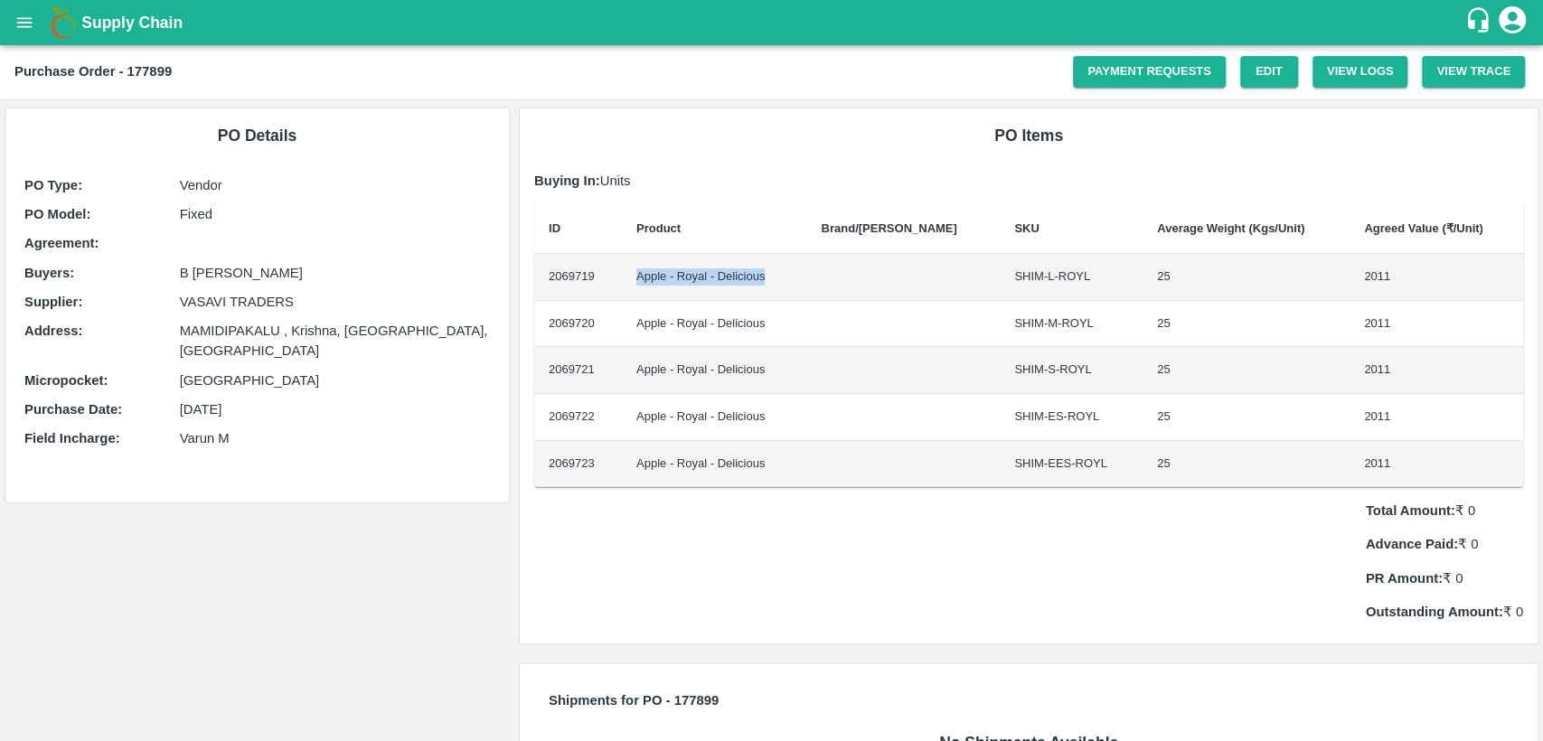
drag, startPoint x: 644, startPoint y: 276, endPoint x: 783, endPoint y: 287, distance: 139.6
click at [783, 287] on td "Apple - Royal - Delicious" at bounding box center [714, 277] width 185 height 47
copy td "Apple - Royal - Delicious"
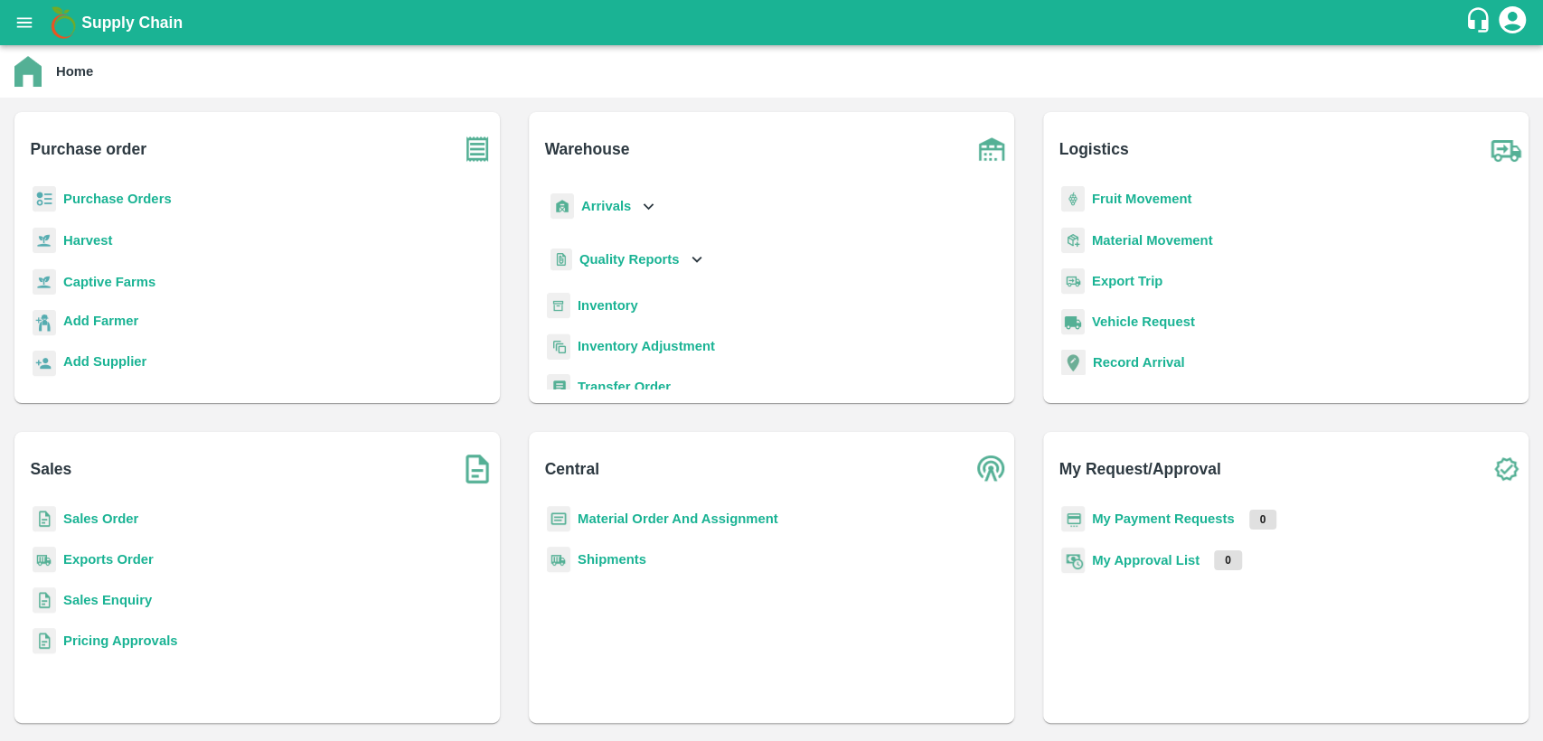
click at [608, 301] on b "Inventory" at bounding box center [608, 305] width 61 height 14
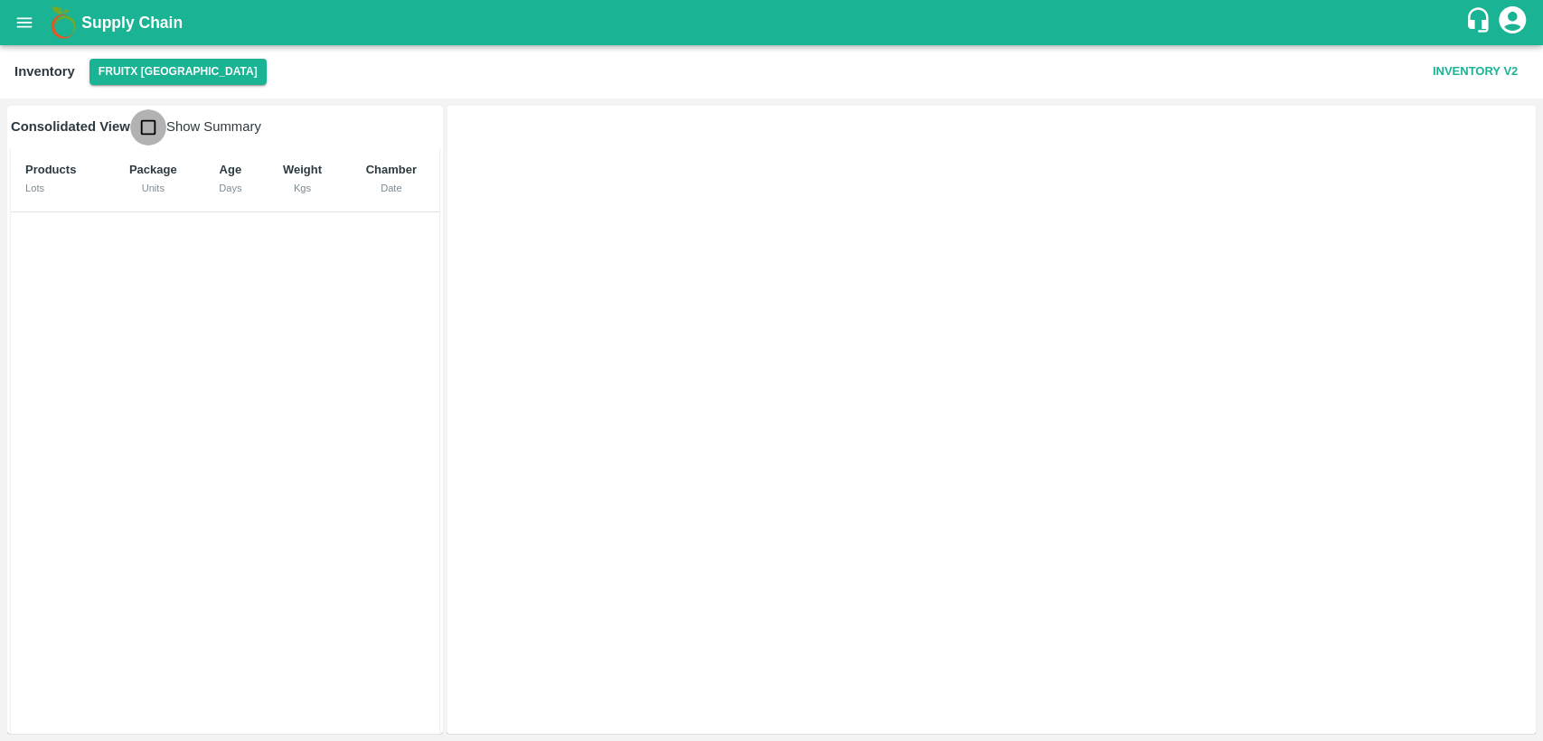
click at [145, 131] on input "checkbox" at bounding box center [148, 127] width 36 height 36
checkbox input "true"
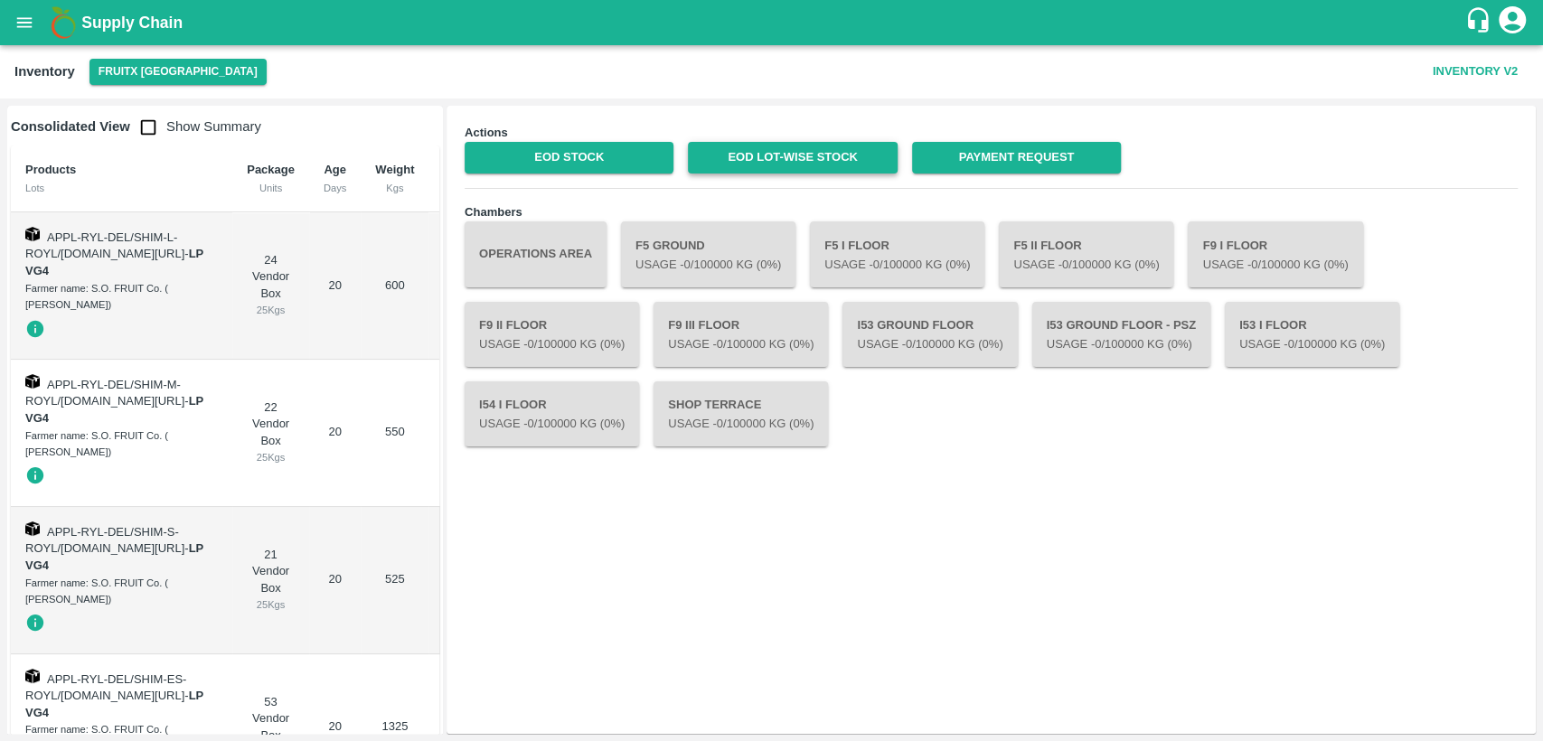
click at [830, 158] on link "EOD Lot-wise Stock" at bounding box center [792, 158] width 209 height 32
click at [569, 163] on link "EOD Stock" at bounding box center [569, 158] width 209 height 32
click at [834, 158] on link "EOD Lot-wise Stock" at bounding box center [792, 158] width 209 height 32
